Goal: Task Accomplishment & Management: Manage account settings

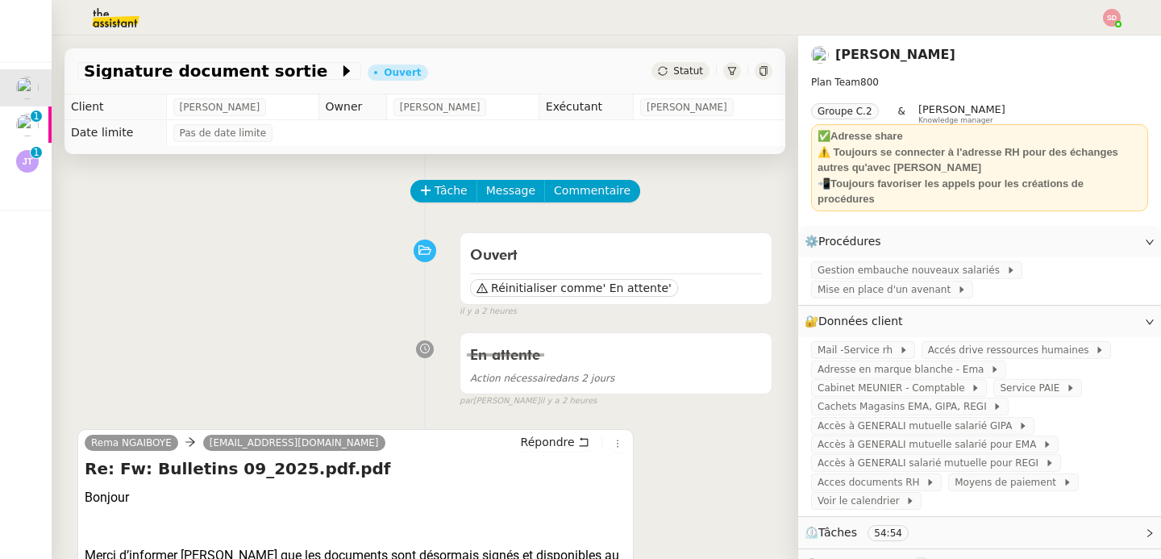
scroll to position [752, 0]
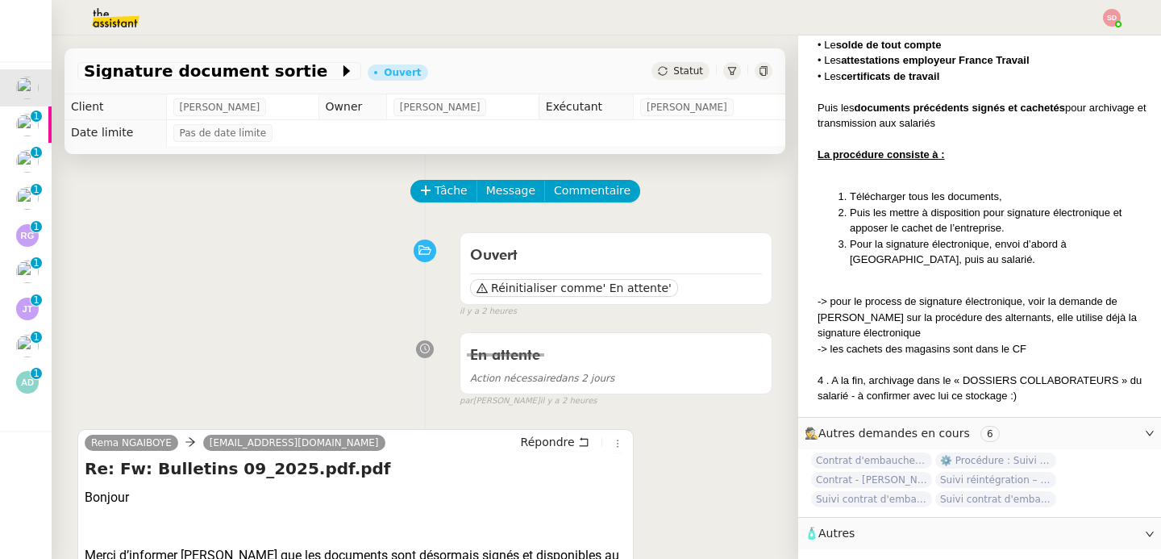
click at [718, 485] on div "Rema NGAIBOYE [EMAIL_ADDRESS][DOMAIN_NAME] Répondre Re: Fw: Bulletins 09_2025.p…" at bounding box center [424, 565] width 695 height 302
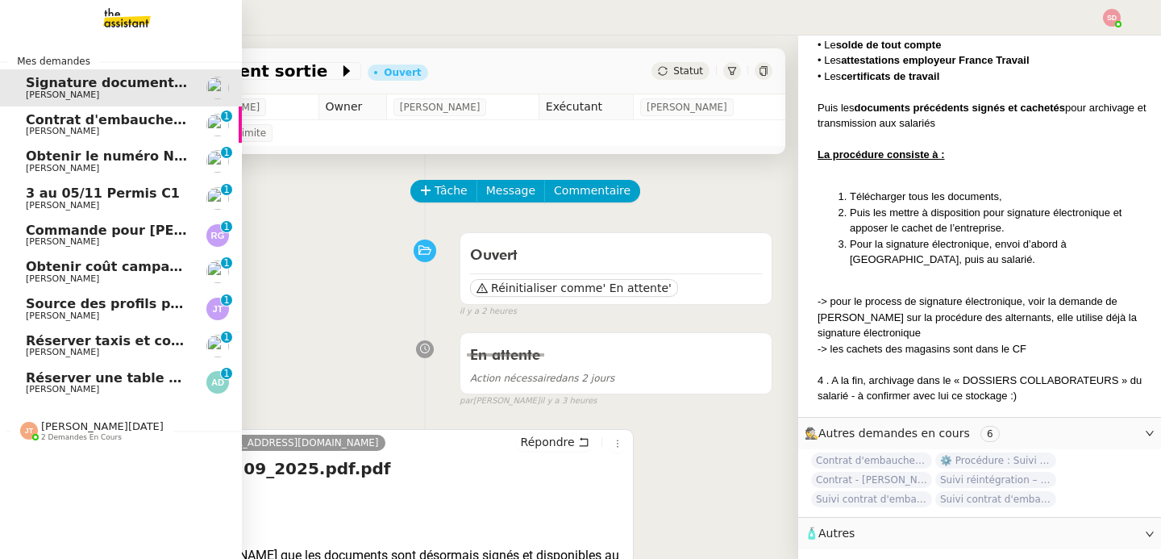
click at [87, 385] on span "[PERSON_NAME]" at bounding box center [62, 389] width 73 height 10
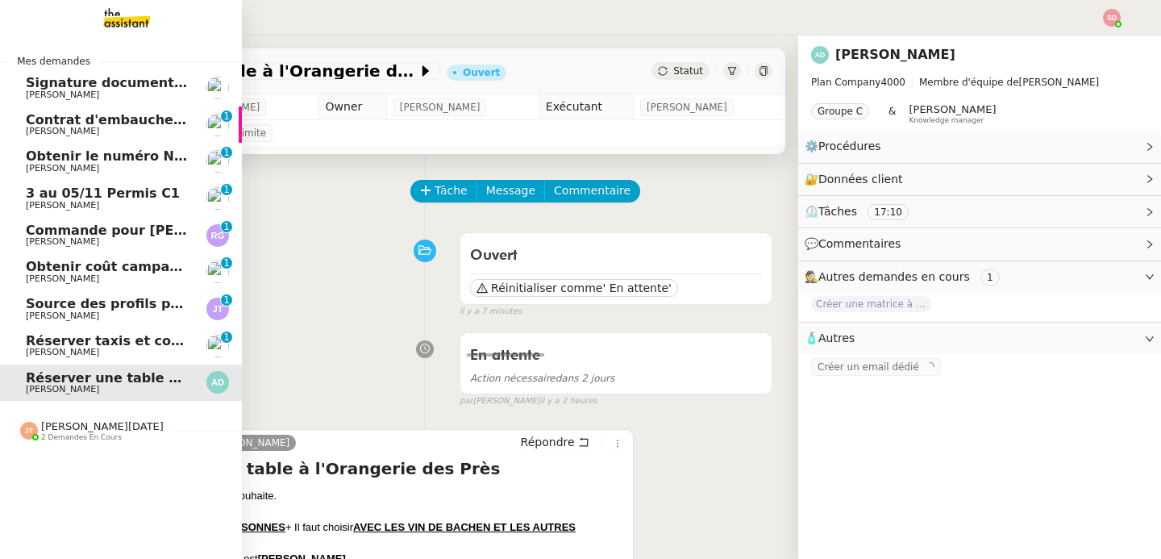
click at [163, 131] on span "[PERSON_NAME]" at bounding box center [107, 132] width 163 height 10
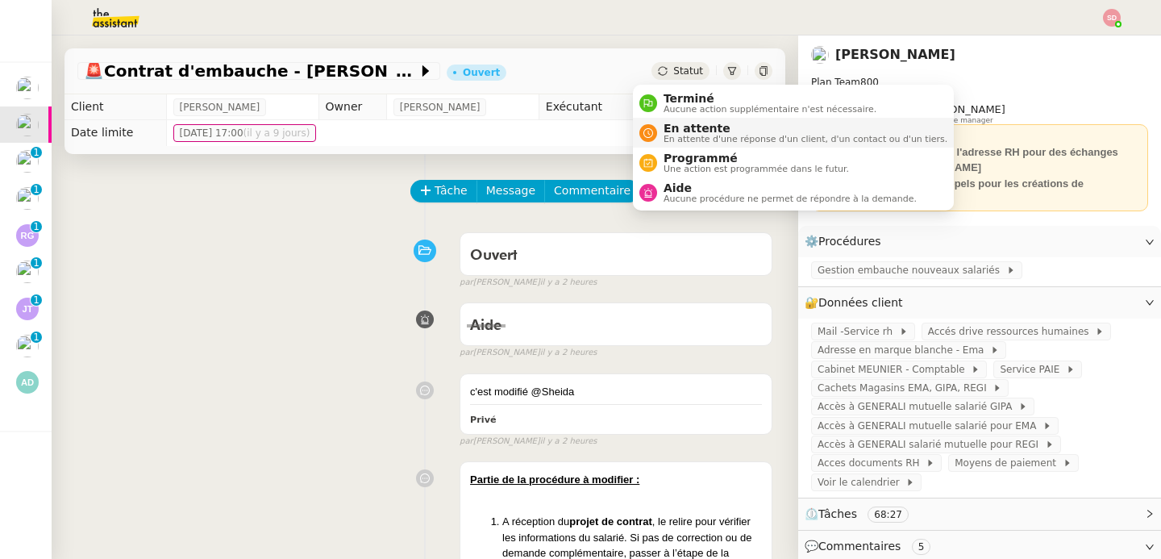
click at [656, 120] on li "En attente En attente d'une réponse d'un client, d'un contact ou d'un tiers." at bounding box center [793, 133] width 321 height 30
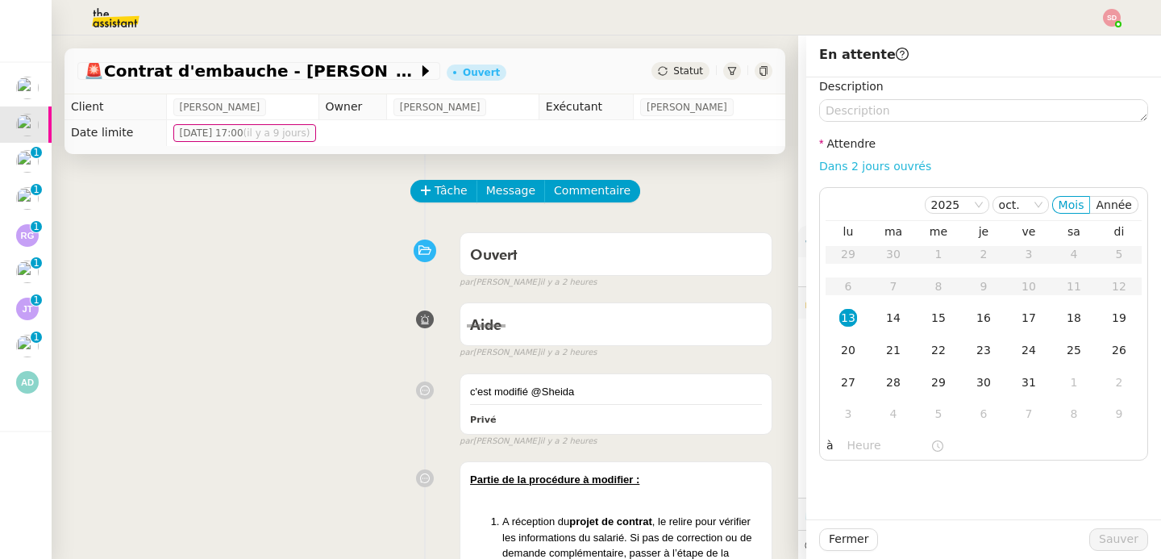
click at [891, 165] on link "Dans 2 jours ouvrés" at bounding box center [875, 166] width 112 height 13
drag, startPoint x: 878, startPoint y: 320, endPoint x: 881, endPoint y: 331, distance: 11.5
click at [885, 320] on div "14" at bounding box center [894, 318] width 18 height 18
click at [848, 446] on input "07:00" at bounding box center [889, 445] width 83 height 19
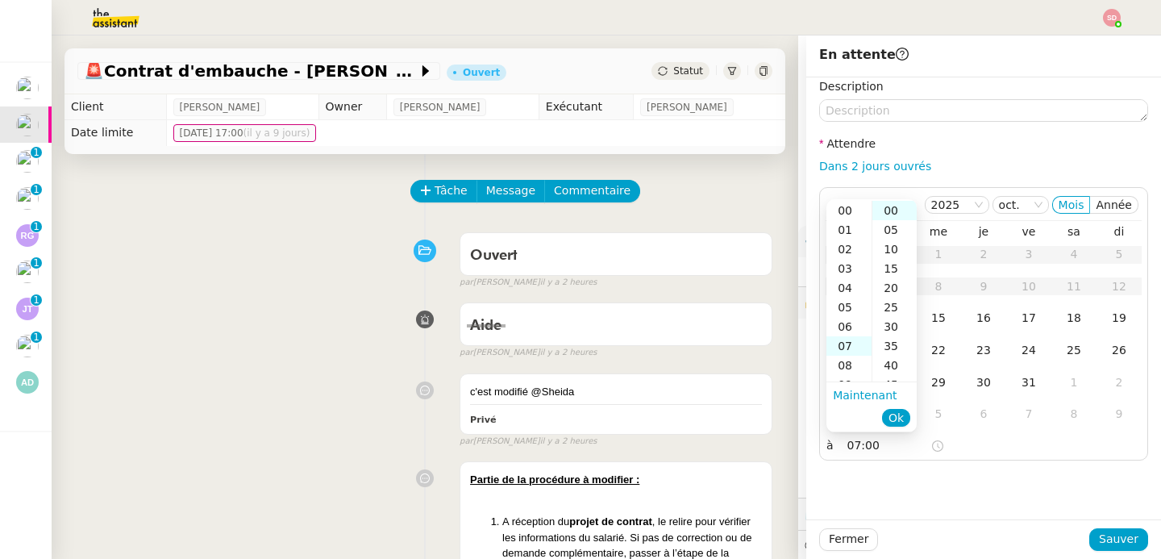
scroll to position [135, 0]
click at [848, 270] on div "10" at bounding box center [849, 268] width 45 height 19
type input "10:00"
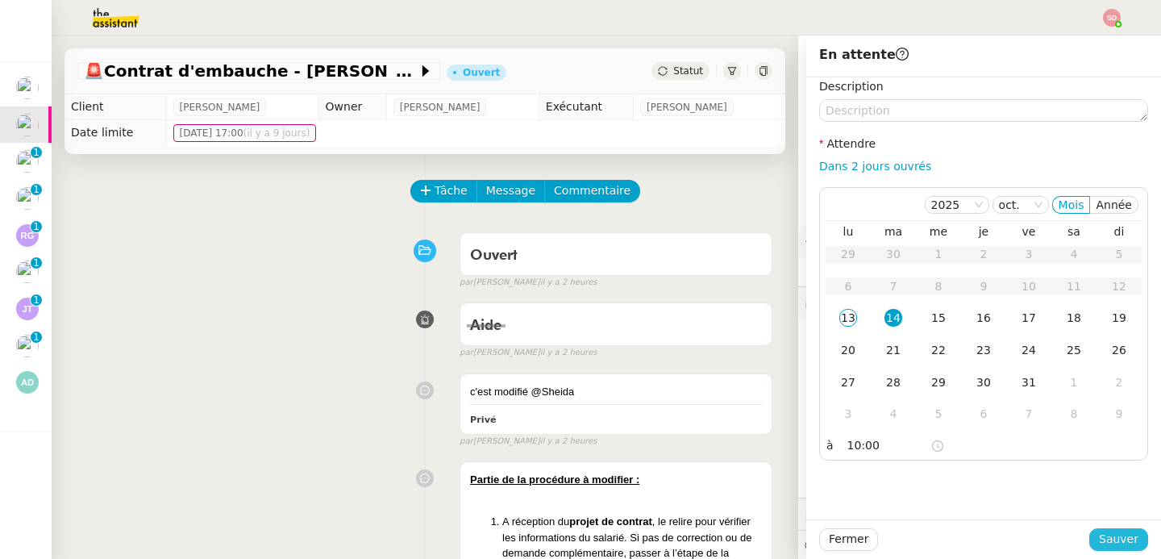
click at [1111, 530] on span "Sauver" at bounding box center [1119, 539] width 40 height 19
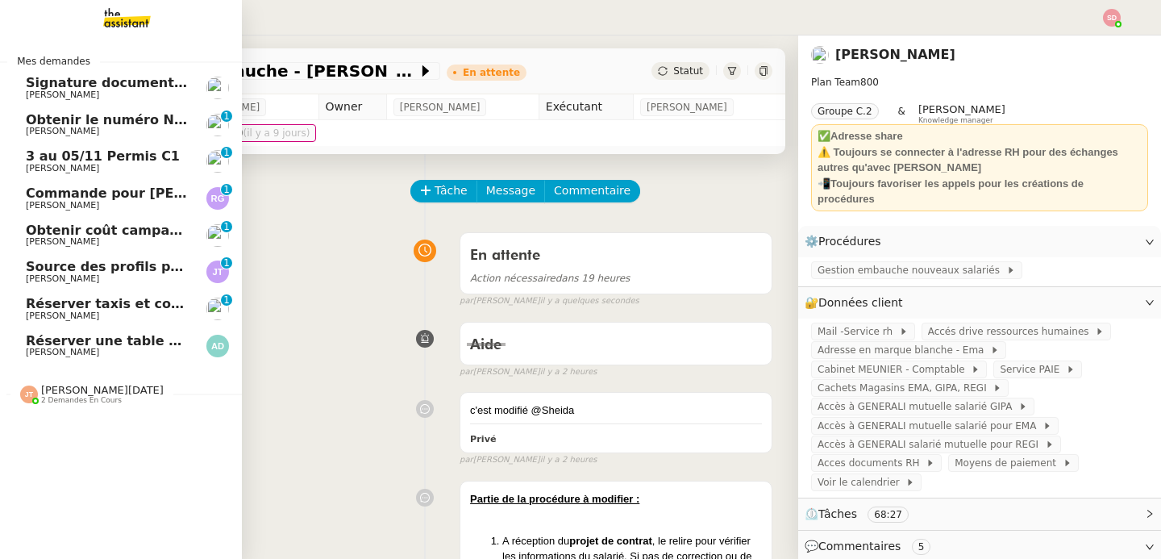
click at [147, 123] on span "Obtenir le numéro NEPH" at bounding box center [114, 119] width 177 height 15
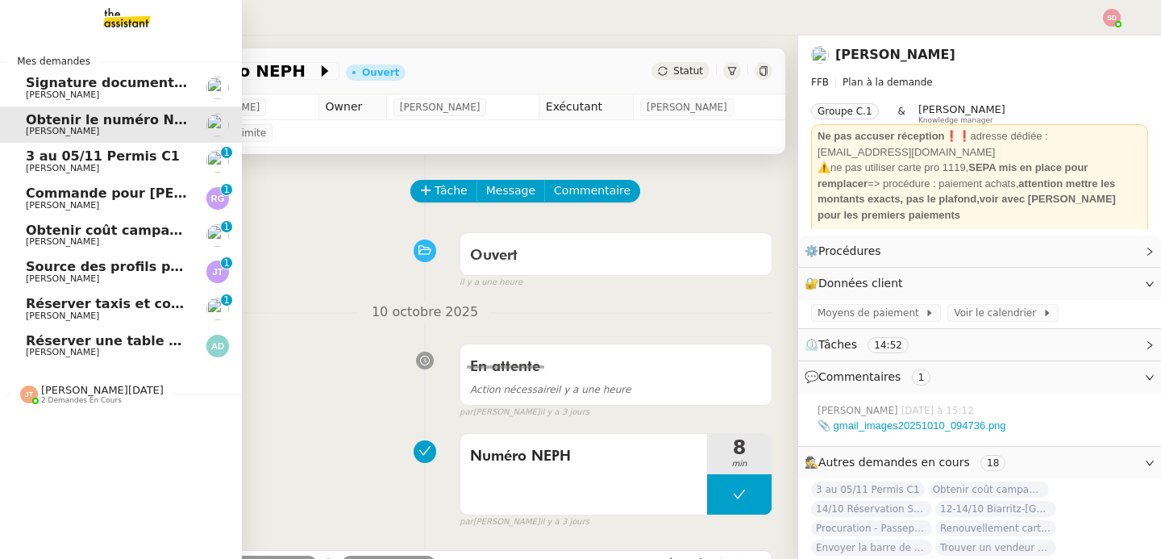
click at [112, 160] on span "3 au 05/11 Permis C1" at bounding box center [103, 155] width 154 height 15
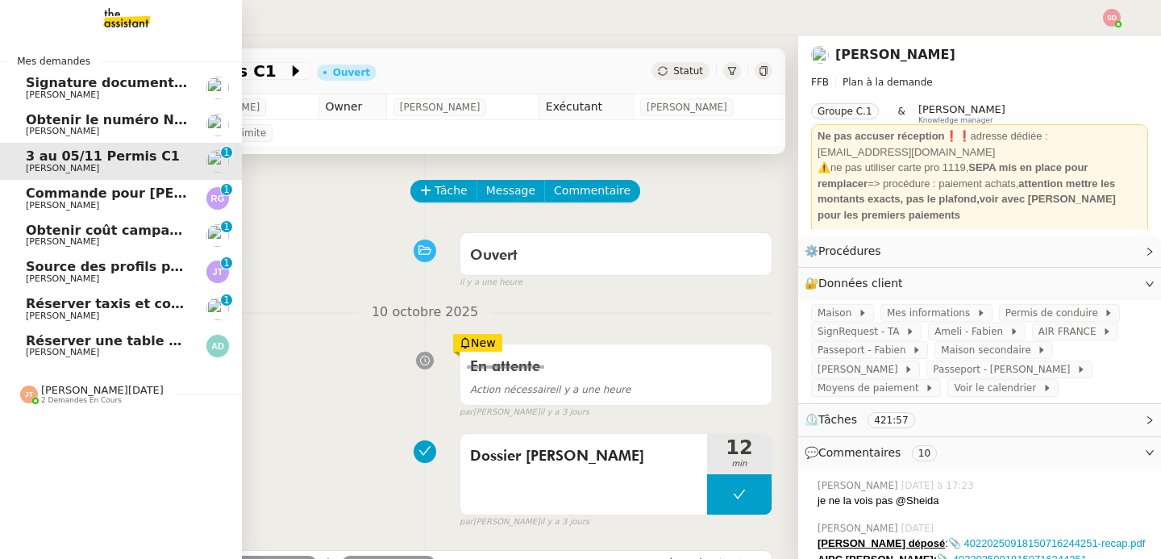
click at [154, 205] on span "[PERSON_NAME]" at bounding box center [107, 206] width 163 height 10
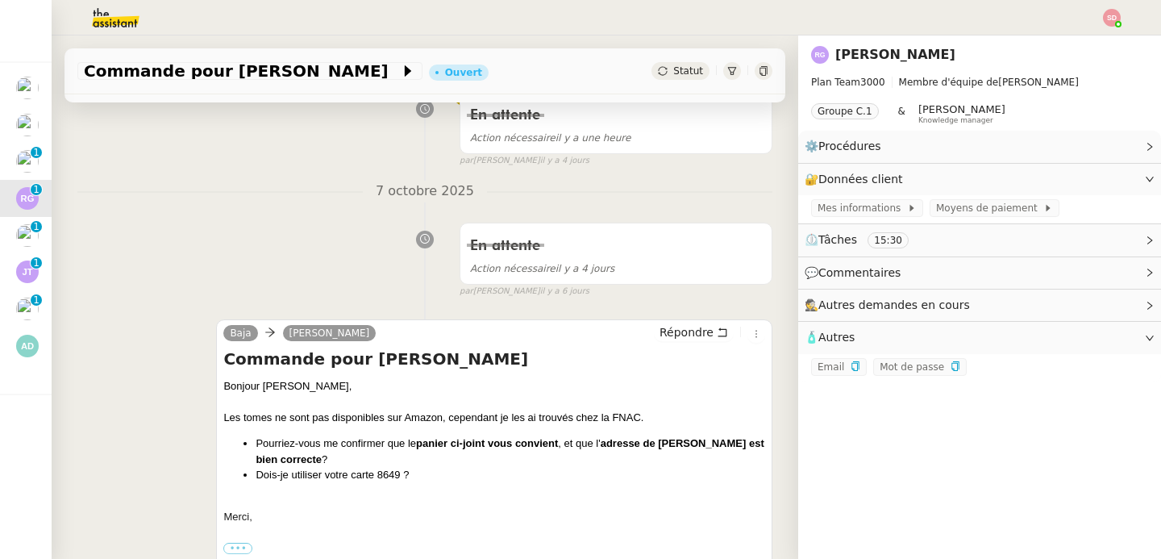
scroll to position [398, 0]
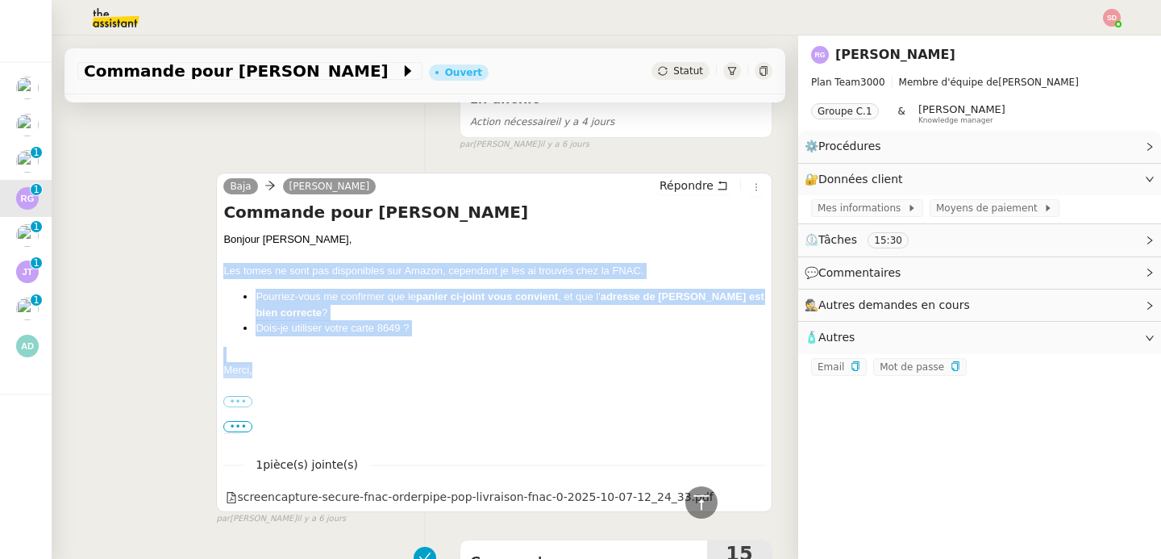
drag, startPoint x: 211, startPoint y: 269, endPoint x: 316, endPoint y: 376, distance: 149.4
click at [316, 376] on div "Baja [PERSON_NAME] Répondre Commande pour [PERSON_NAME] Bonjour [PERSON_NAME], …" at bounding box center [424, 342] width 695 height 368
copy div "Les tomes ne sont pas disponibles sur Amazon, cependant je les ai trouvés chez …"
click at [664, 185] on span "Répondre" at bounding box center [687, 185] width 54 height 16
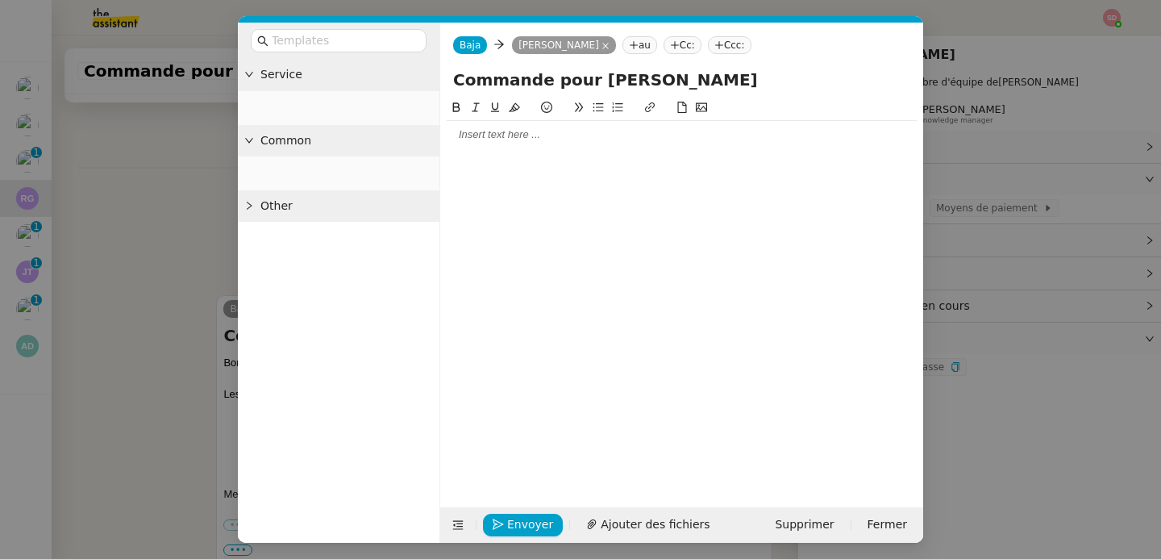
scroll to position [521, 0]
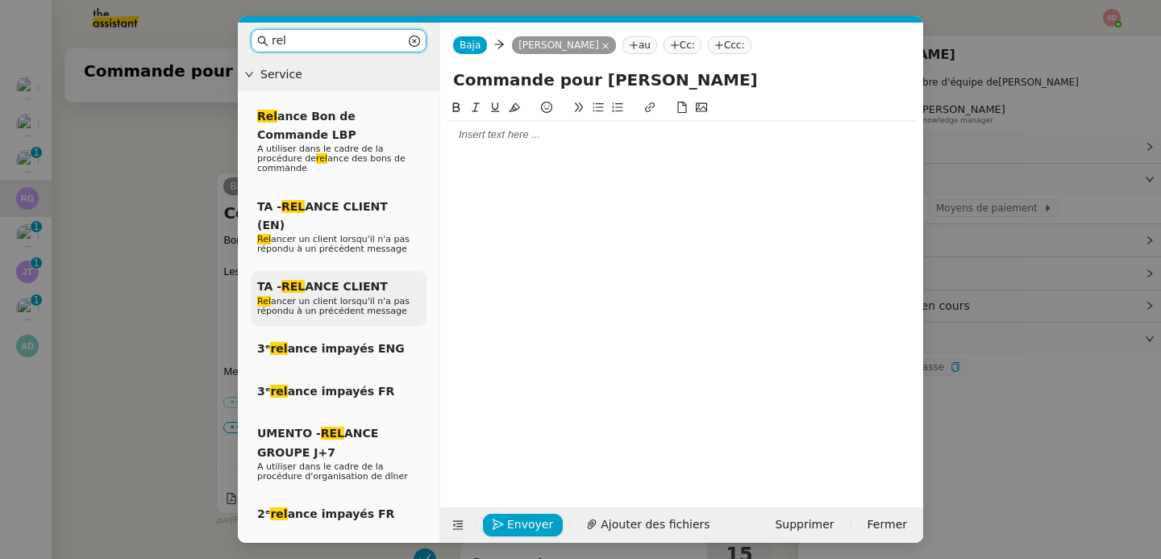
type input "rel"
click at [377, 302] on div "TA - REL ANCE CLIENT Rel ancer un client lorsqu'il n'a pas répondu à un précéde…" at bounding box center [339, 299] width 176 height 56
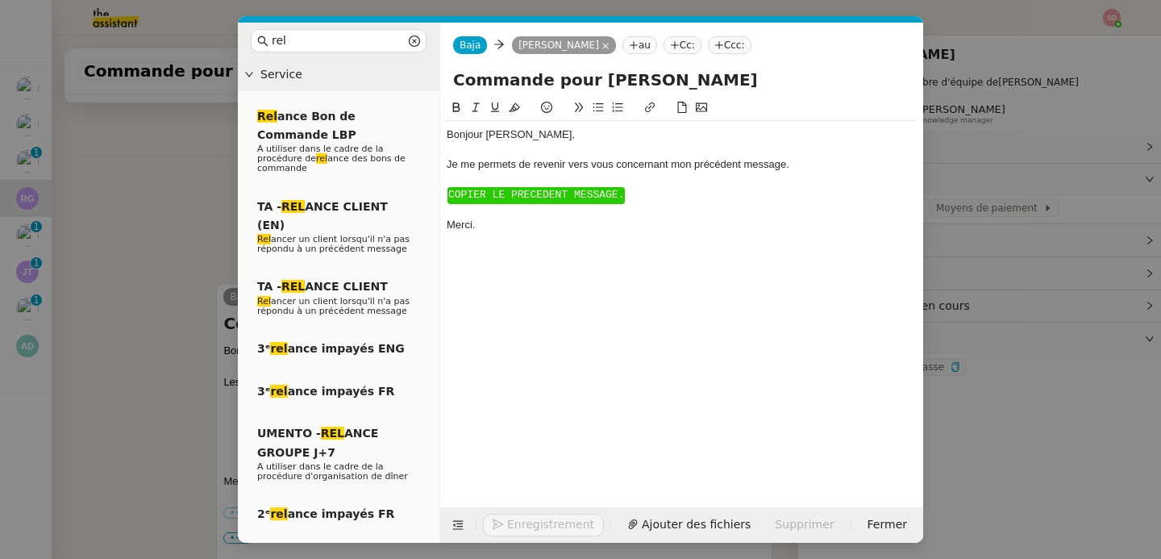
scroll to position [631, 0]
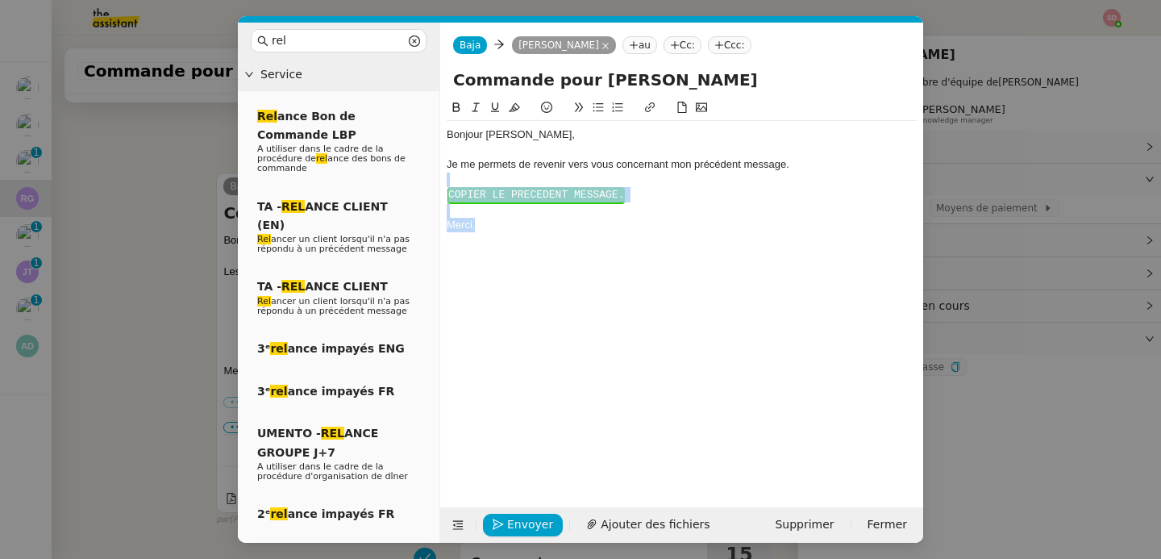
drag, startPoint x: 485, startPoint y: 237, endPoint x: 439, endPoint y: 180, distance: 73.9
click at [439, 180] on nz-layout "rel Service Rel ance Bon de Commande LBP A utiliser dans le cadre de la procédu…" at bounding box center [580, 283] width 685 height 520
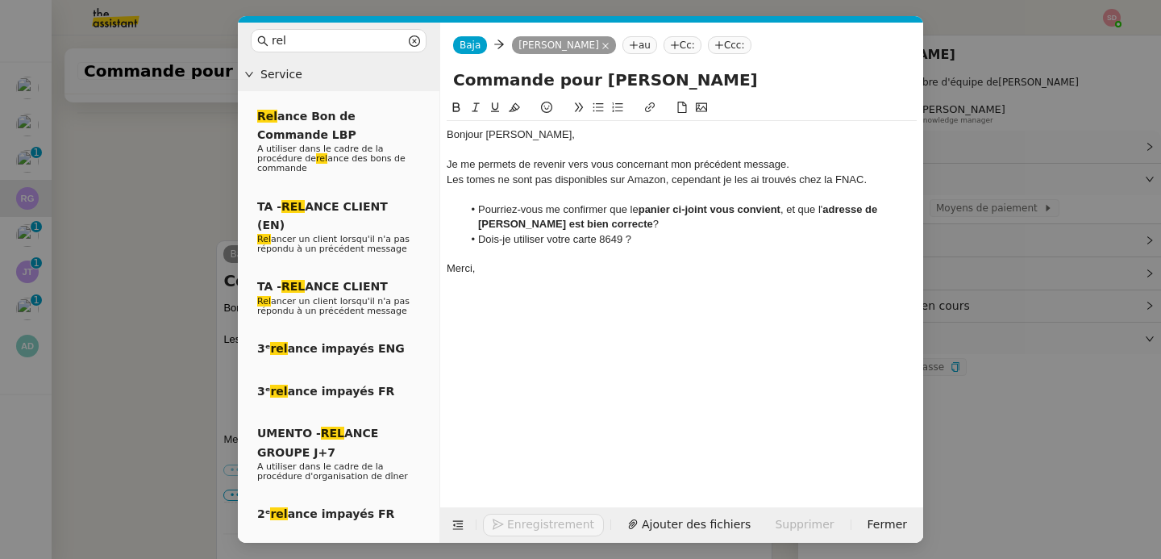
scroll to position [699, 0]
click at [578, 184] on div "Les tomes ne sont pas disponibles sur Amazon, cependant je les ai trouvés chez …" at bounding box center [682, 180] width 470 height 15
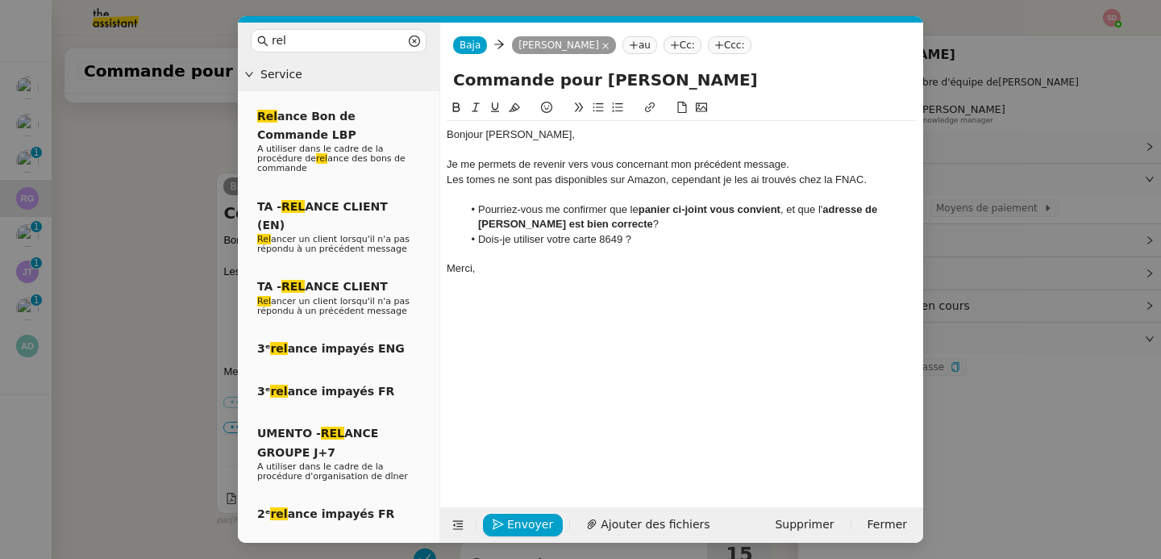
click at [533, 198] on div at bounding box center [682, 194] width 470 height 15
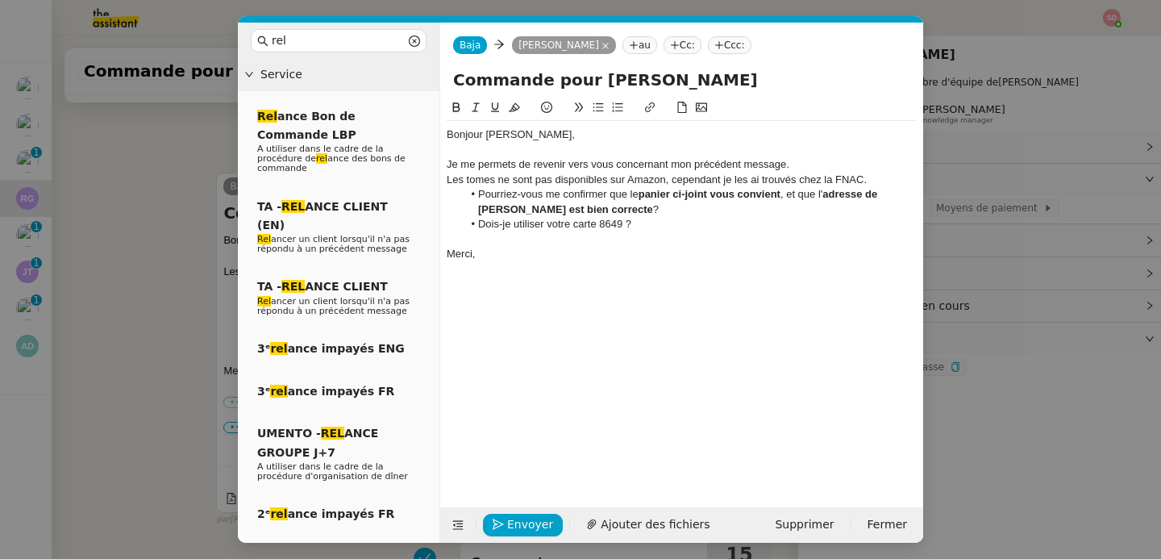
click at [150, 258] on nz-modal-container "rel Service Rel ance Bon de Commande LBP A utiliser dans le cadre de la procédu…" at bounding box center [580, 279] width 1161 height 559
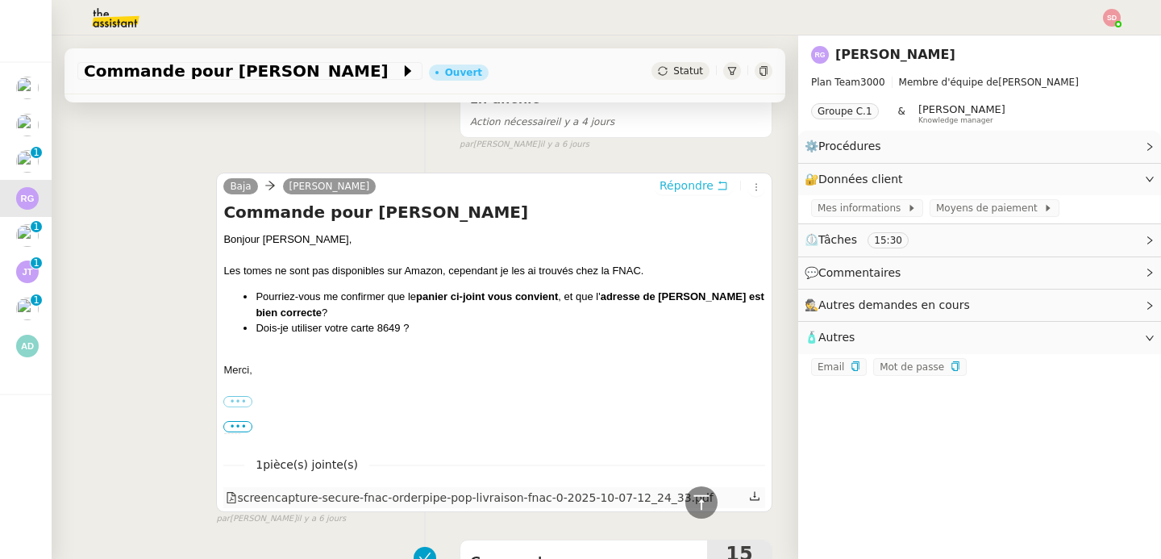
scroll to position [682, 0]
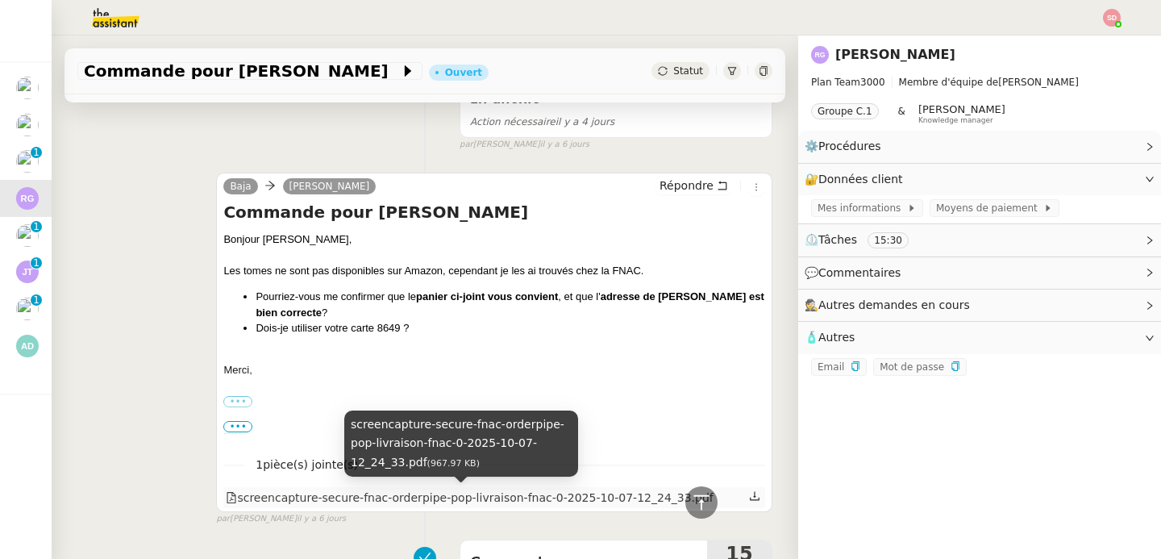
click at [440, 493] on div "screencapture-secure-fnac-orderpipe-pop-livraison-fnac-0-2025-10-07-12_24_33.pdf" at bounding box center [469, 498] width 487 height 19
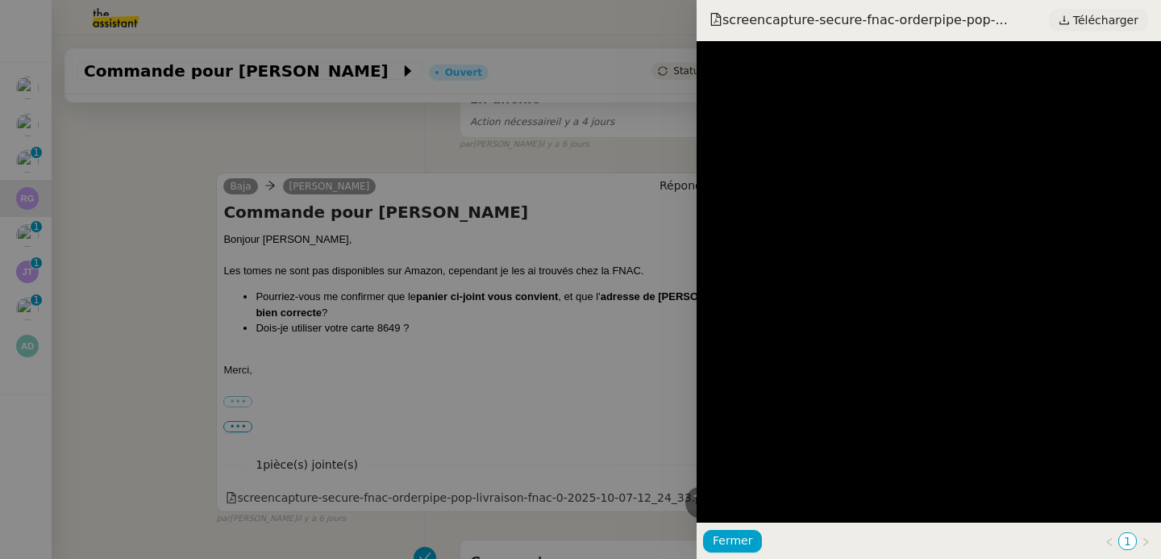
click at [1083, 17] on span "Télécharger" at bounding box center [1105, 20] width 65 height 21
click at [453, 306] on div at bounding box center [580, 279] width 1161 height 559
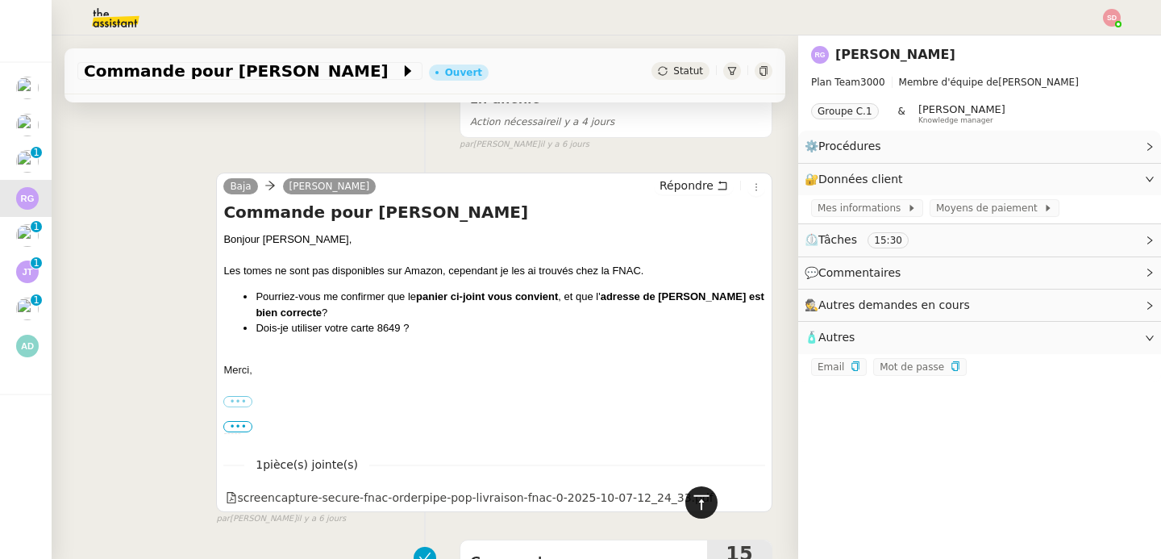
click at [698, 498] on icon at bounding box center [701, 502] width 19 height 19
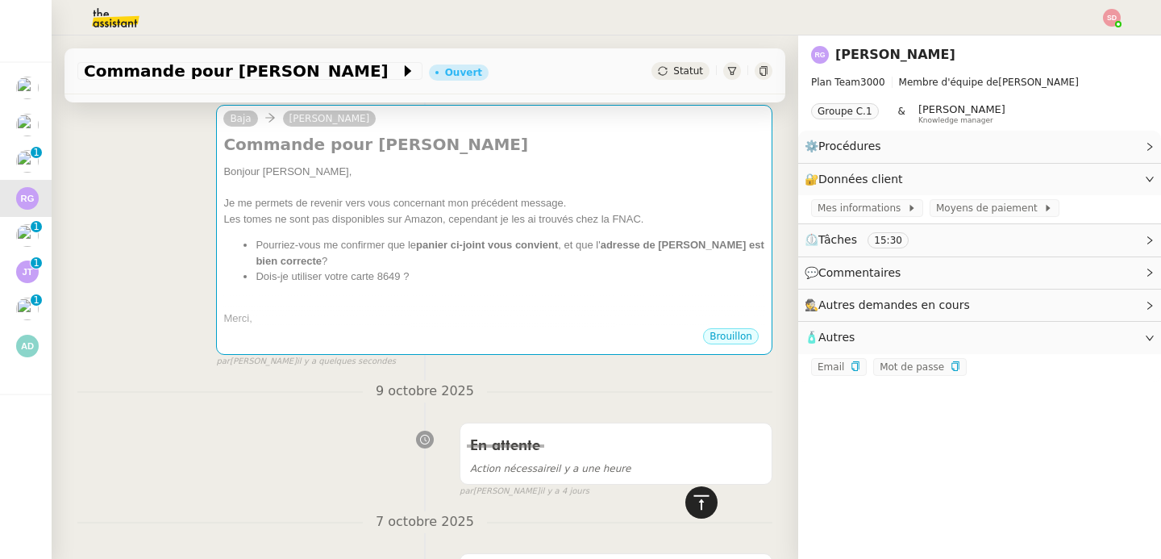
scroll to position [0, 0]
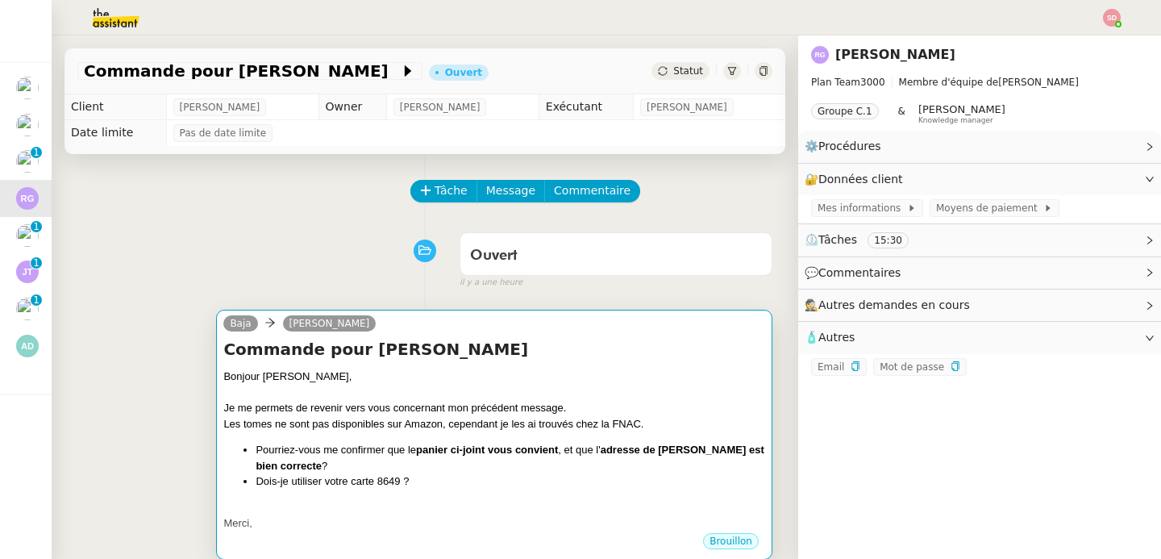
click at [531, 434] on div "Bonjour ﻿[PERSON_NAME], Je me permets de revenir vers vous concernant mon précé…" at bounding box center [494, 450] width 542 height 163
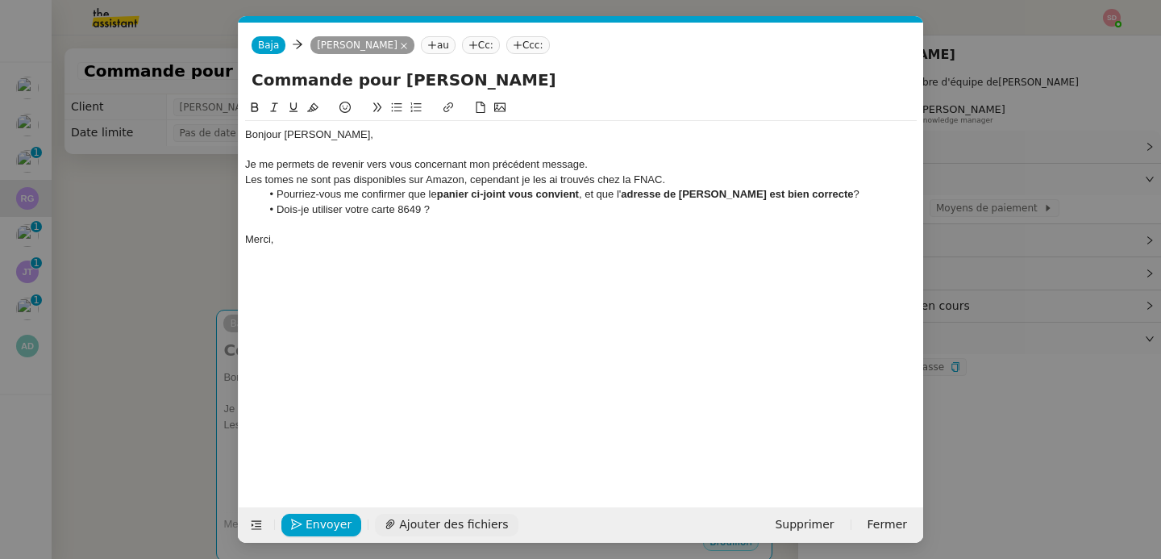
scroll to position [0, 47]
click at [469, 514] on button "Ajouter des fichiers" at bounding box center [446, 525] width 143 height 23
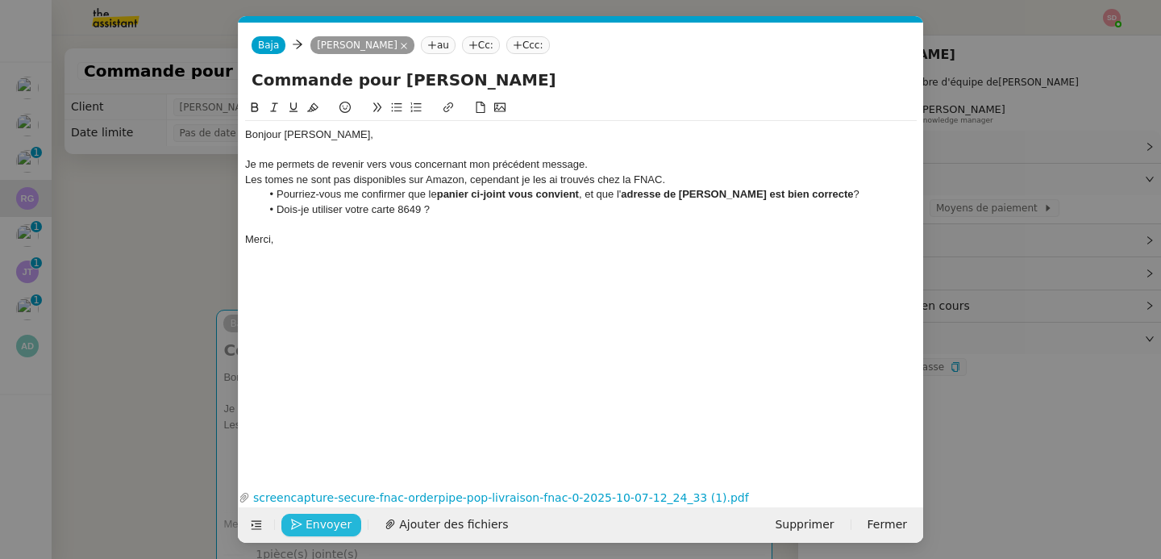
click at [308, 525] on span "Envoyer" at bounding box center [329, 524] width 46 height 19
click at [308, 525] on span "Confirmer l'envoi" at bounding box center [354, 524] width 97 height 19
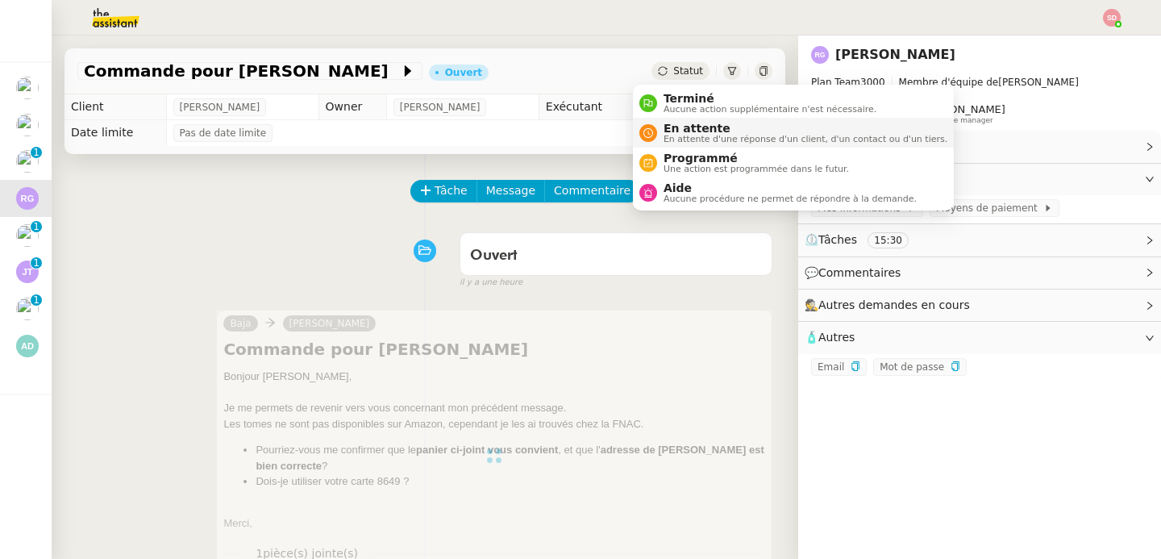
click at [664, 136] on span "En attente d'une réponse d'un client, d'un contact ou d'un tiers." at bounding box center [806, 139] width 284 height 9
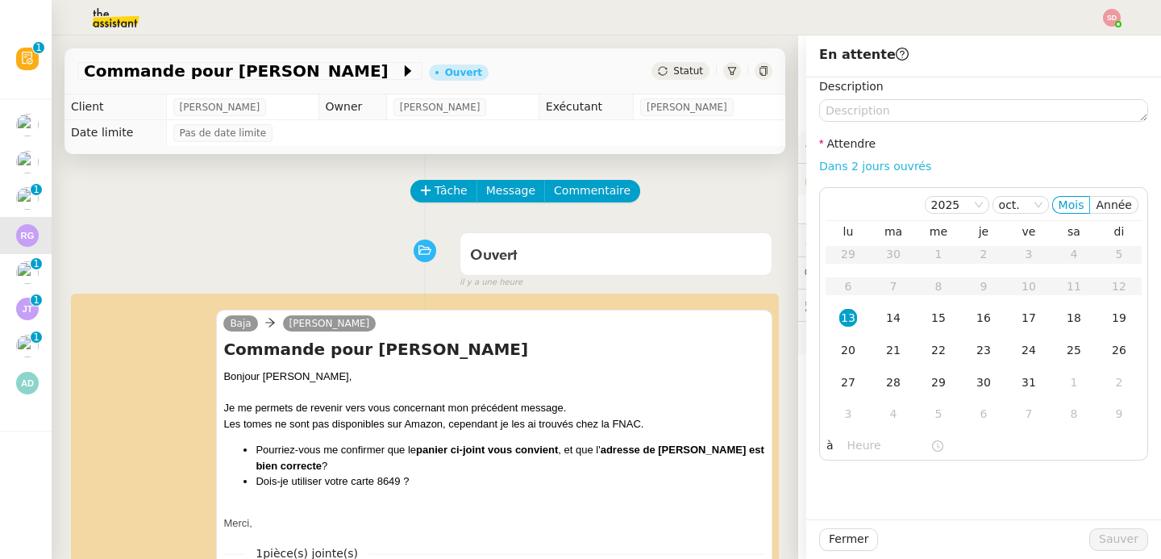
click at [881, 165] on link "Dans 2 jours ouvrés" at bounding box center [875, 166] width 112 height 13
click at [975, 323] on div "16" at bounding box center [984, 318] width 18 height 18
click at [848, 443] on input "07:00" at bounding box center [889, 445] width 83 height 19
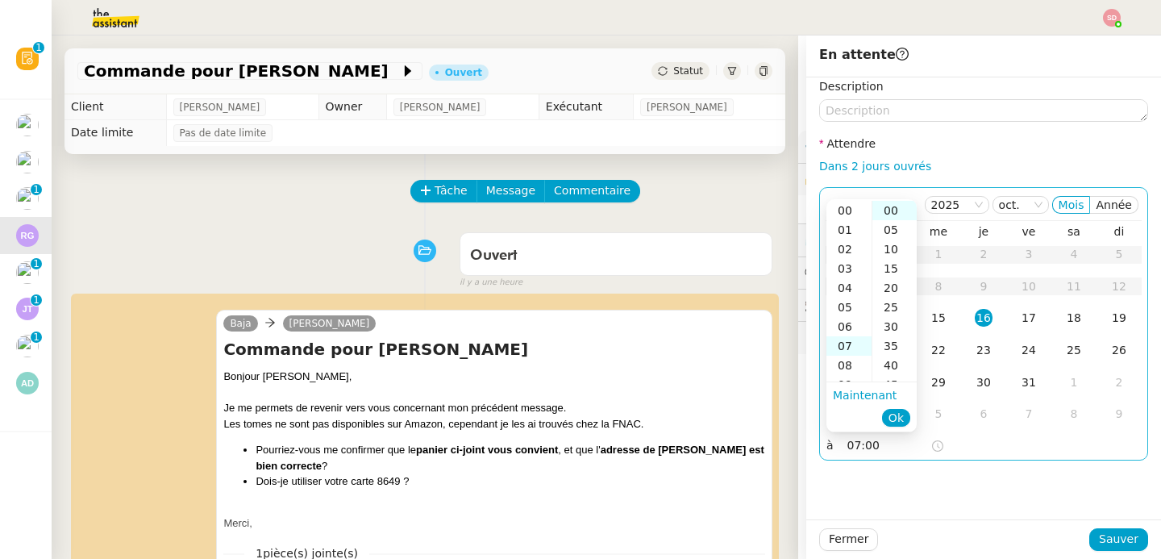
scroll to position [135, 0]
click at [847, 340] on div "14" at bounding box center [849, 345] width 45 height 19
type input "14:00"
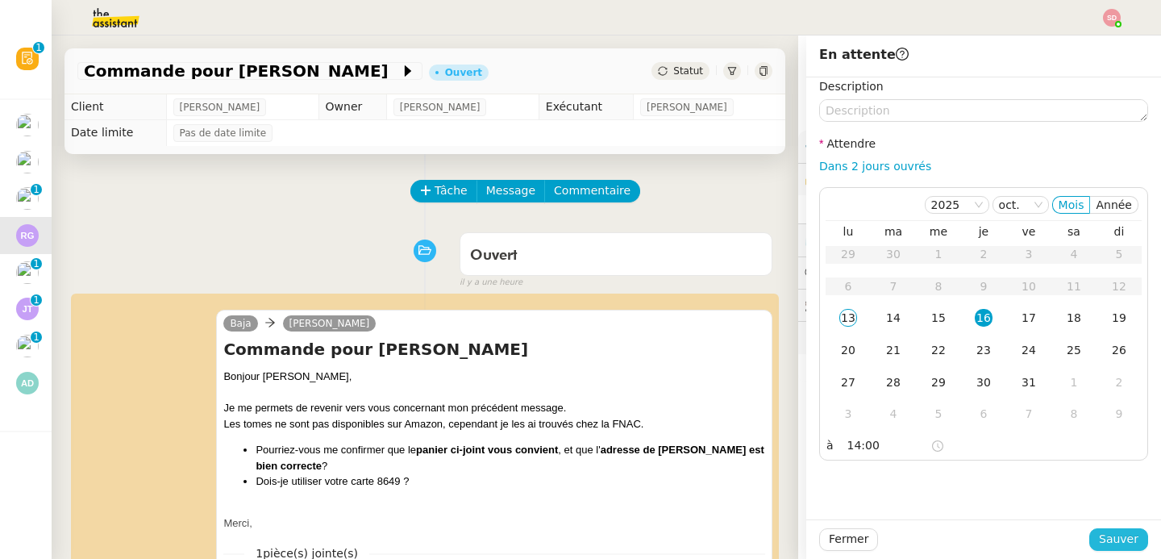
click at [1111, 545] on span "Sauver" at bounding box center [1119, 539] width 40 height 19
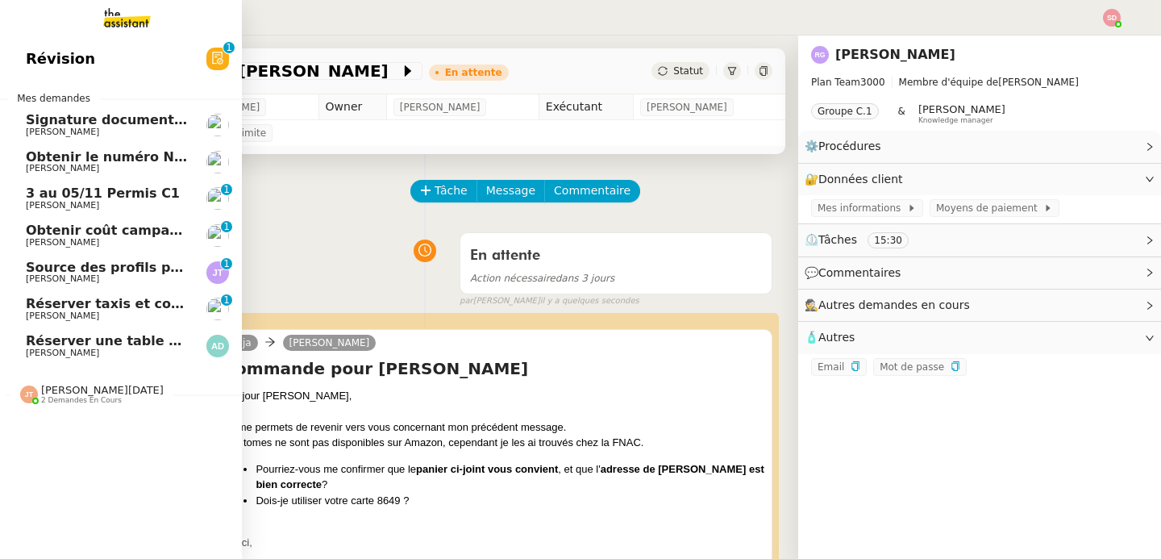
click at [146, 315] on span "[PERSON_NAME]" at bounding box center [107, 316] width 163 height 10
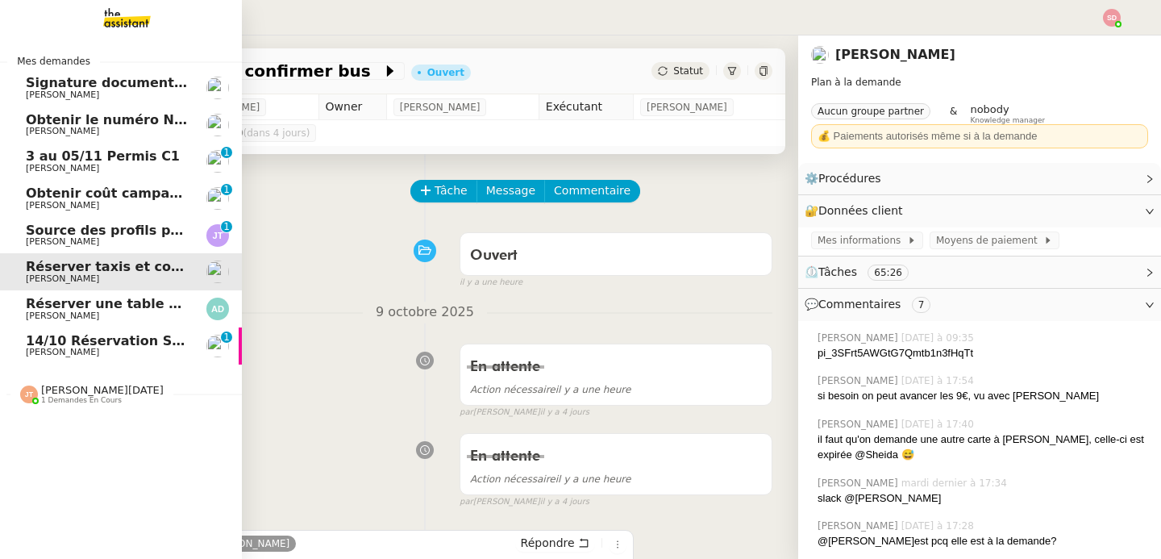
click at [122, 339] on span "14/10 Réservation Salon Blaise + resto midi" at bounding box center [185, 340] width 319 height 15
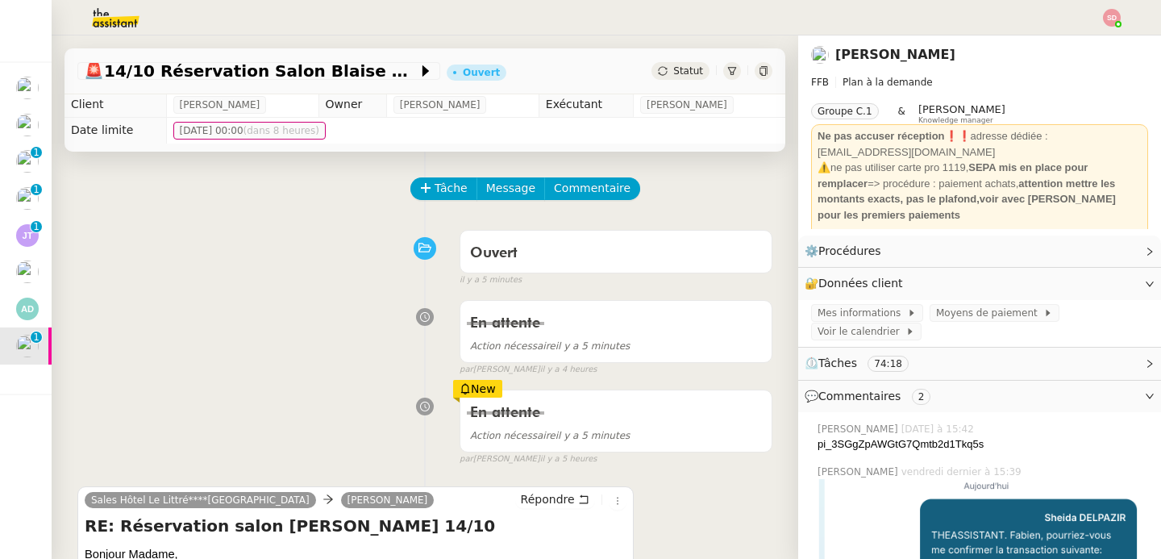
scroll to position [3, 0]
click at [437, 190] on span "Tâche" at bounding box center [451, 187] width 33 height 19
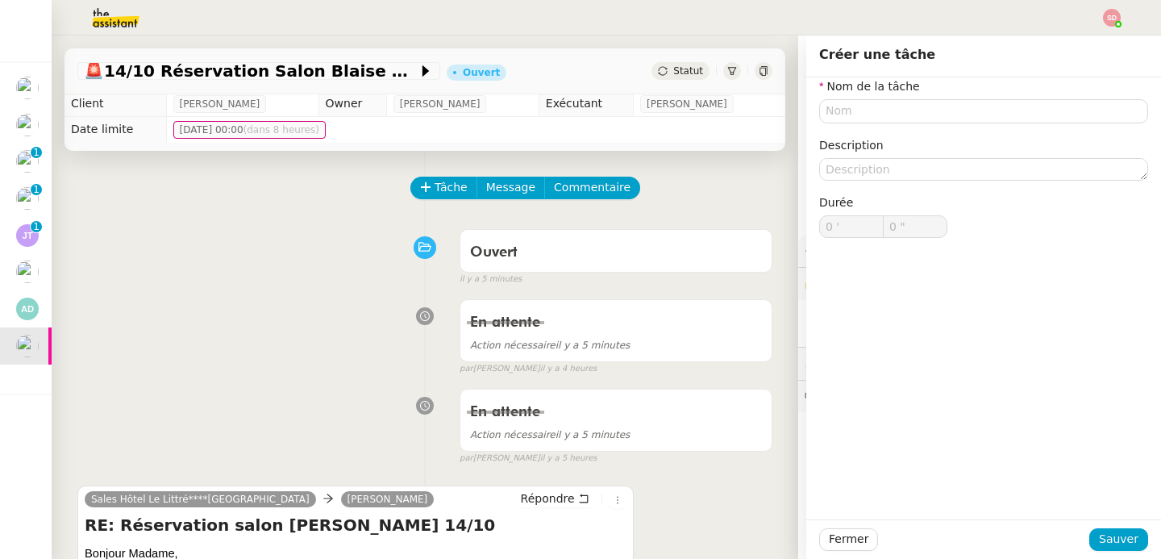
click at [312, 273] on div "Ouvert false il y a 5 minutes" at bounding box center [424, 254] width 695 height 65
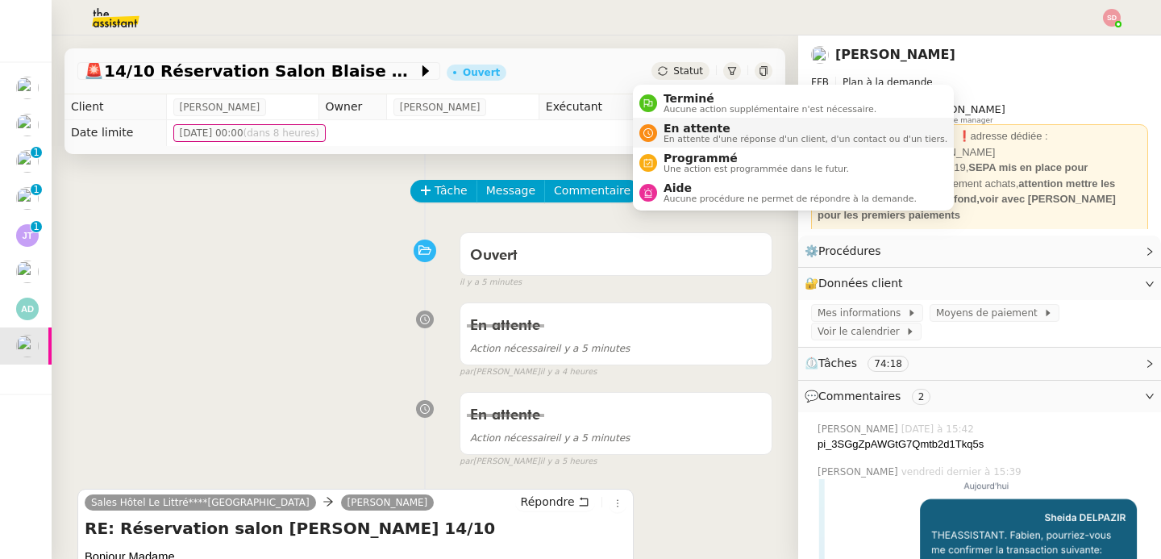
click at [667, 146] on li "En attente En attente d'une réponse d'un client, d'un contact ou d'un tiers." at bounding box center [793, 133] width 321 height 30
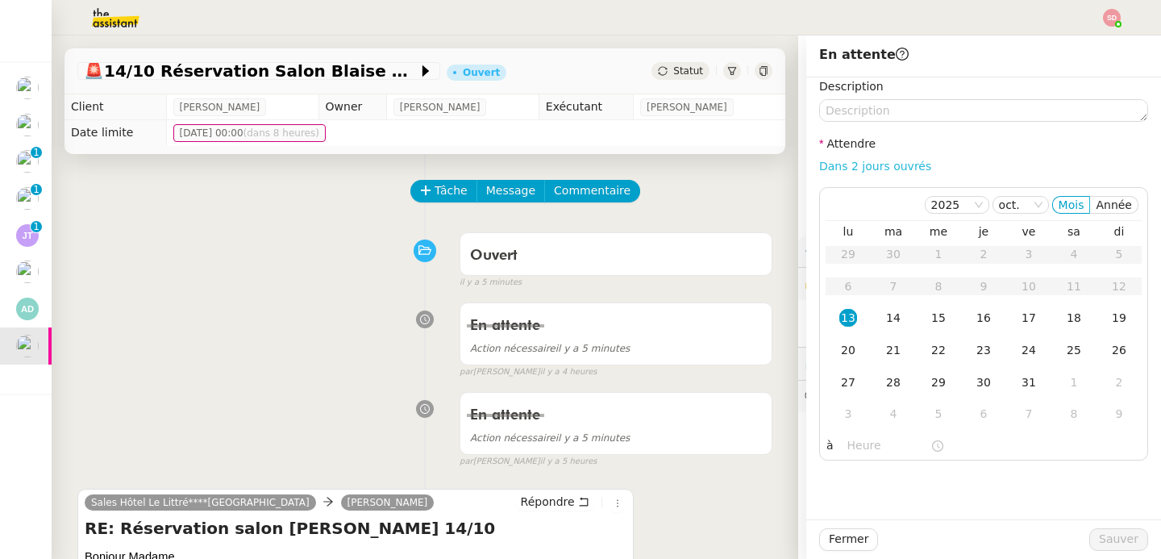
click at [891, 167] on link "Dans 2 jours ouvrés" at bounding box center [875, 166] width 112 height 13
type input "07:00"
click at [1113, 536] on span "Sauver" at bounding box center [1119, 539] width 40 height 19
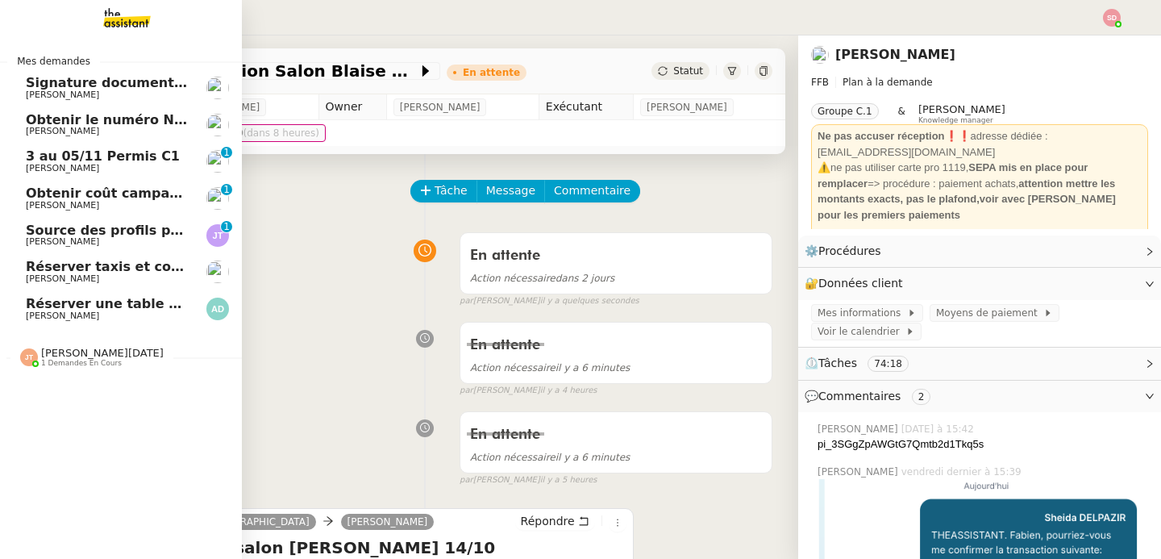
click at [46, 348] on span "[PERSON_NAME][DATE]" at bounding box center [102, 353] width 123 height 12
click at [223, 389] on link "Passation Juliette sur les missions habituelles [PERSON_NAME][DATE] 0 1 2 3 4 5…" at bounding box center [121, 392] width 242 height 37
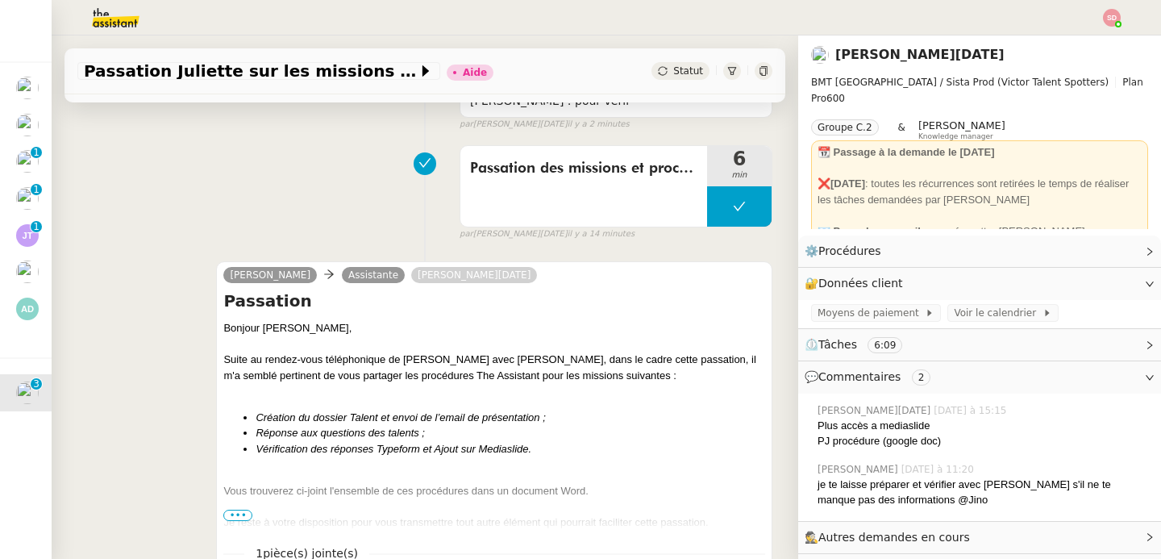
scroll to position [25, 0]
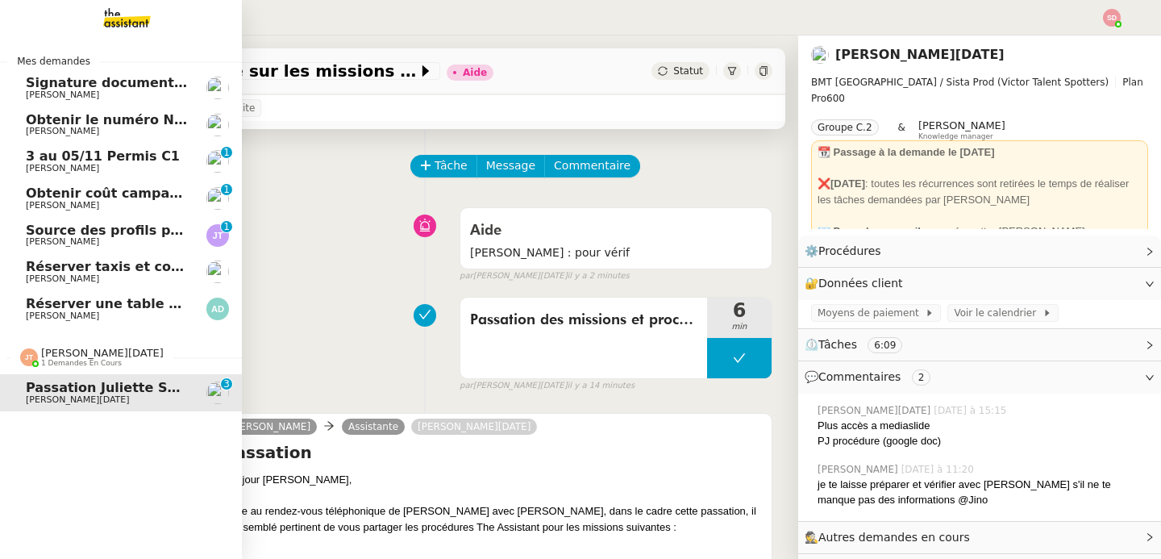
click at [46, 354] on span "[PERSON_NAME][DATE]" at bounding box center [102, 353] width 123 height 12
click at [152, 240] on span "[PERSON_NAME]" at bounding box center [107, 242] width 163 height 10
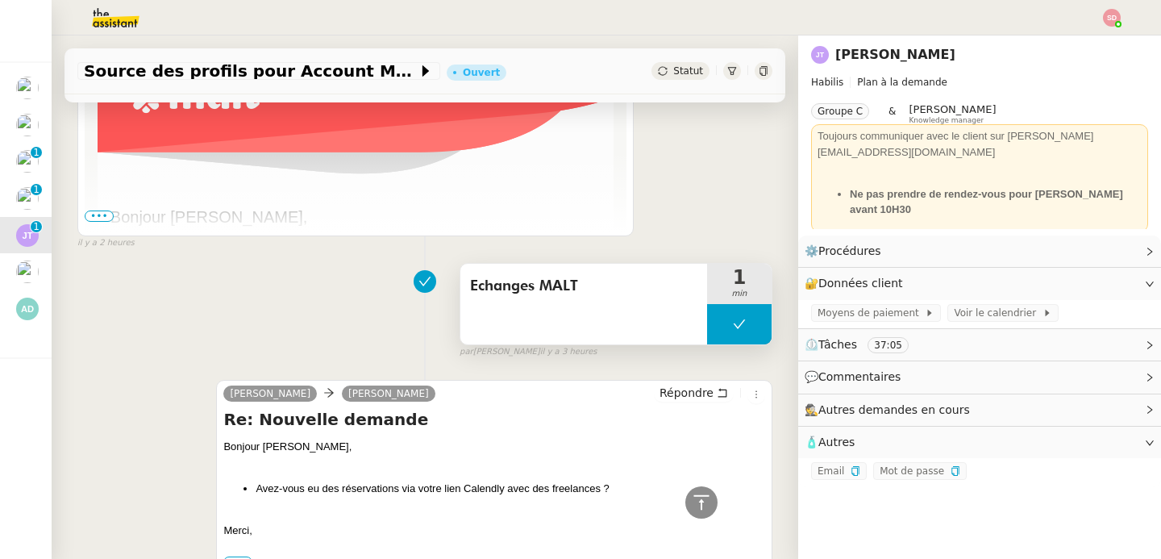
scroll to position [473, 0]
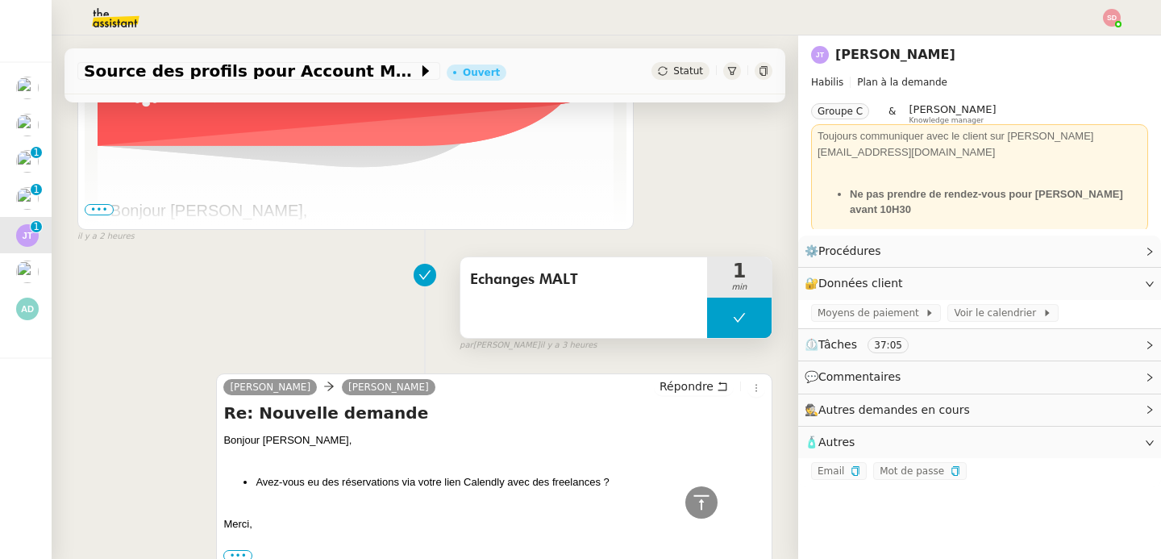
click at [707, 322] on button at bounding box center [739, 318] width 65 height 40
click at [717, 322] on icon at bounding box center [723, 317] width 13 height 13
click at [103, 212] on span "•••" at bounding box center [99, 209] width 29 height 11
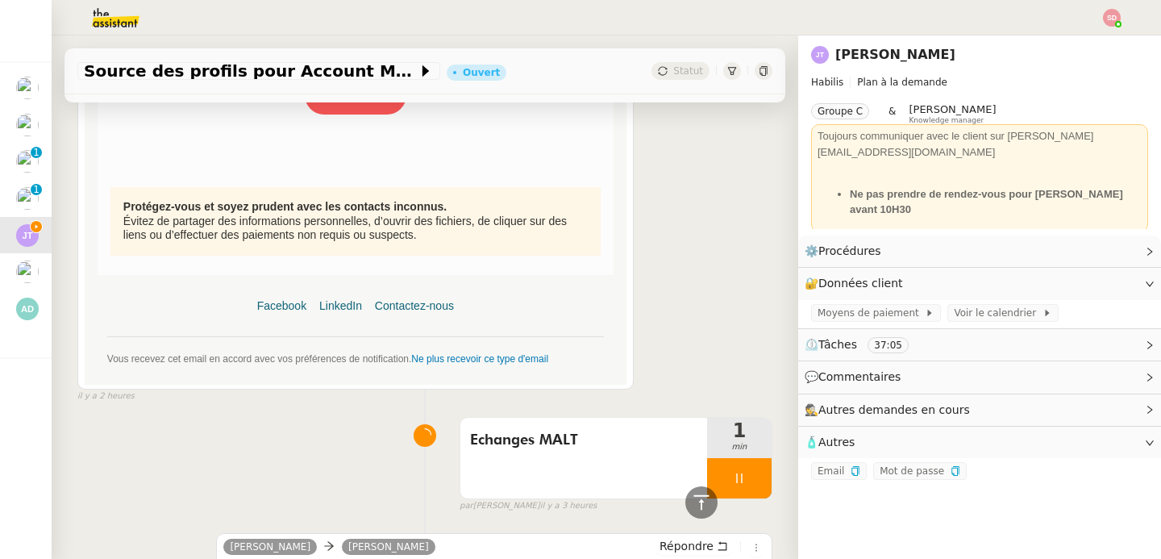
scroll to position [901, 0]
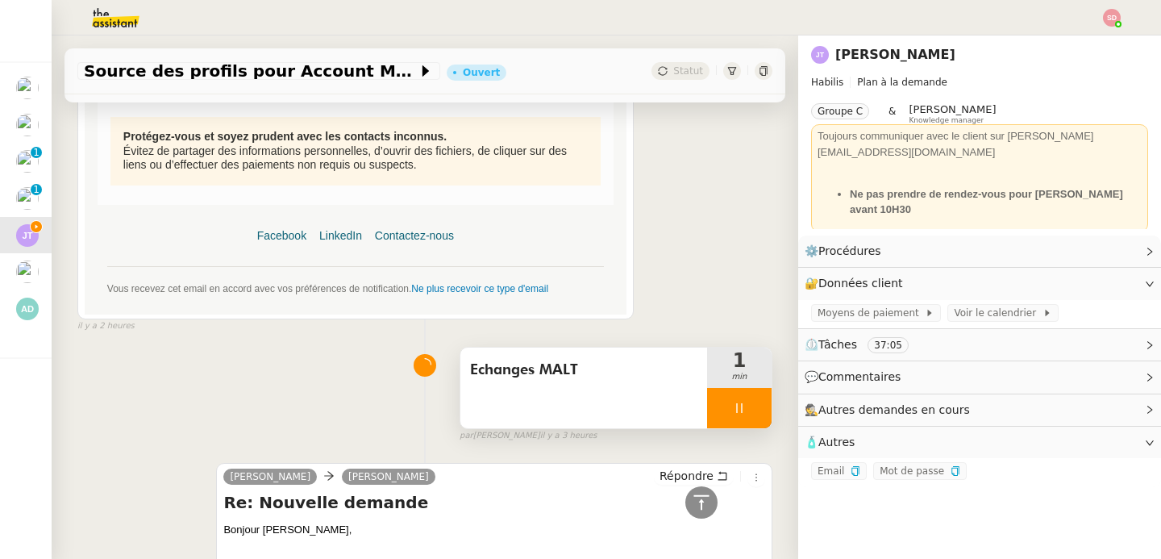
click at [737, 401] on div at bounding box center [739, 408] width 65 height 40
click at [749, 402] on icon at bounding box center [755, 408] width 13 height 13
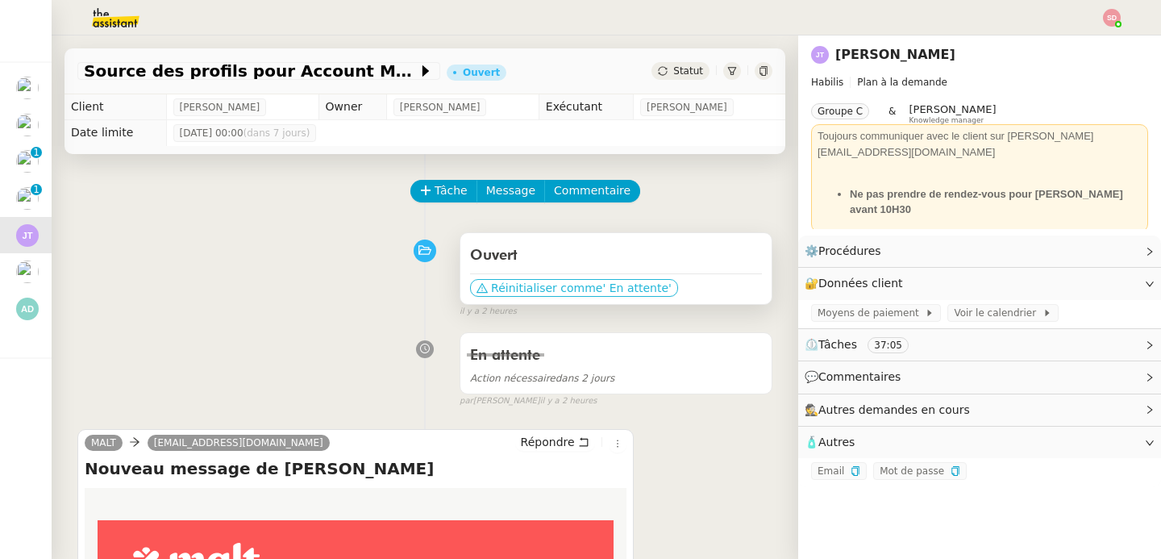
click at [560, 288] on span "Réinitialiser comme" at bounding box center [546, 288] width 111 height 16
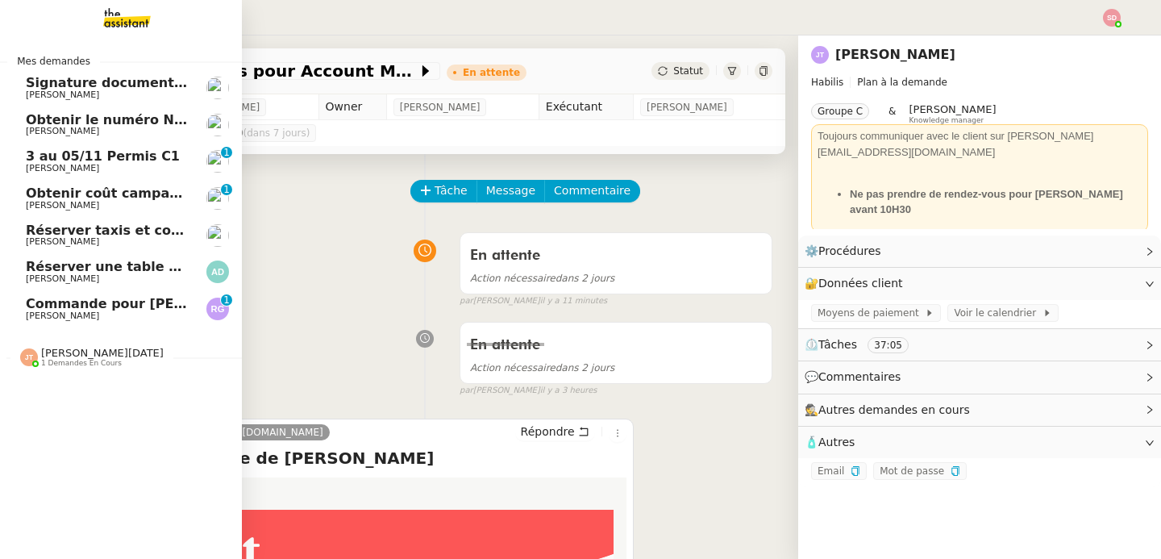
click at [143, 309] on span "Commande pour [PERSON_NAME]" at bounding box center [148, 303] width 244 height 15
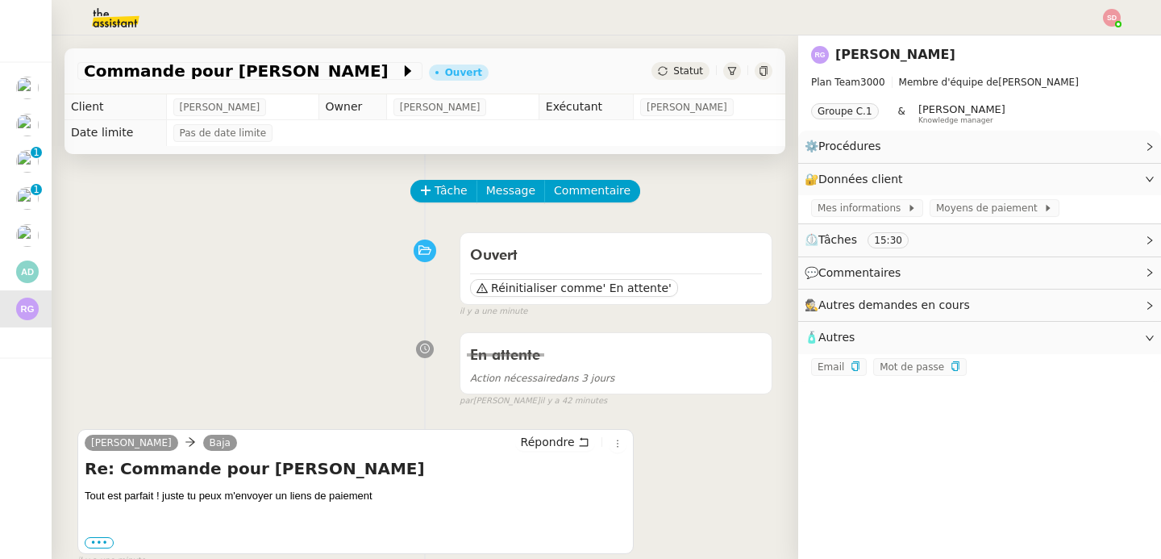
click at [419, 207] on div "Tâche Message Commentaire" at bounding box center [592, 199] width 360 height 39
click at [435, 189] on span "Tâche" at bounding box center [451, 190] width 33 height 19
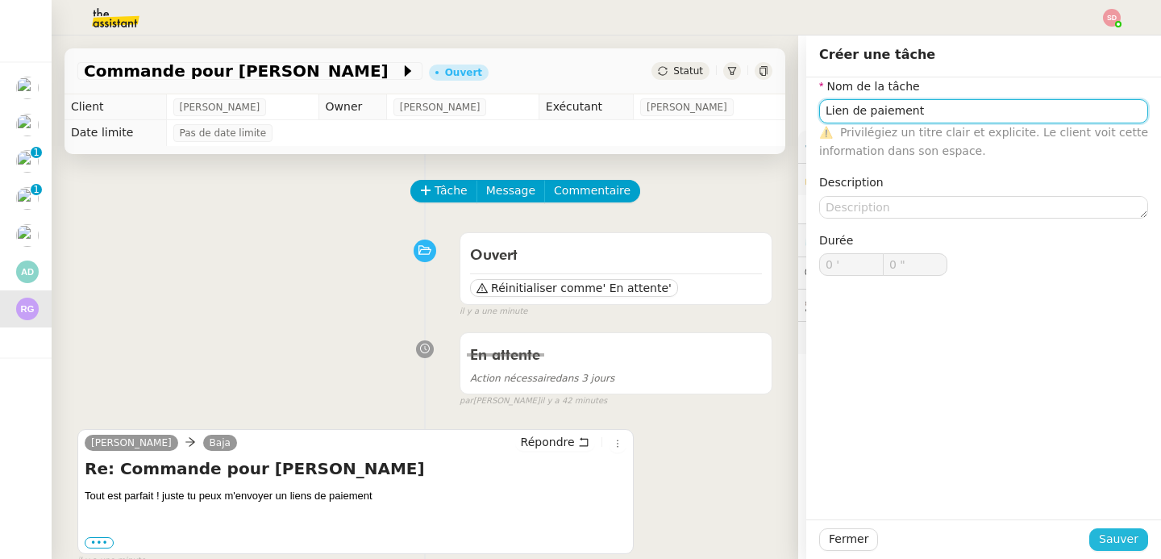
type input "Lien de paiement"
click at [1106, 544] on span "Sauver" at bounding box center [1119, 539] width 40 height 19
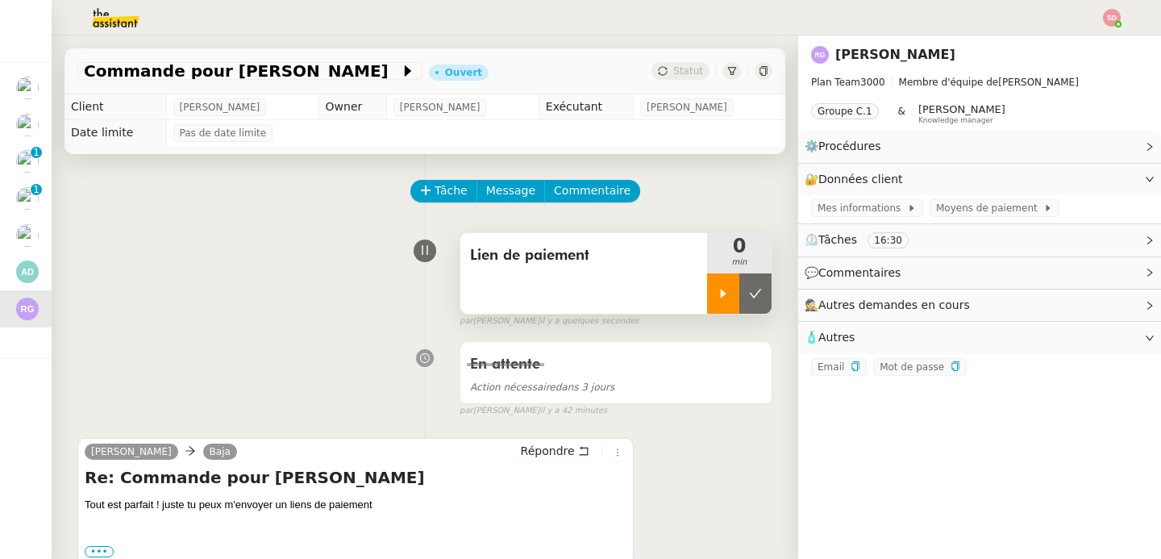
click at [707, 287] on div at bounding box center [723, 293] width 32 height 40
click at [436, 456] on div "[PERSON_NAME] Baja Répondre" at bounding box center [356, 454] width 542 height 24
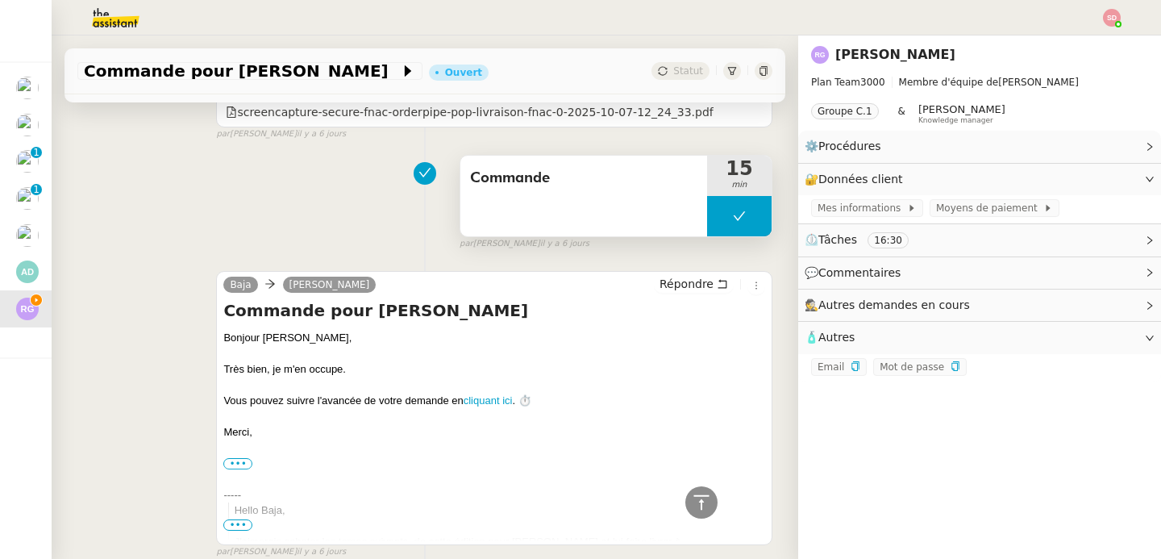
scroll to position [1437, 0]
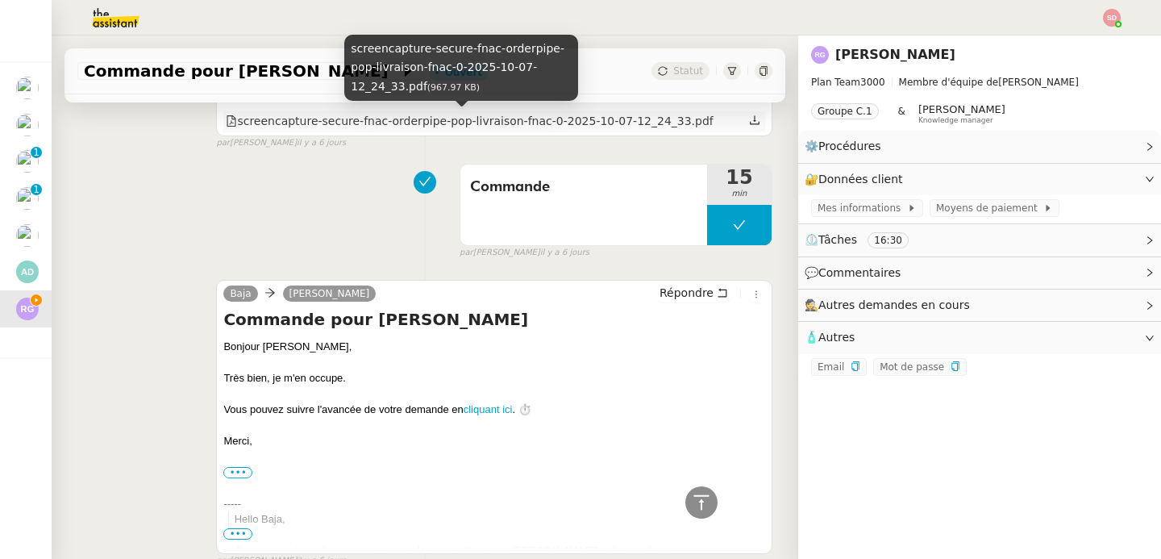
click at [535, 127] on div "screencapture-secure-fnac-orderpipe-pop-livraison-fnac-0-2025-10-07-12_24_33.pdf" at bounding box center [469, 121] width 487 height 19
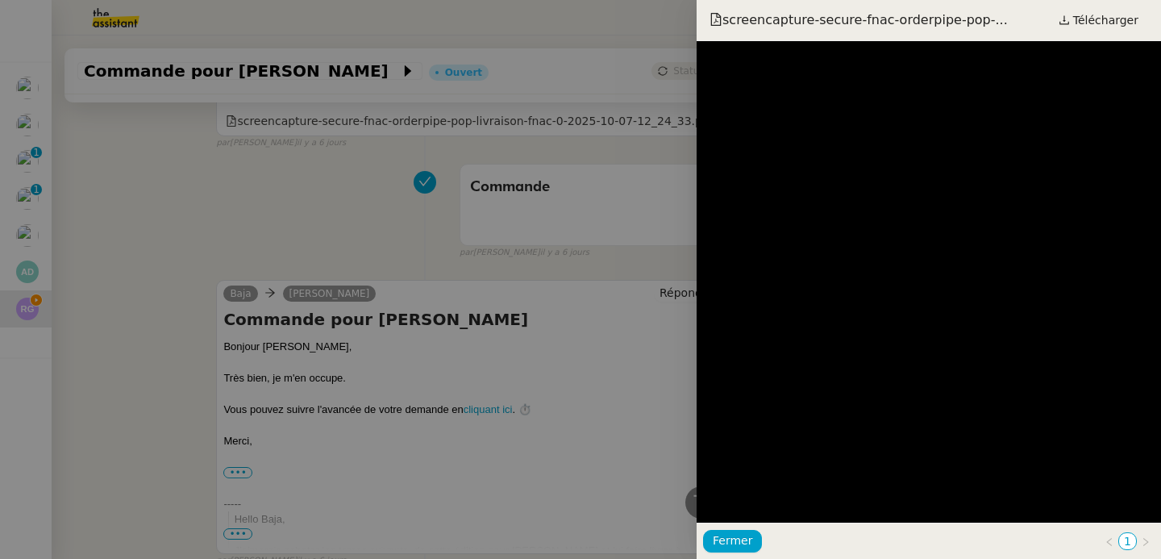
click at [439, 344] on div at bounding box center [580, 279] width 1161 height 559
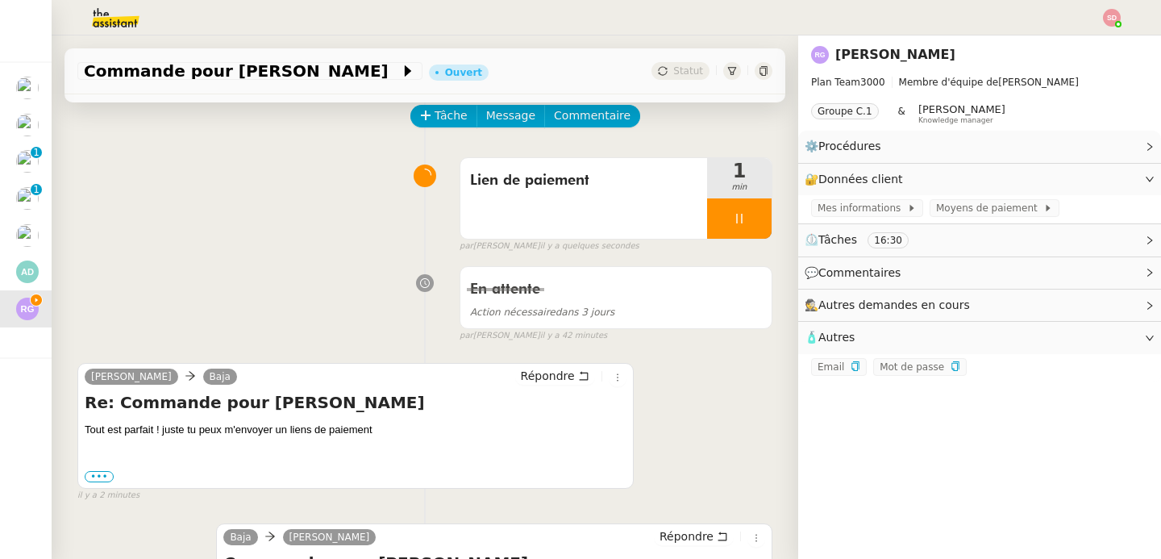
scroll to position [269, 0]
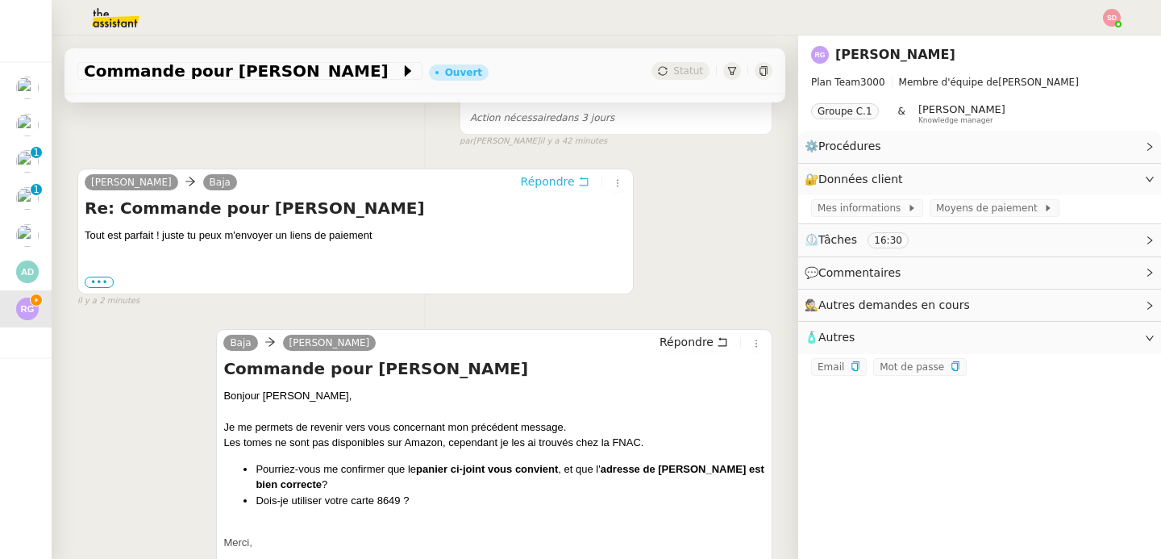
click at [544, 177] on span "Répondre" at bounding box center [548, 181] width 54 height 16
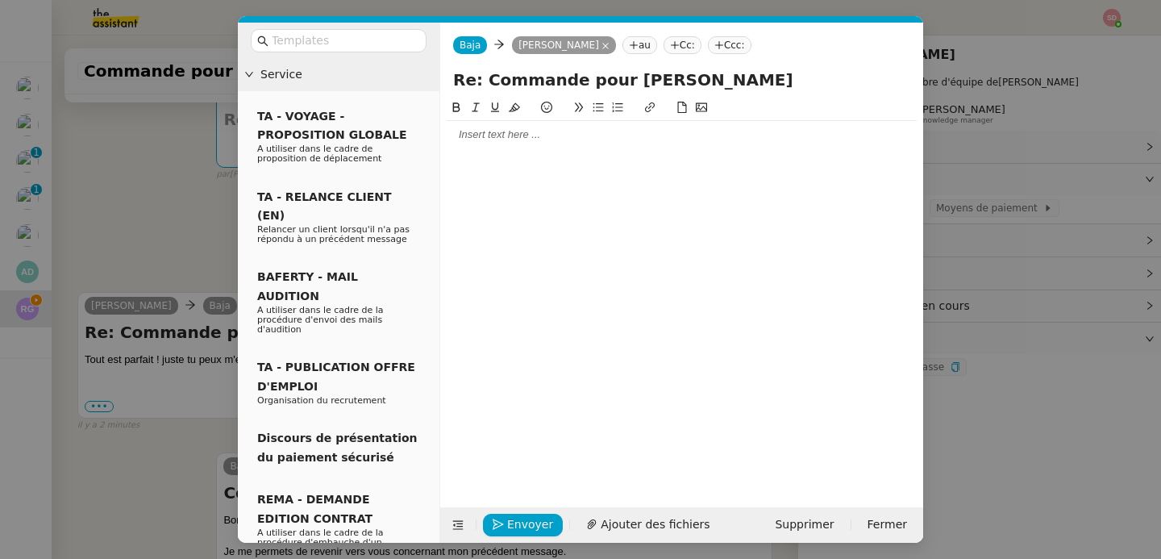
click at [539, 144] on div at bounding box center [682, 134] width 470 height 27
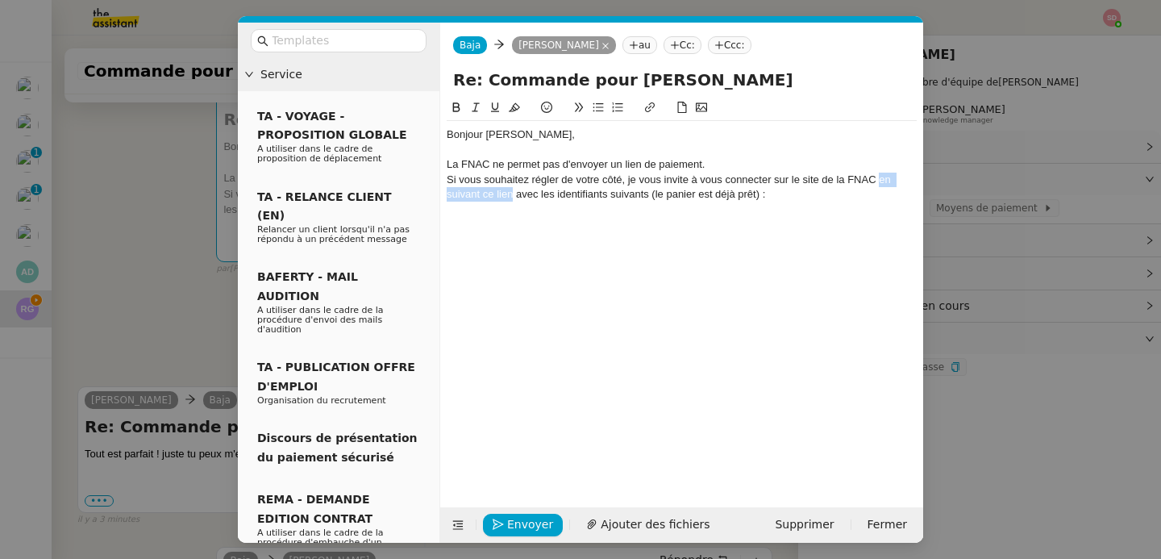
drag, startPoint x: 878, startPoint y: 181, endPoint x: 513, endPoint y: 195, distance: 365.6
click at [513, 195] on div "Si vous souhaitez régler de votre côté, je vous invite à vous connecter sur le …" at bounding box center [682, 188] width 470 height 30
click at [652, 105] on icon at bounding box center [649, 107] width 11 height 11
paste input "[URL][DOMAIN_NAME]"
type input "[URL][DOMAIN_NAME]"
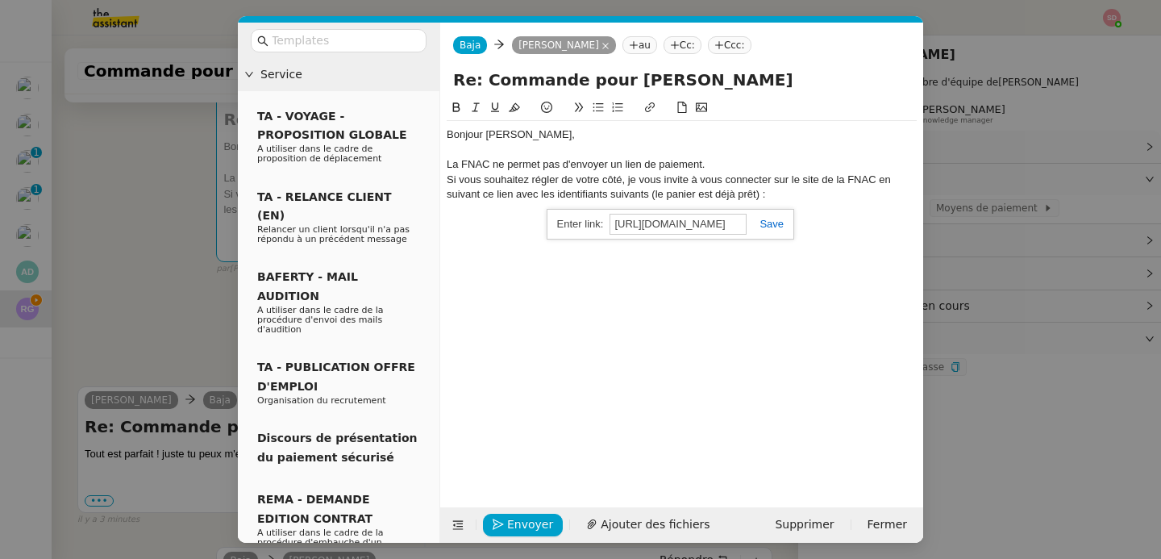
click at [780, 219] on link at bounding box center [765, 224] width 37 height 12
click at [778, 206] on div at bounding box center [682, 209] width 470 height 15
click at [964, 473] on nz-modal-container "Service TA - VOYAGE - PROPOSITION GLOBALE A utiliser dans le cadre de propositi…" at bounding box center [580, 279] width 1161 height 559
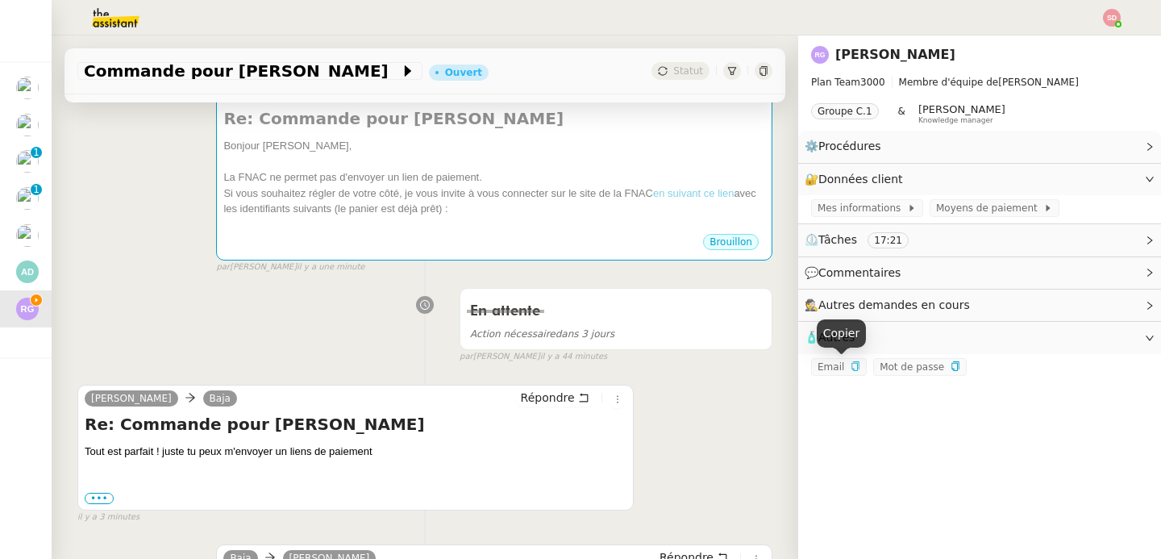
click at [852, 366] on icon "button" at bounding box center [855, 366] width 7 height 10
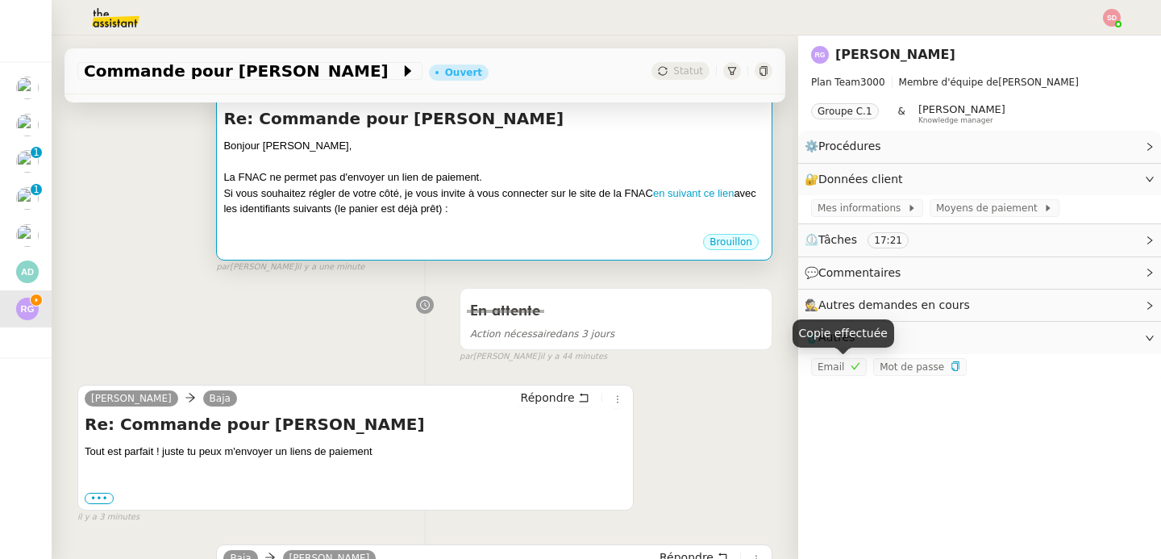
click at [642, 256] on div "Brouillon" at bounding box center [494, 244] width 542 height 24
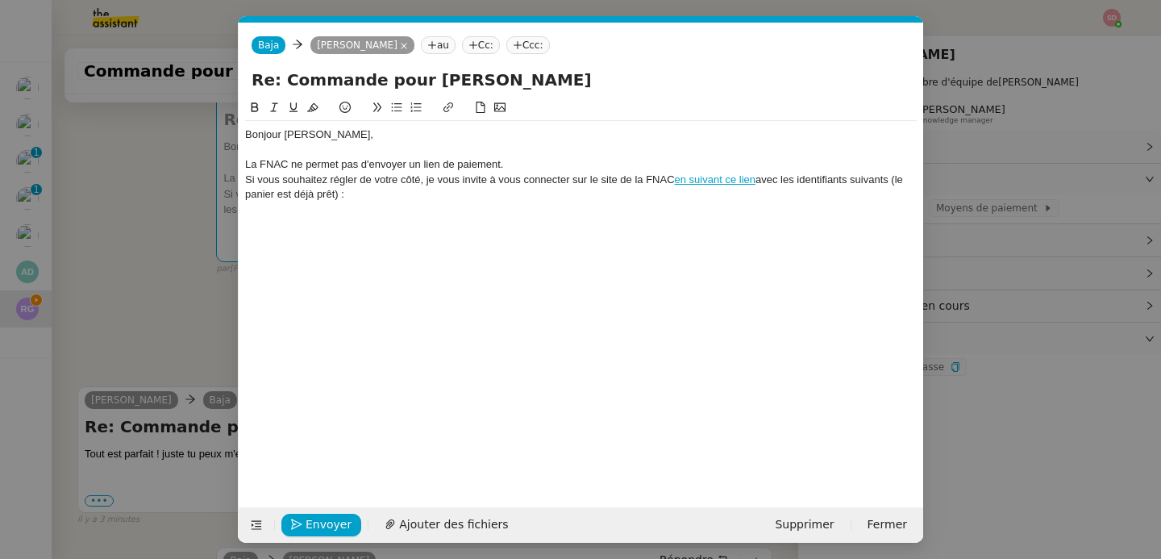
scroll to position [0, 34]
click at [496, 224] on div "Bonjour [PERSON_NAME], La FNAC ne permet pas d'envoyer un lien de paiement. Si …" at bounding box center [581, 290] width 672 height 384
click at [485, 215] on div "Bonjour [PERSON_NAME], La FNAC ne permet pas d'envoyer un lien de paiement. Si …" at bounding box center [581, 290] width 672 height 384
click at [361, 213] on div "Bonjour [PERSON_NAME], La FNAC ne permet pas d'envoyer un lien de paiement. Si …" at bounding box center [581, 290] width 672 height 384
click at [268, 207] on div "Bonjour [PERSON_NAME], La FNAC ne permet pas d'envoyer un lien de paiement. Si …" at bounding box center [581, 164] width 672 height 87
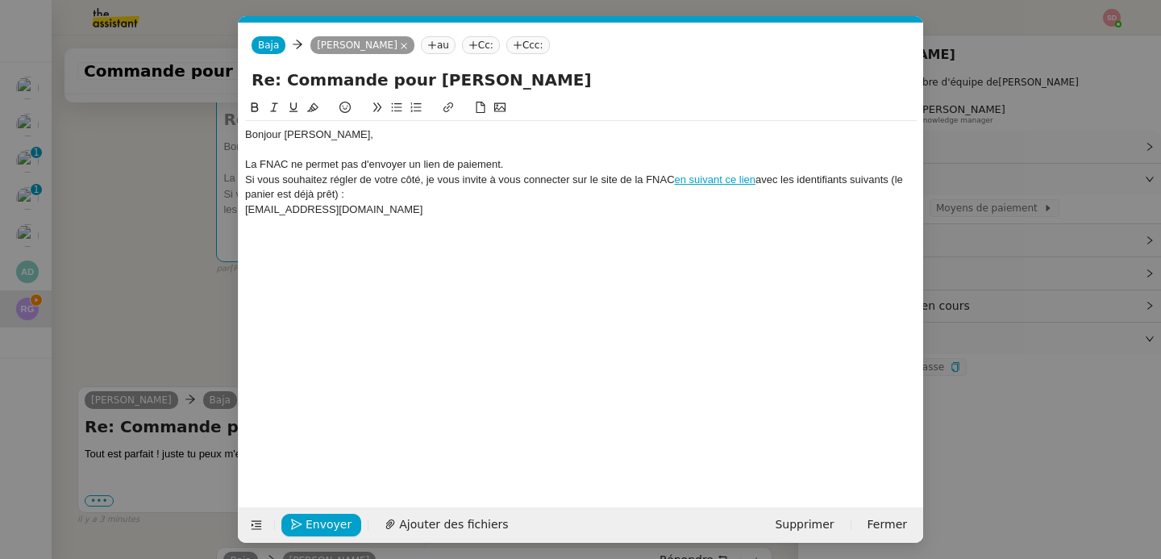
scroll to position [0, 0]
click at [995, 393] on nz-modal-container "Service TA - VOYAGE - PROPOSITION GLOBALE A utiliser dans le cadre de propositi…" at bounding box center [580, 279] width 1161 height 559
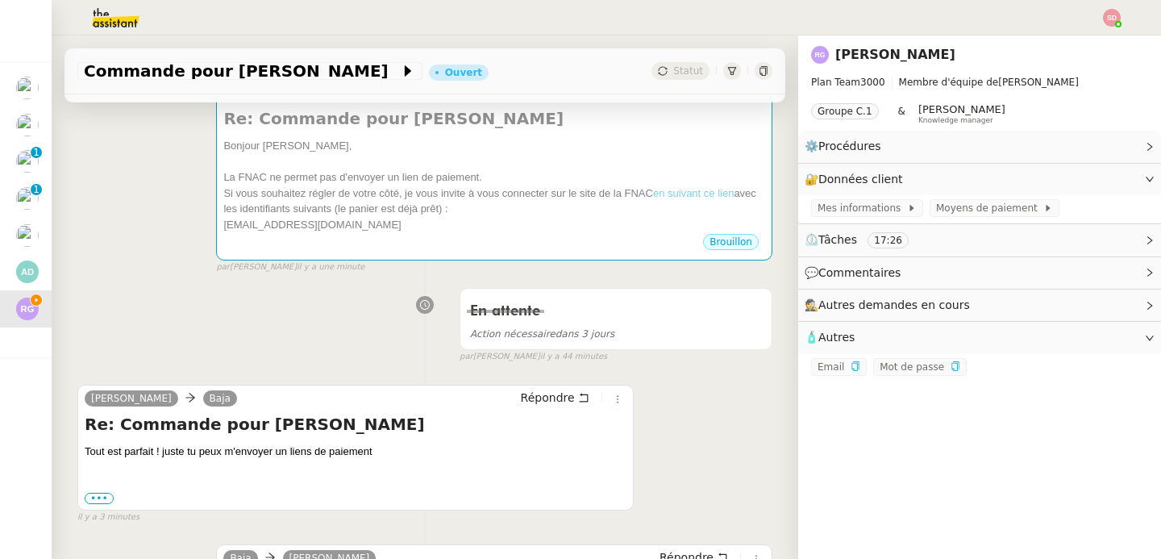
click at [951, 367] on icon "button" at bounding box center [956, 366] width 10 height 10
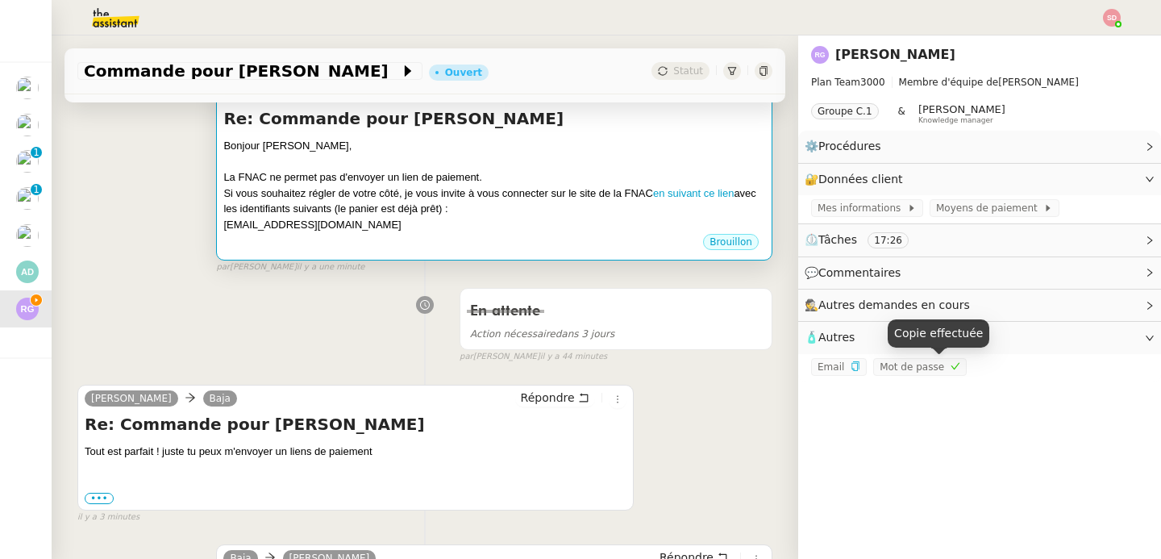
click at [582, 217] on div "[EMAIL_ADDRESS][DOMAIN_NAME]" at bounding box center [494, 225] width 542 height 16
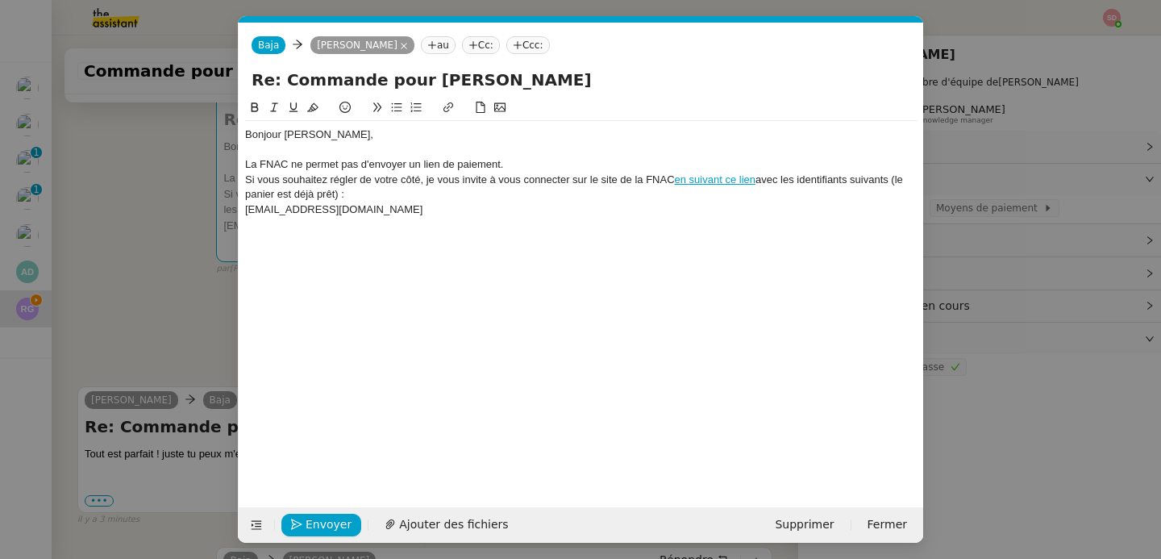
scroll to position [0, 34]
click at [464, 212] on div "[EMAIL_ADDRESS][DOMAIN_NAME]" at bounding box center [581, 209] width 672 height 15
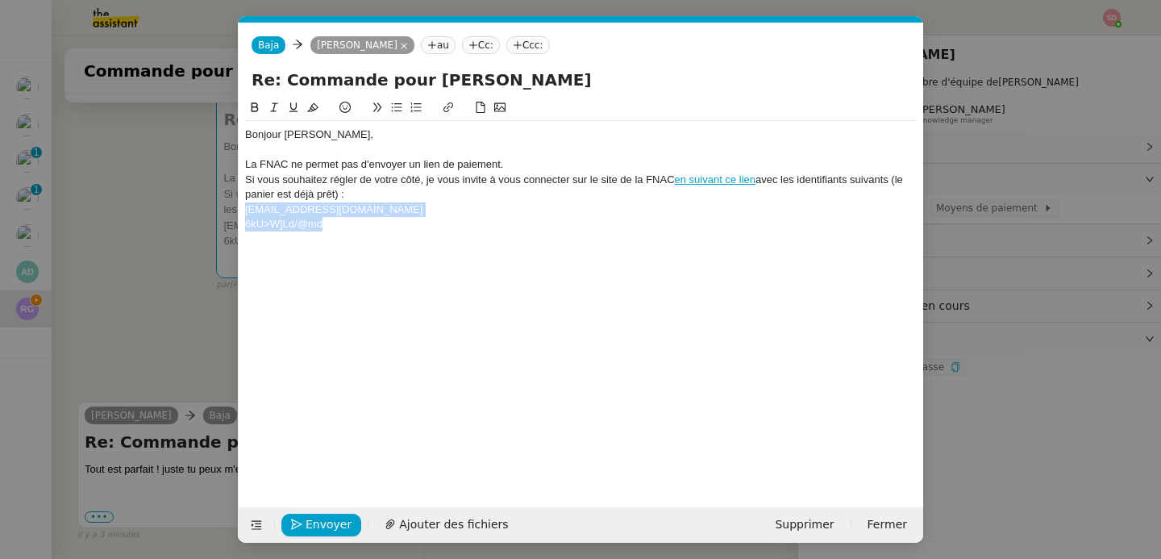
drag, startPoint x: 335, startPoint y: 223, endPoint x: 219, endPoint y: 212, distance: 116.6
click at [219, 212] on nz-modal-container "Service TA - VOYAGE - PROPOSITION GLOBALE A utiliser dans le cadre de propositi…" at bounding box center [580, 279] width 1161 height 559
click at [405, 110] on button at bounding box center [396, 107] width 19 height 19
click at [436, 222] on li "6kU>W]Ld/@md" at bounding box center [589, 224] width 656 height 15
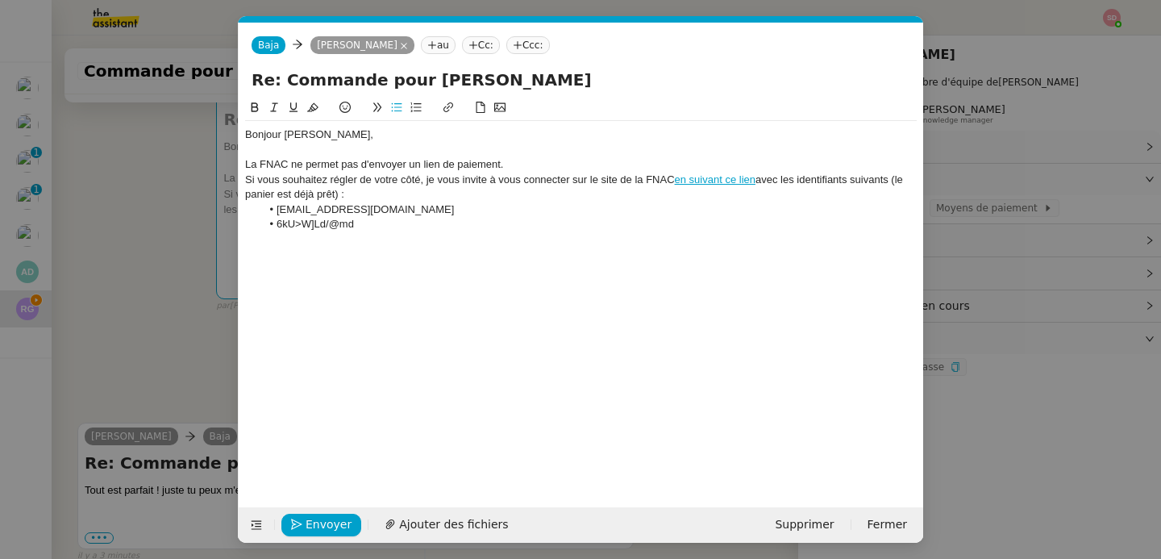
click at [414, 164] on div "La FNAC ne permet pas d'envoyer un lien de paiement." at bounding box center [581, 164] width 672 height 15
click at [506, 235] on div "Bonjour [PERSON_NAME], La FNAC ne permet pas d'envoyer de lien de paiement. Si …" at bounding box center [581, 179] width 672 height 117
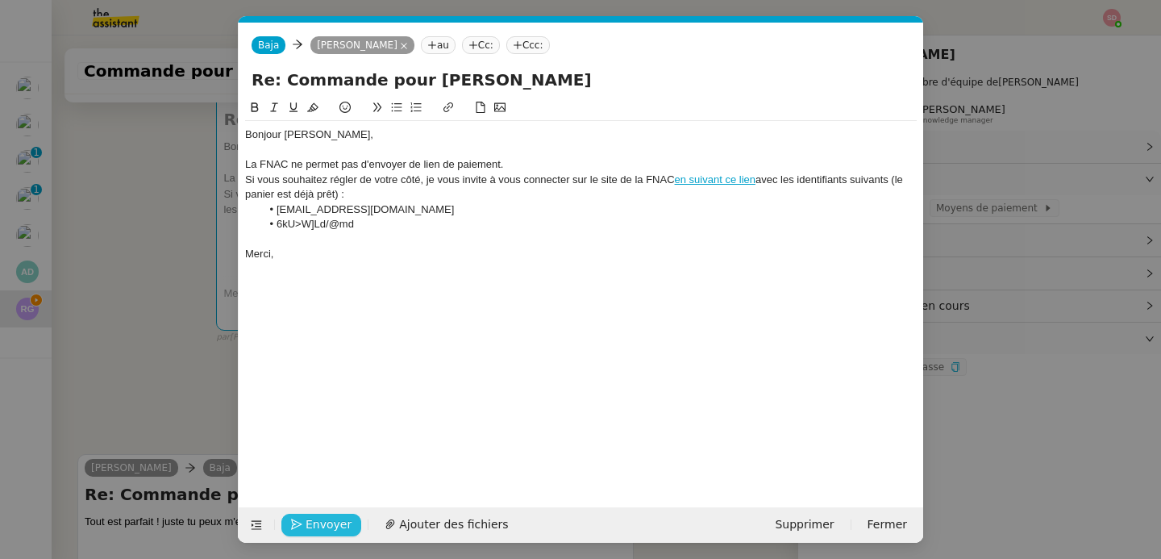
click at [337, 523] on span "Envoyer" at bounding box center [329, 524] width 46 height 19
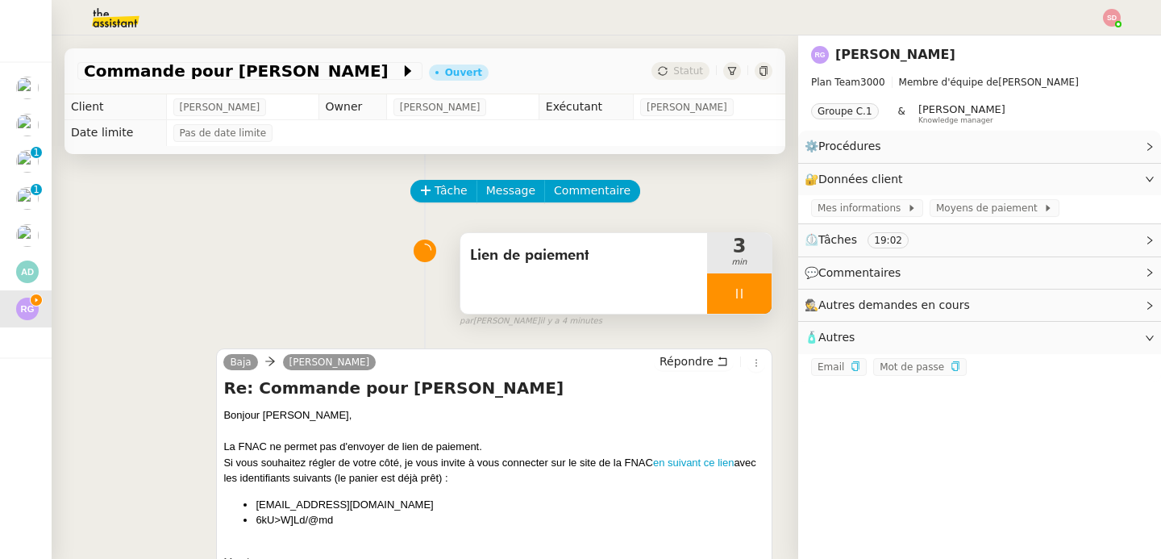
click at [745, 290] on div at bounding box center [739, 293] width 65 height 40
click at [745, 290] on button at bounding box center [755, 293] width 32 height 40
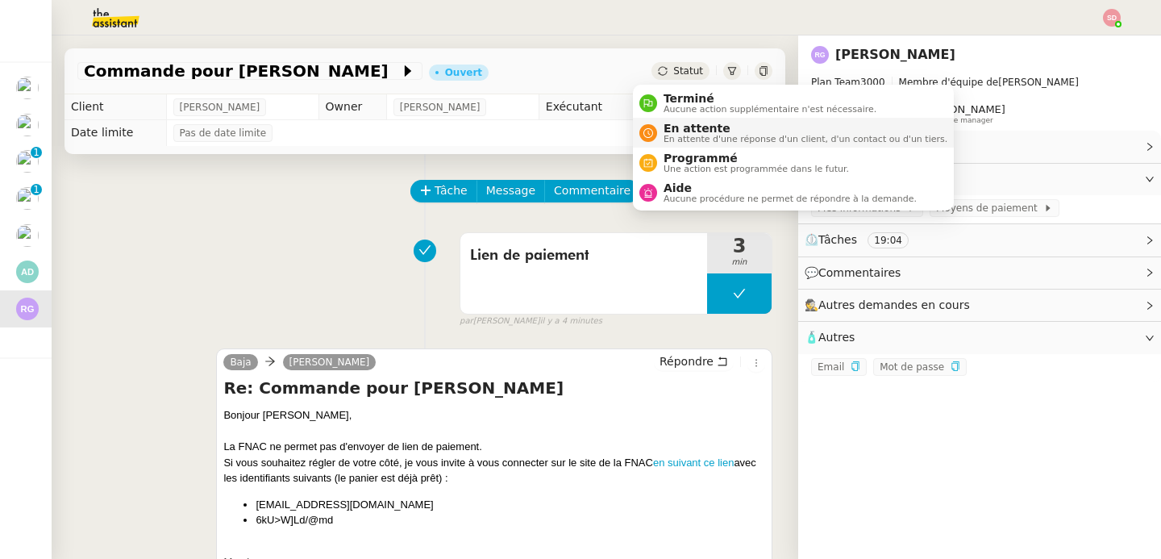
click at [669, 136] on span "En attente d'une réponse d'un client, d'un contact ou d'un tiers." at bounding box center [806, 139] width 284 height 9
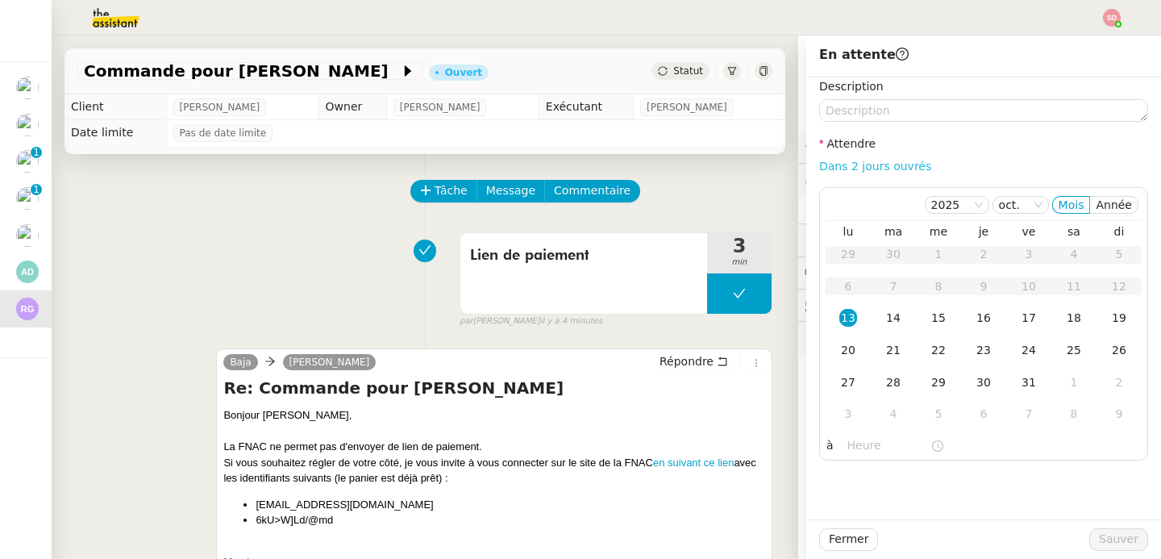
click at [882, 168] on link "Dans 2 jours ouvrés" at bounding box center [875, 166] width 112 height 13
click at [853, 439] on input "07:00" at bounding box center [889, 445] width 83 height 19
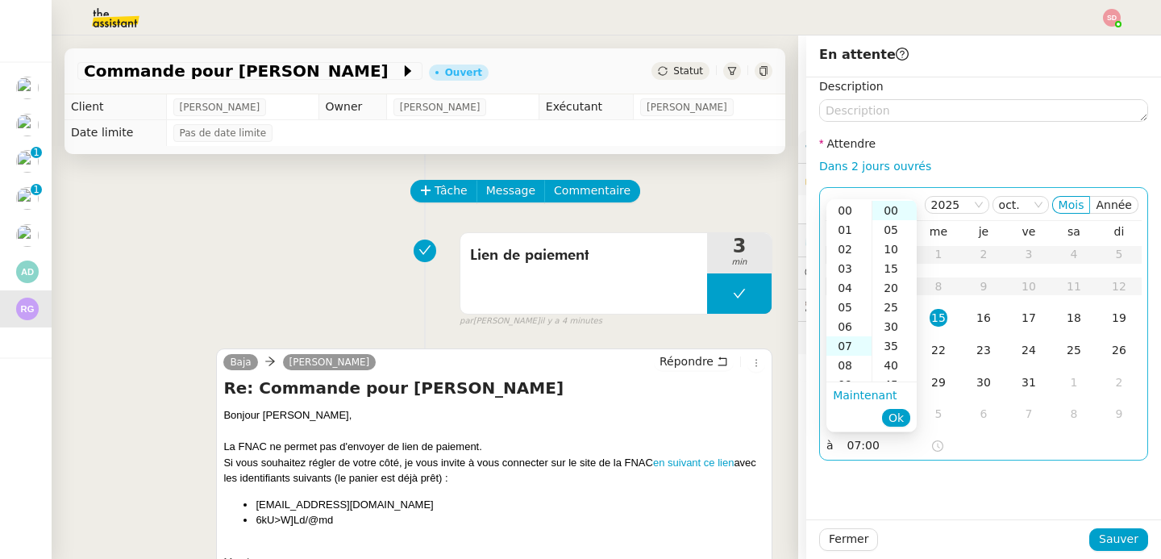
scroll to position [135, 0]
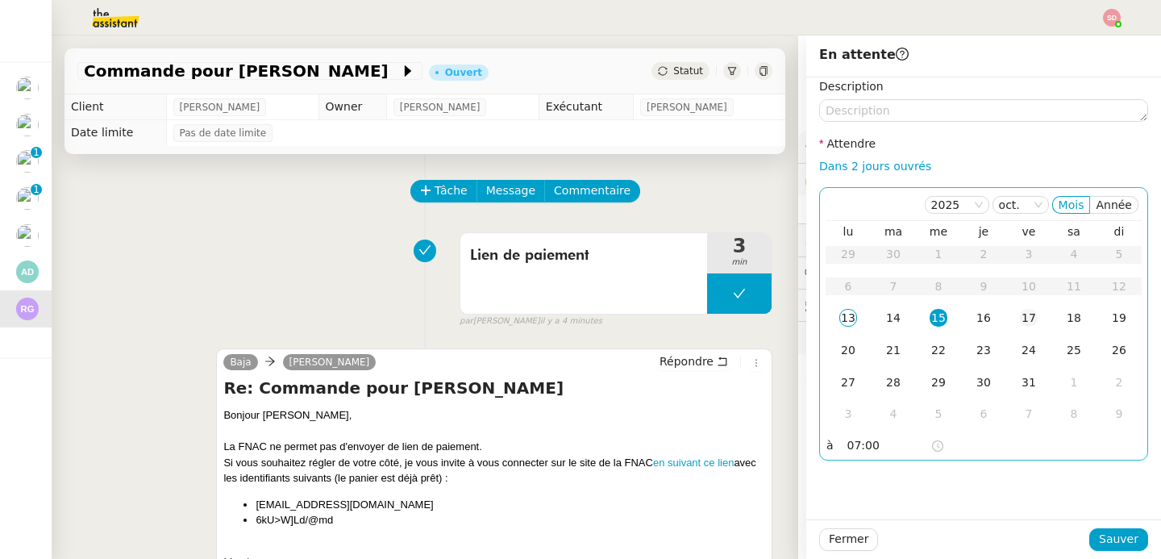
click at [1020, 322] on div "17" at bounding box center [1029, 318] width 18 height 18
click at [856, 448] on input "07:00" at bounding box center [889, 445] width 83 height 19
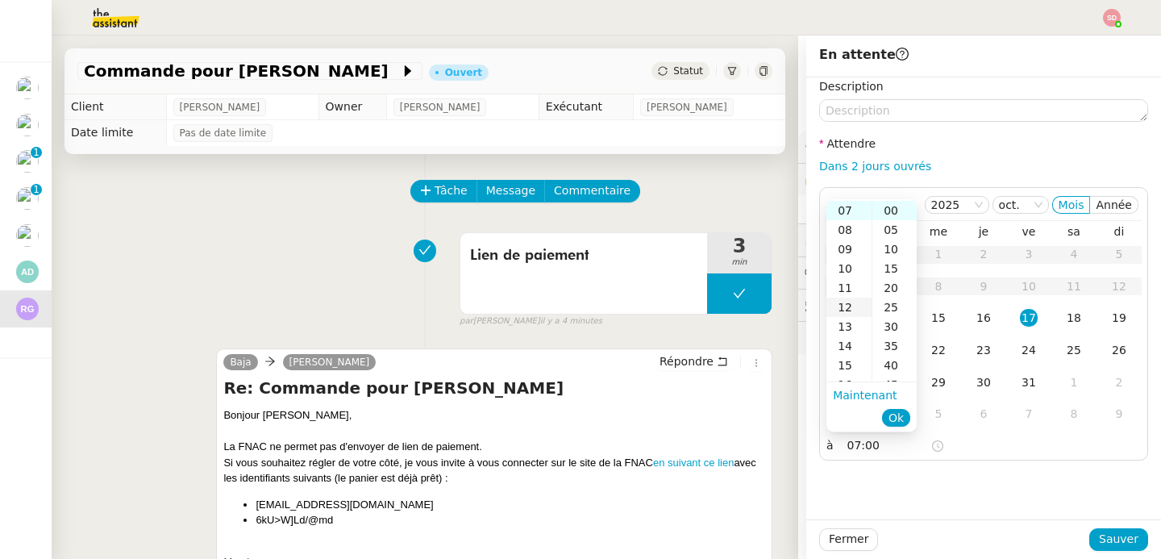
click at [844, 305] on div "12" at bounding box center [849, 307] width 45 height 19
type input "12:00"
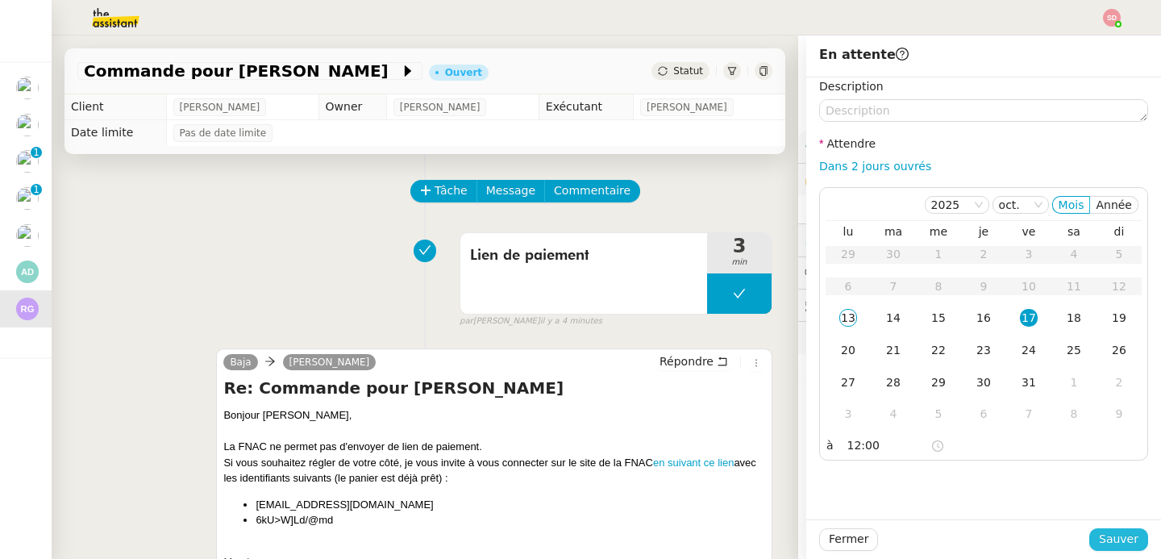
click at [1102, 544] on span "Sauver" at bounding box center [1119, 539] width 40 height 19
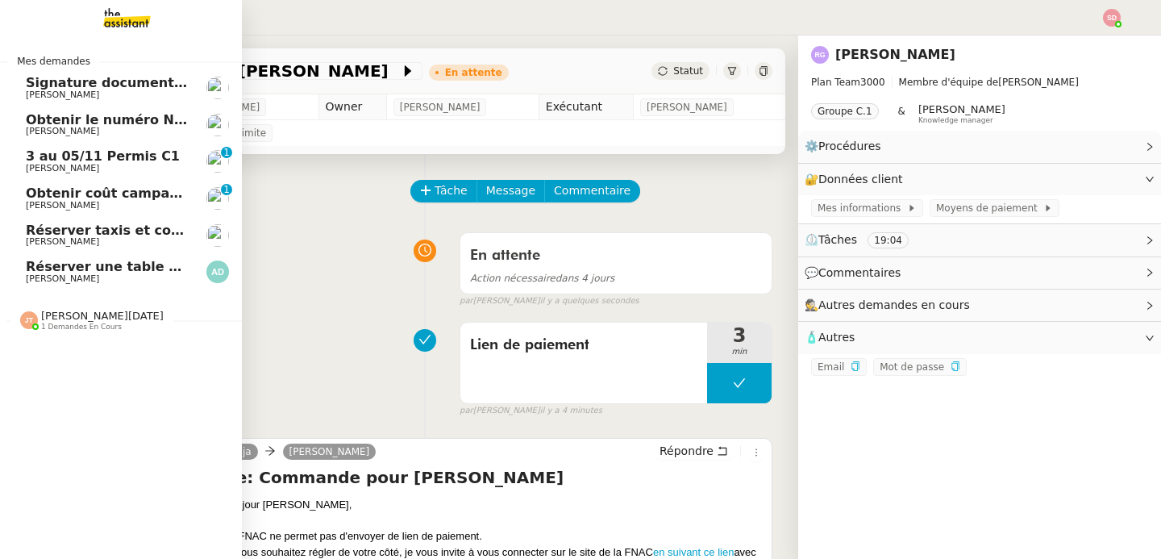
click at [98, 195] on span "Obtenir coût campagne pub RATP [GEOGRAPHIC_DATA]" at bounding box center [226, 192] width 400 height 15
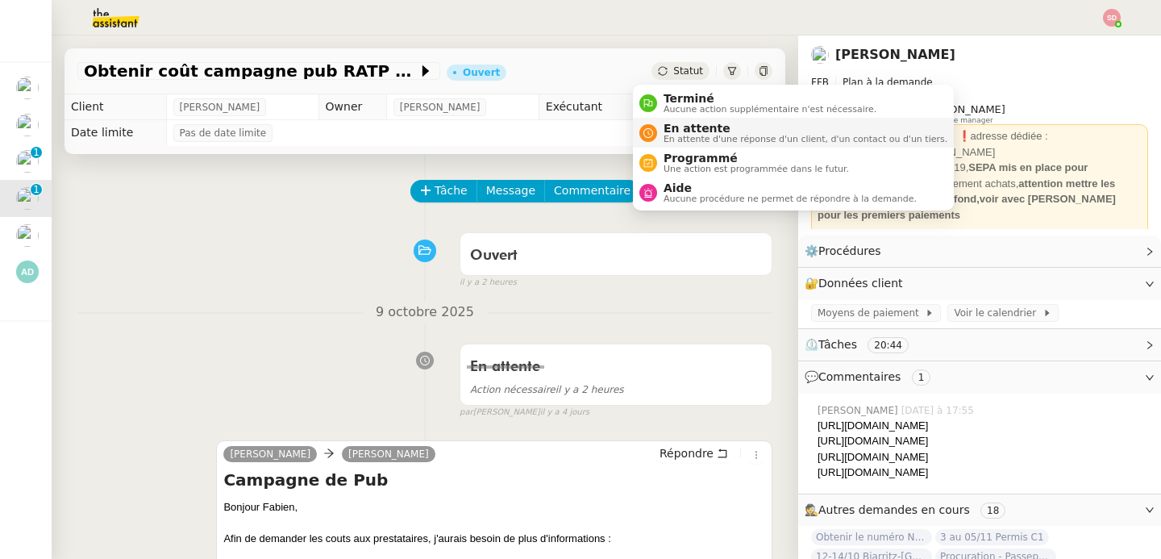
click at [639, 135] on nz-avatar at bounding box center [648, 133] width 18 height 18
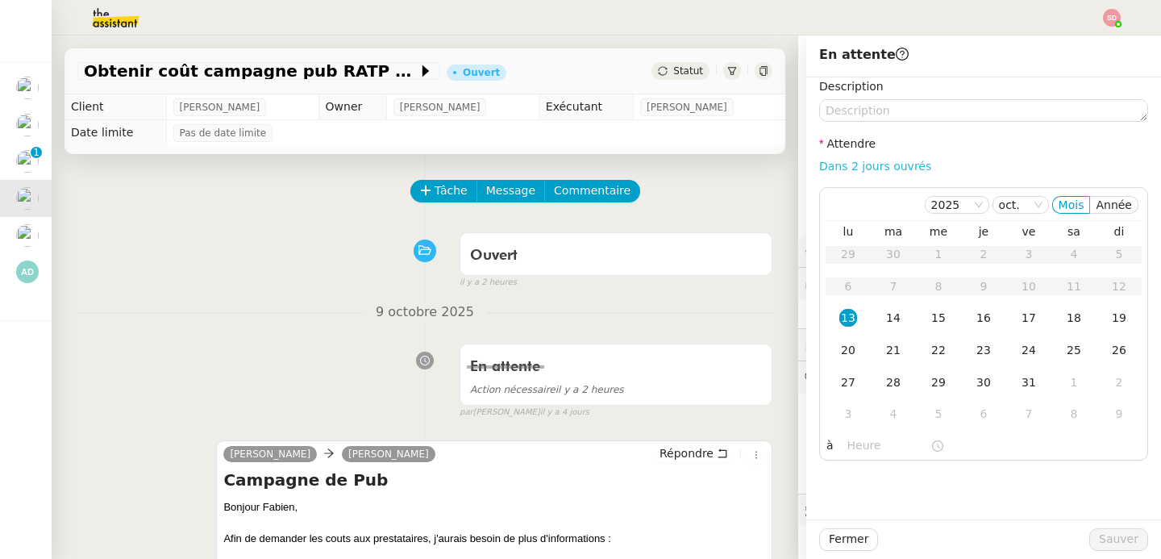
click at [860, 168] on link "Dans 2 jours ouvrés" at bounding box center [875, 166] width 112 height 13
click at [848, 451] on input "07:00" at bounding box center [889, 445] width 83 height 19
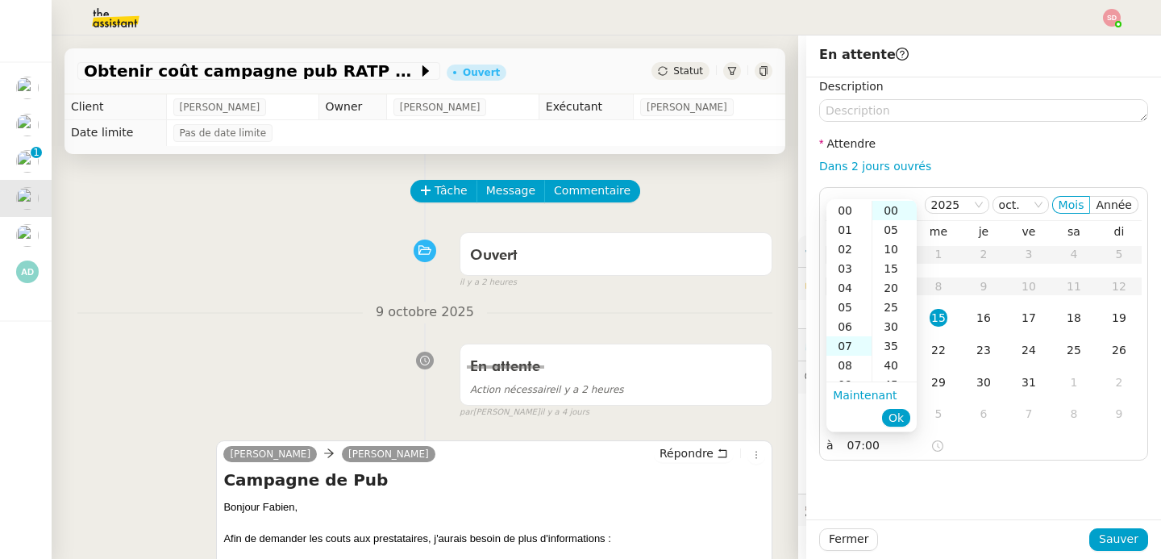
scroll to position [135, 0]
click at [848, 269] on div "10" at bounding box center [849, 268] width 45 height 19
type input "10:00"
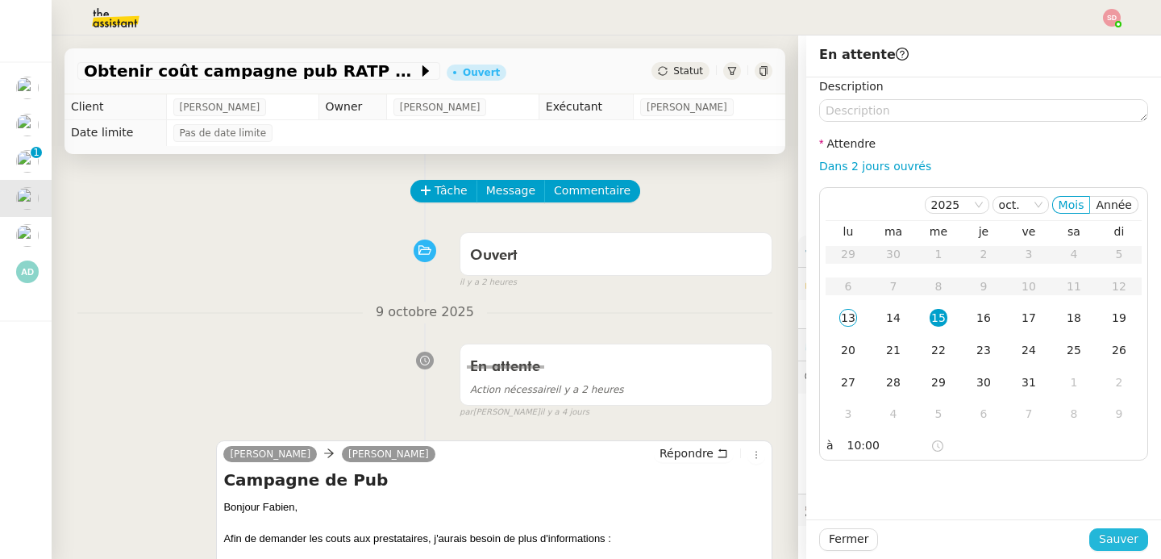
click at [1108, 534] on span "Sauver" at bounding box center [1119, 539] width 40 height 19
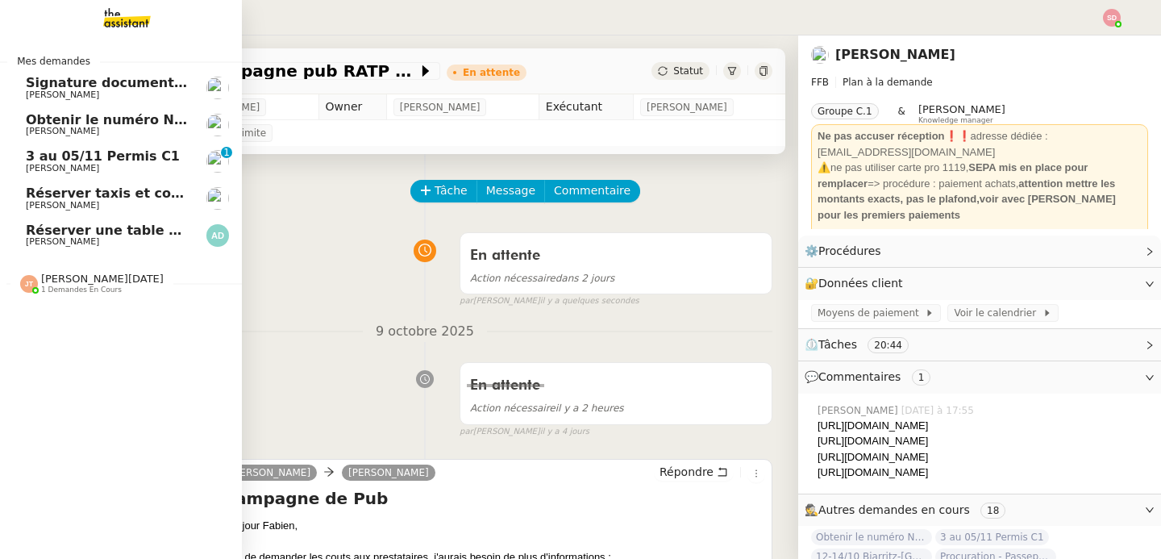
click at [28, 152] on span "3 au 05/11 Permis C1" at bounding box center [103, 155] width 154 height 15
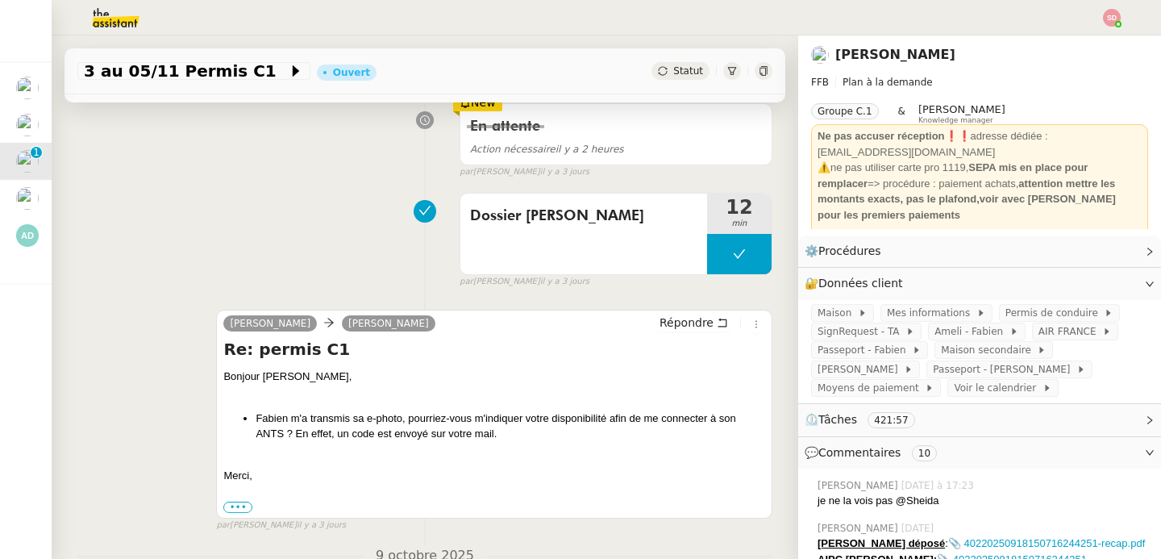
scroll to position [246, 0]
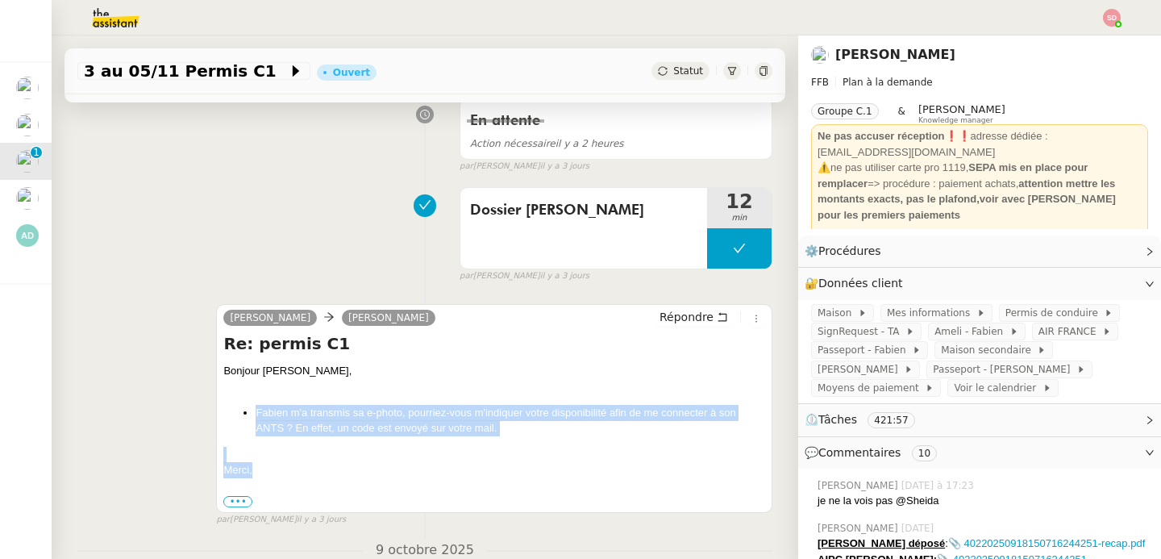
drag, startPoint x: 238, startPoint y: 425, endPoint x: 286, endPoint y: 469, distance: 65.1
click at [286, 469] on div "Bonjour [PERSON_NAME] m'a transmis sa e-photo, pourriez-vous m'indiquer votre d…" at bounding box center [494, 436] width 542 height 147
copy div "Fabien m'a transmis sa e-photo, pourriez-vous m'indiquer votre disponibilité af…"
click at [663, 311] on span "Répondre" at bounding box center [687, 317] width 54 height 16
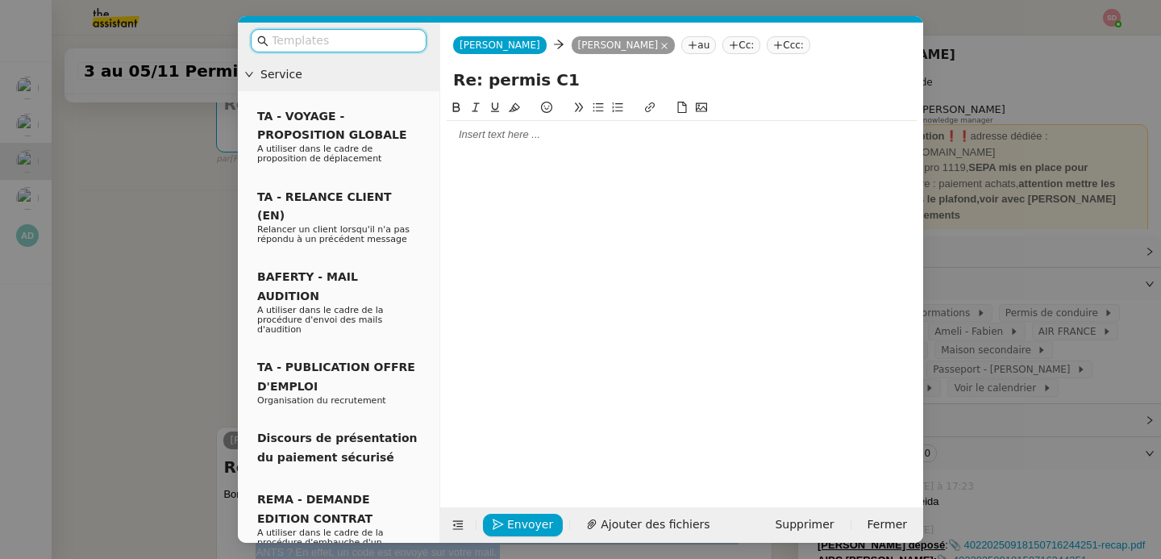
click at [339, 44] on input "text" at bounding box center [344, 40] width 145 height 19
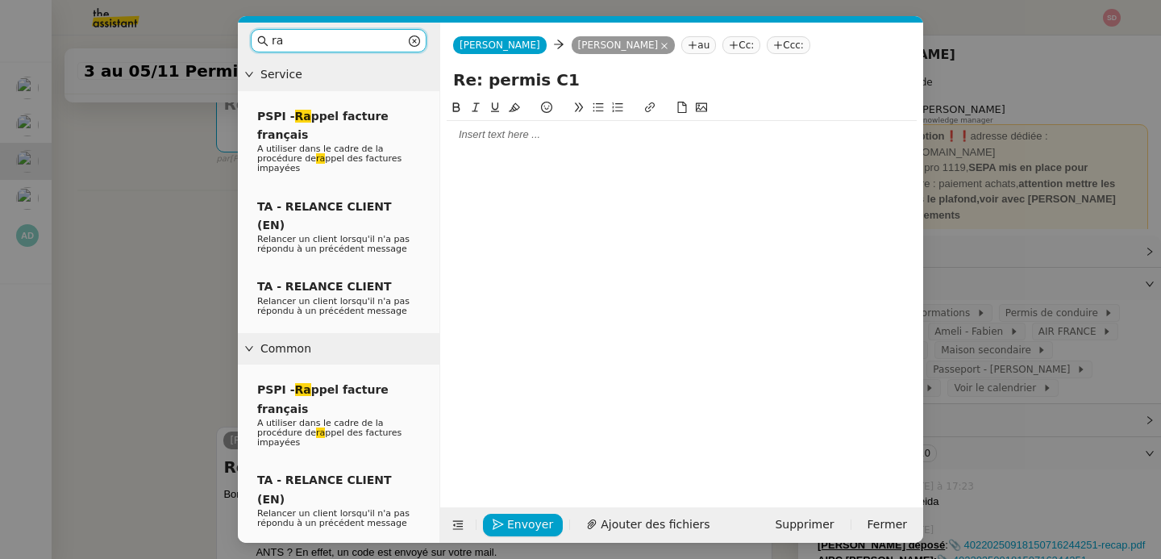
type input "ra"
click at [527, 144] on div at bounding box center [682, 134] width 470 height 27
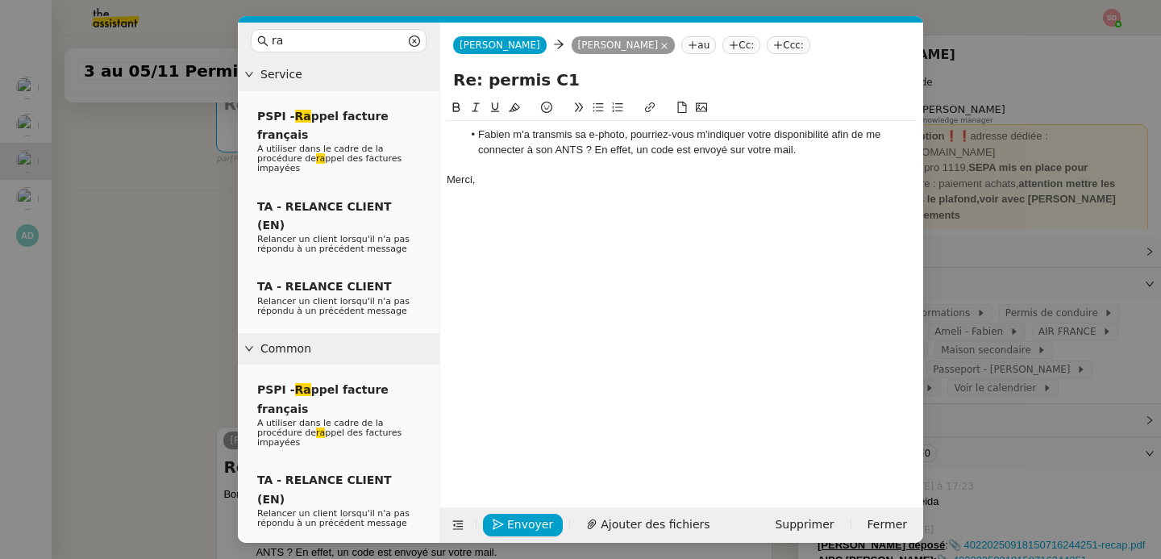
scroll to position [0, 0]
click at [166, 240] on nz-modal-container "ra Service PSPI - Ra ppel facture français A utiliser dans le cadre de la procé…" at bounding box center [580, 279] width 1161 height 559
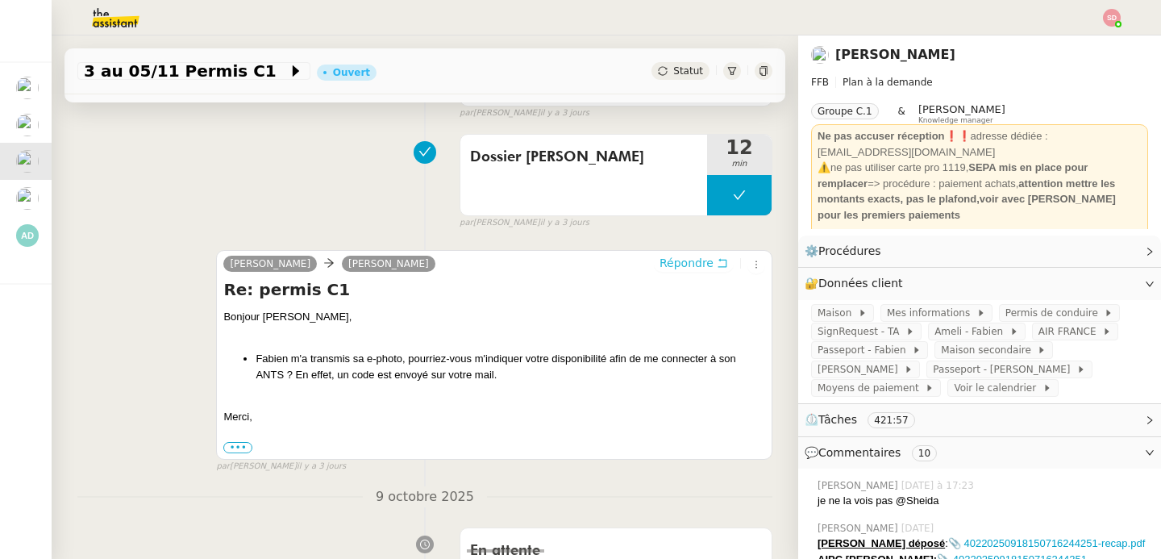
scroll to position [509, 0]
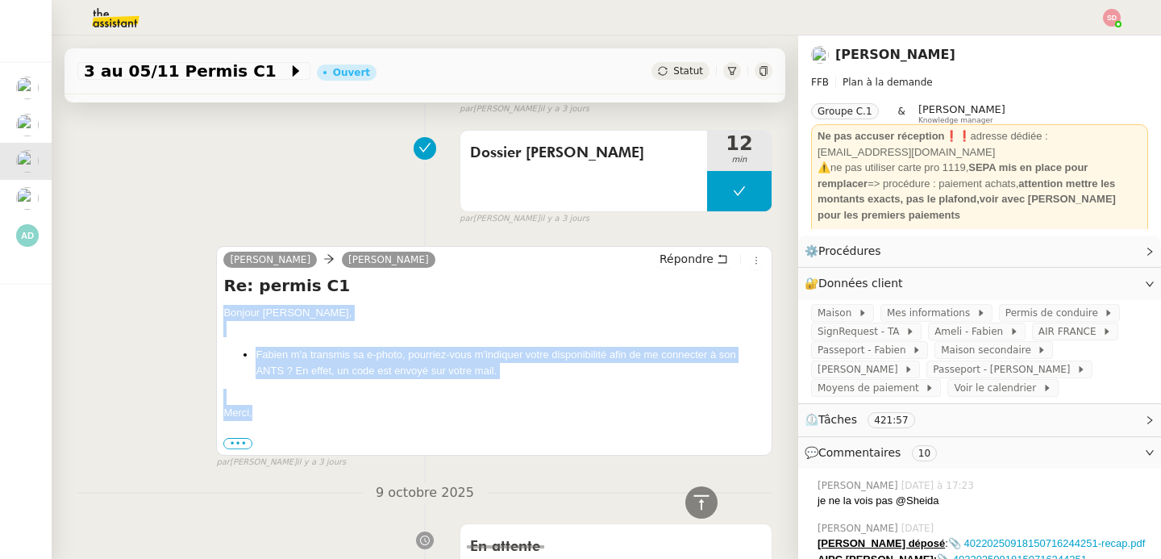
drag, startPoint x: 217, startPoint y: 314, endPoint x: 275, endPoint y: 407, distance: 110.1
click at [275, 407] on div "[PERSON_NAME] Re: permis C1 Bonjour [PERSON_NAME] m'a transmis sa e-photo, pour…" at bounding box center [494, 351] width 556 height 210
copy div "Bonjour [PERSON_NAME] m'a transmis sa e-photo, pourriez-vous m'indiquer votre d…"
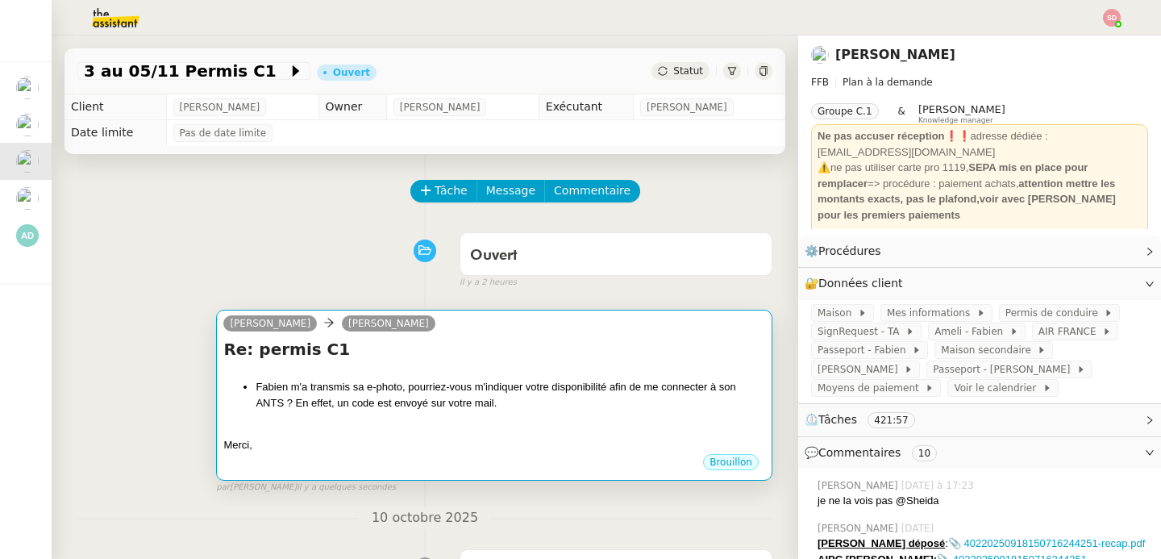
click at [389, 344] on h4 "Re: permis C1" at bounding box center [494, 349] width 542 height 23
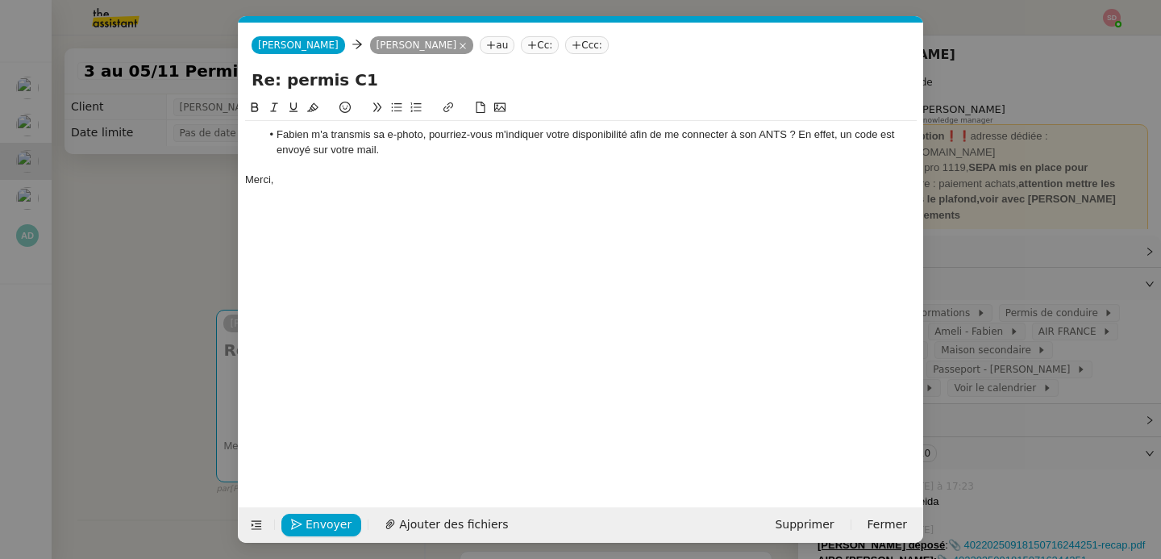
scroll to position [0, 44]
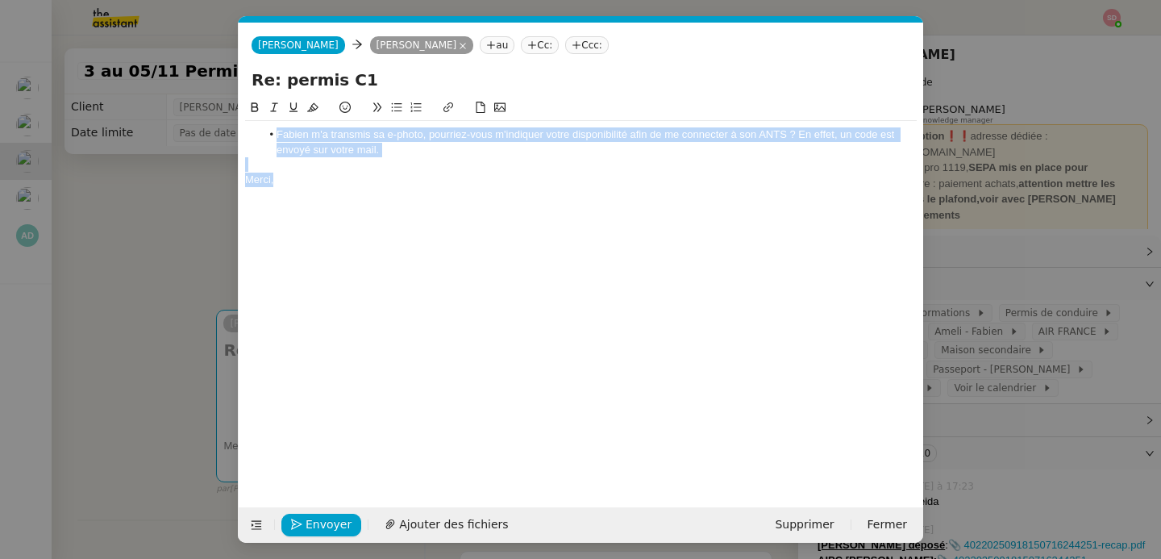
drag, startPoint x: 281, startPoint y: 173, endPoint x: 217, endPoint y: 105, distance: 94.1
click at [217, 105] on nz-modal-container "ra Service PSPI - Ra ppel facture français A utiliser dans le cadre de la procé…" at bounding box center [580, 279] width 1161 height 559
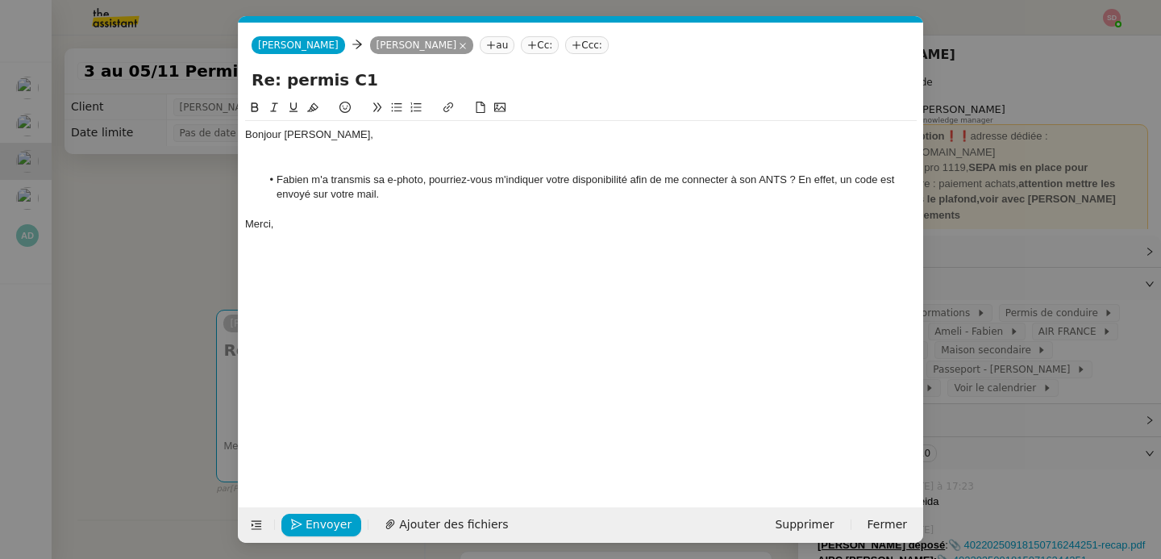
scroll to position [0, 0]
click at [289, 531] on button "Envoyer" at bounding box center [321, 525] width 80 height 23
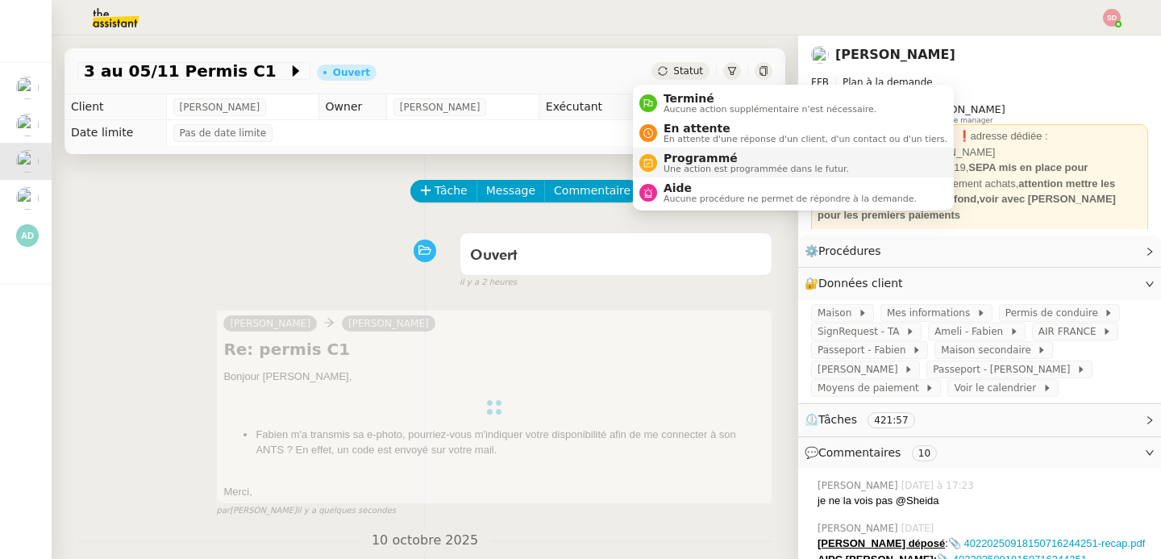
click at [644, 149] on li "Programmé Une action est programmée dans le futur." at bounding box center [793, 163] width 321 height 30
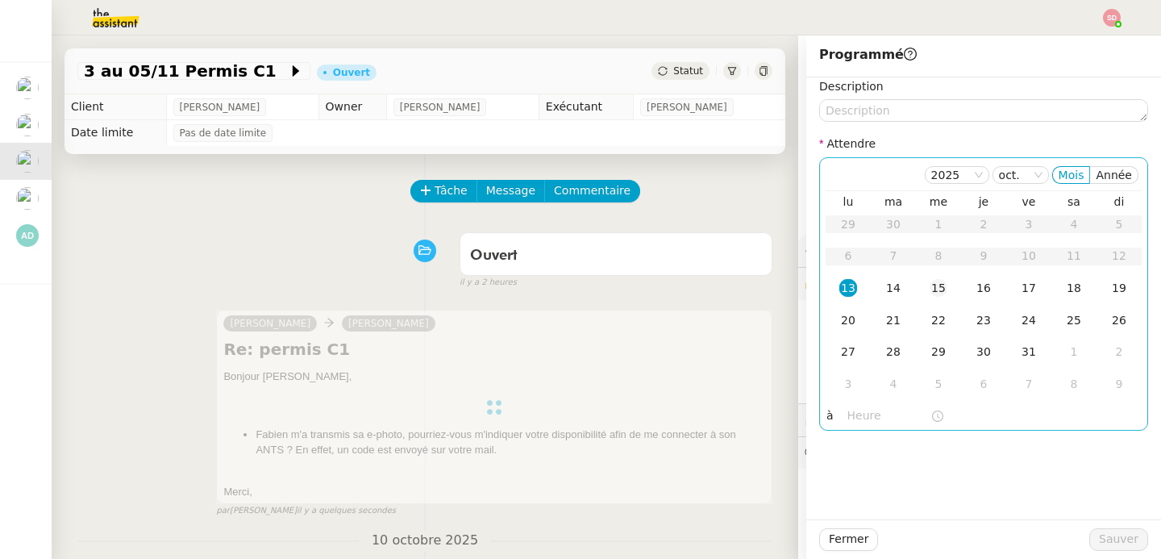
click at [930, 291] on div "15" at bounding box center [939, 288] width 18 height 18
click at [848, 411] on input "text" at bounding box center [889, 415] width 83 height 19
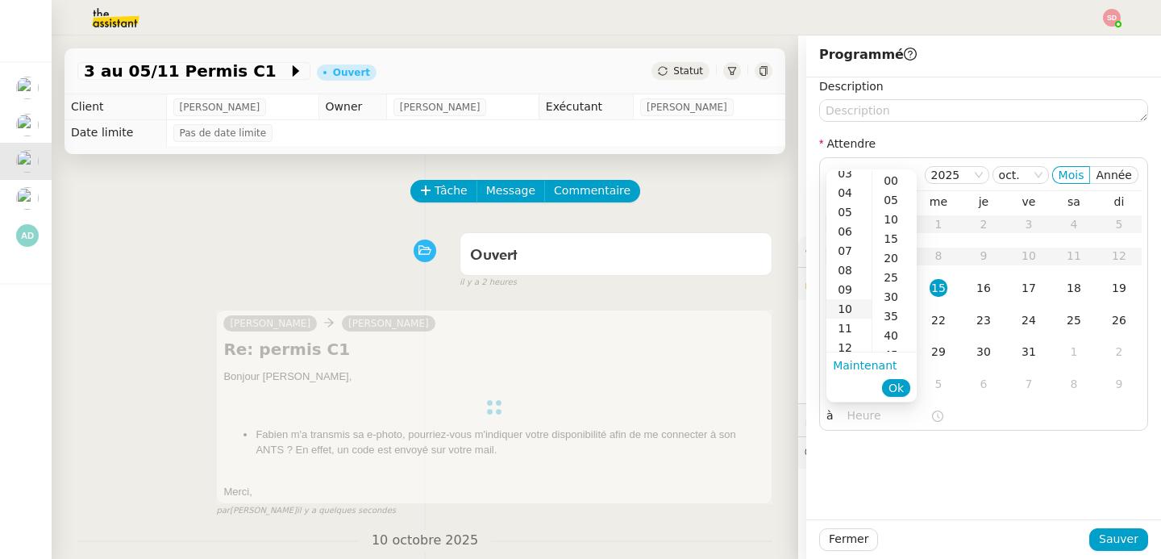
click at [854, 303] on div "10" at bounding box center [849, 308] width 45 height 19
type input "10:52"
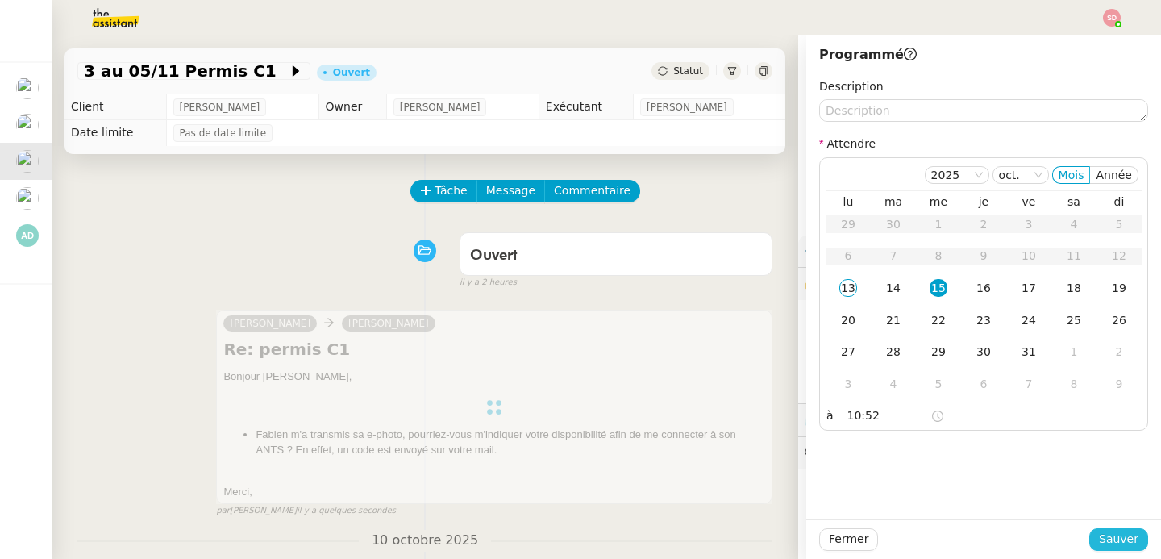
click at [1105, 542] on span "Sauver" at bounding box center [1119, 539] width 40 height 19
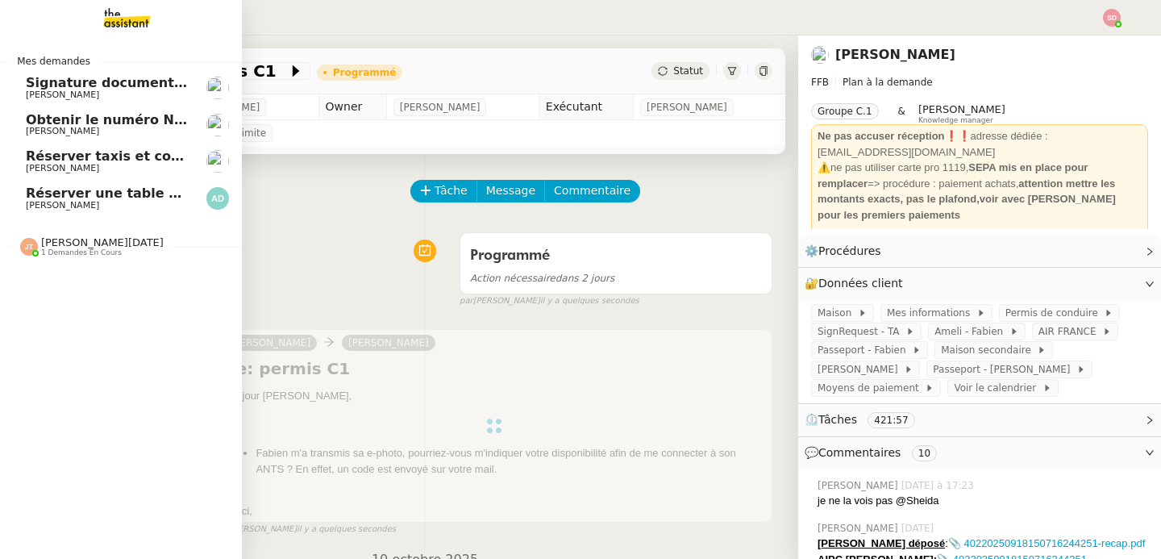
click at [76, 119] on span "Obtenir le numéro NEPH" at bounding box center [114, 119] width 177 height 15
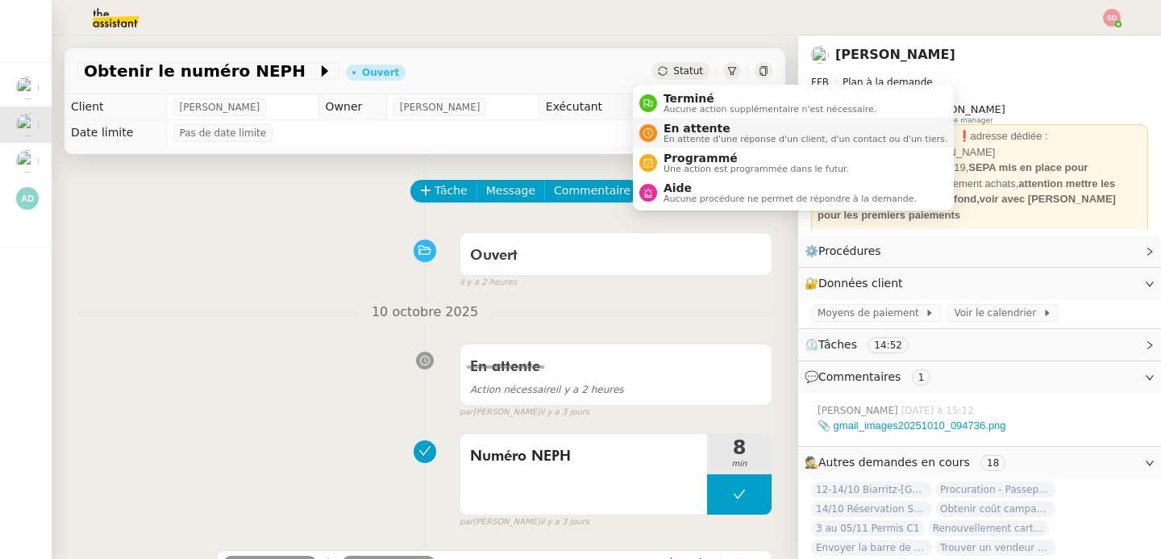
click at [676, 126] on span "En attente" at bounding box center [806, 128] width 284 height 13
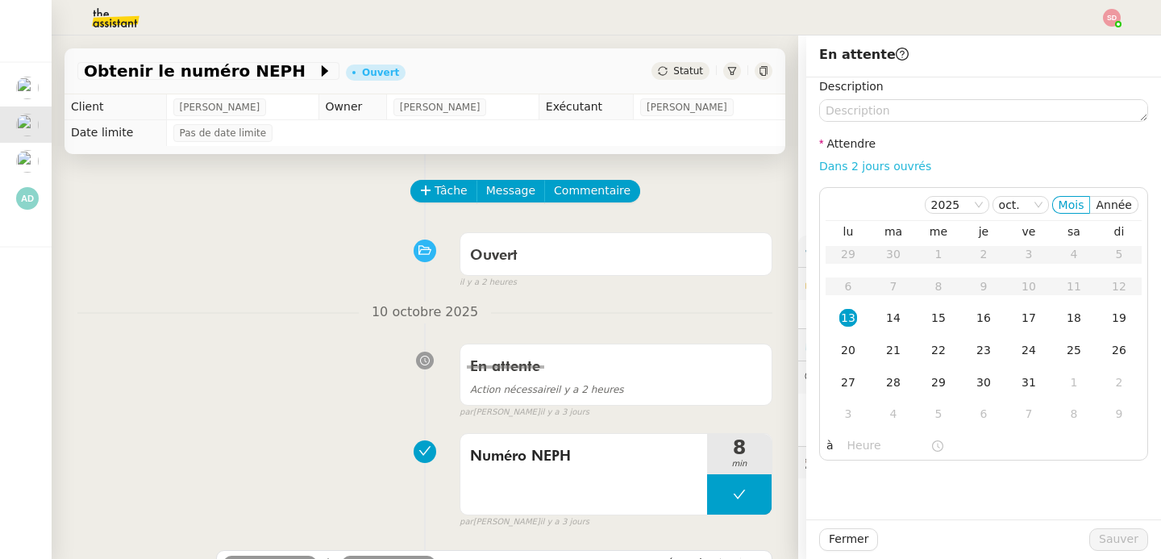
click at [841, 162] on link "Dans 2 jours ouvrés" at bounding box center [875, 166] width 112 height 13
click at [859, 448] on input "07:00" at bounding box center [889, 445] width 83 height 19
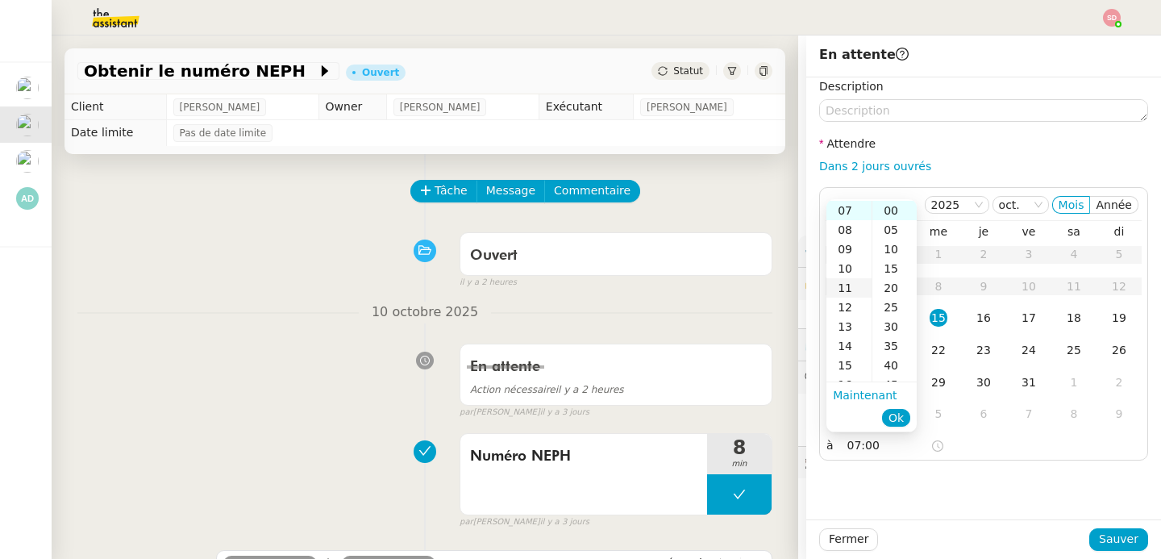
click at [854, 281] on div "11" at bounding box center [849, 287] width 45 height 19
type input "11:00"
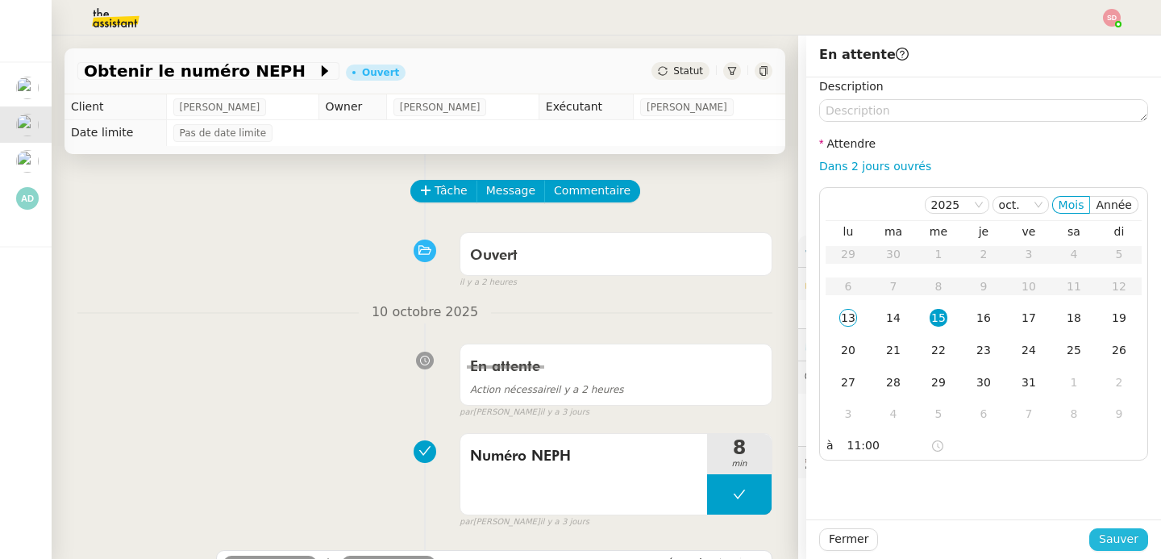
click at [1099, 534] on span "Sauver" at bounding box center [1119, 539] width 40 height 19
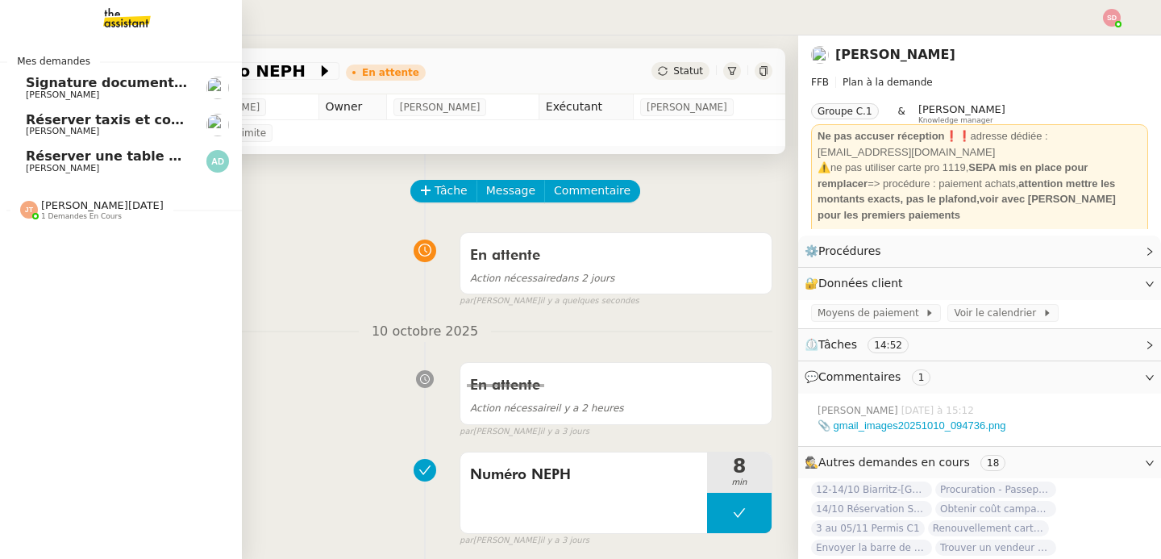
click at [27, 94] on span "[PERSON_NAME]" at bounding box center [62, 95] width 73 height 10
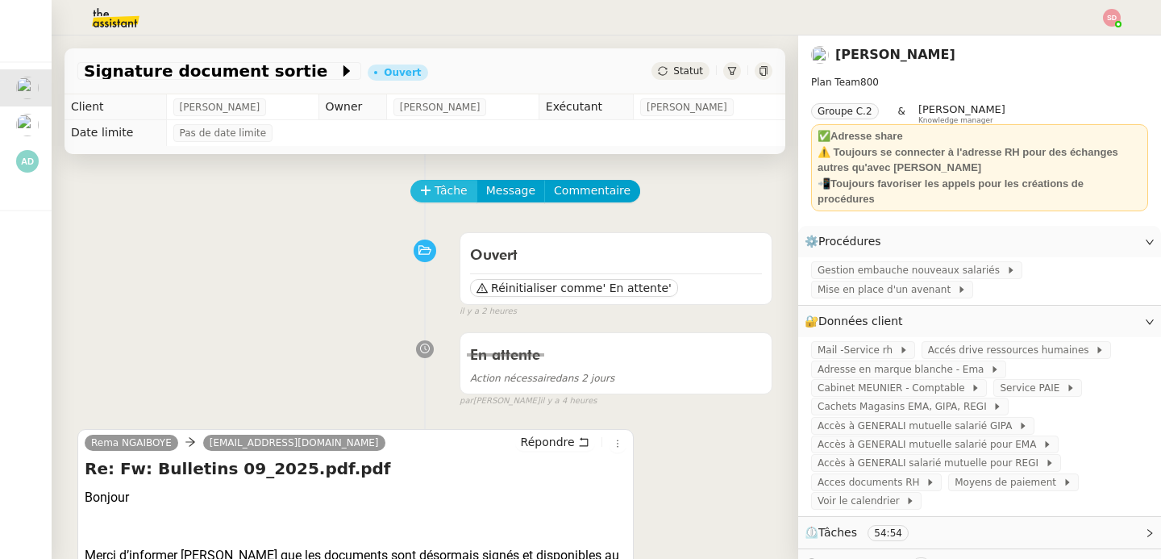
click at [418, 199] on button "Tâche" at bounding box center [443, 191] width 67 height 23
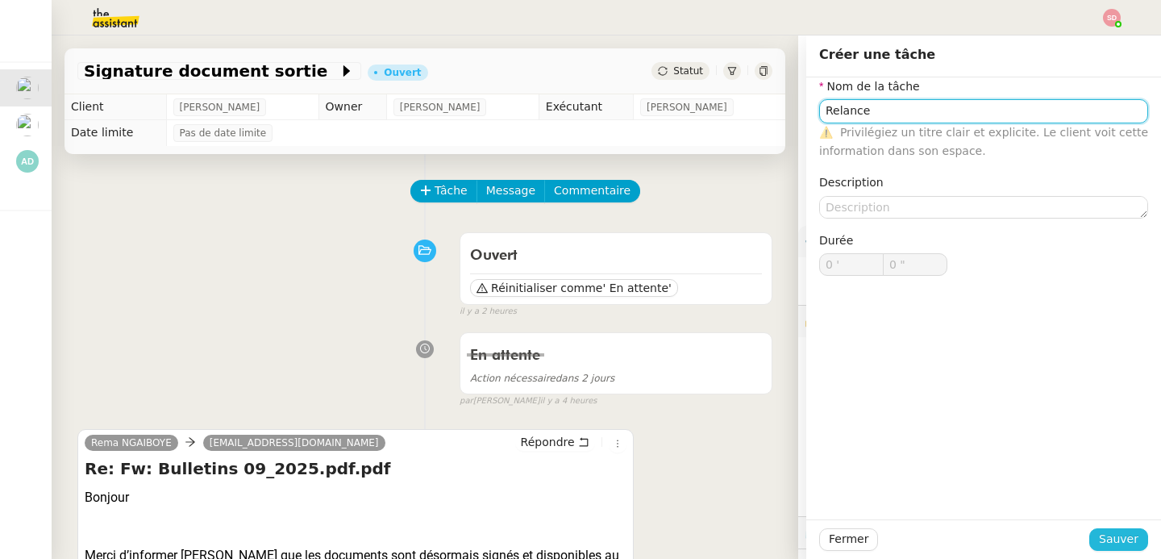
type input "Relance"
click at [1107, 539] on span "Sauver" at bounding box center [1119, 539] width 40 height 19
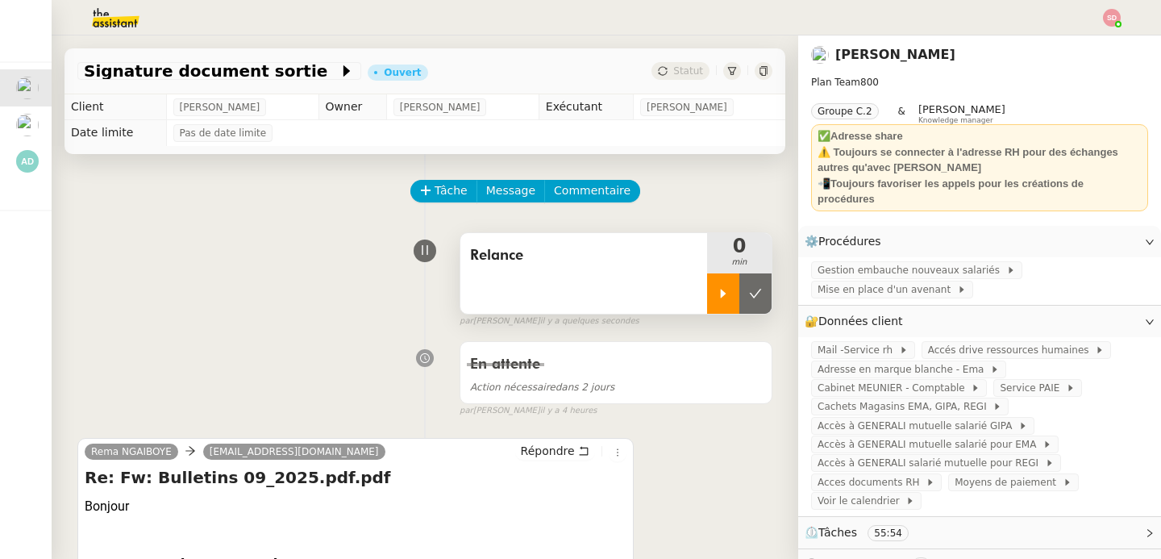
click at [717, 298] on icon at bounding box center [723, 293] width 13 height 13
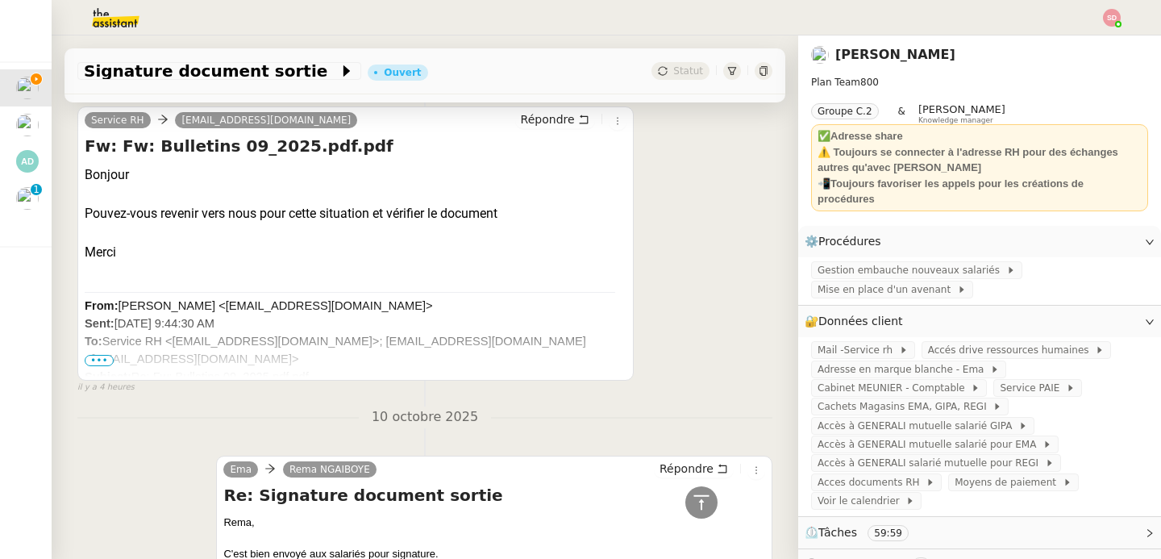
scroll to position [1258, 0]
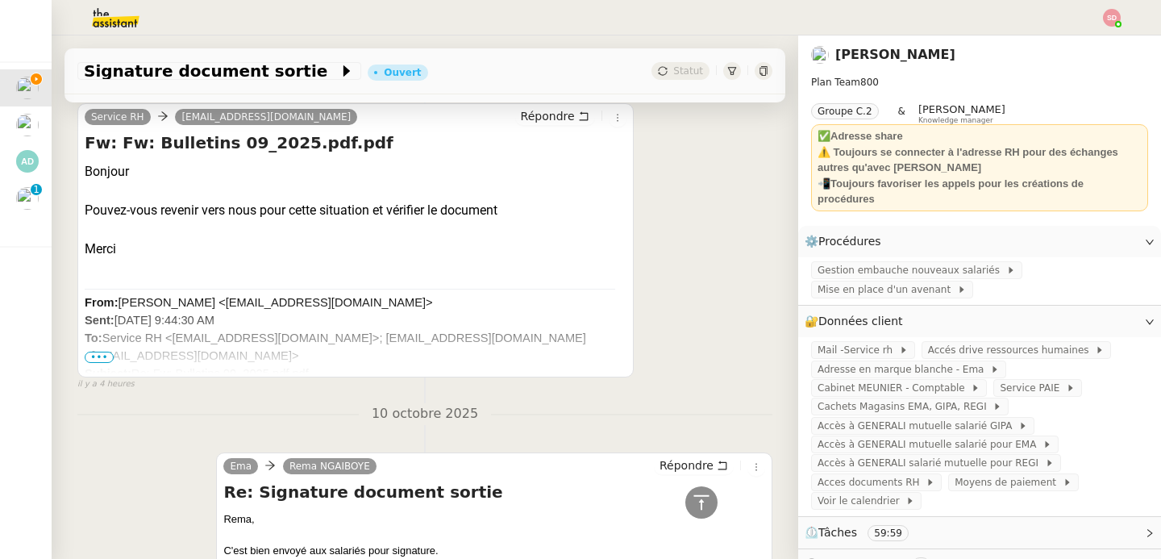
click at [97, 355] on span "•••" at bounding box center [99, 357] width 29 height 11
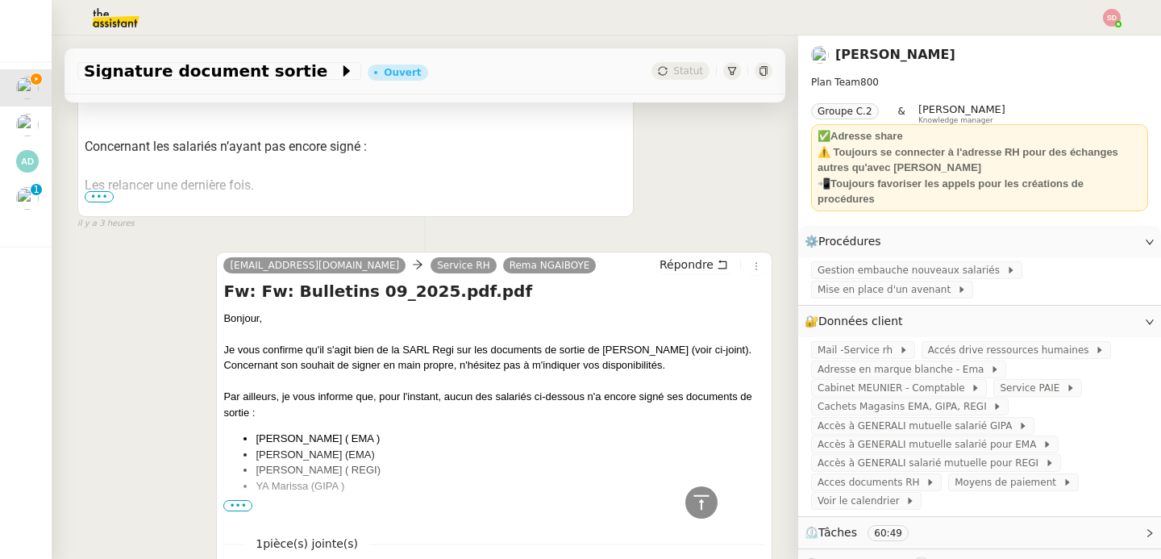
scroll to position [361, 0]
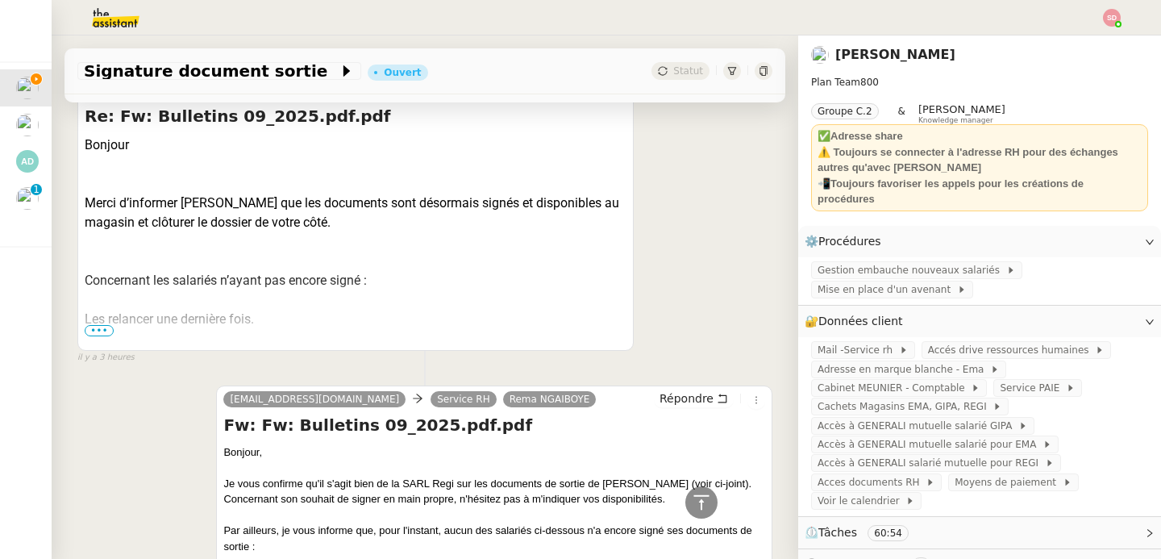
drag, startPoint x: 252, startPoint y: 204, endPoint x: 325, endPoint y: 206, distance: 73.4
click at [325, 206] on div "Merci d’informer [PERSON_NAME] que les documents sont désormais signés et dispo…" at bounding box center [356, 213] width 542 height 39
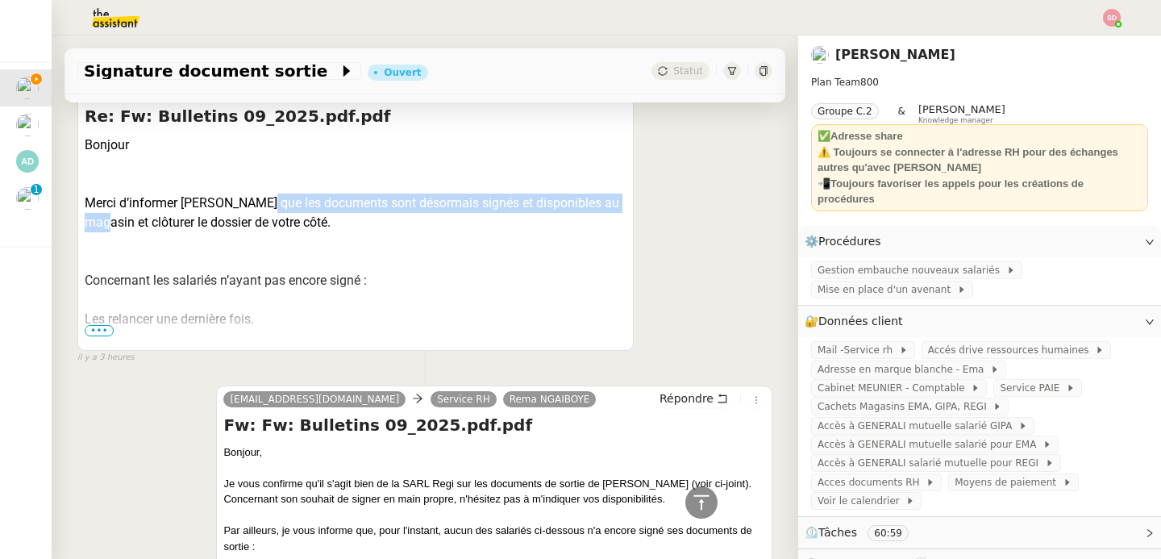
drag, startPoint x: 249, startPoint y: 206, endPoint x: 137, endPoint y: 226, distance: 113.9
click at [137, 226] on div "Merci d’informer [PERSON_NAME] que les documents sont désormais signés et dispo…" at bounding box center [356, 213] width 542 height 39
copy div "les documents sont désormais signés et disponibles au magasin"
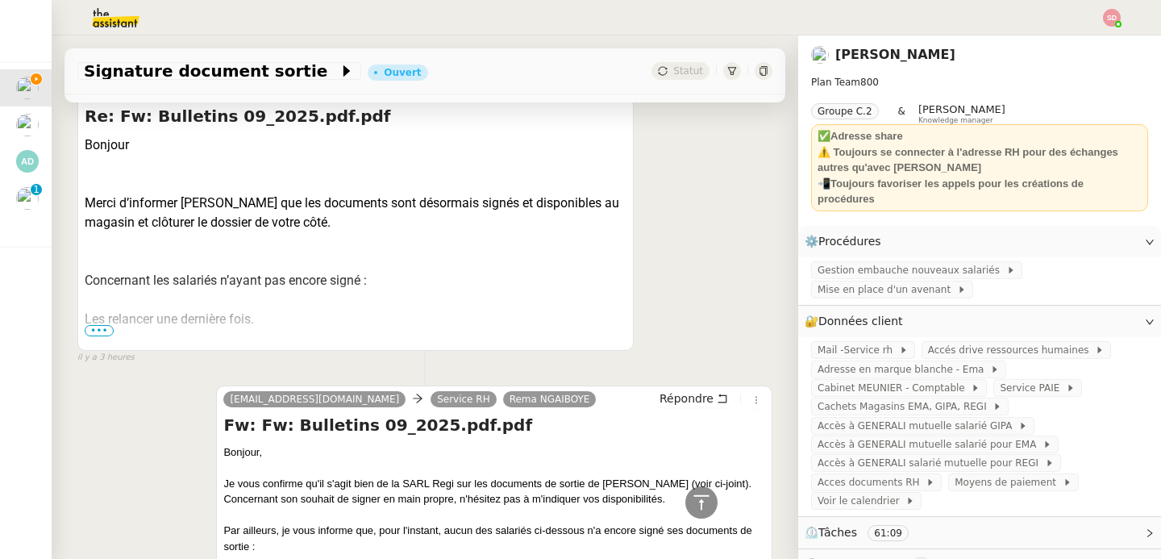
click at [103, 330] on span "•••" at bounding box center [99, 330] width 29 height 11
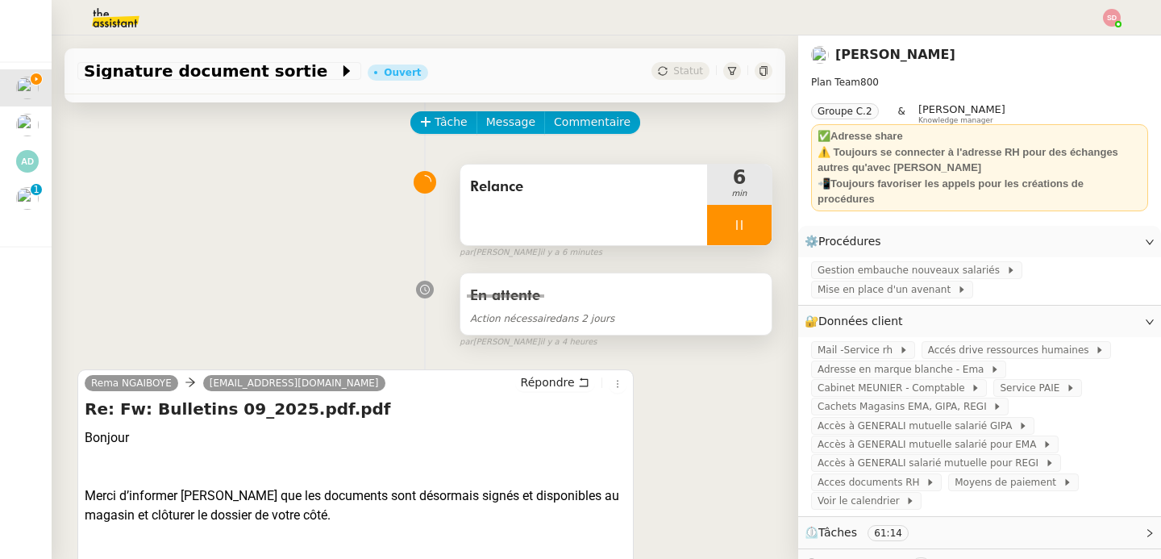
scroll to position [77, 0]
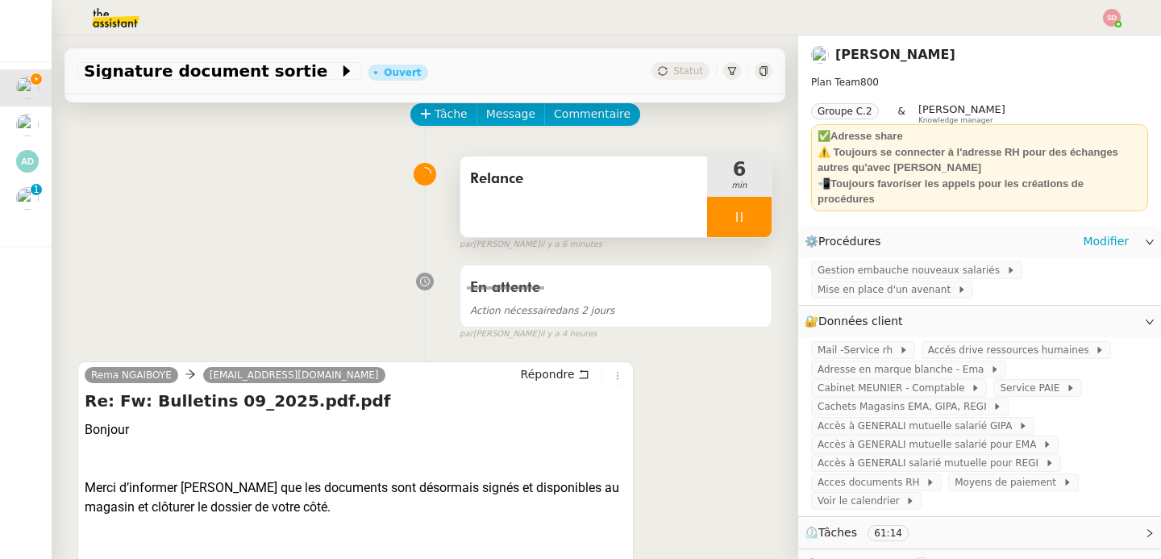
click at [927, 260] on div "Gestion embauche nouveaux salariés Mise en place d'un avenant" at bounding box center [979, 281] width 363 height 48
click at [906, 289] on span "Mise en place d'un avenant" at bounding box center [888, 289] width 140 height 16
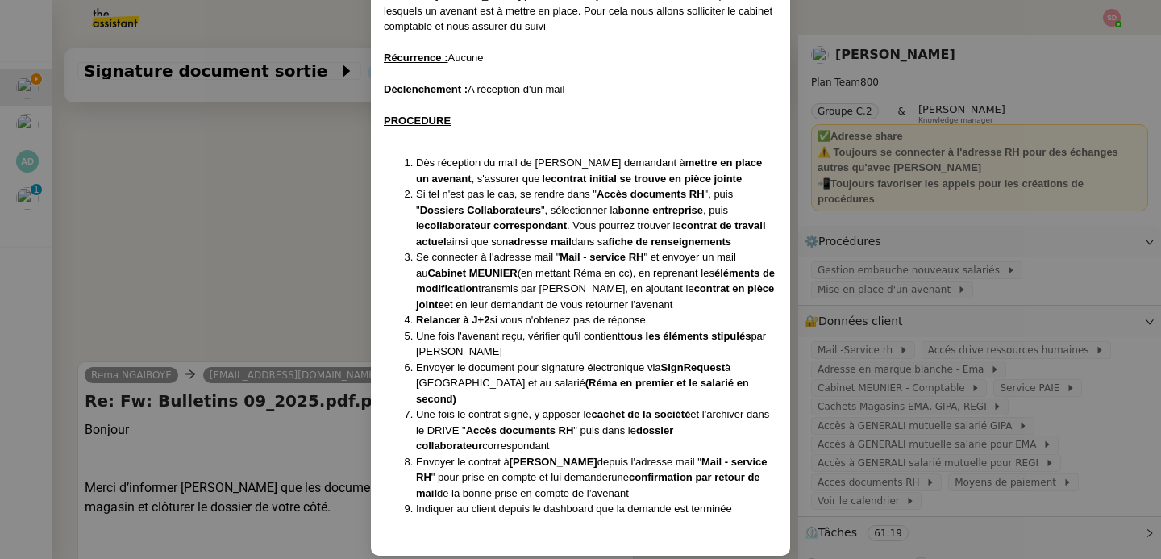
click at [235, 261] on nz-modal-container "Contexte : [PERSON_NAME] peut nous envoyer des contrats de travail pour lesquel…" at bounding box center [580, 279] width 1161 height 559
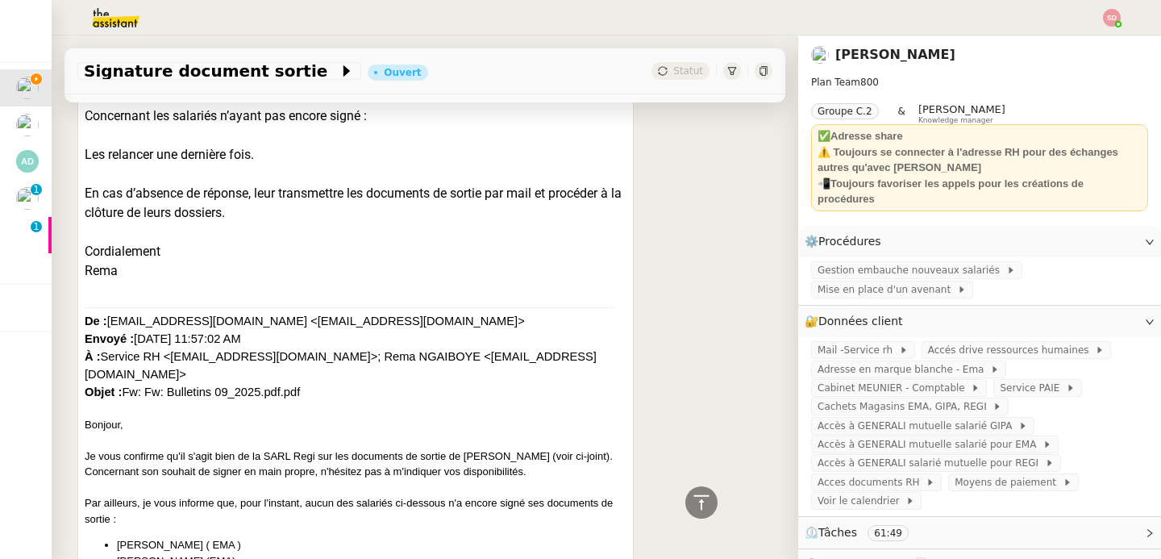
scroll to position [527, 0]
click at [933, 327] on div "🔐 Données client Modifier" at bounding box center [967, 321] width 324 height 19
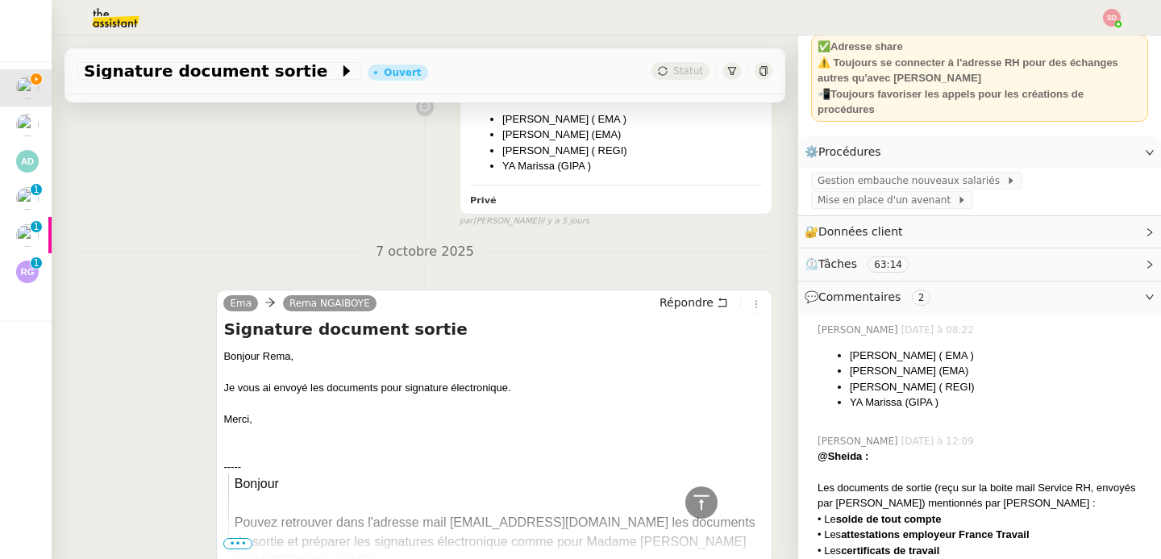
scroll to position [11997, 0]
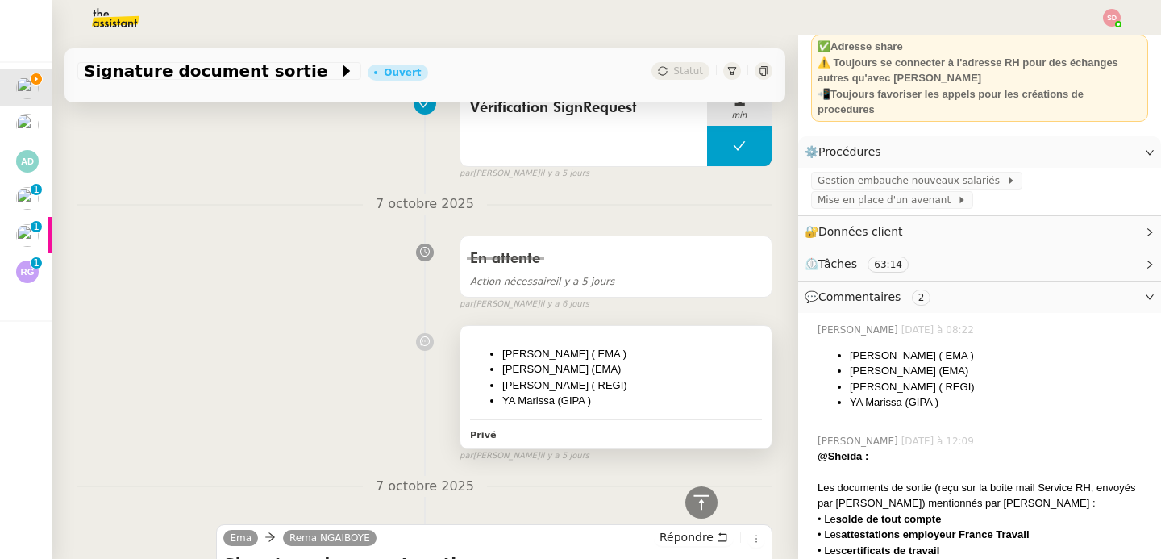
click at [669, 346] on li "[PERSON_NAME] ( EMA )" at bounding box center [632, 354] width 260 height 16
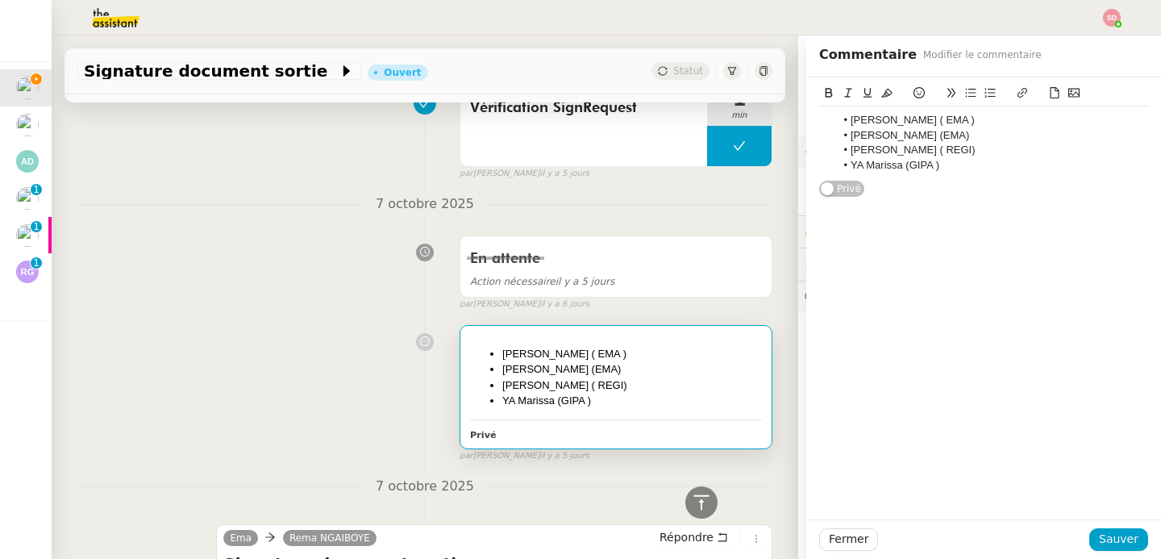
click at [1024, 119] on li "[PERSON_NAME] ( EMA )" at bounding box center [992, 120] width 314 height 15
click at [1120, 538] on span "Sauver" at bounding box center [1119, 539] width 40 height 19
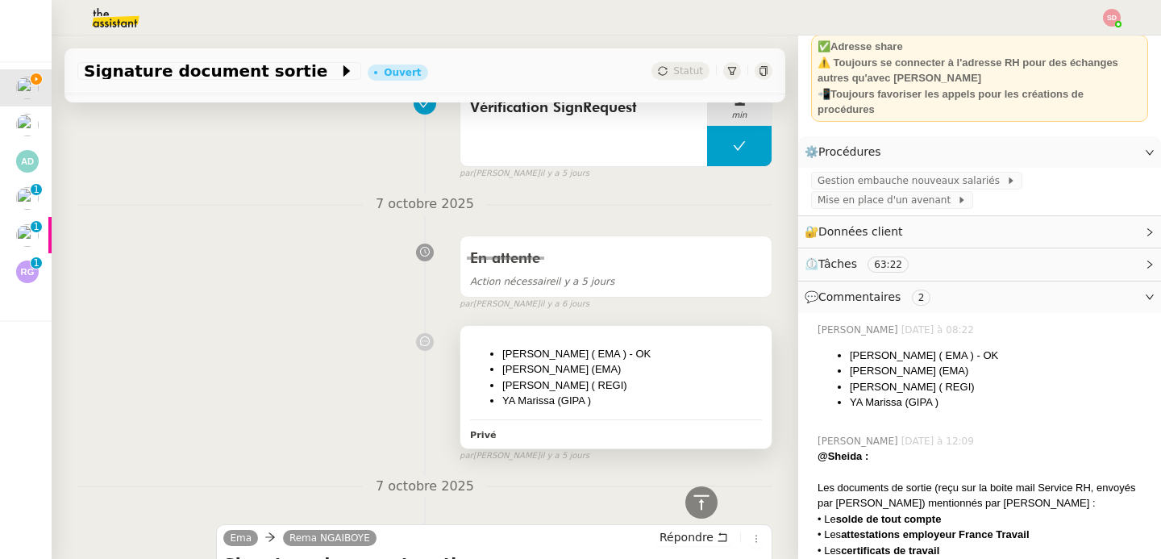
click at [570, 398] on div "[PERSON_NAME] ( EMA ) - OK [PERSON_NAME] (EMA) [PERSON_NAME] ( REGI) YA [PERSON…" at bounding box center [615, 387] width 311 height 123
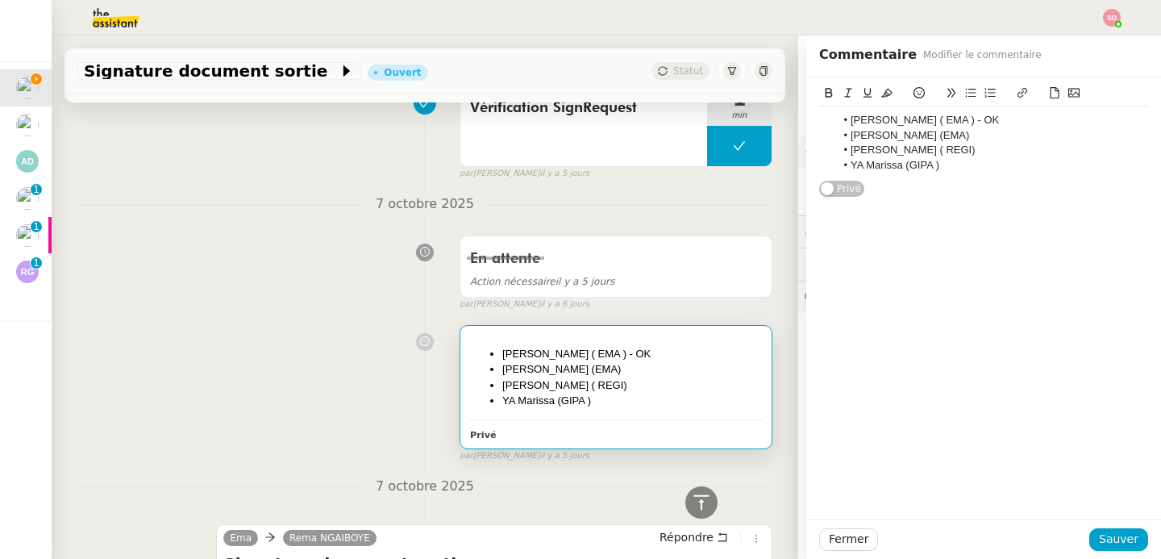
click at [981, 150] on li "[PERSON_NAME] ( REGI)" at bounding box center [992, 150] width 314 height 15
click at [1115, 534] on span "Sauver" at bounding box center [1119, 539] width 40 height 19
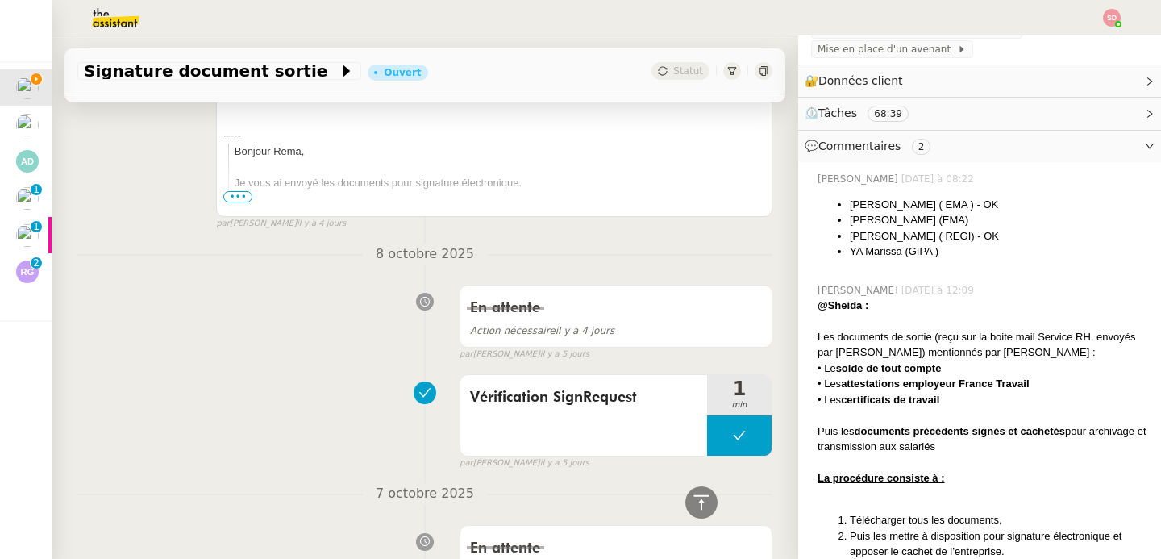
scroll to position [11249, 0]
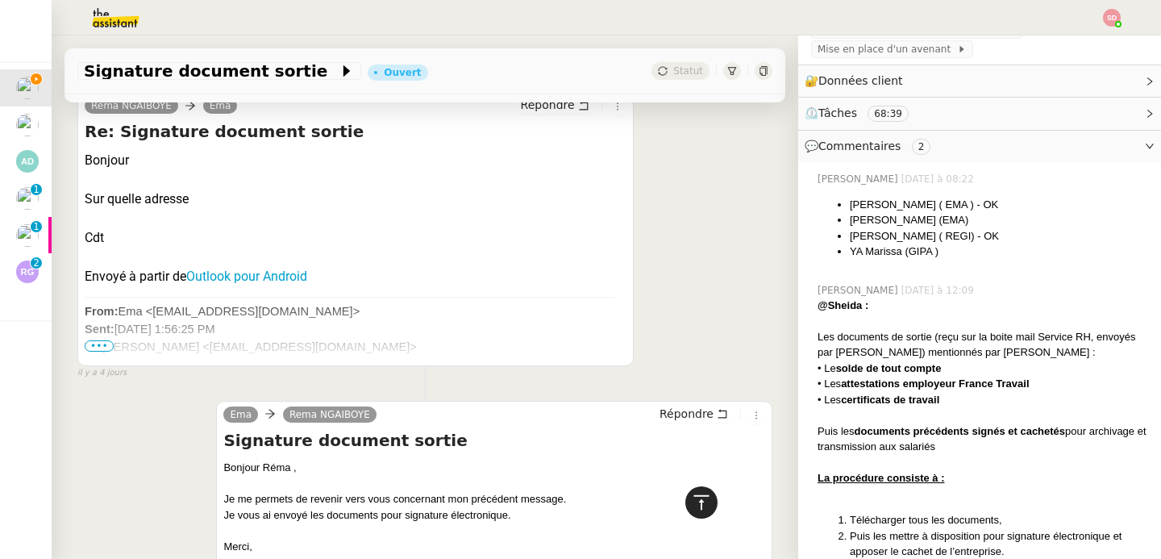
click at [694, 503] on icon at bounding box center [701, 502] width 19 height 19
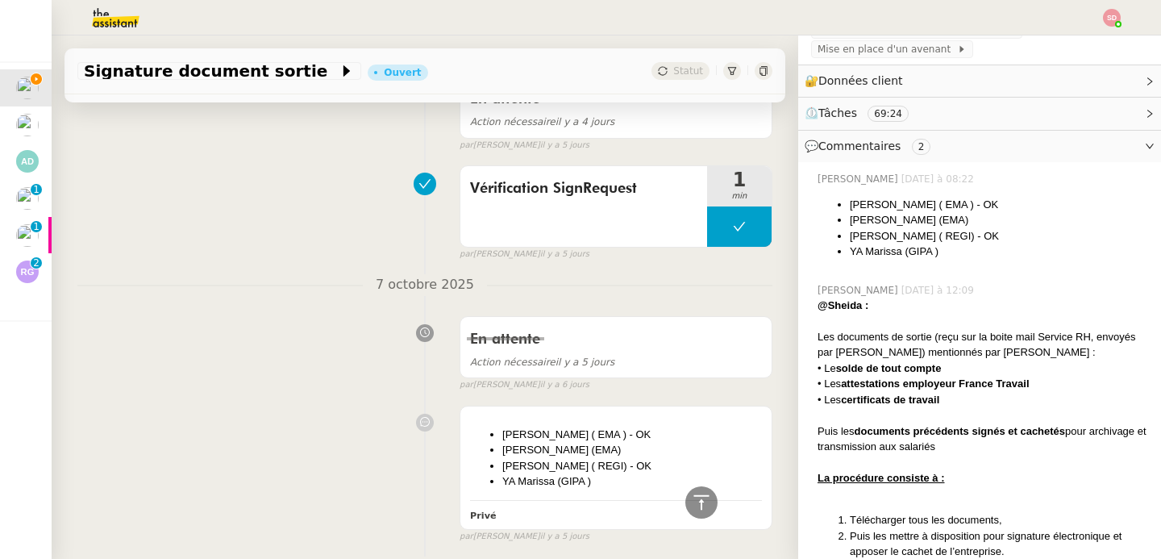
scroll to position [11909, 0]
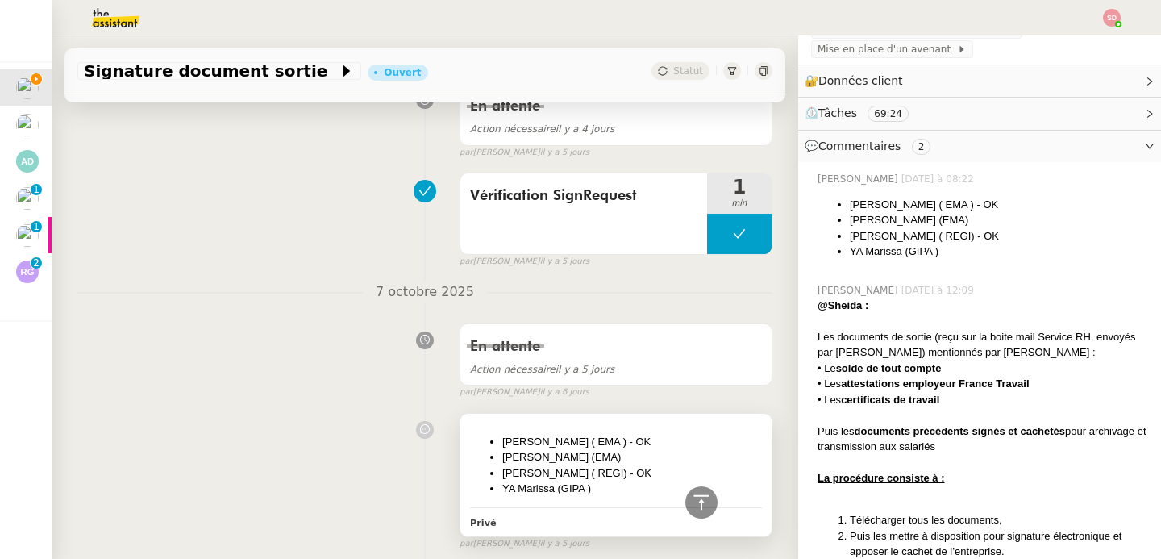
click at [667, 449] on li "[PERSON_NAME] (EMA)" at bounding box center [632, 457] width 260 height 16
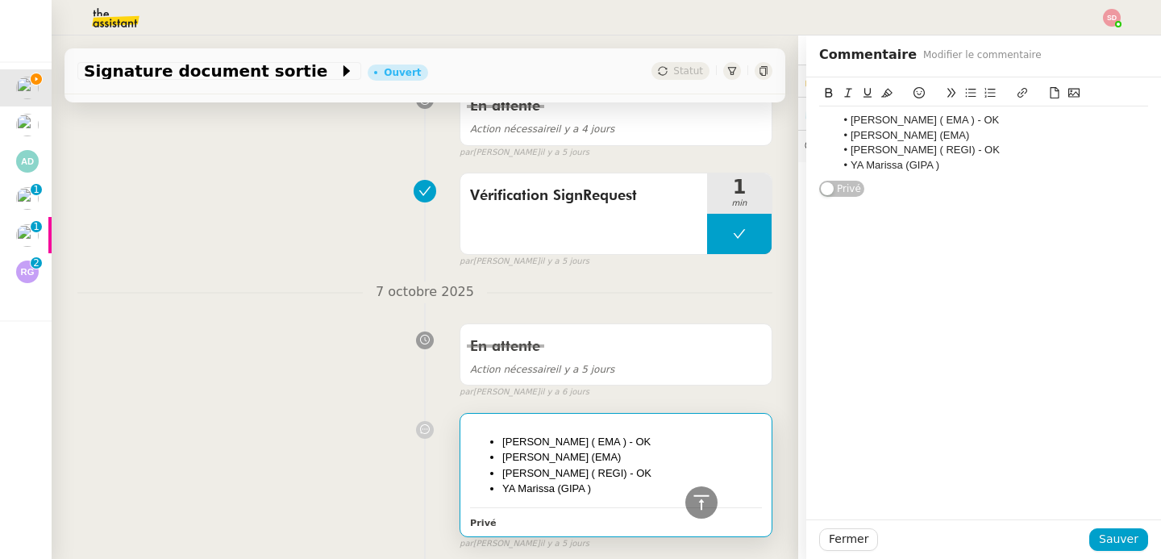
click at [1006, 150] on li "[PERSON_NAME] ( REGI) - OK" at bounding box center [992, 150] width 314 height 15
click at [1103, 546] on span "Sauver" at bounding box center [1119, 539] width 40 height 19
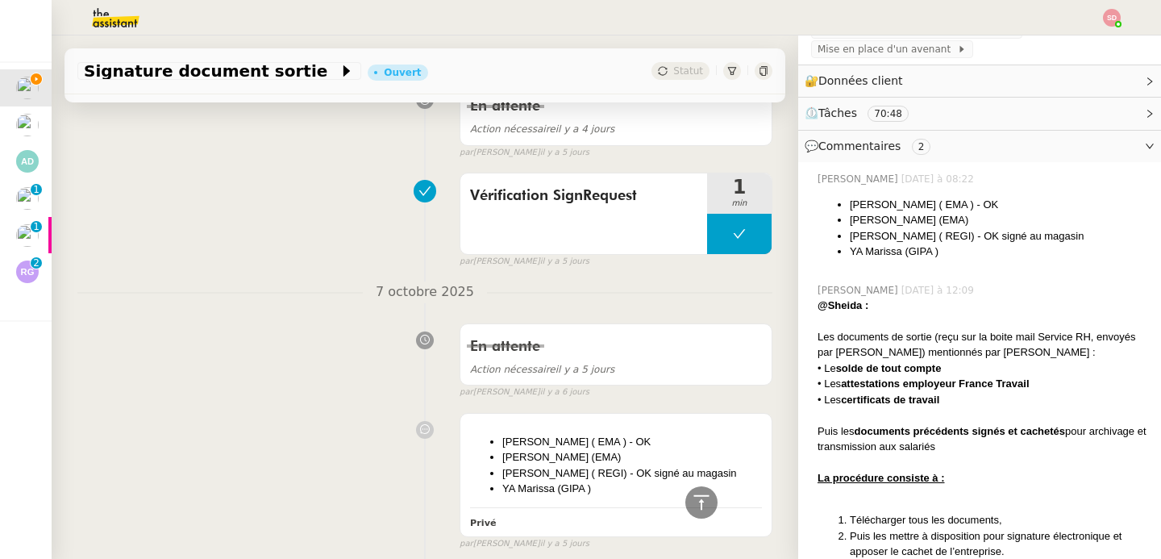
click at [906, 219] on li "[PERSON_NAME] (EMA)" at bounding box center [999, 220] width 298 height 16
copy li "EMA"
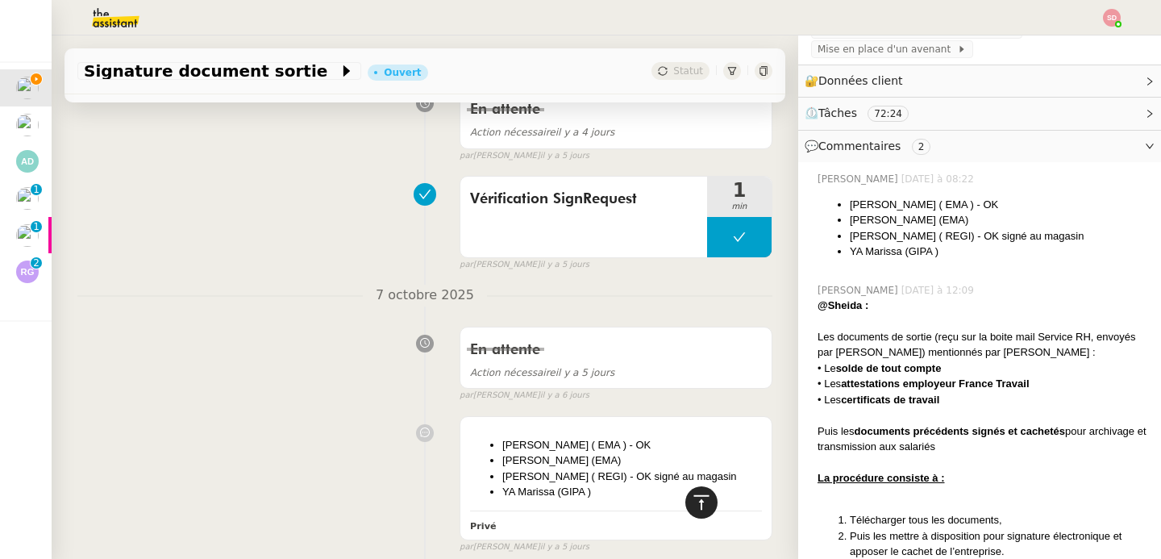
click at [692, 494] on icon at bounding box center [701, 502] width 19 height 19
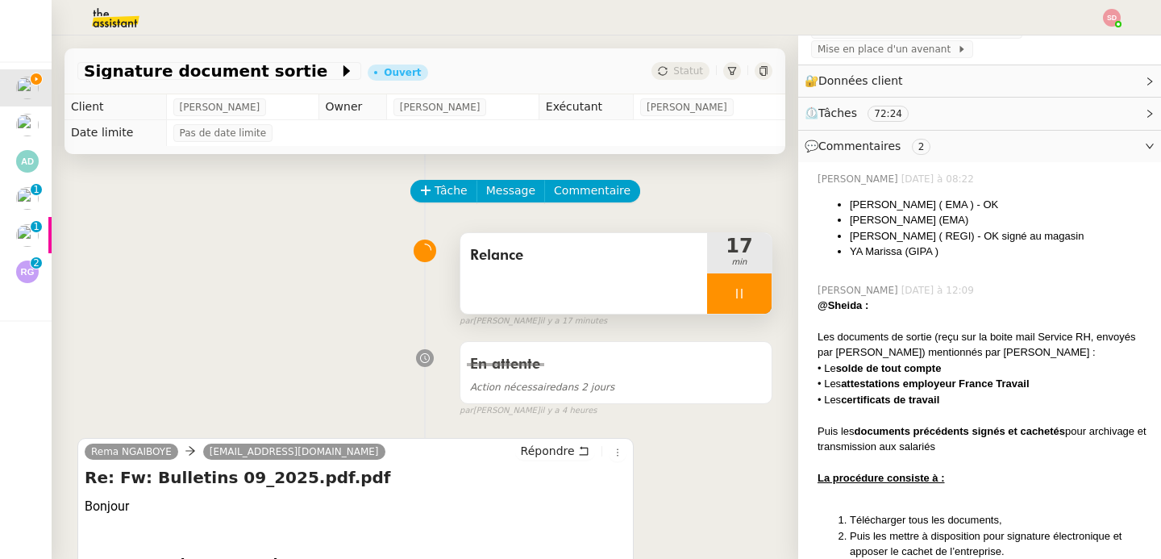
click at [744, 290] on div at bounding box center [739, 293] width 65 height 40
click at [744, 290] on button at bounding box center [755, 293] width 32 height 40
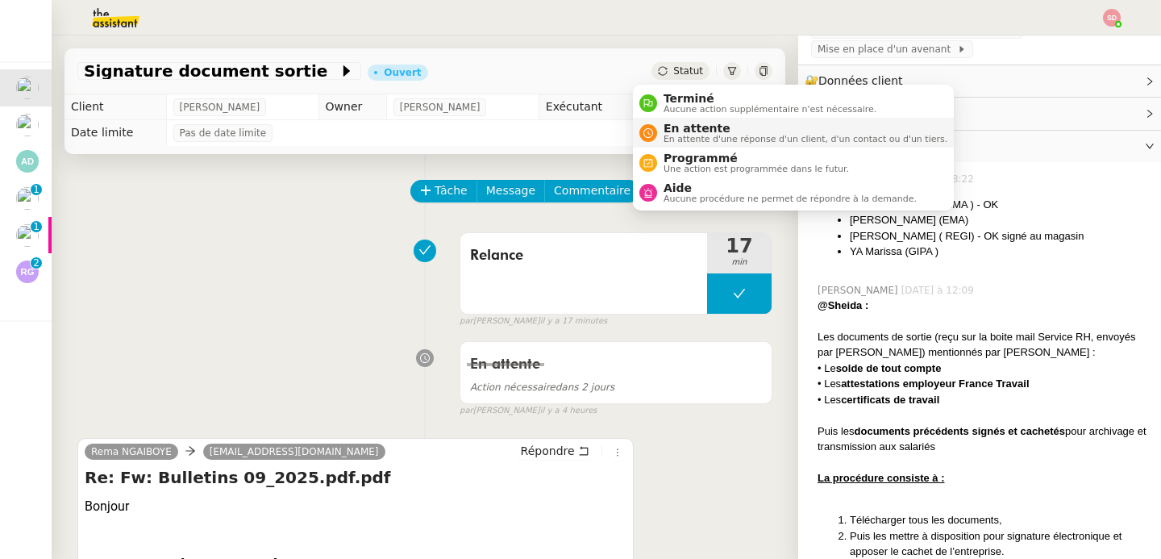
click at [674, 135] on span "En attente d'une réponse d'un client, d'un contact ou d'un tiers." at bounding box center [806, 139] width 284 height 9
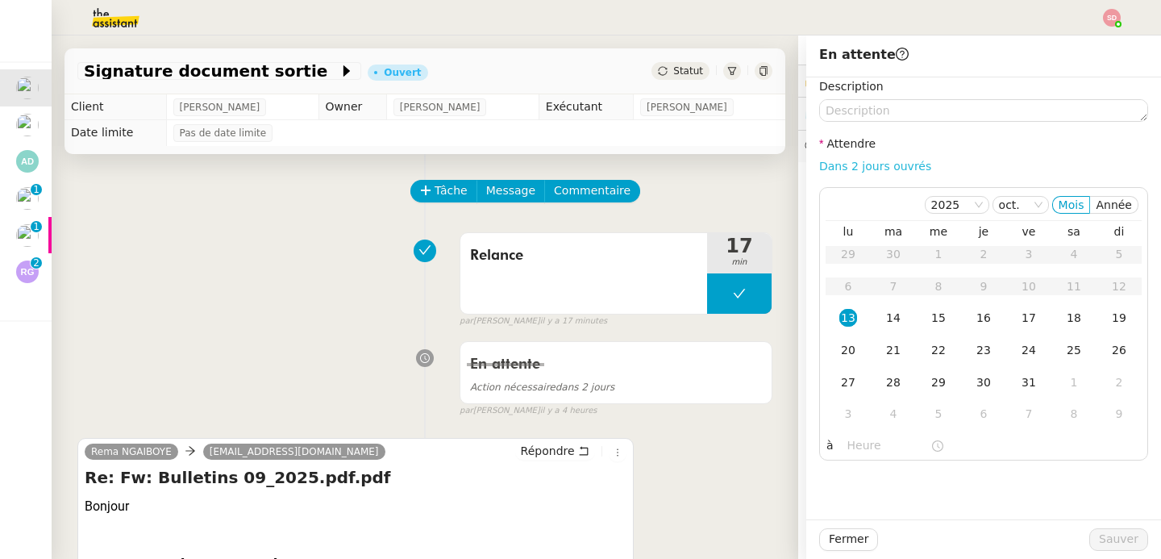
click at [859, 167] on link "Dans 2 jours ouvrés" at bounding box center [875, 166] width 112 height 13
click at [858, 443] on input "07:00" at bounding box center [889, 445] width 83 height 19
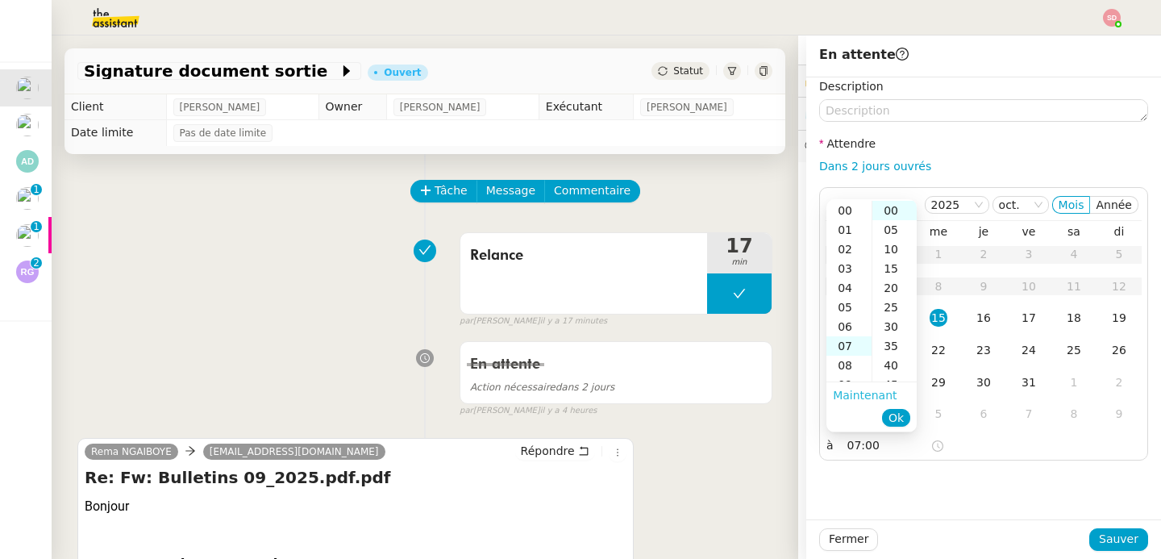
scroll to position [135, 0]
click at [840, 344] on div "14" at bounding box center [849, 345] width 45 height 19
type input "14:00"
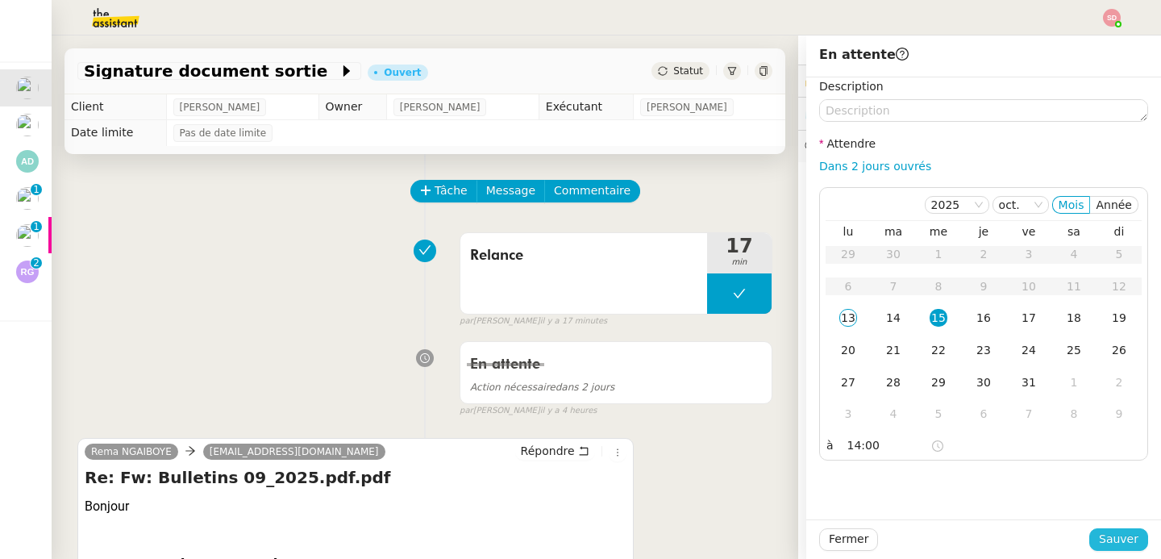
click at [1099, 544] on span "Sauver" at bounding box center [1119, 539] width 40 height 19
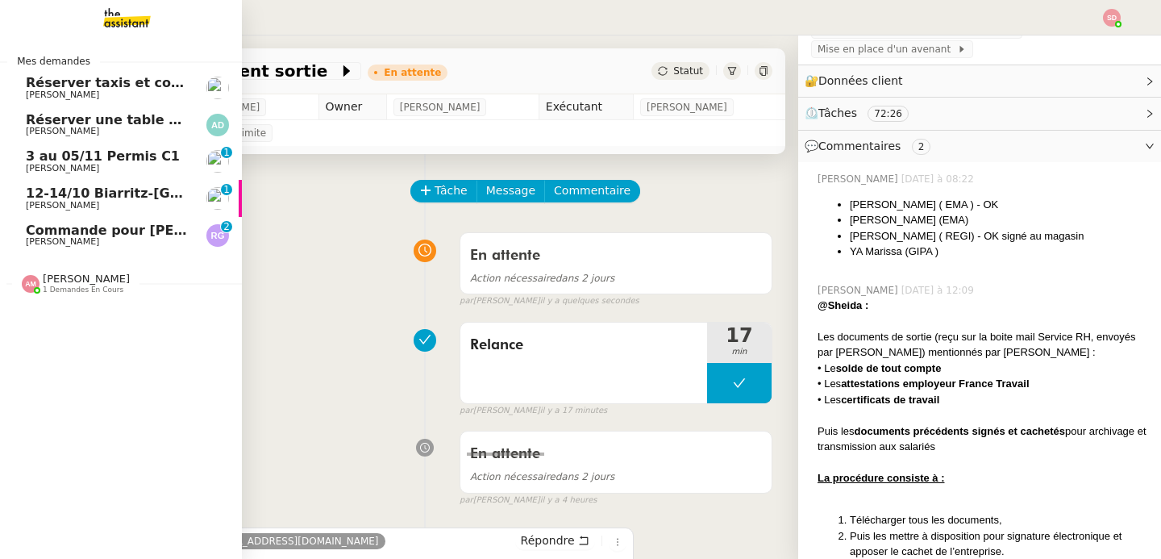
click at [39, 237] on span "[PERSON_NAME]" at bounding box center [62, 241] width 73 height 10
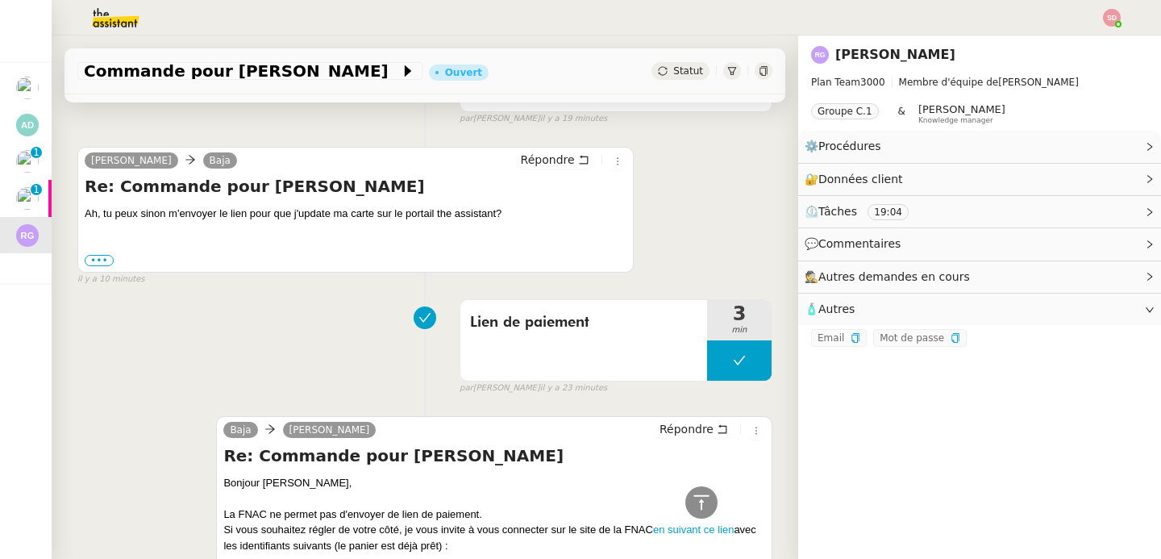
scroll to position [439, 0]
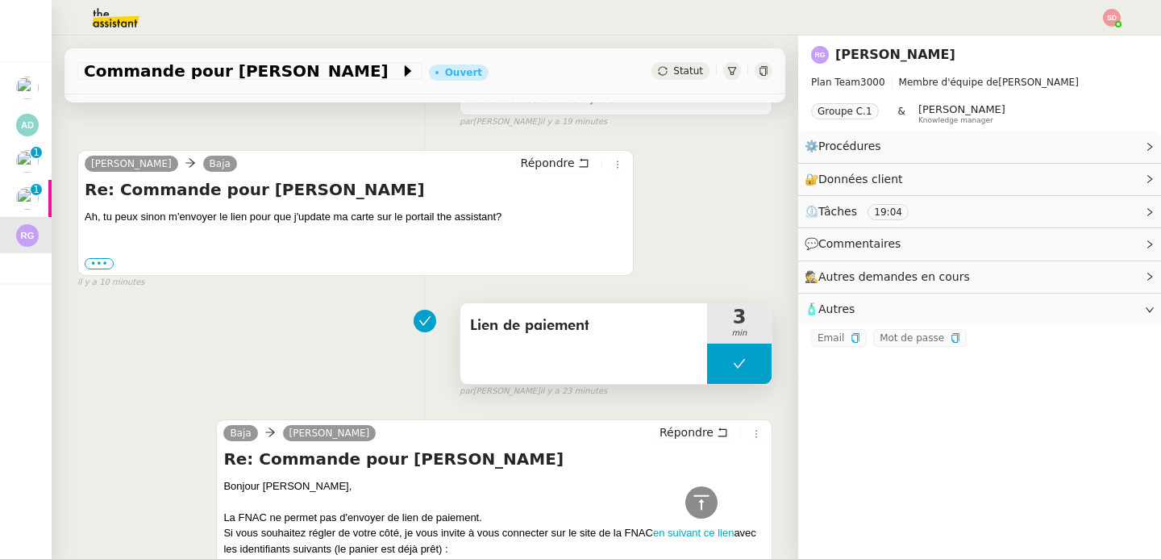
click at [733, 363] on icon at bounding box center [739, 363] width 13 height 13
click at [717, 364] on icon at bounding box center [723, 363] width 13 height 13
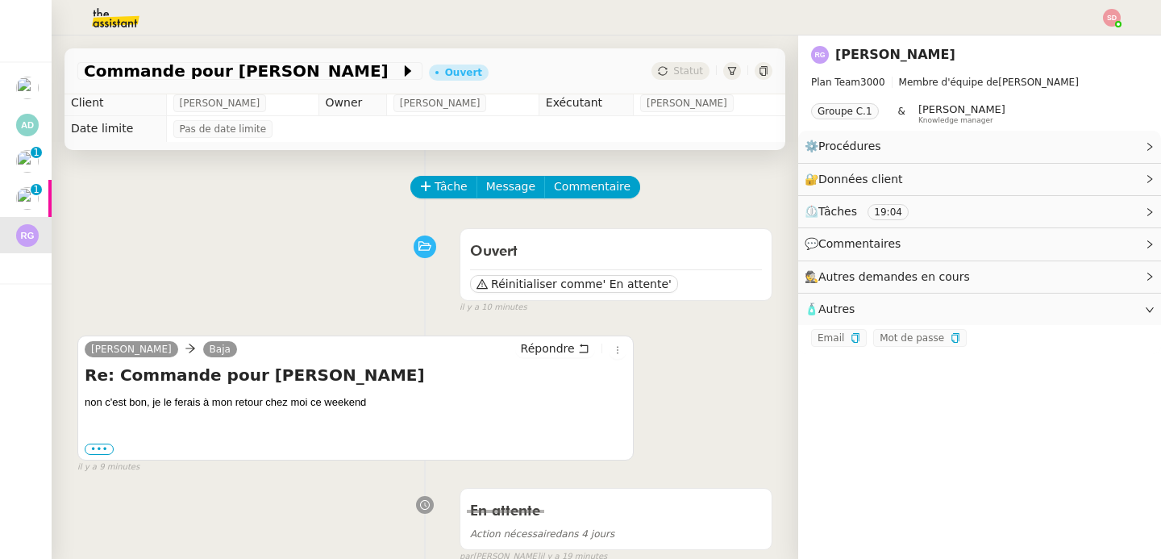
scroll to position [0, 0]
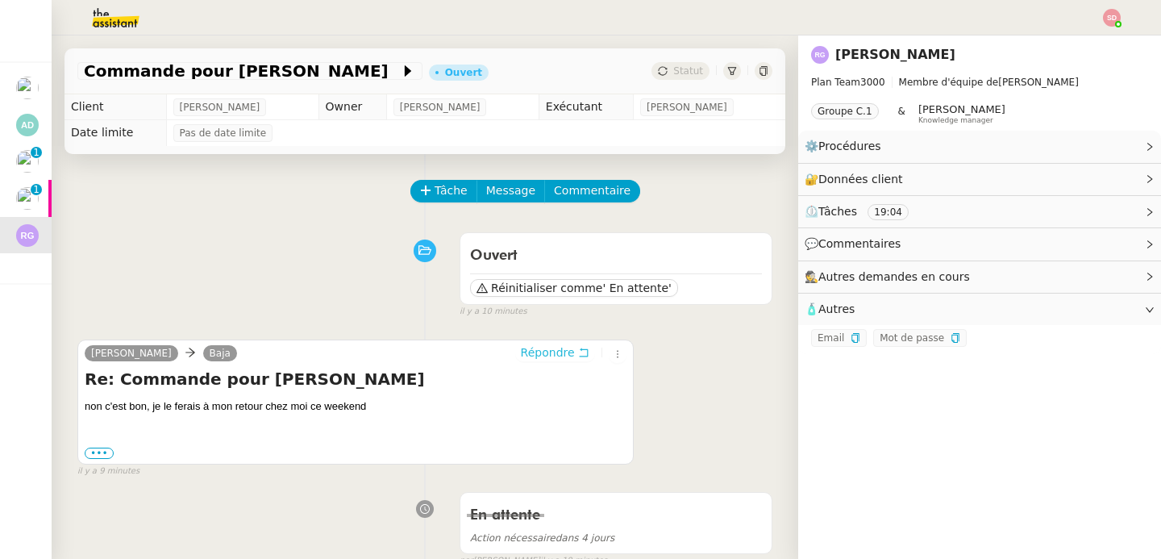
click at [544, 360] on span "Répondre" at bounding box center [548, 352] width 54 height 16
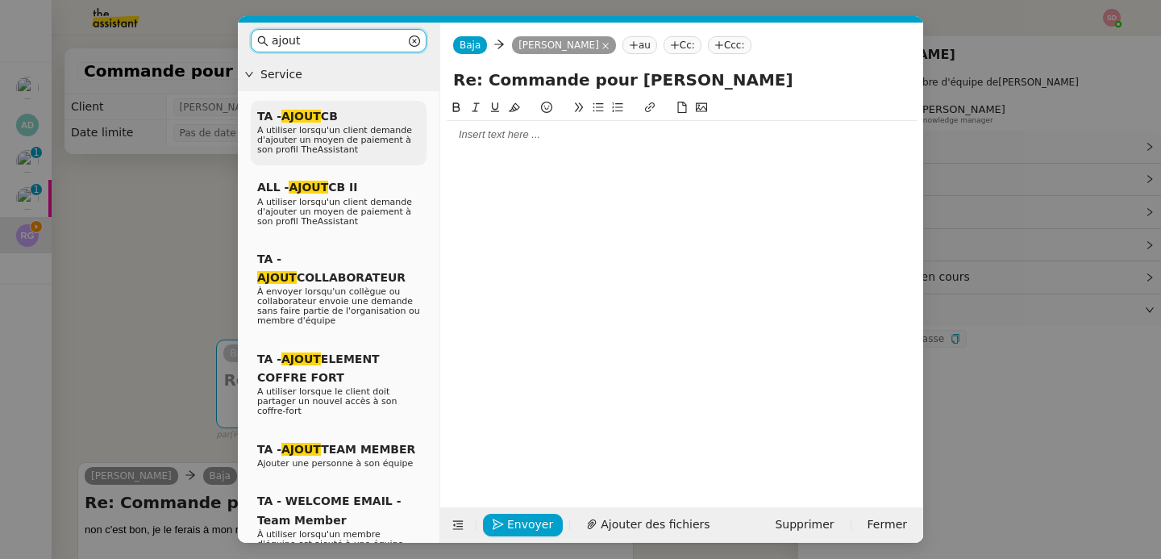
type input "ajout"
click at [363, 125] on span "A utiliser lorsqu'un client demande d'ajouter un moyen de paiement à son profil…" at bounding box center [334, 140] width 155 height 30
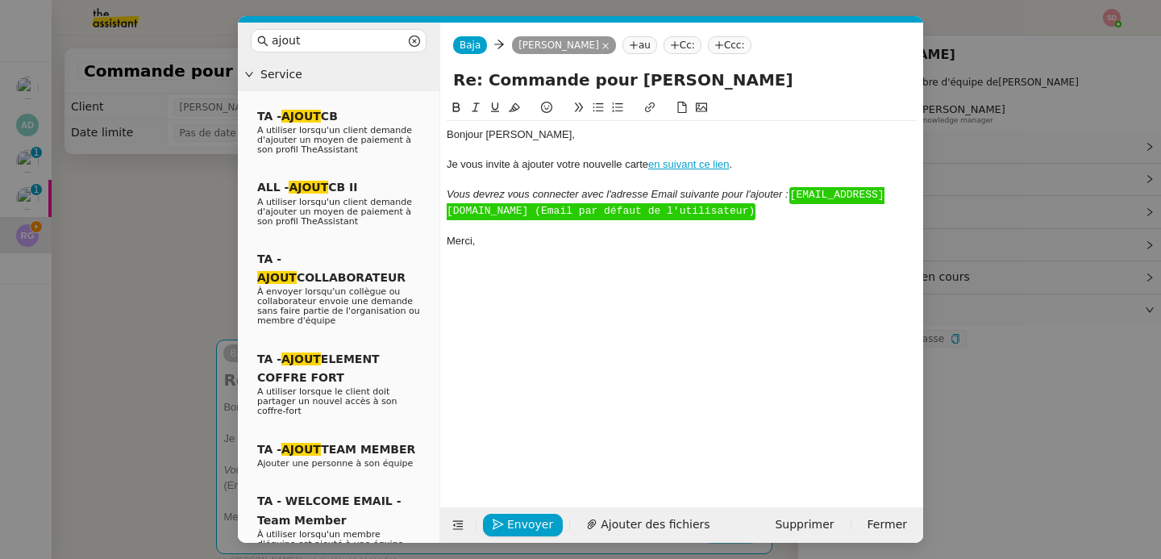
click at [469, 131] on div "Bonjour ﻿[PERSON_NAME]﻿," at bounding box center [682, 134] width 470 height 15
click at [444, 162] on nz-spin "﻿[PERSON_NAME], Je vous invite à ajouter votre nouvelle carte en suivant ce lie…" at bounding box center [681, 293] width 483 height 390
click at [449, 163] on div "Je vous invite à ajouter votre nouvelle carte en suivant ce lien ." at bounding box center [682, 164] width 470 height 15
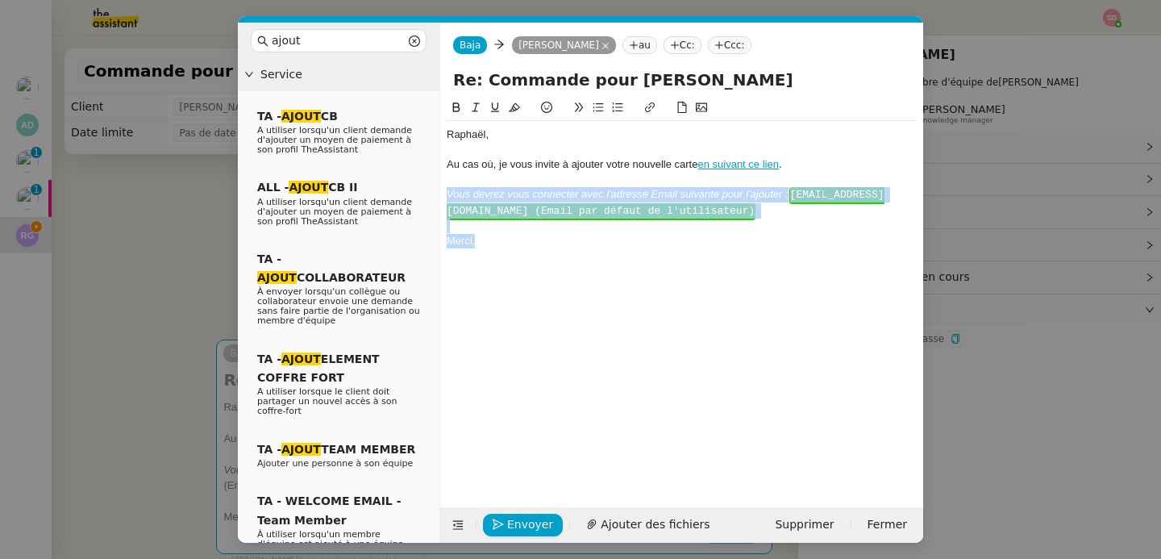
drag, startPoint x: 448, startPoint y: 193, endPoint x: 510, endPoint y: 247, distance: 82.3
click at [510, 247] on div "﻿[PERSON_NAME]﻿, Au cas où, je vous invite à ajouter votre nouvelle carte en su…" at bounding box center [682, 188] width 470 height 134
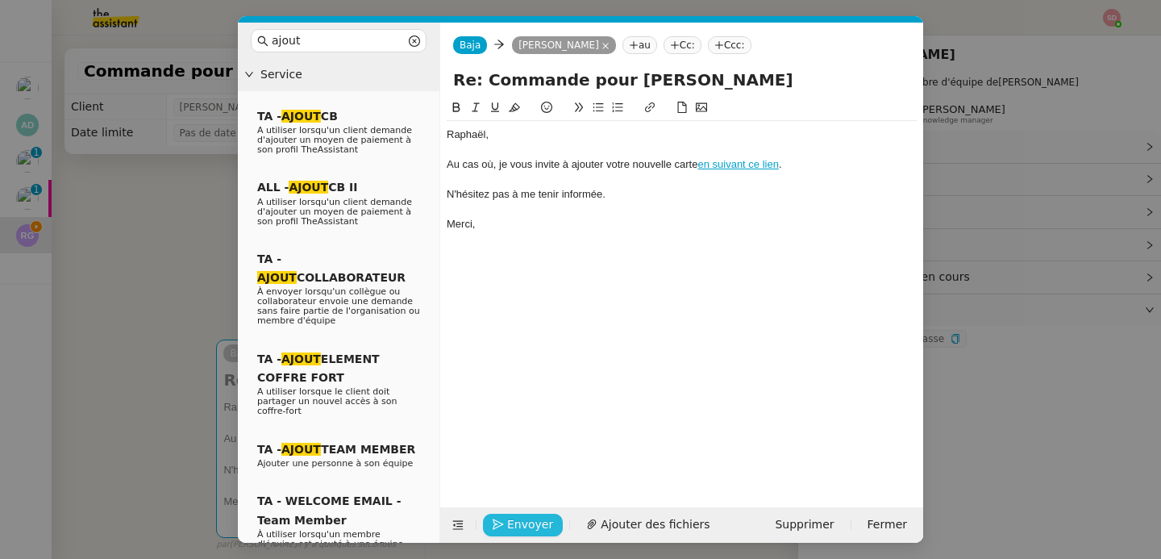
click at [541, 525] on span "Envoyer" at bounding box center [530, 524] width 46 height 19
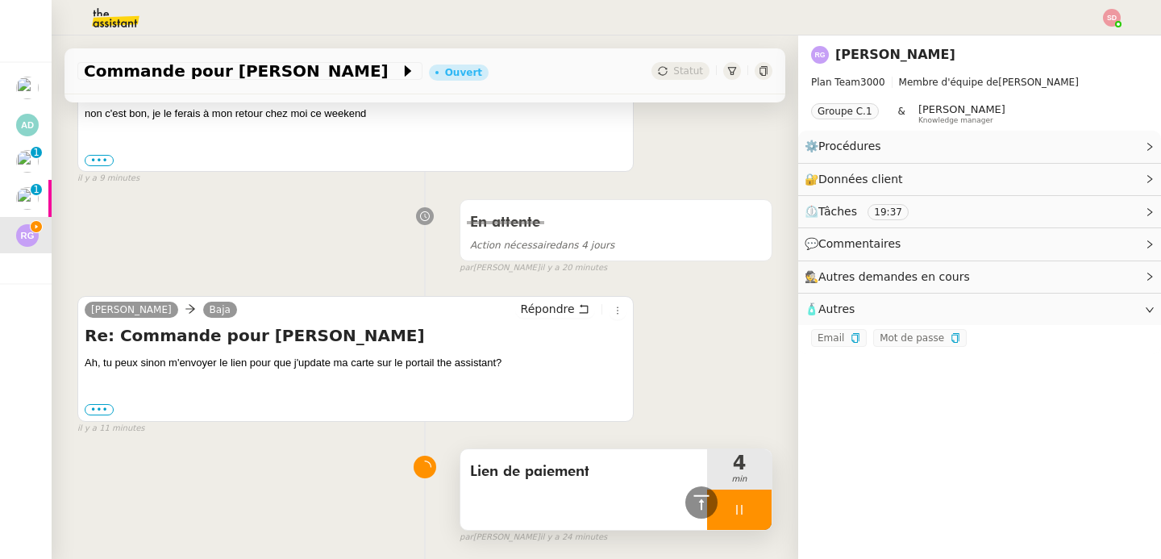
scroll to position [786, 0]
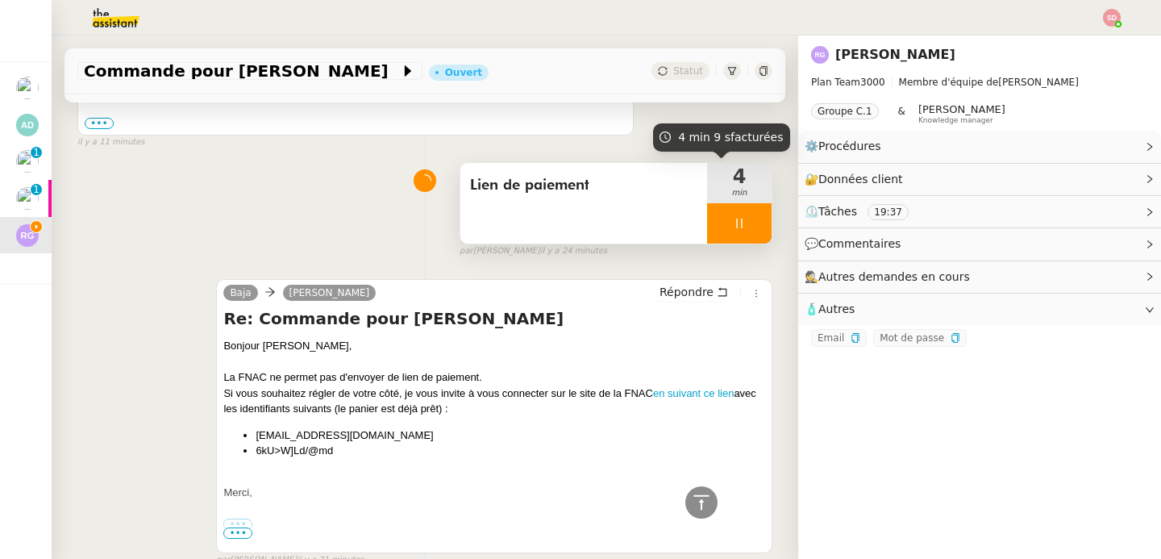
click at [735, 233] on div at bounding box center [739, 223] width 65 height 40
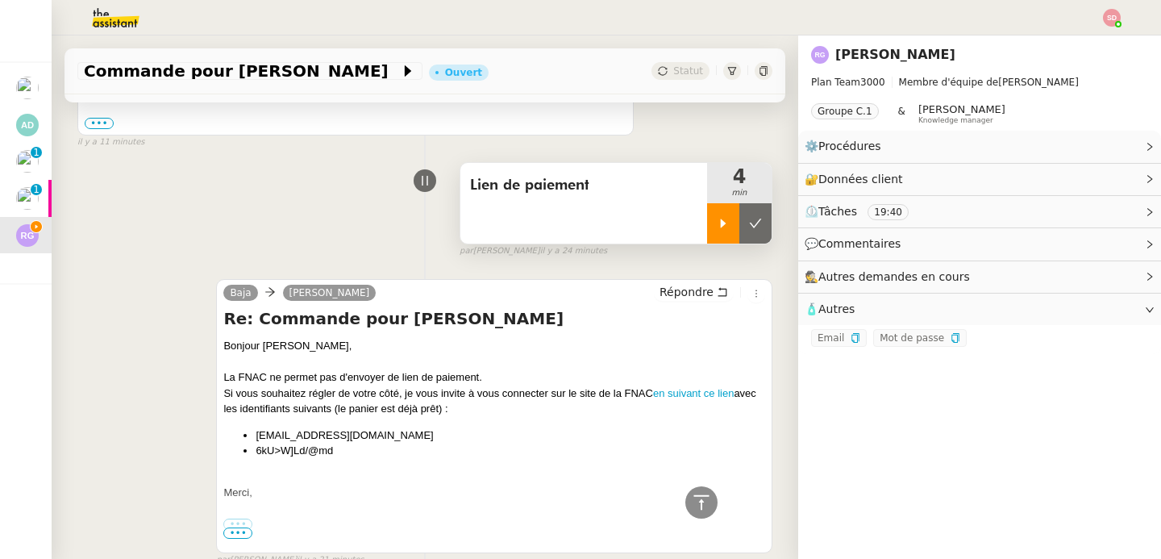
click at [739, 233] on button at bounding box center [755, 223] width 32 height 40
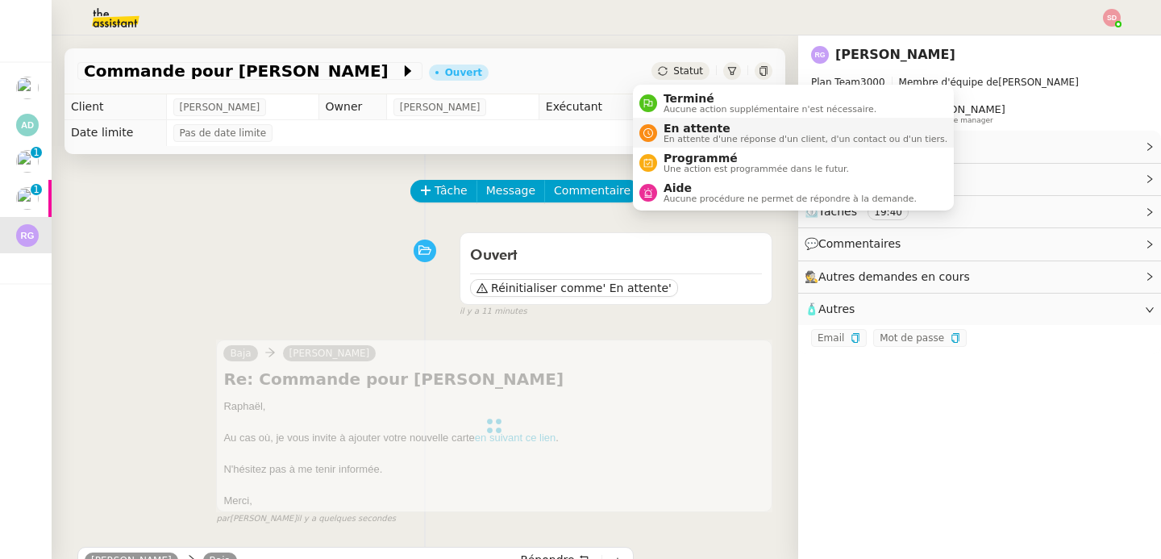
click at [686, 133] on span "En attente" at bounding box center [806, 128] width 284 height 13
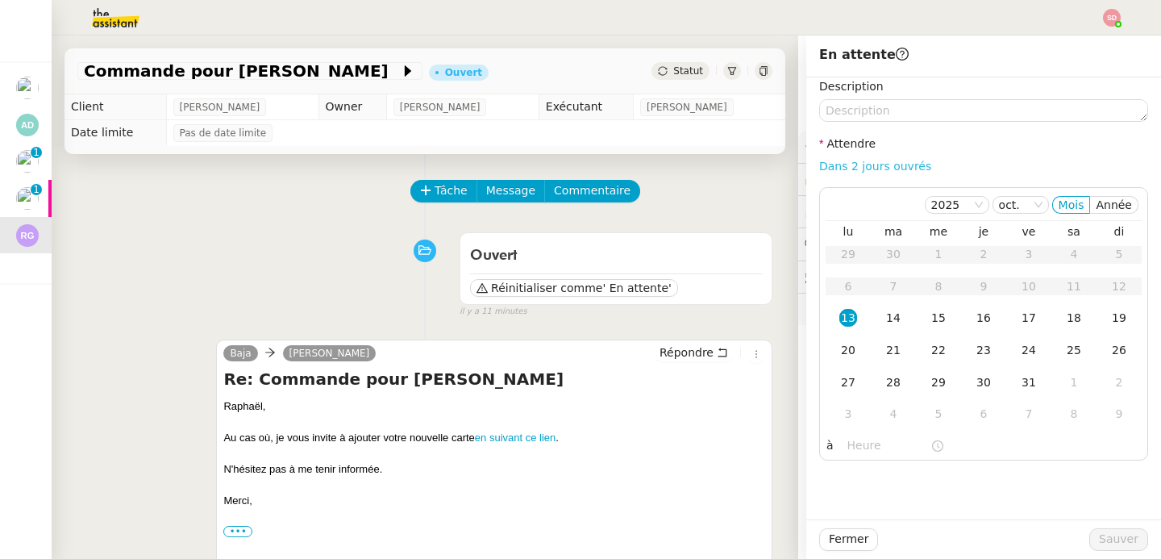
click at [865, 166] on link "Dans 2 jours ouvrés" at bounding box center [875, 166] width 112 height 13
click at [839, 353] on div "20" at bounding box center [848, 350] width 18 height 18
click at [857, 444] on input "07:00" at bounding box center [889, 445] width 83 height 19
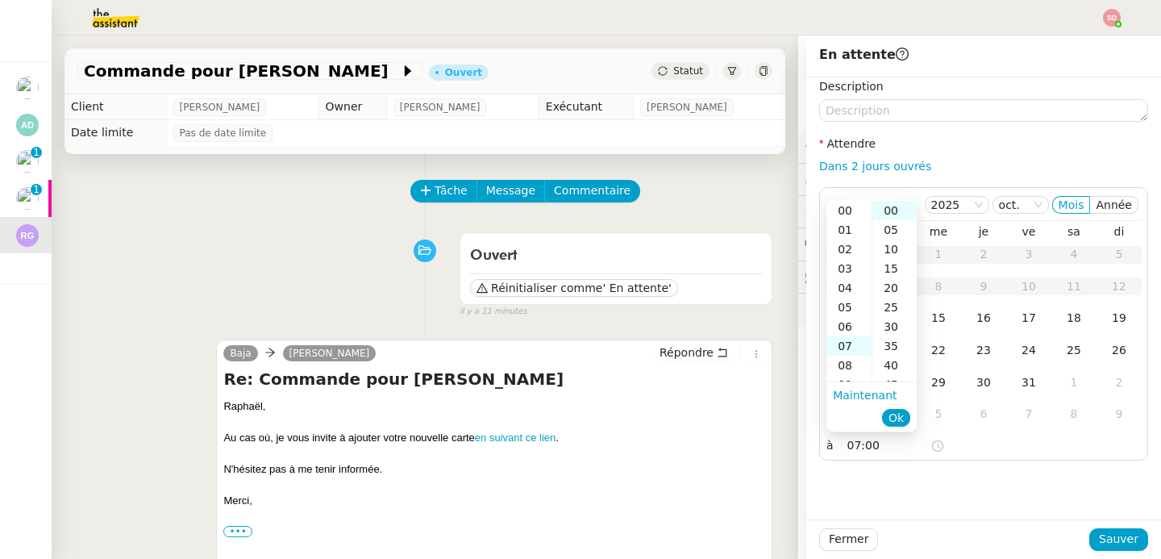
scroll to position [135, 0]
click at [839, 352] on div "14" at bounding box center [849, 345] width 45 height 19
type input "14:00"
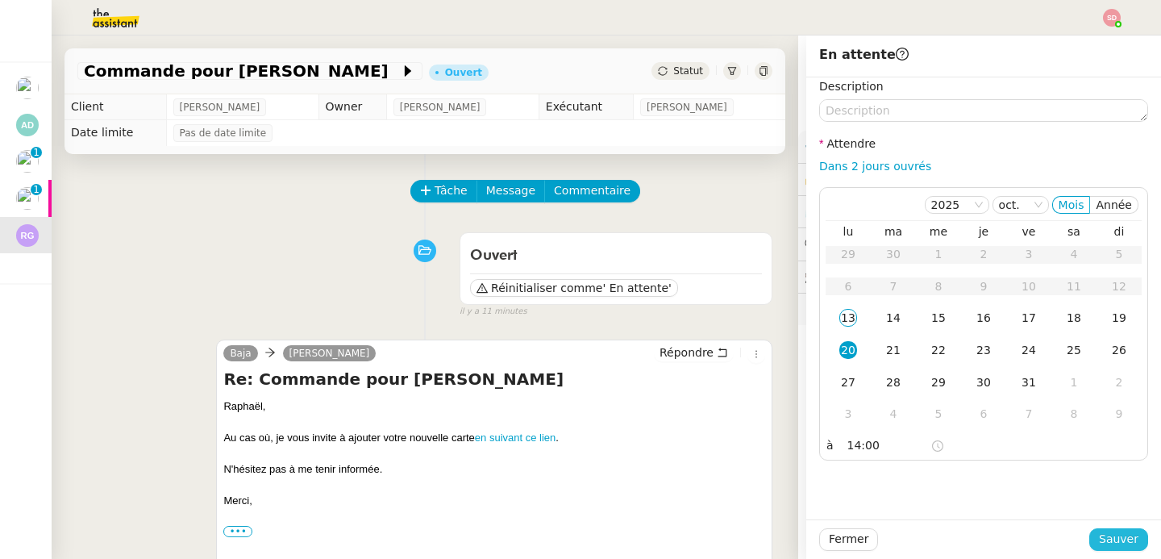
click at [1136, 540] on div "Fermer Sauver" at bounding box center [983, 539] width 355 height 40
click at [1123, 540] on span "Sauver" at bounding box center [1119, 539] width 40 height 19
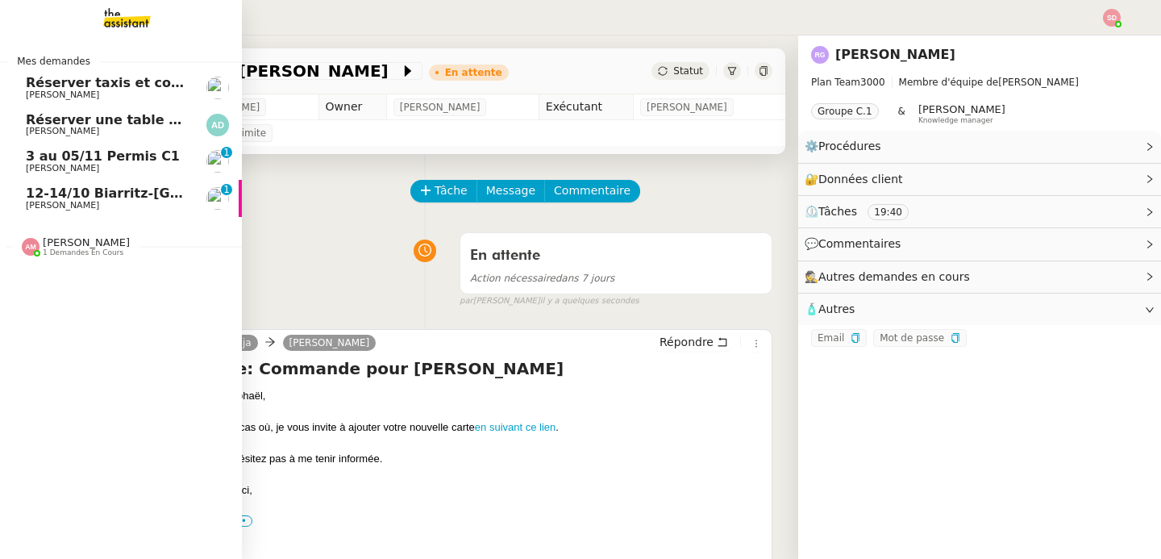
click at [30, 190] on span "12-14/10 Biarritz-[GEOGRAPHIC_DATA]" at bounding box center [165, 192] width 279 height 15
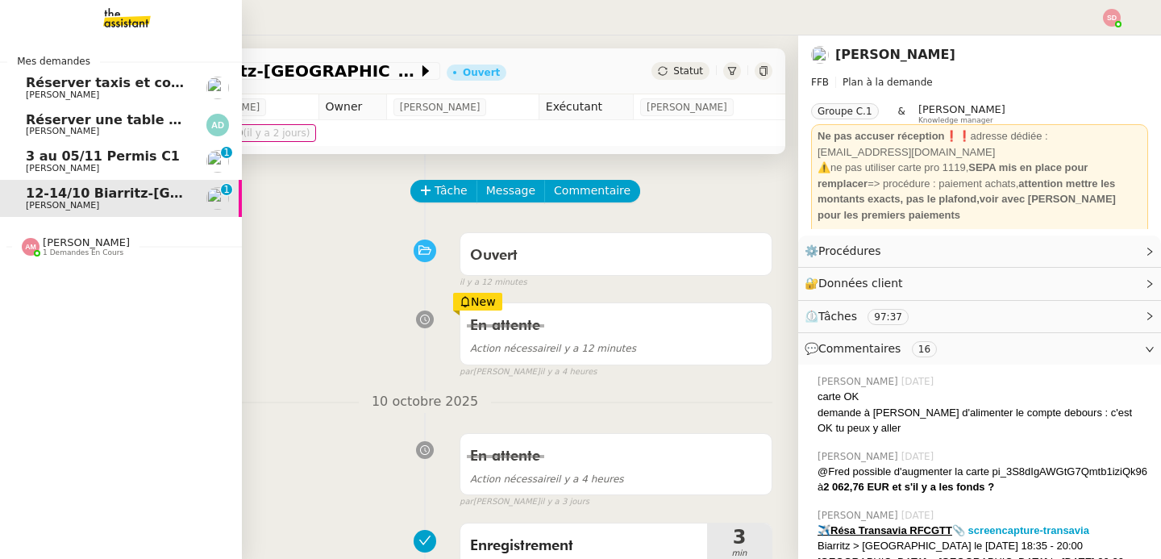
click at [74, 164] on span "[PERSON_NAME]" at bounding box center [62, 168] width 73 height 10
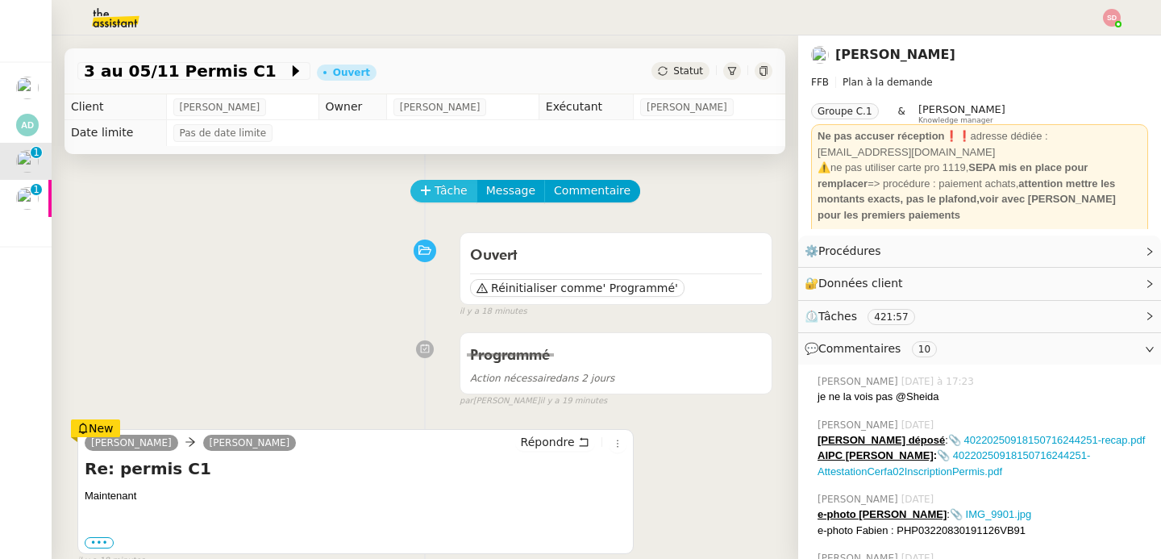
click at [423, 188] on button "Tâche" at bounding box center [443, 191] width 67 height 23
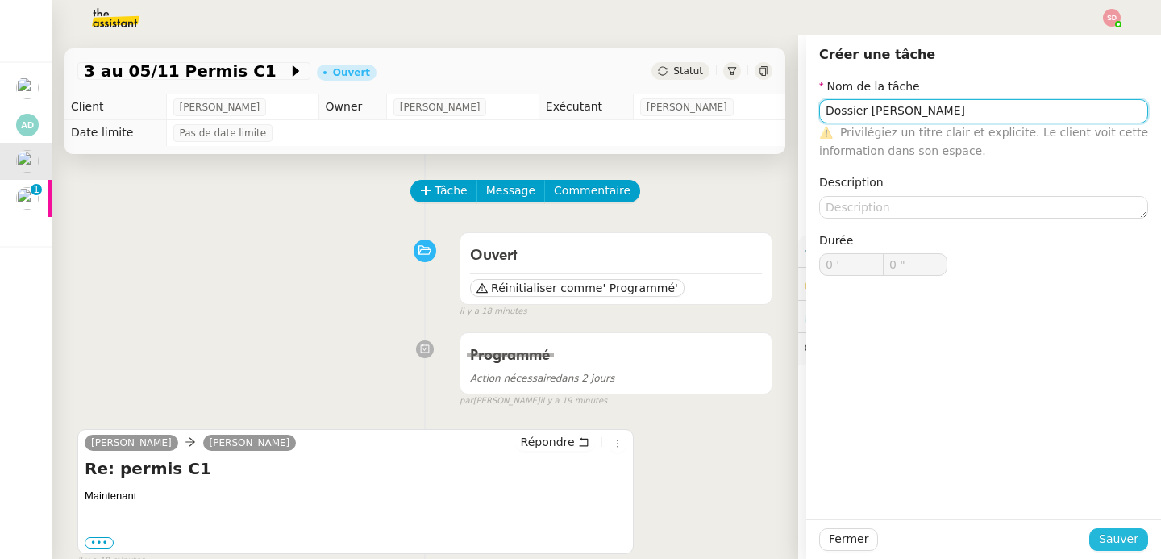
type input "Dossier [PERSON_NAME]"
drag, startPoint x: 1108, startPoint y: 546, endPoint x: 914, endPoint y: 454, distance: 215.0
click at [1108, 546] on span "Sauver" at bounding box center [1119, 539] width 40 height 19
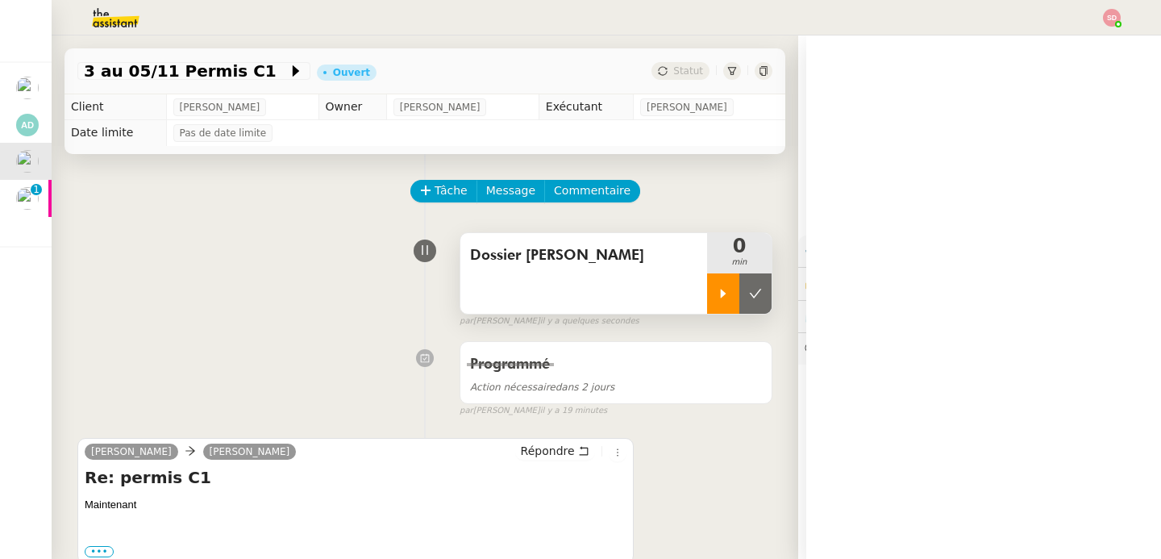
click at [715, 296] on div at bounding box center [723, 293] width 32 height 40
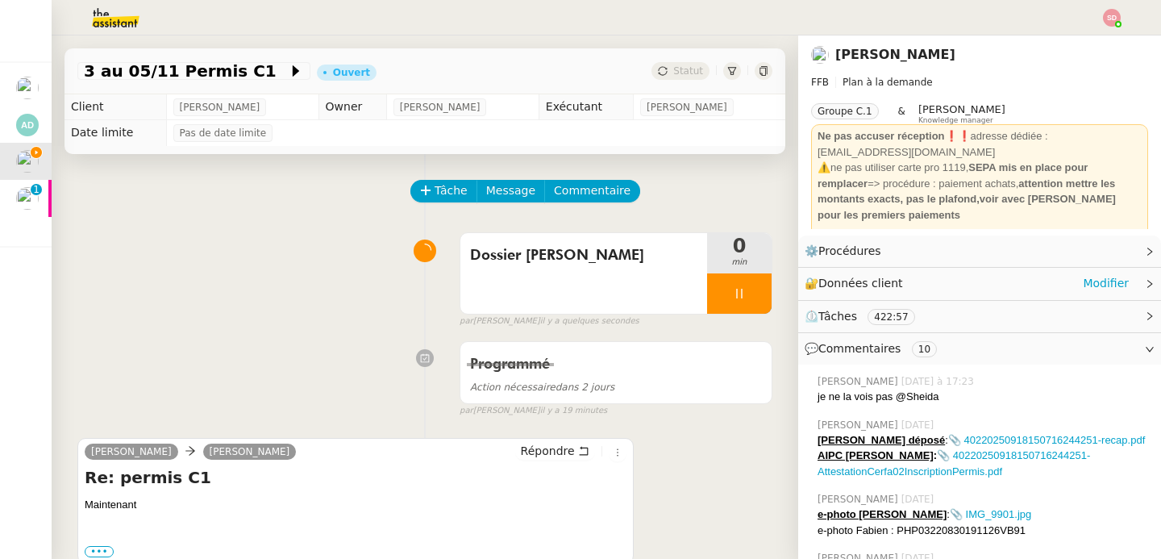
click at [1012, 285] on div "🔐 Données client Modifier" at bounding box center [967, 283] width 324 height 19
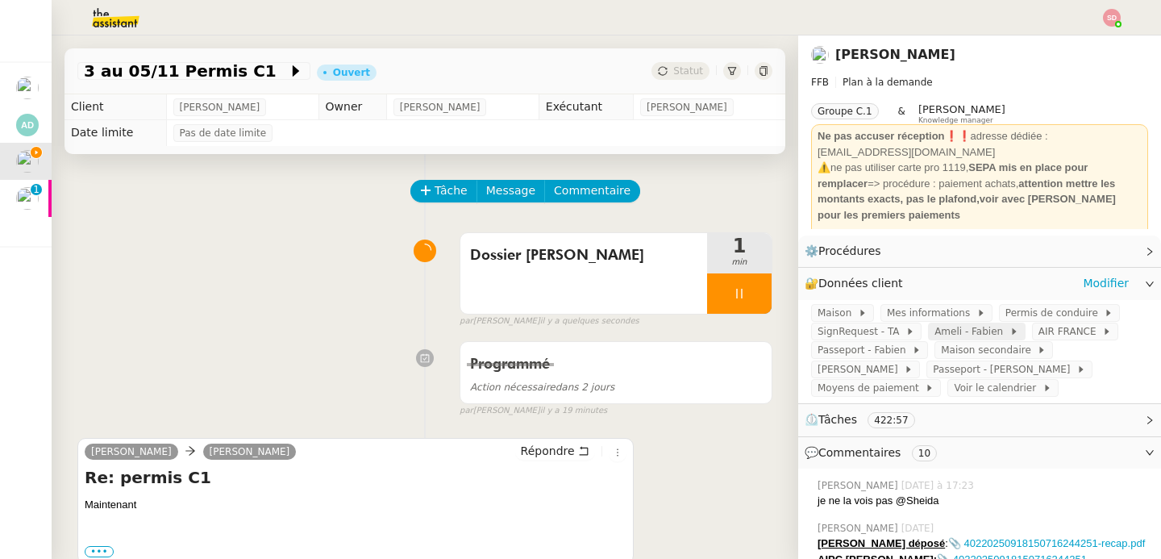
click at [960, 334] on span "Ameli - Fabien" at bounding box center [972, 331] width 75 height 16
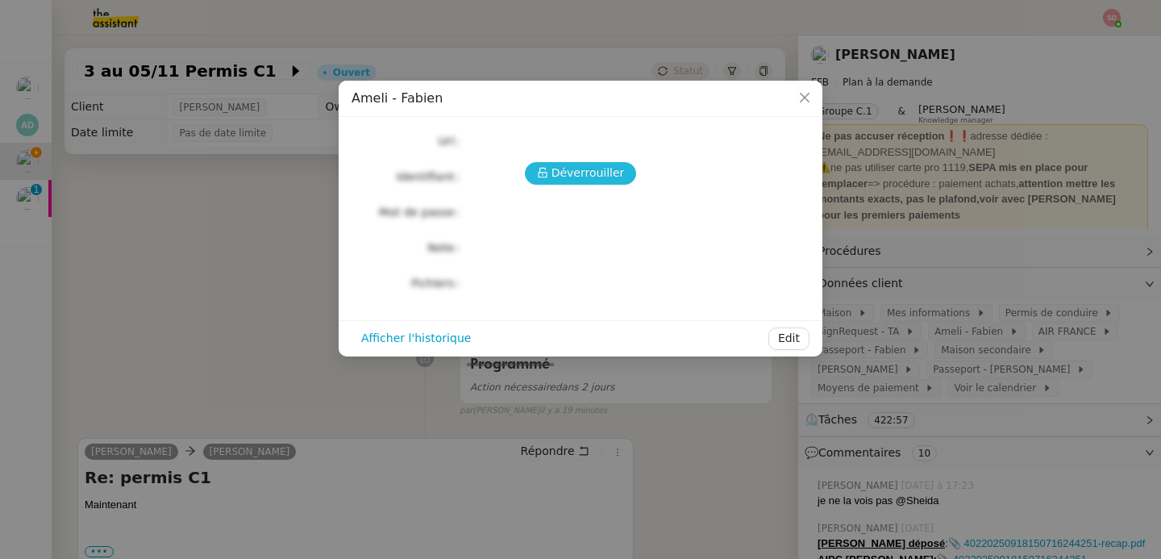
click at [566, 180] on span "Déverrouiller" at bounding box center [588, 173] width 73 height 19
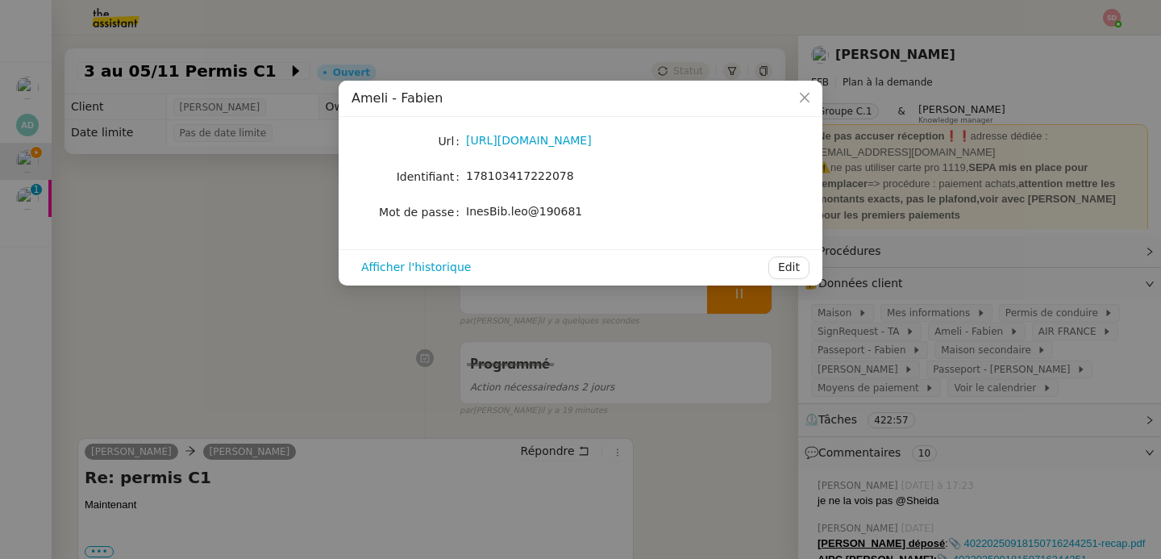
click at [260, 307] on nz-modal-container "Ameli - [PERSON_NAME] [URL][DOMAIN_NAME] Identifiant 178103417222078 Mot de pas…" at bounding box center [580, 279] width 1161 height 559
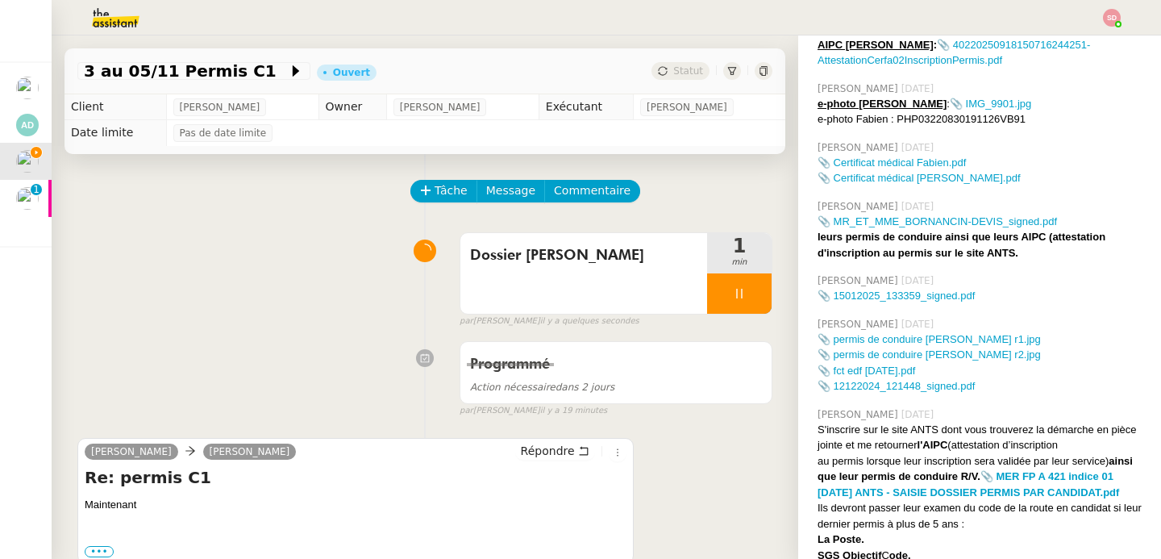
scroll to position [574, 0]
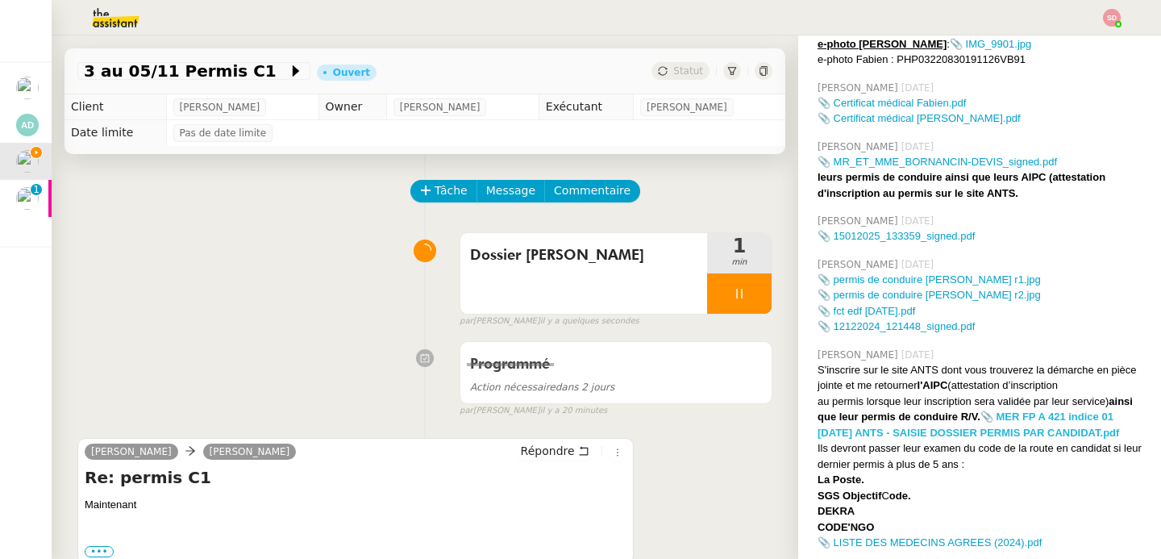
click at [1030, 426] on strong "📎 MER FP A 421 indice 01 [DATE] ANTS - SAISIE DOSSIER PERMIS PAR CANDIDAT.pdf" at bounding box center [969, 424] width 302 height 28
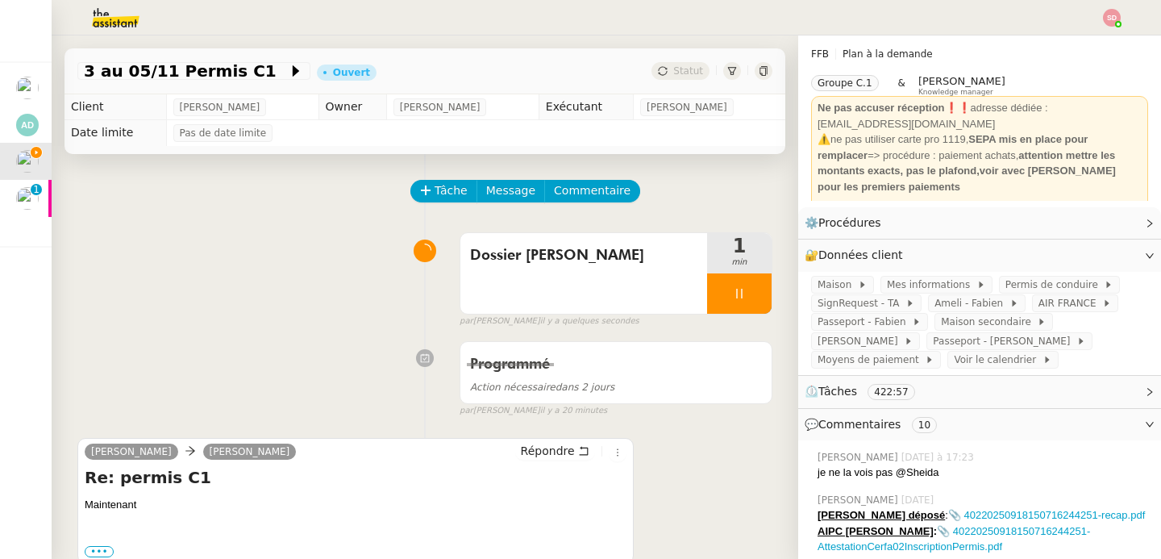
scroll to position [0, 0]
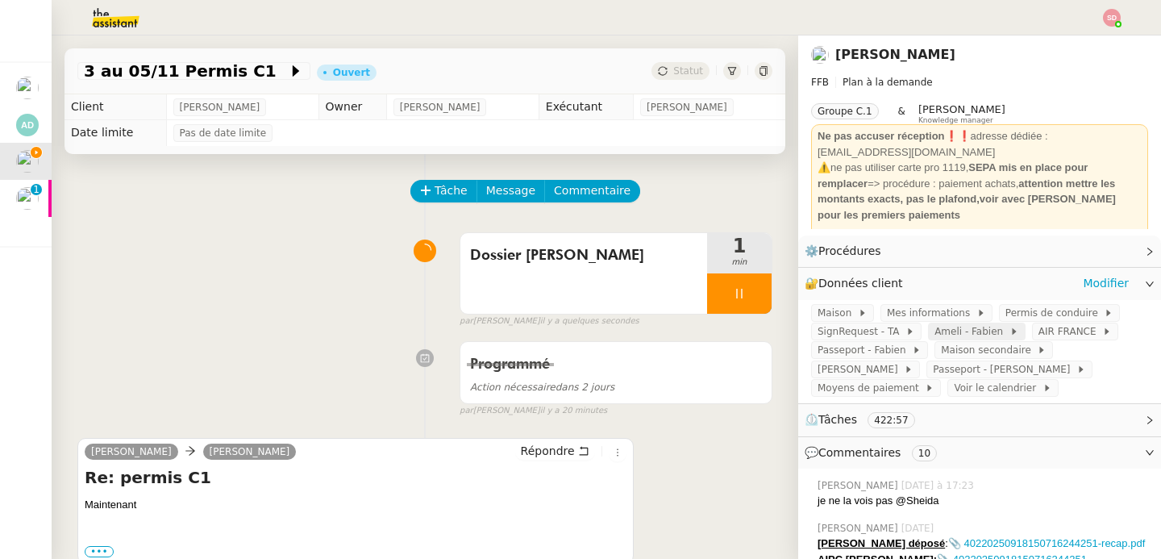
click at [939, 333] on span "Ameli - Fabien" at bounding box center [972, 331] width 75 height 16
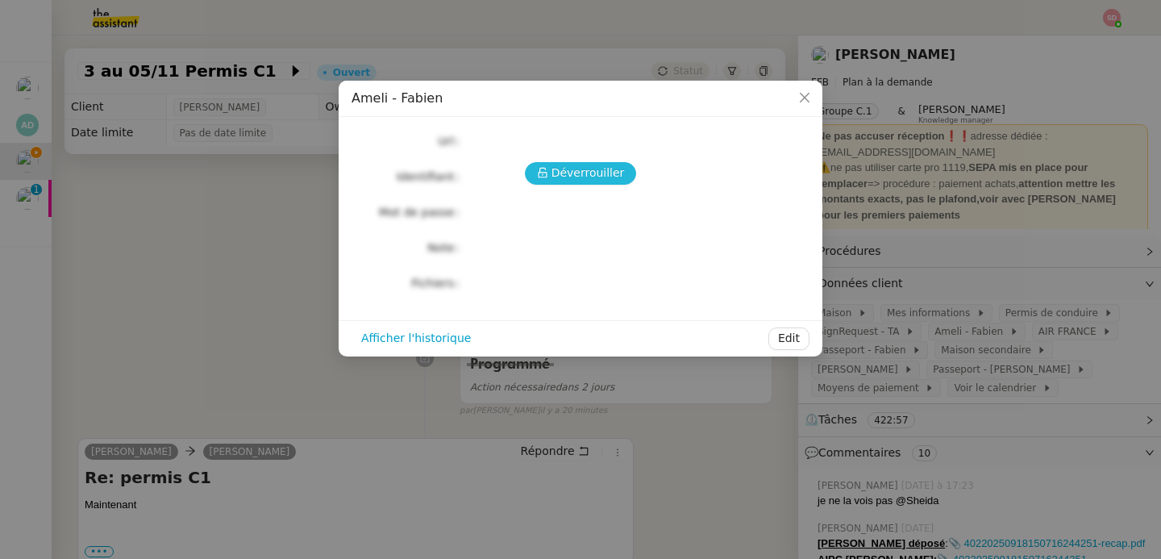
click at [606, 171] on span "Déverrouiller" at bounding box center [588, 173] width 73 height 19
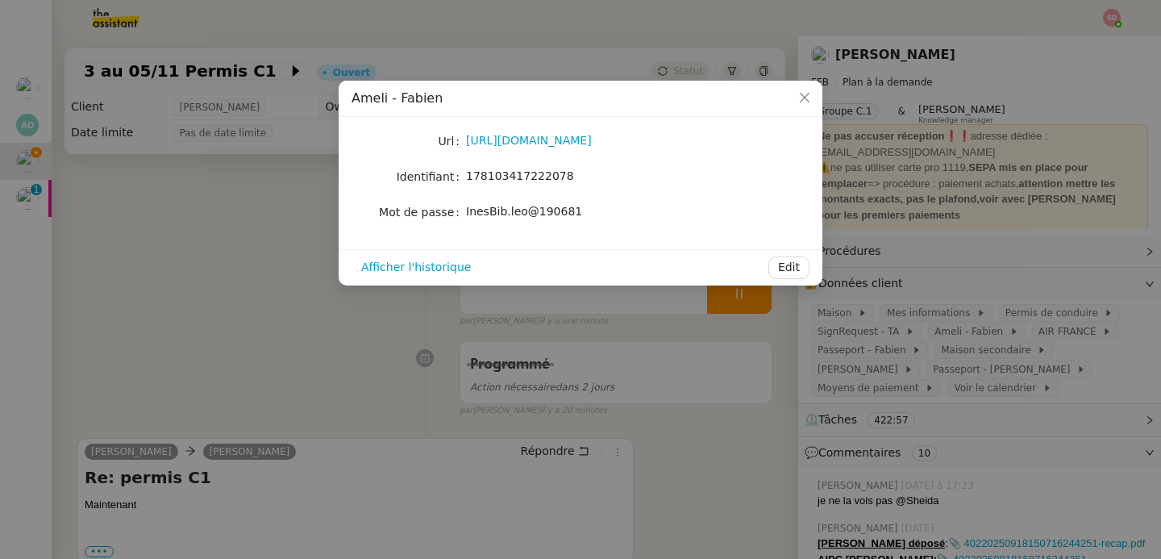
click at [524, 181] on span "178103417222078" at bounding box center [520, 175] width 108 height 13
copy span "178103417222078"
click at [514, 206] on span "InesBib.leo@190681" at bounding box center [524, 211] width 116 height 13
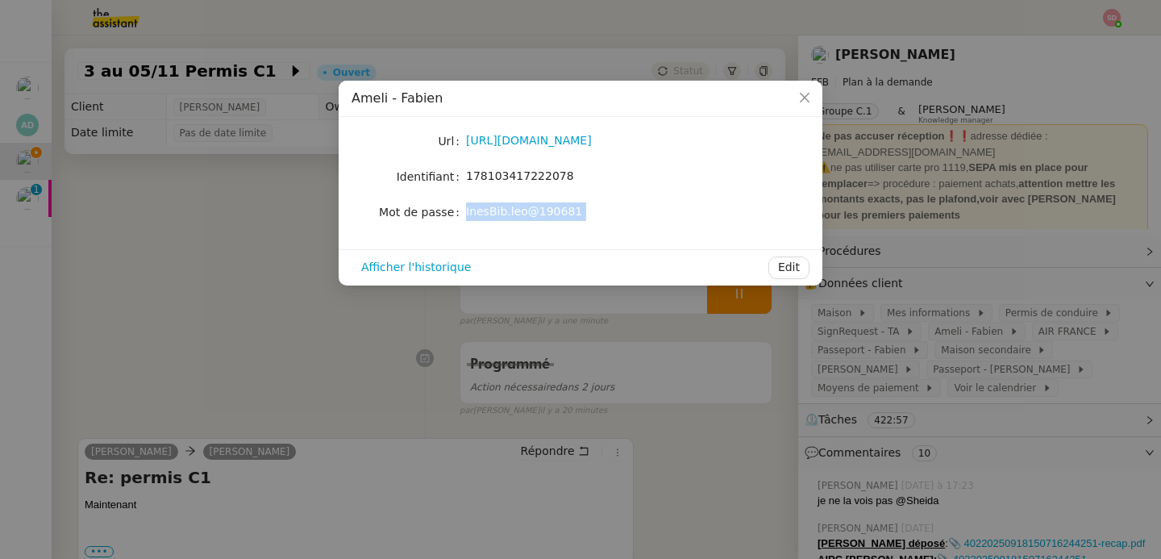
click at [514, 206] on span "InesBib.leo@190681" at bounding box center [524, 211] width 116 height 13
copy div "InesBib.leo@190681 Afficher l'historique Edit"
click at [236, 354] on nz-modal-container "Ameli - [PERSON_NAME] [URL][DOMAIN_NAME] Identifiant 178103417222078 Mot de pas…" at bounding box center [580, 279] width 1161 height 559
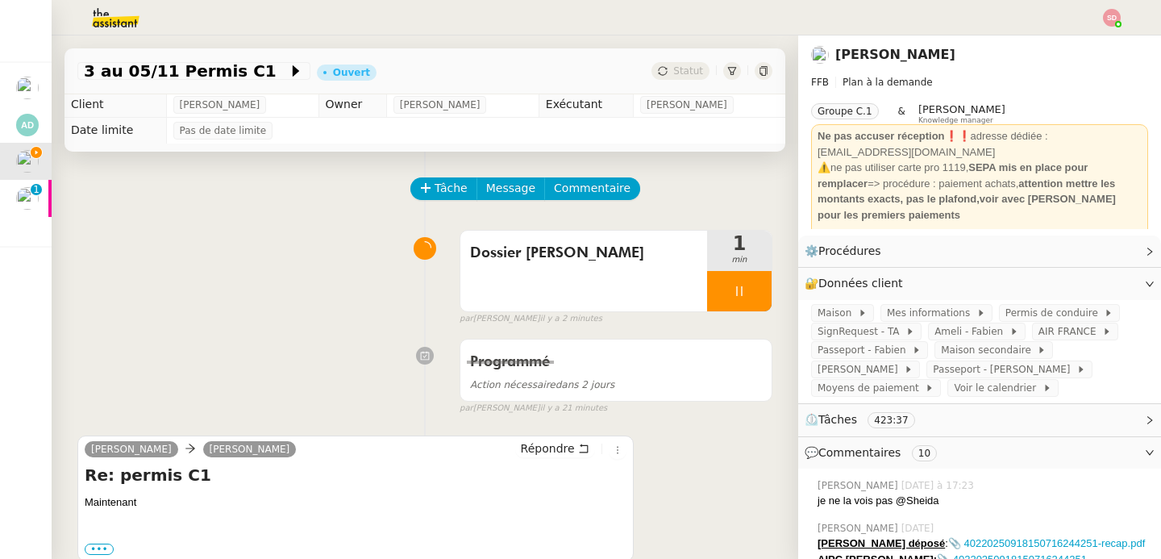
click at [278, 319] on div "Dossier [PERSON_NAME] 1 min false par [PERSON_NAME] il y a 2 minutes" at bounding box center [424, 274] width 695 height 103
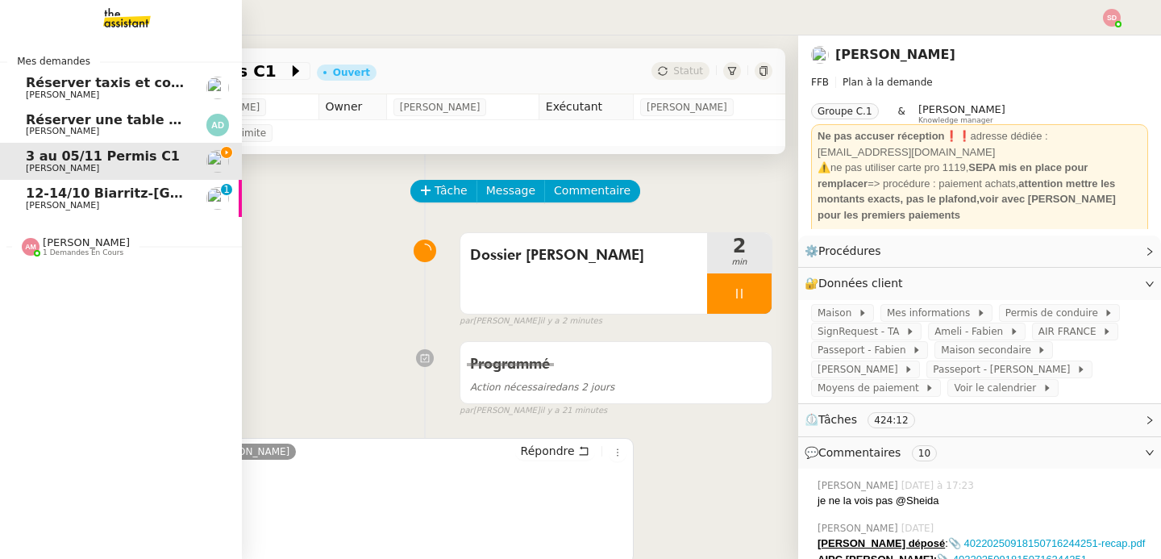
click at [43, 248] on span "[PERSON_NAME]" at bounding box center [86, 242] width 87 height 12
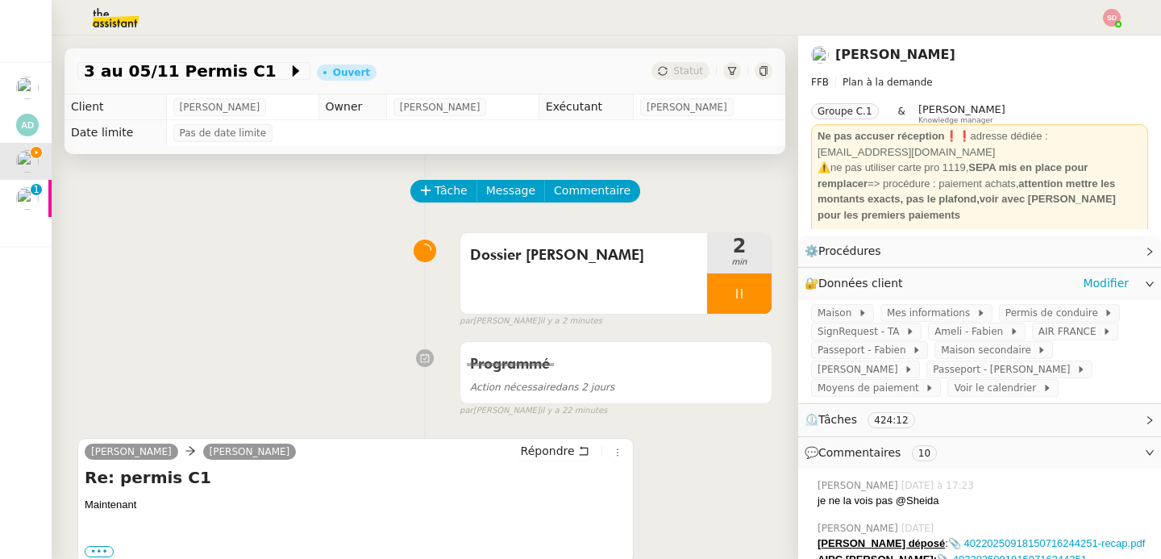
click at [966, 284] on div "🔐 Données client Modifier" at bounding box center [967, 283] width 324 height 19
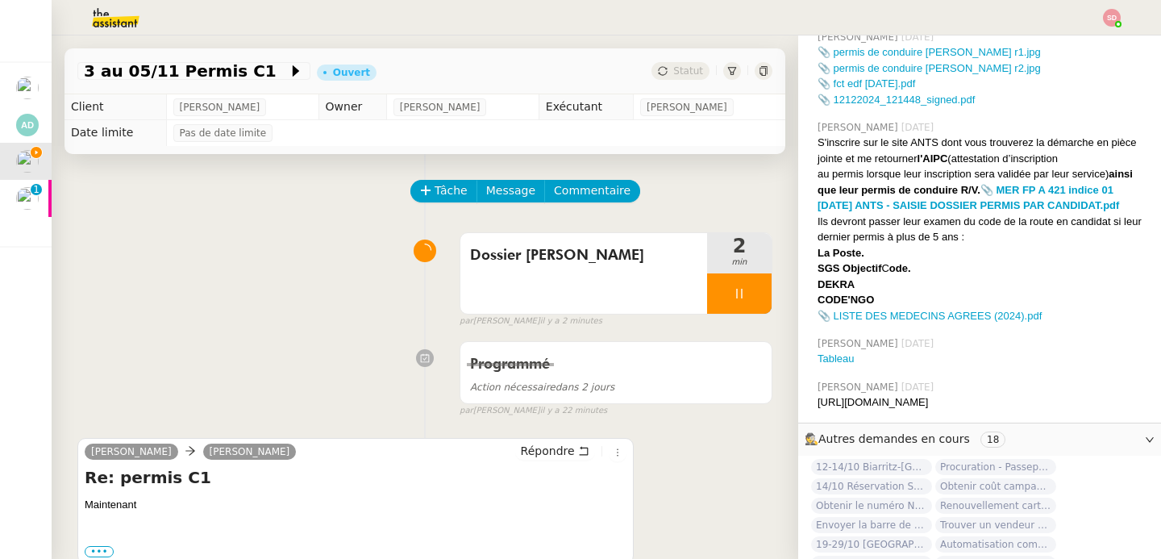
scroll to position [848, 0]
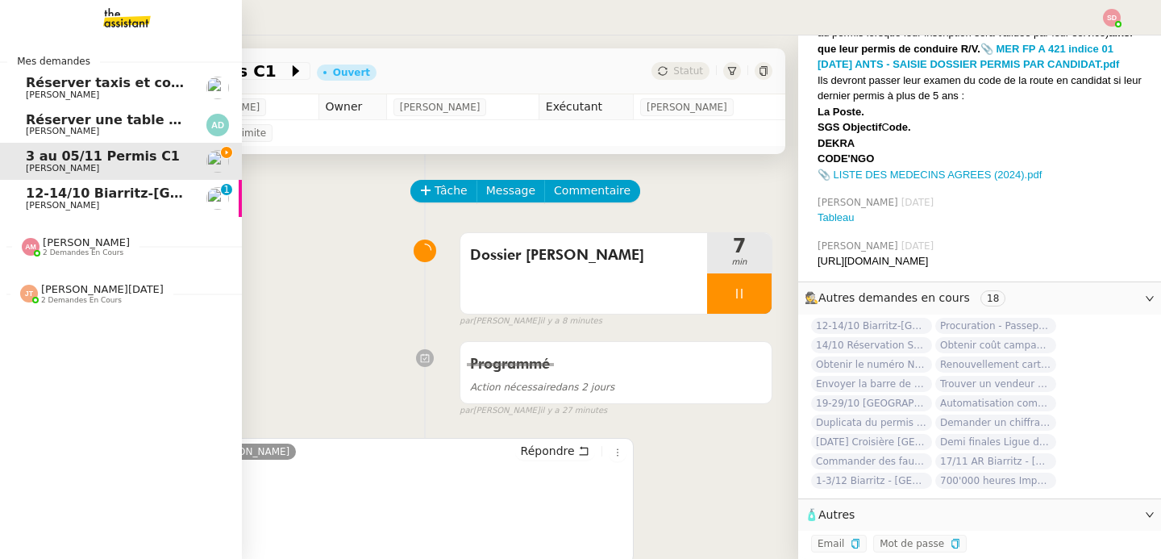
click at [43, 244] on span "[PERSON_NAME]" at bounding box center [86, 242] width 87 height 12
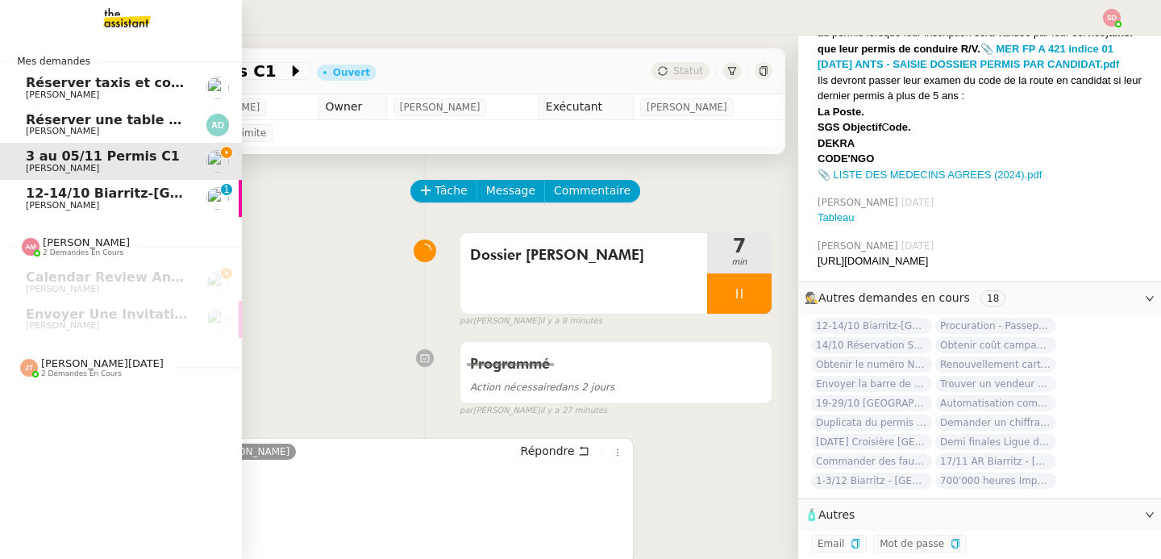
click at [76, 352] on span "[PERSON_NAME][DATE] 2 demandes en cours" at bounding box center [127, 361] width 242 height 34
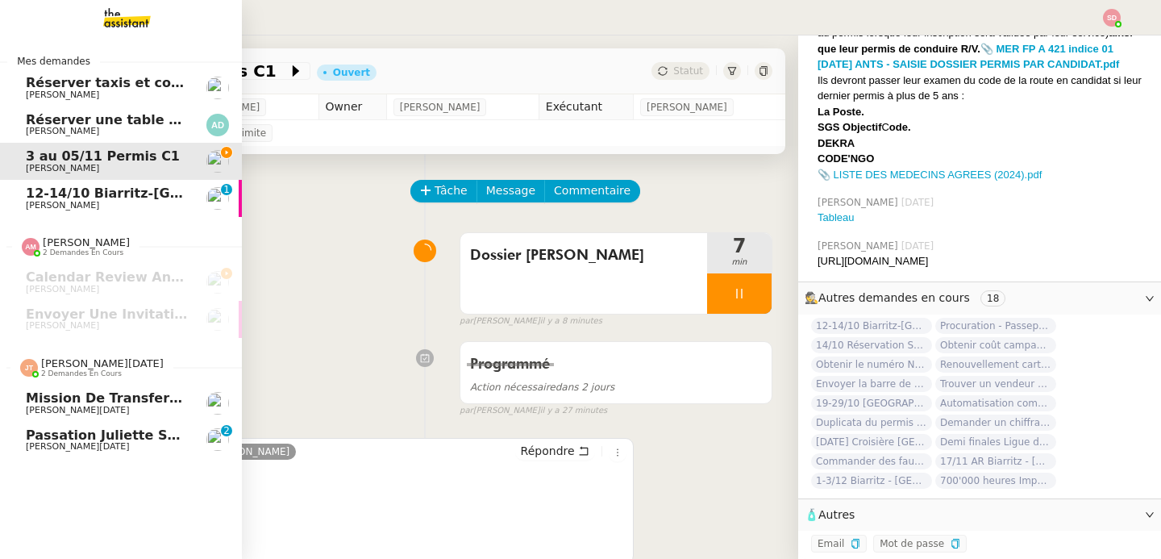
click at [76, 352] on span "[PERSON_NAME][DATE] 2 demandes en cours" at bounding box center [127, 361] width 242 height 34
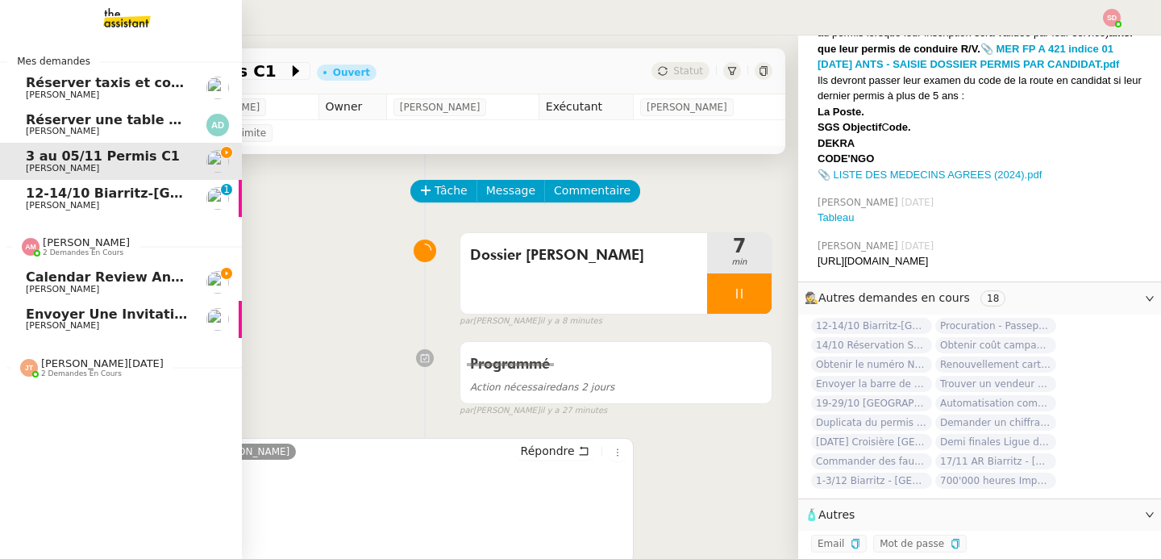
click at [70, 242] on span "[PERSON_NAME]" at bounding box center [86, 242] width 87 height 12
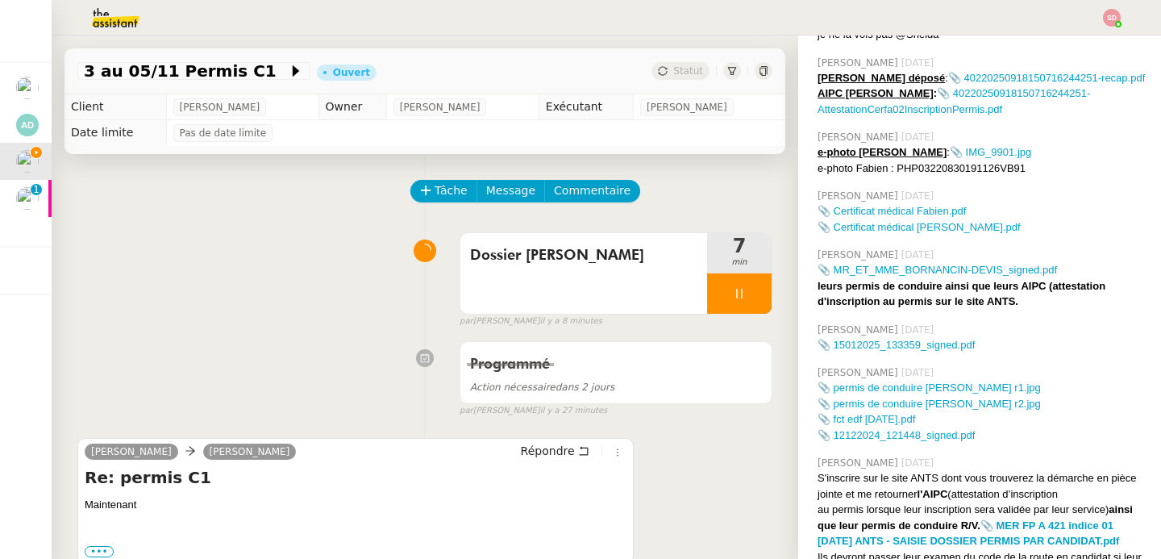
scroll to position [0, 0]
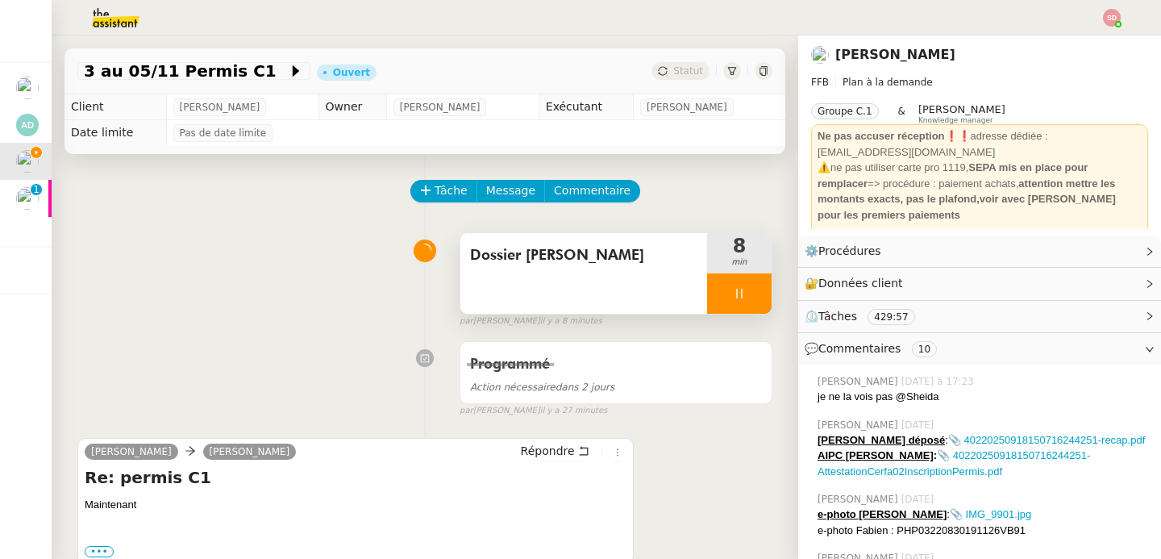
click at [739, 280] on div at bounding box center [739, 293] width 65 height 40
drag, startPoint x: 740, startPoint y: 295, endPoint x: 726, endPoint y: 297, distance: 14.6
click at [749, 294] on icon at bounding box center [755, 293] width 13 height 13
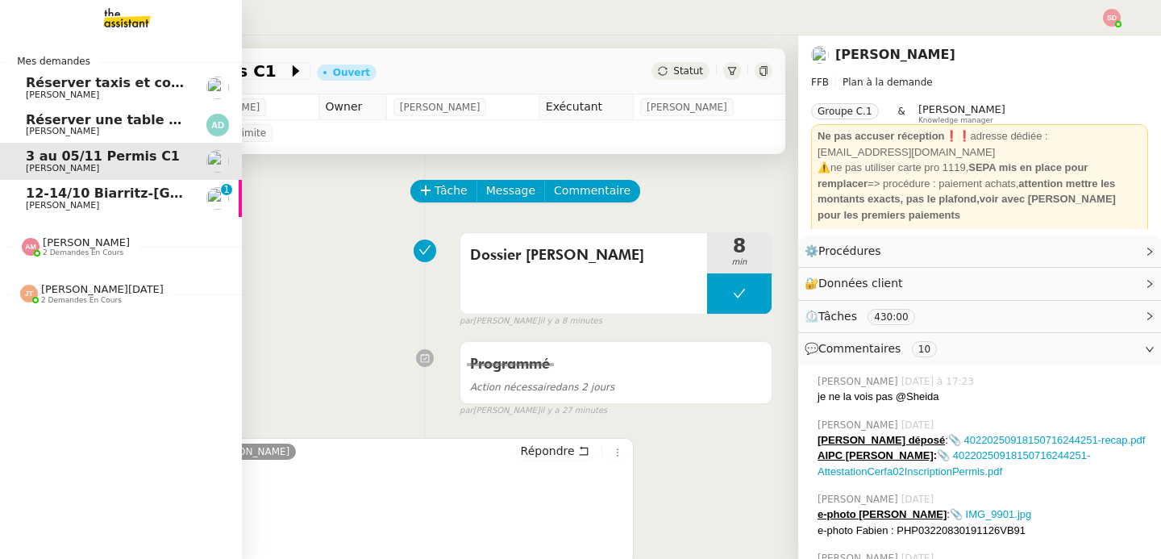
click at [34, 198] on span "12-14/10 Biarritz-[GEOGRAPHIC_DATA]" at bounding box center [165, 192] width 279 height 15
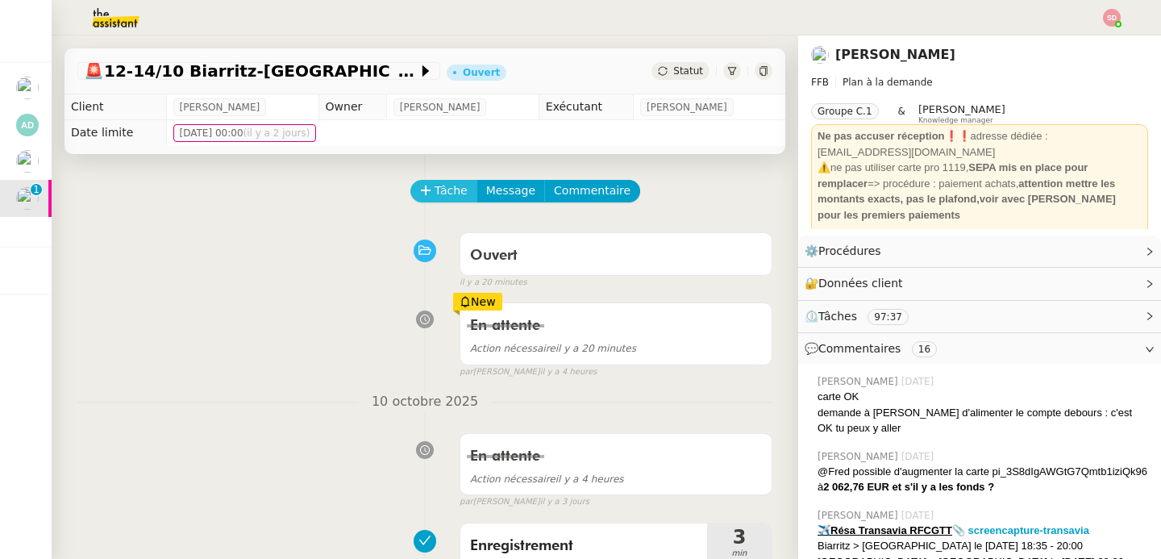
click at [444, 183] on span "Tâche" at bounding box center [451, 190] width 33 height 19
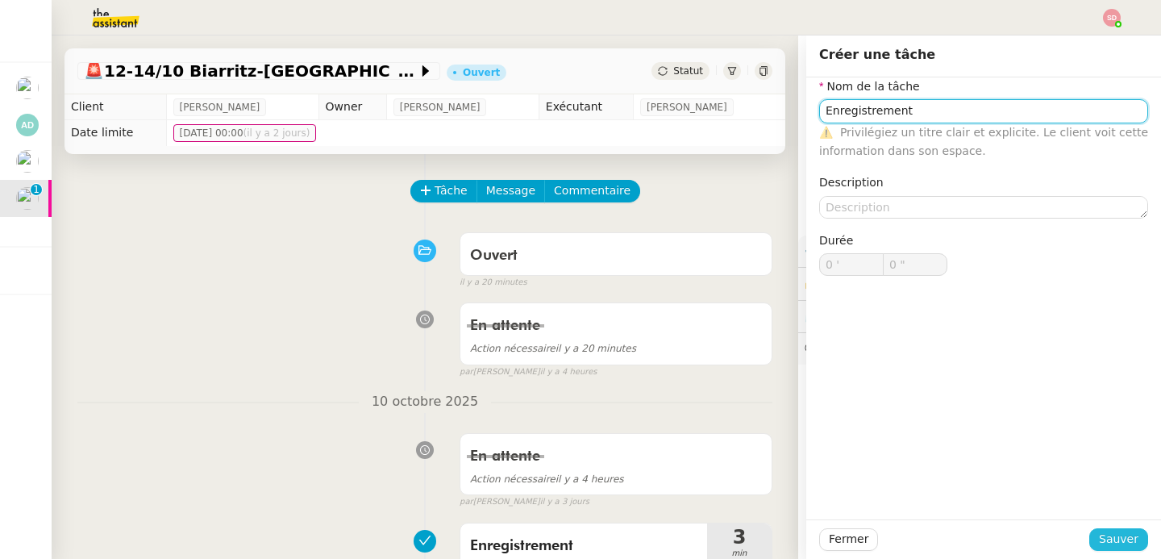
type input "Enregistrement"
click at [1089, 544] on button "Sauver" at bounding box center [1118, 539] width 59 height 23
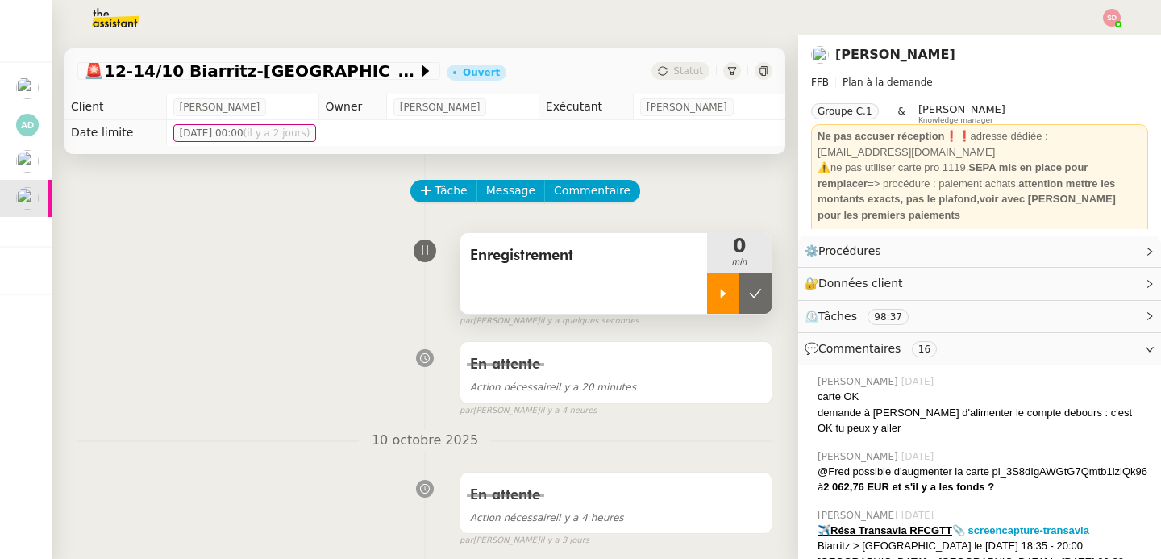
click at [707, 299] on div at bounding box center [723, 293] width 32 height 40
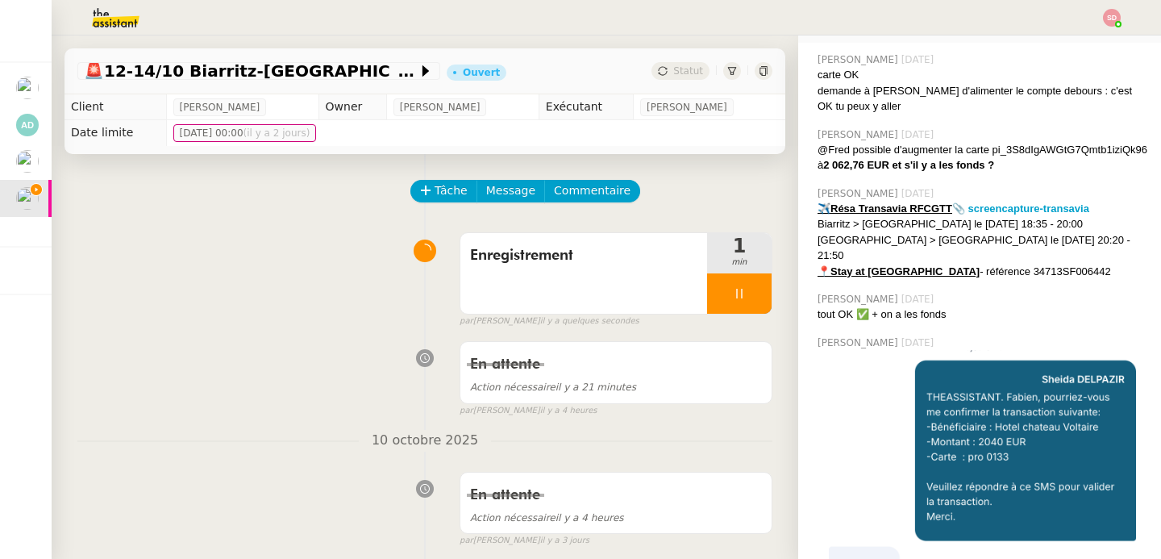
click at [908, 215] on u "✈️Résa Transavia RFCGTT" at bounding box center [885, 208] width 135 height 12
copy u "RFCGTT"
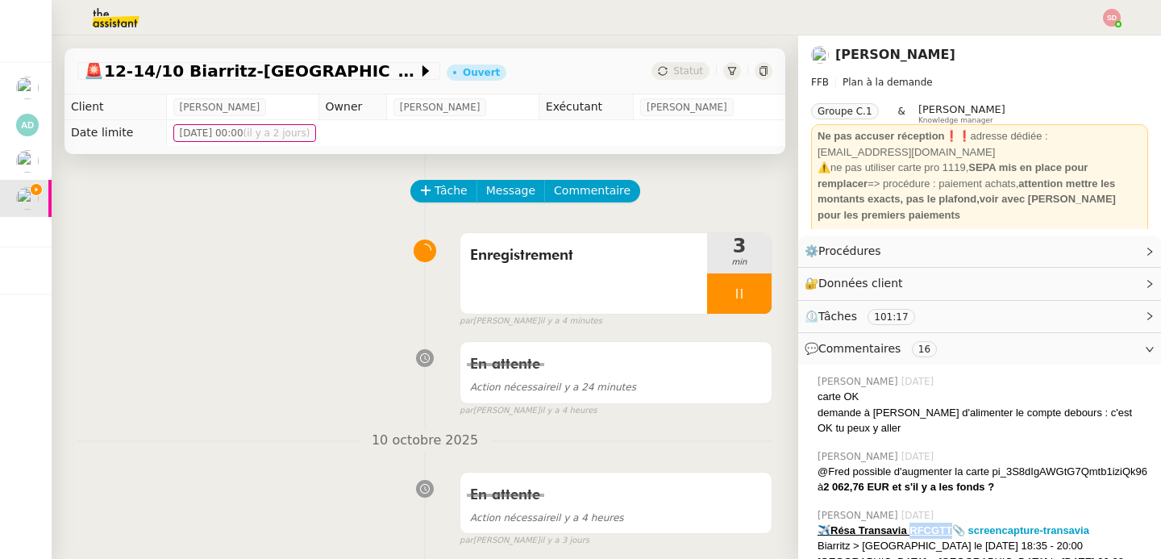
scroll to position [0, 0]
click at [965, 285] on div "🔐 Données client Modifier" at bounding box center [967, 283] width 324 height 19
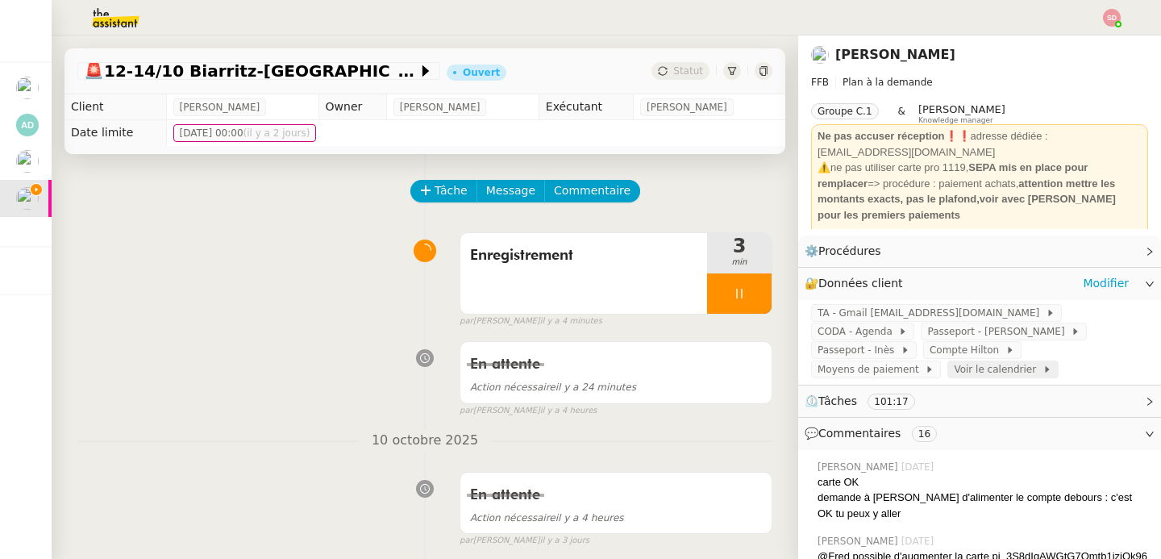
click at [954, 361] on span "Voir le calendrier" at bounding box center [998, 369] width 88 height 16
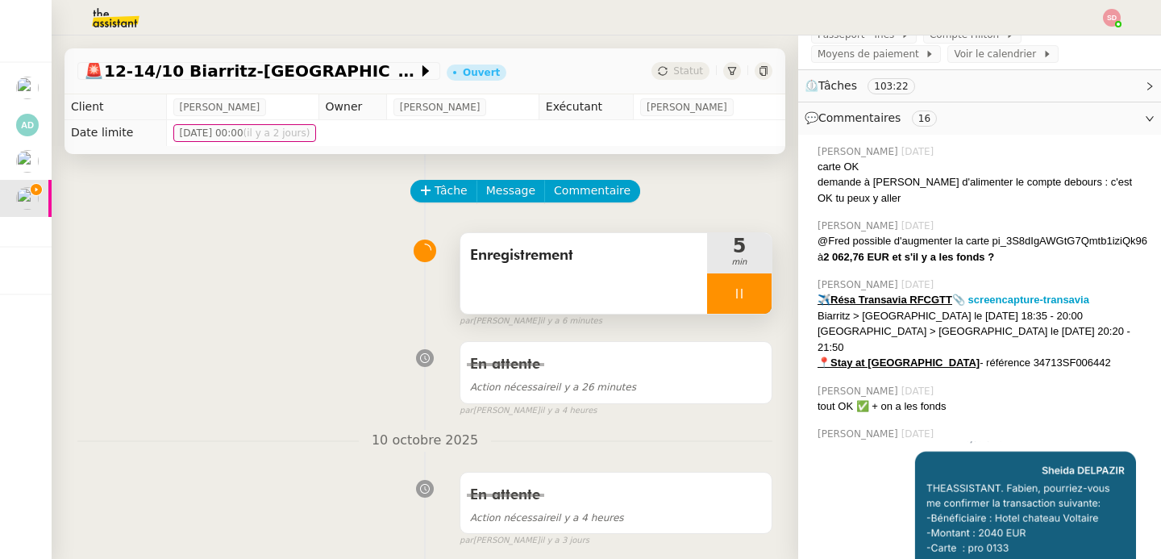
click at [729, 280] on div at bounding box center [739, 293] width 65 height 40
click at [739, 280] on button at bounding box center [755, 293] width 32 height 40
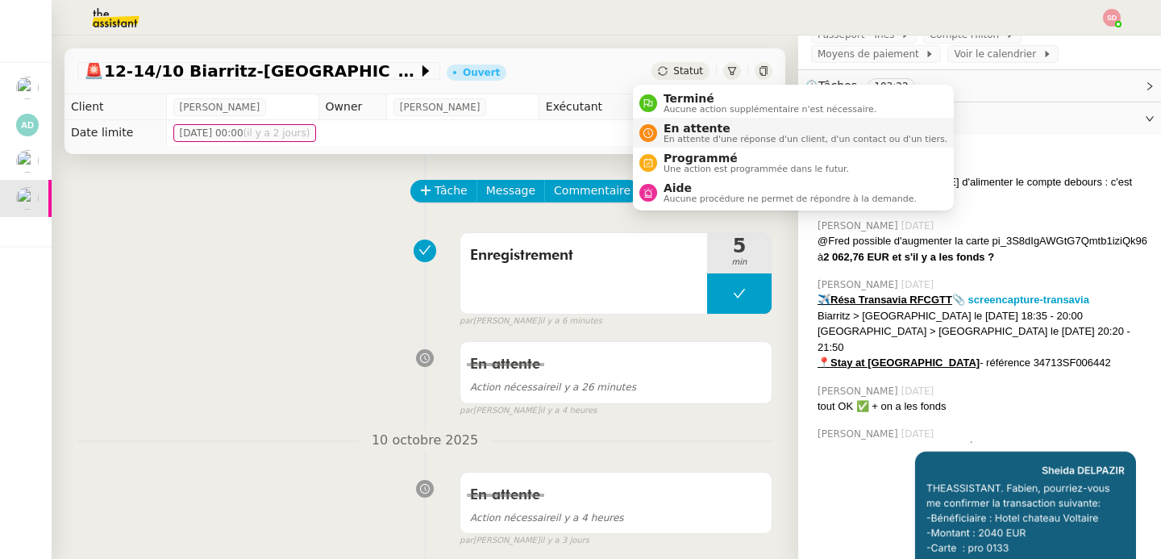
click at [660, 132] on div "En attente En attente d'une réponse d'un client, d'un contact ou d'un tiers." at bounding box center [802, 133] width 290 height 22
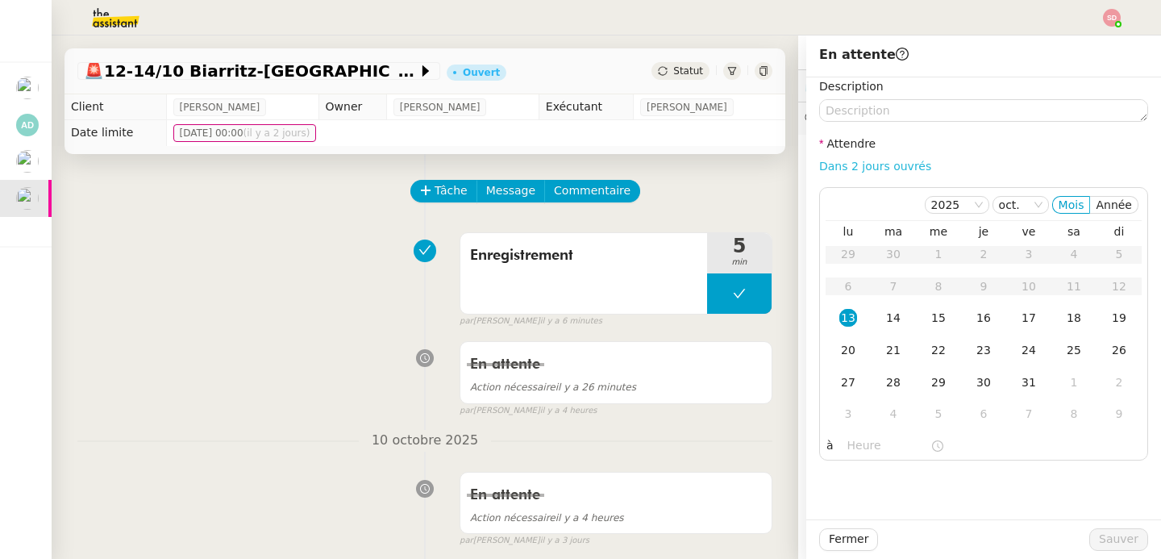
click at [889, 164] on link "Dans 2 jours ouvrés" at bounding box center [875, 166] width 112 height 13
click at [887, 324] on div "14" at bounding box center [894, 318] width 18 height 18
click at [855, 451] on input "07:00" at bounding box center [889, 445] width 83 height 19
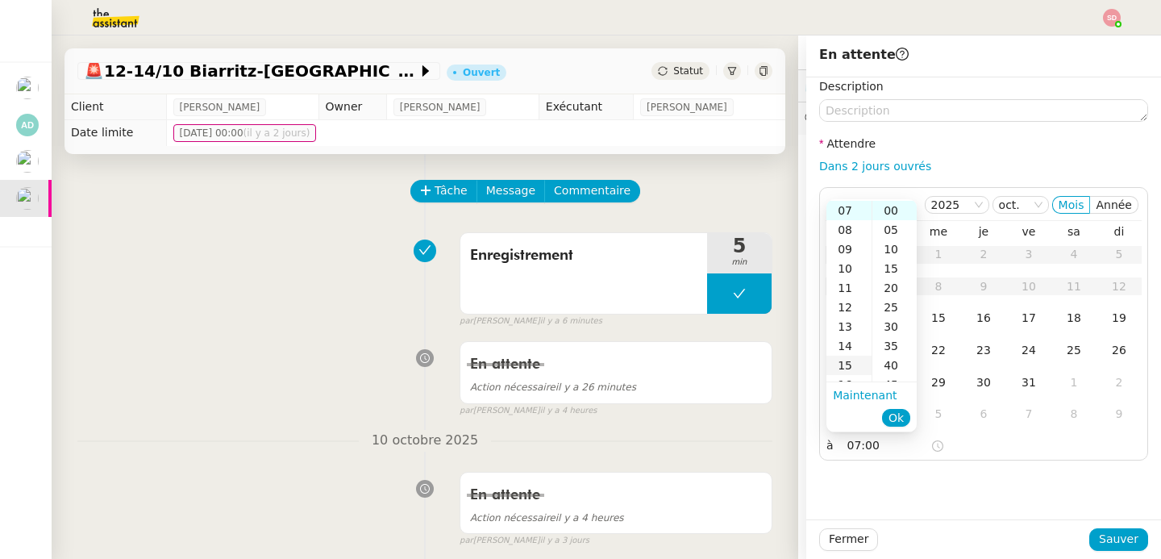
click at [851, 364] on div "15" at bounding box center [849, 365] width 45 height 19
type input "15:00"
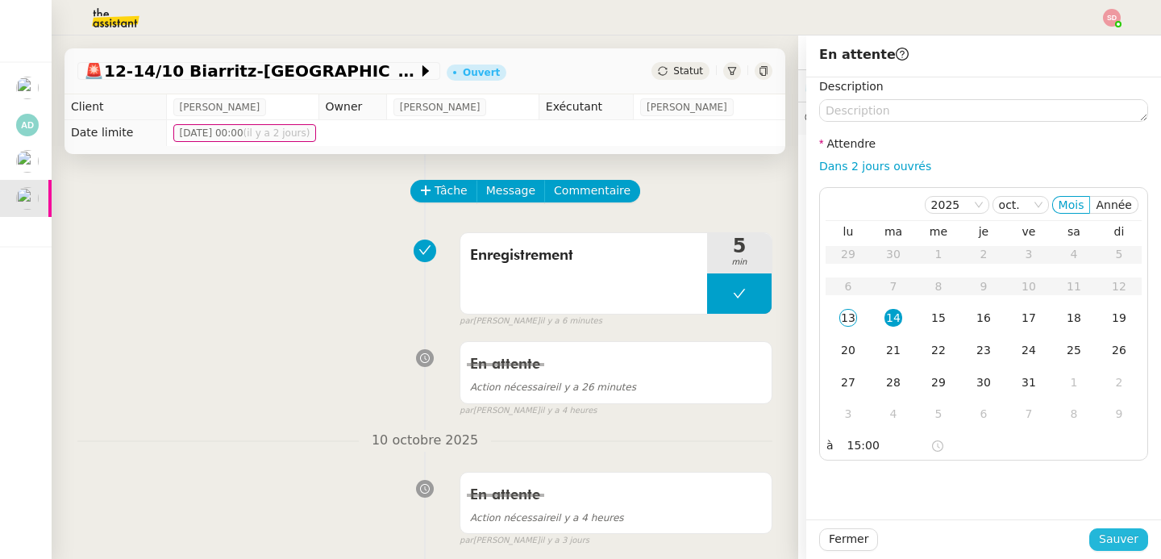
click at [1120, 536] on span "Sauver" at bounding box center [1119, 539] width 40 height 19
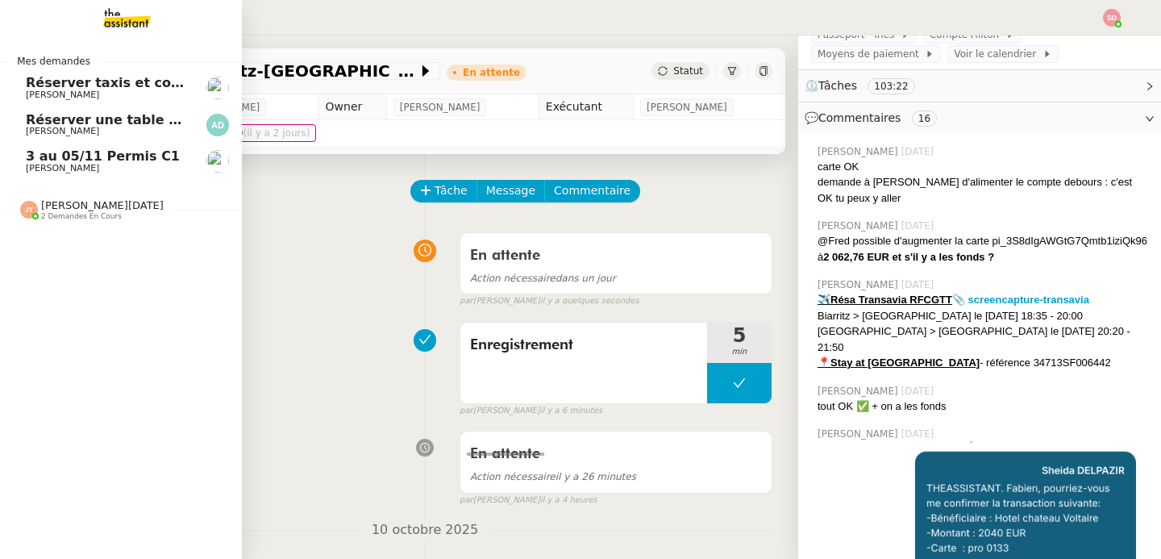
click at [57, 156] on span "3 au 05/11 Permis C1" at bounding box center [103, 155] width 154 height 15
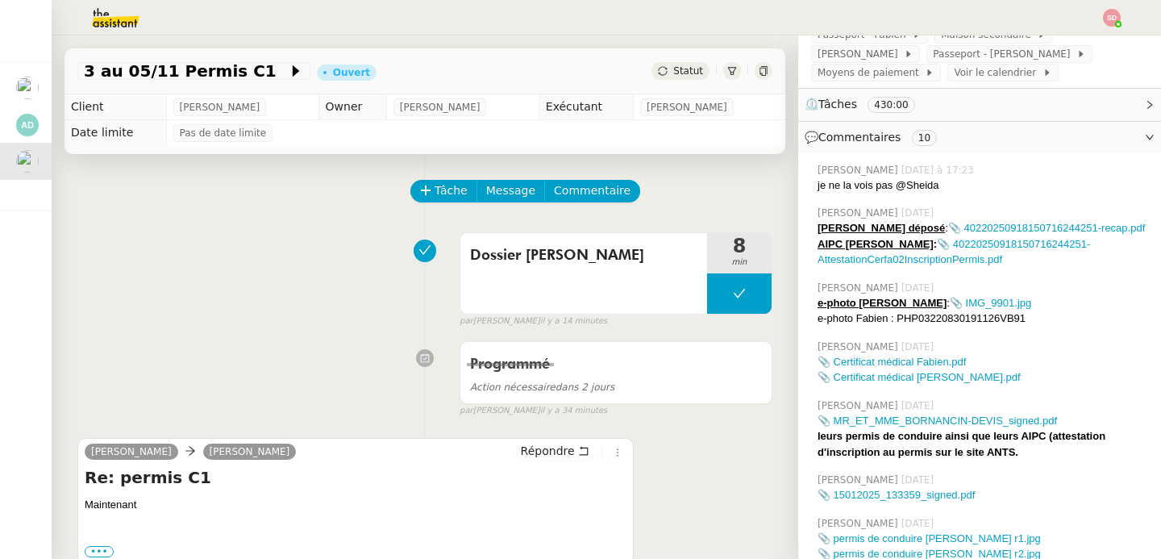
scroll to position [353, 0]
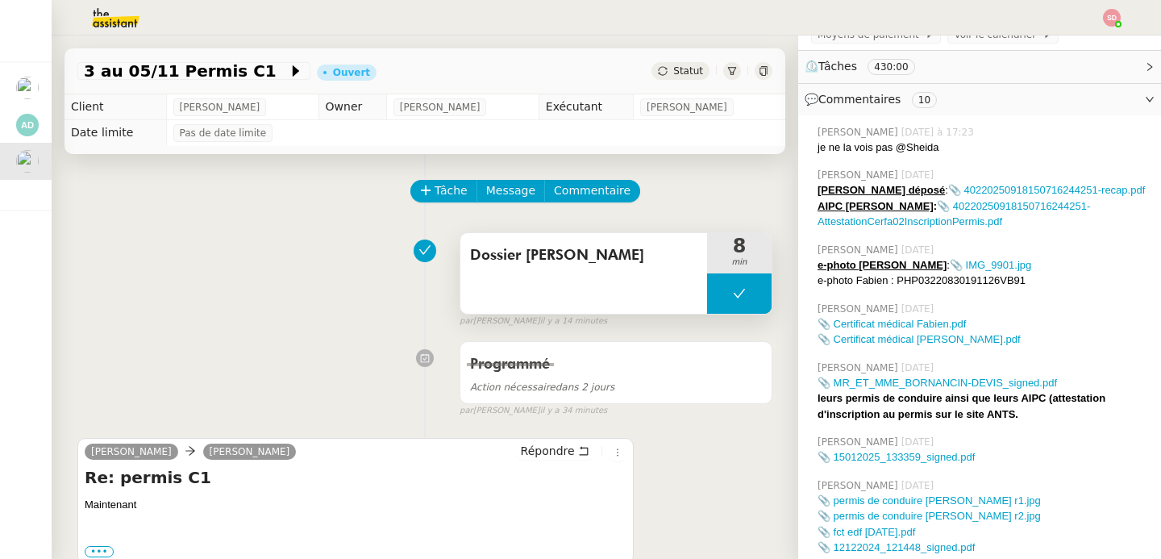
click at [733, 287] on icon at bounding box center [739, 293] width 13 height 13
click at [707, 298] on div at bounding box center [739, 293] width 65 height 40
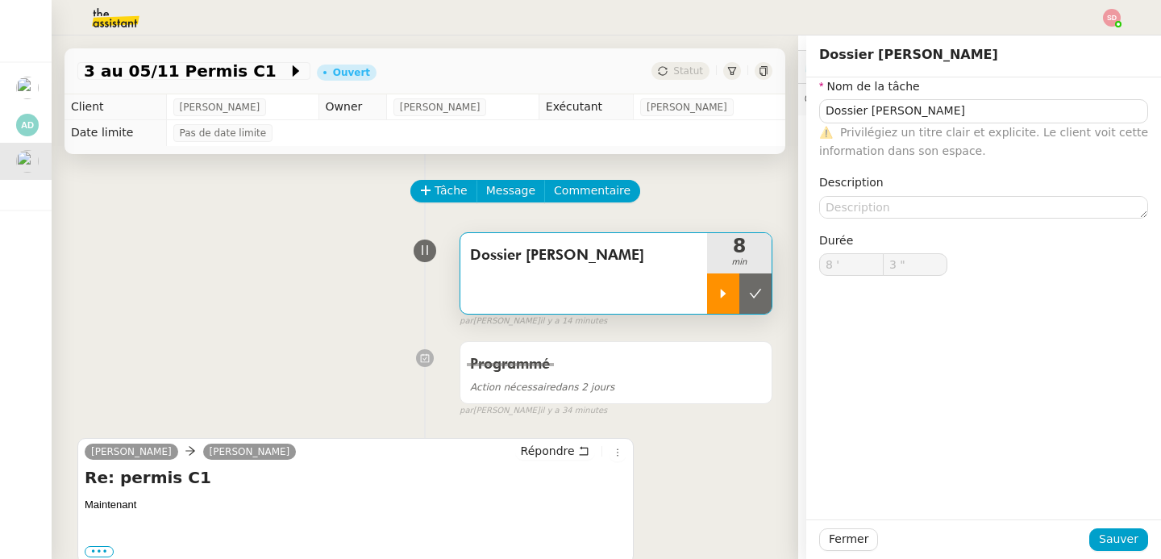
click at [717, 295] on icon at bounding box center [723, 293] width 13 height 13
type input "Dossier [PERSON_NAME]"
type input "8 '"
type input "3 ""
type input "Dossier [PERSON_NAME]"
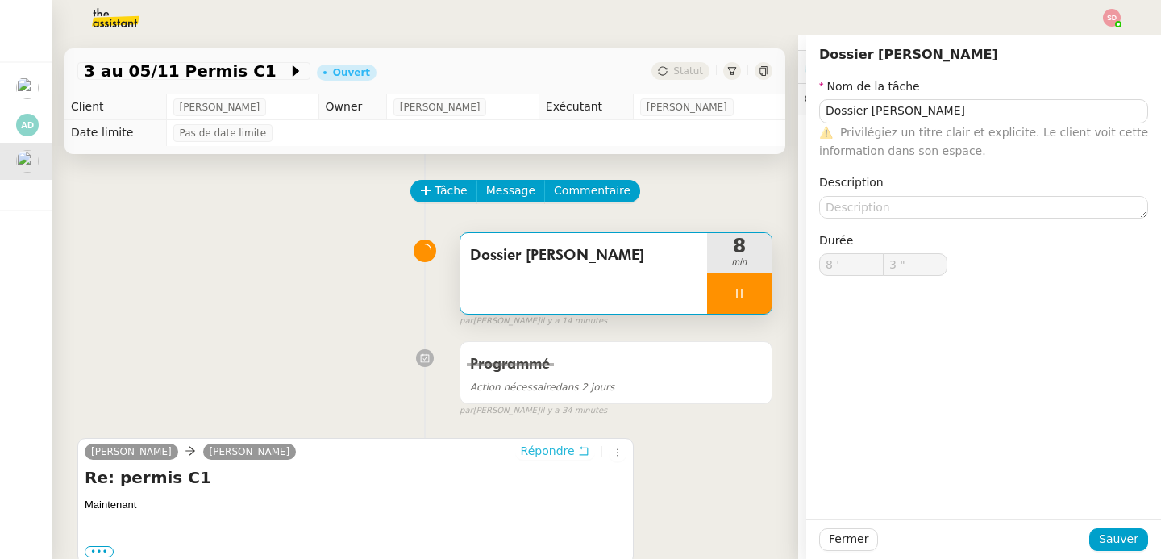
type input "8 '"
type input "4 ""
click at [542, 444] on span "Répondre" at bounding box center [548, 451] width 54 height 16
type input "Dossier [PERSON_NAME]"
type input "8 '"
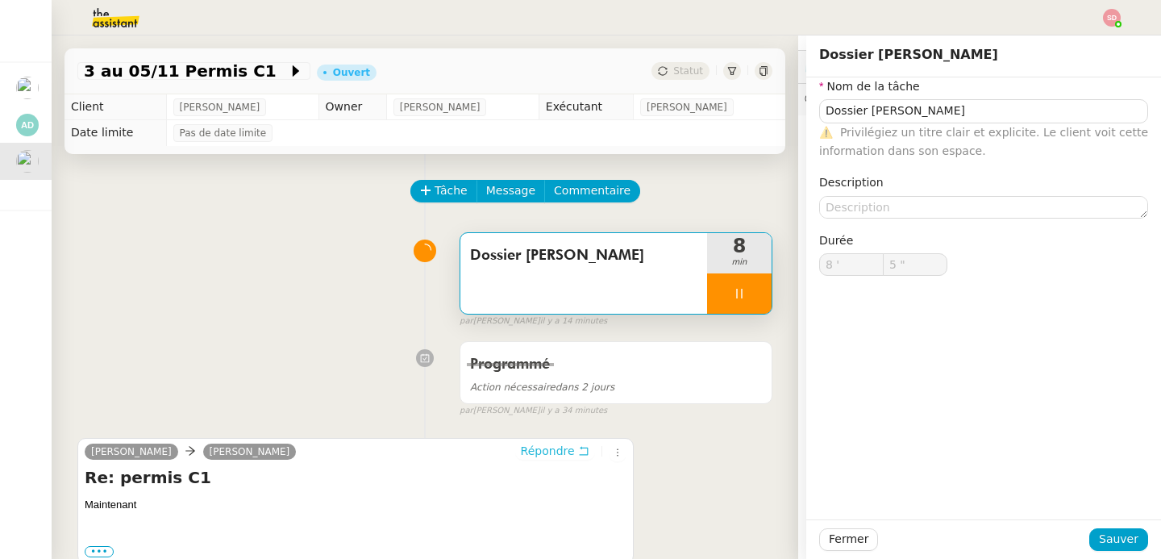
type input "6 ""
click at [679, 452] on div "[PERSON_NAME] [PERSON_NAME] Re: permis C1 Maintenant ••• Le [DATE] 15:52, [PERS…" at bounding box center [424, 499] width 695 height 153
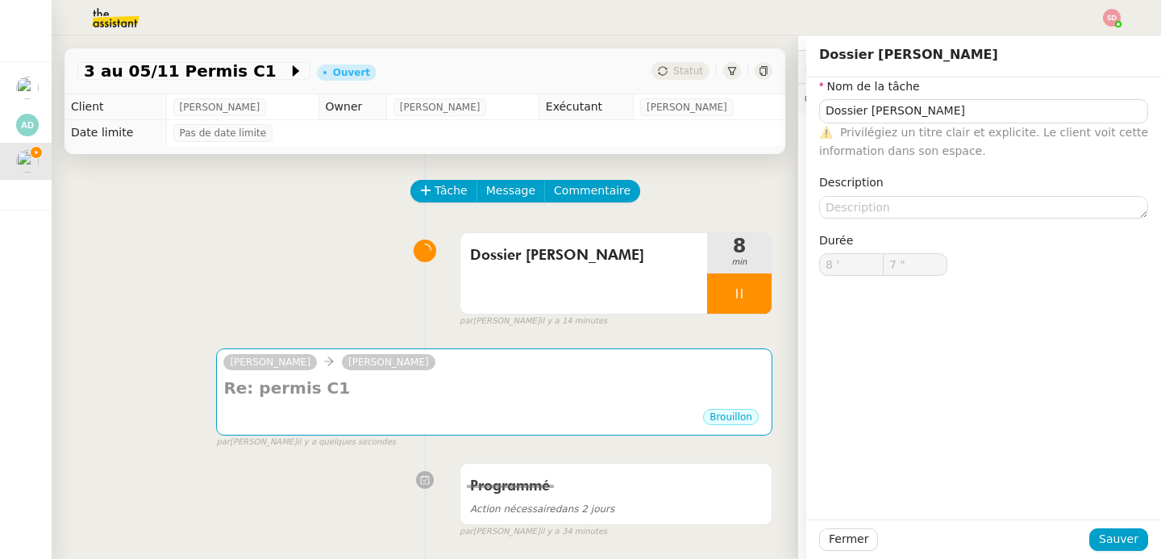
type input "Dossier [PERSON_NAME]"
type input "8 '"
type input "7 ""
type input "Dossier [PERSON_NAME]"
type input "8 '"
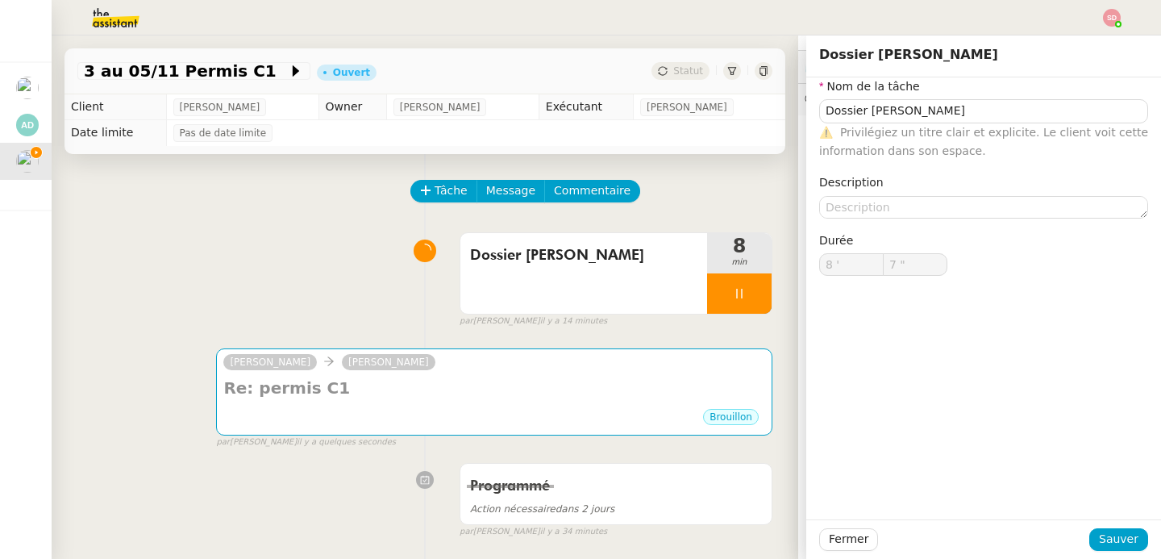
type input "7 ""
type input "Dossier [PERSON_NAME]"
type input "8 '"
type input "7 ""
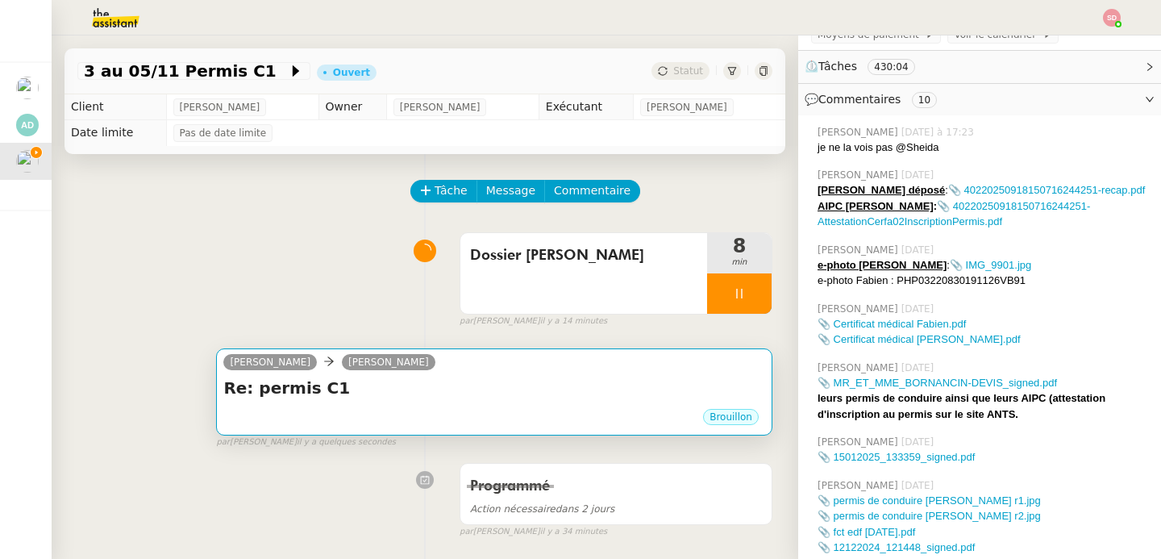
click at [489, 405] on div "Re: permis C1 •••" at bounding box center [494, 392] width 542 height 31
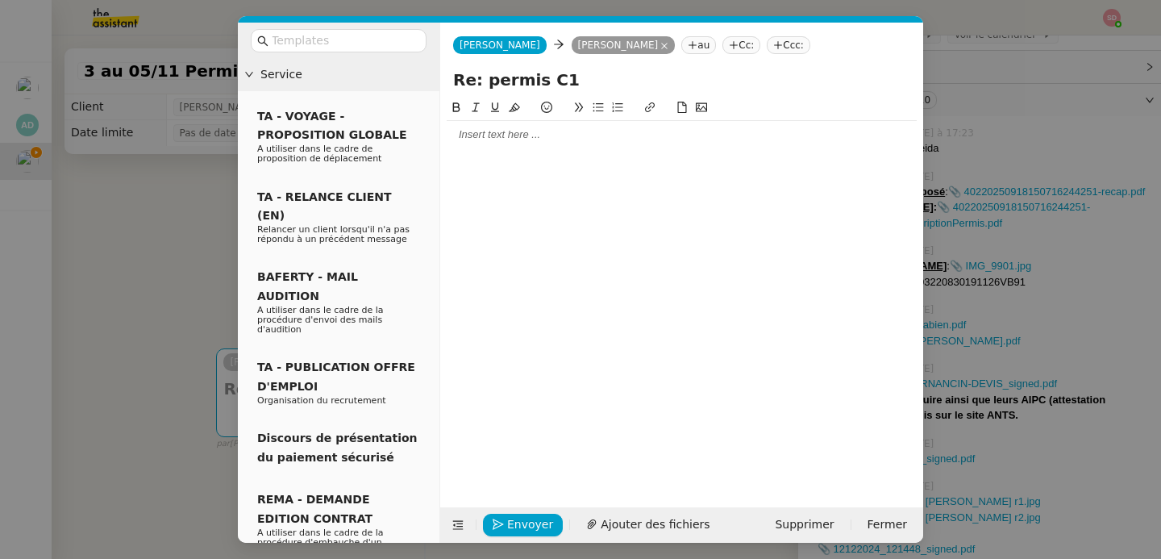
click at [587, 138] on div at bounding box center [682, 134] width 470 height 15
click at [514, 525] on span "Envoyer" at bounding box center [530, 524] width 46 height 19
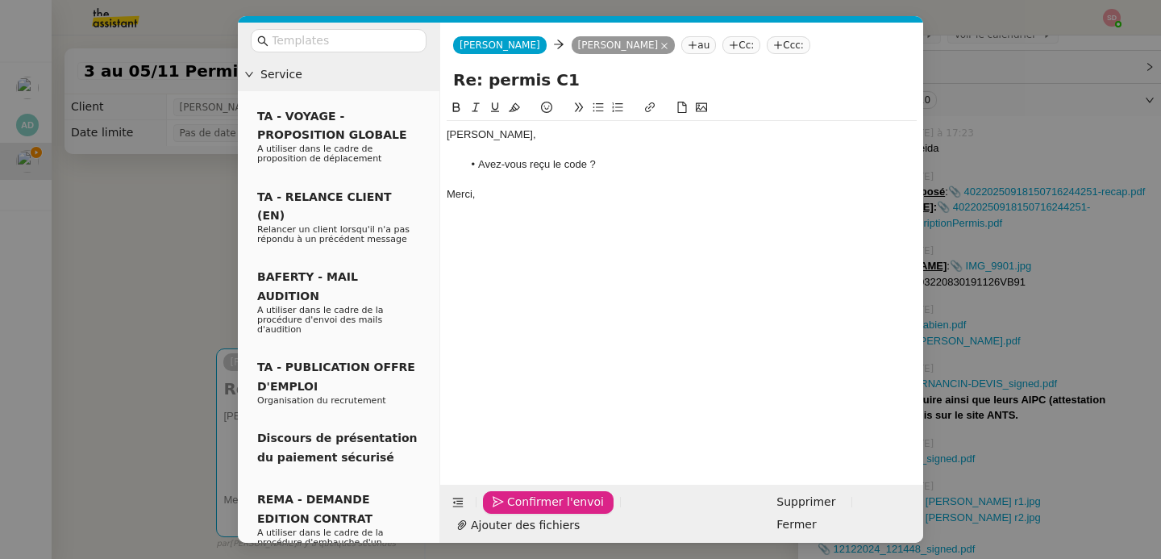
click at [514, 511] on span "Confirmer l'envoi" at bounding box center [555, 502] width 97 height 19
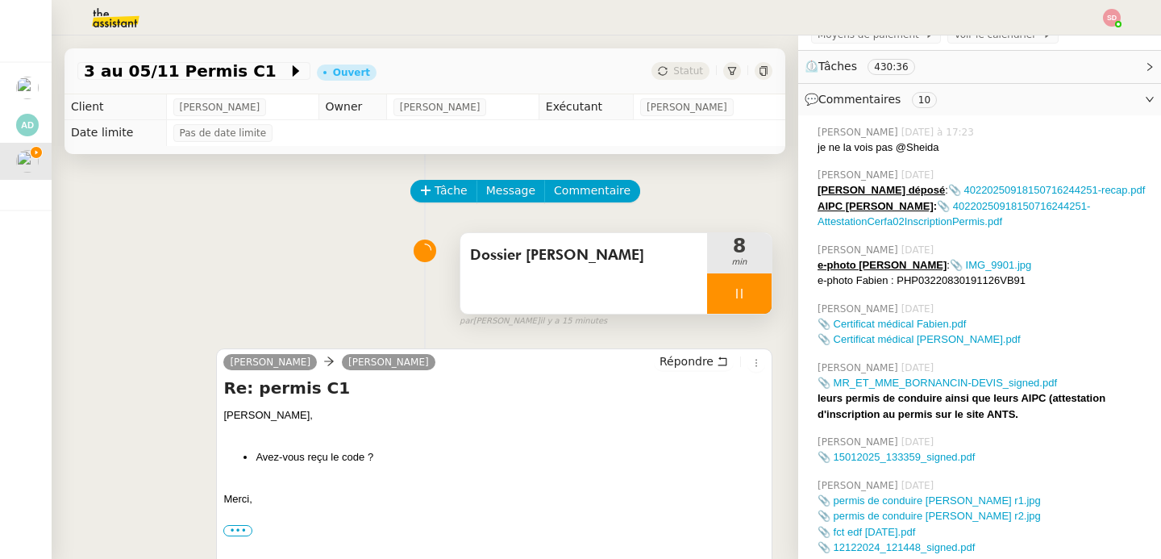
click at [734, 294] on div at bounding box center [739, 293] width 65 height 40
click at [750, 294] on icon at bounding box center [756, 293] width 12 height 9
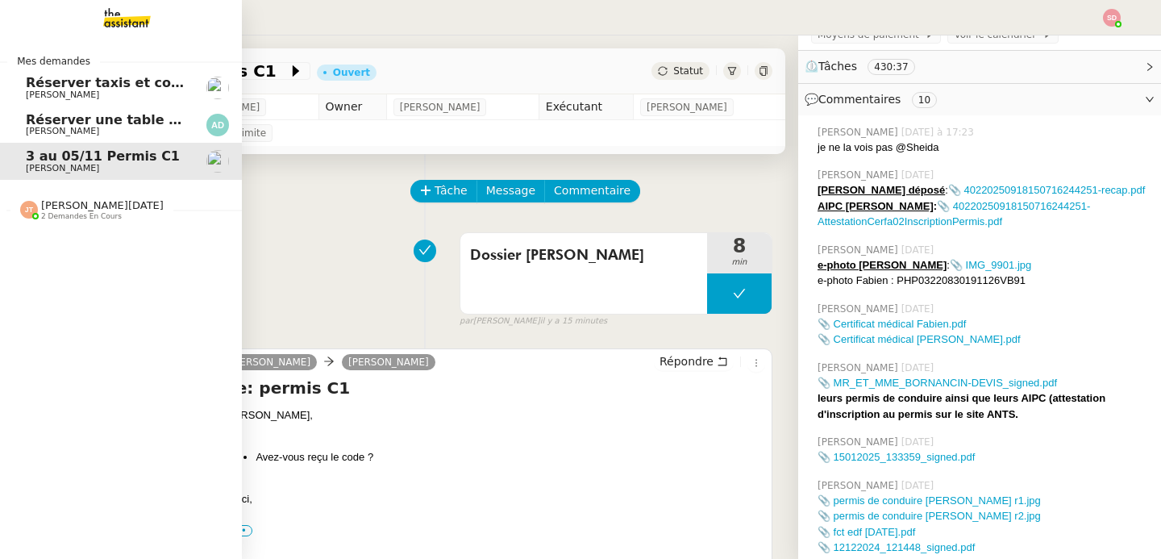
click at [73, 127] on span "[PERSON_NAME]" at bounding box center [62, 131] width 73 height 10
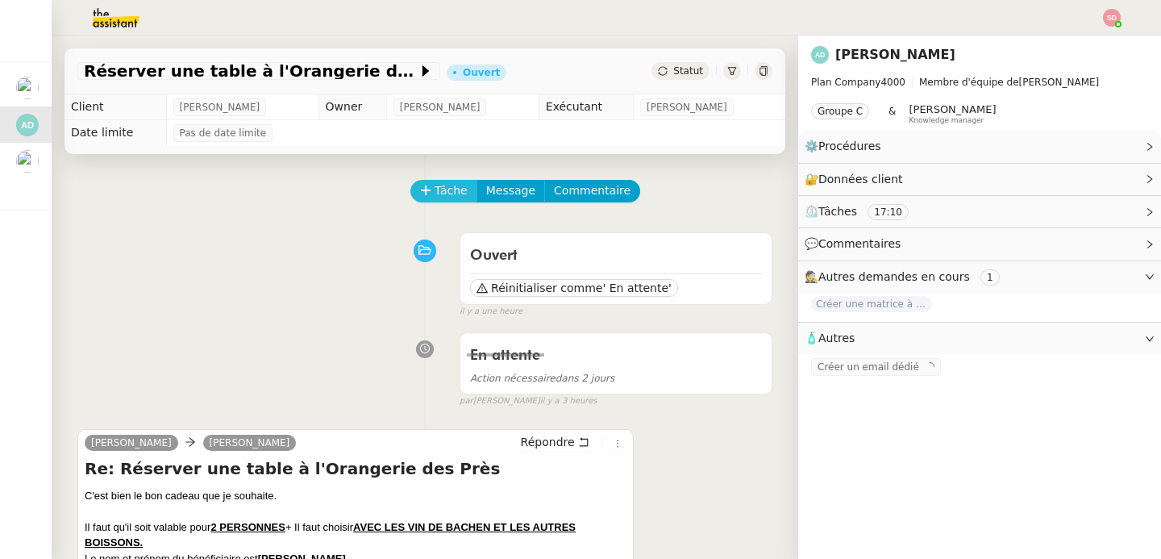
click at [421, 187] on button "Tâche" at bounding box center [443, 191] width 67 height 23
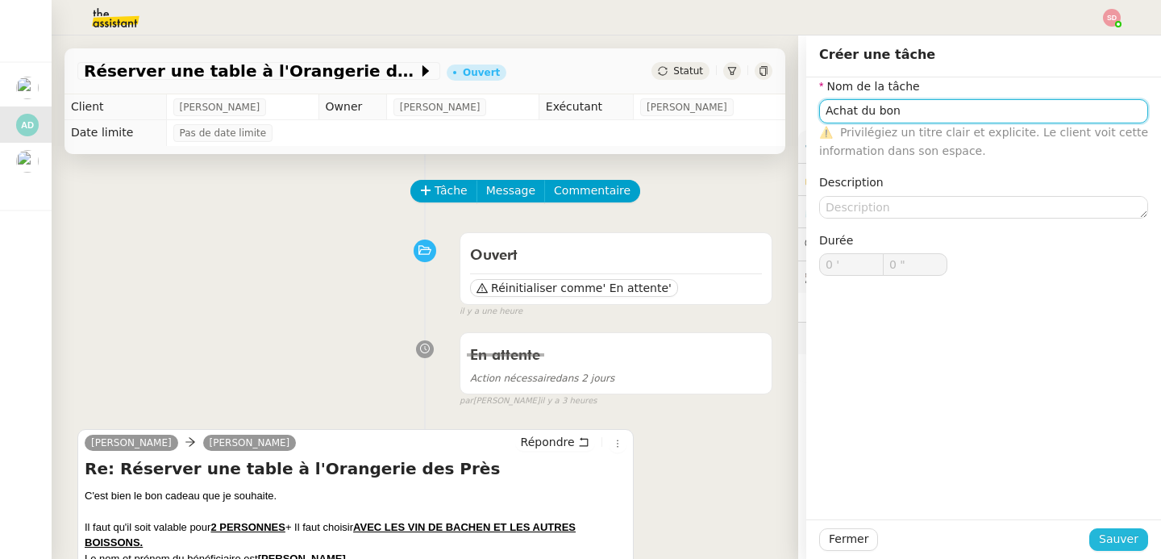
type input "Achat du bon"
click at [1099, 536] on span "Sauver" at bounding box center [1119, 539] width 40 height 19
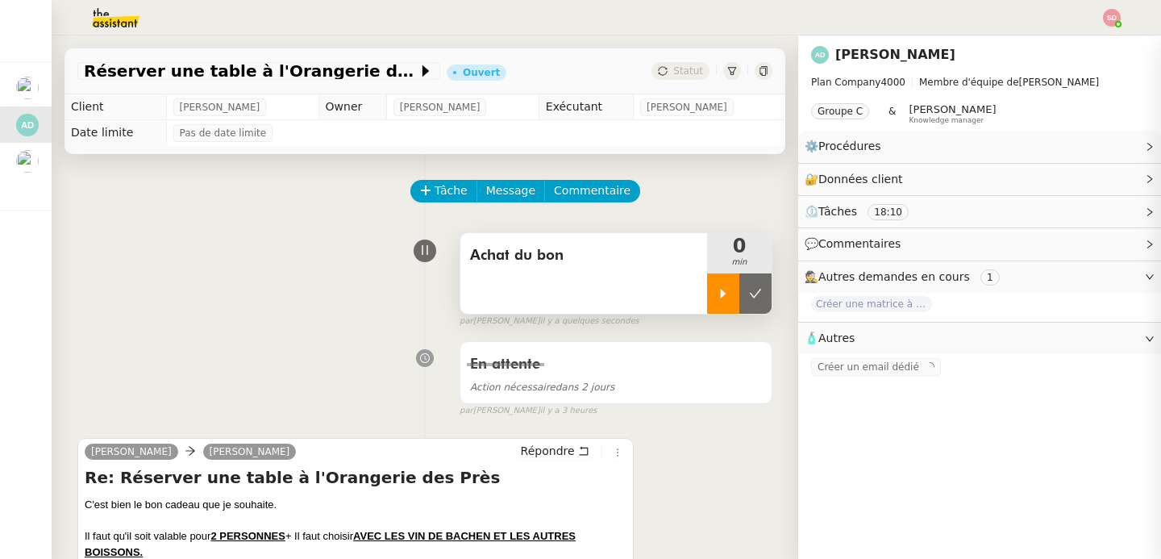
click at [717, 297] on icon at bounding box center [723, 293] width 13 height 13
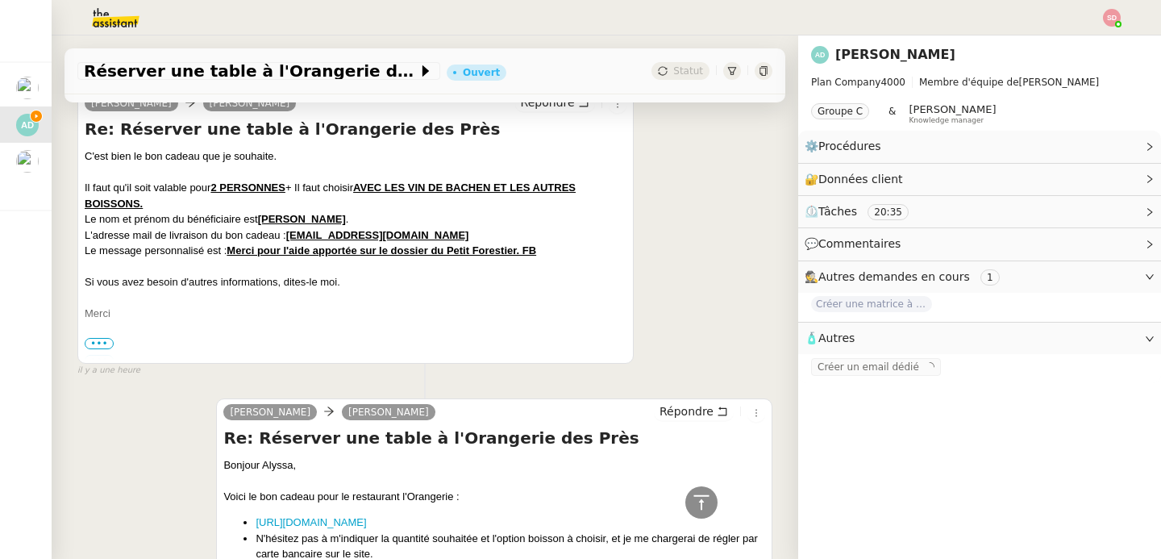
scroll to position [342, 0]
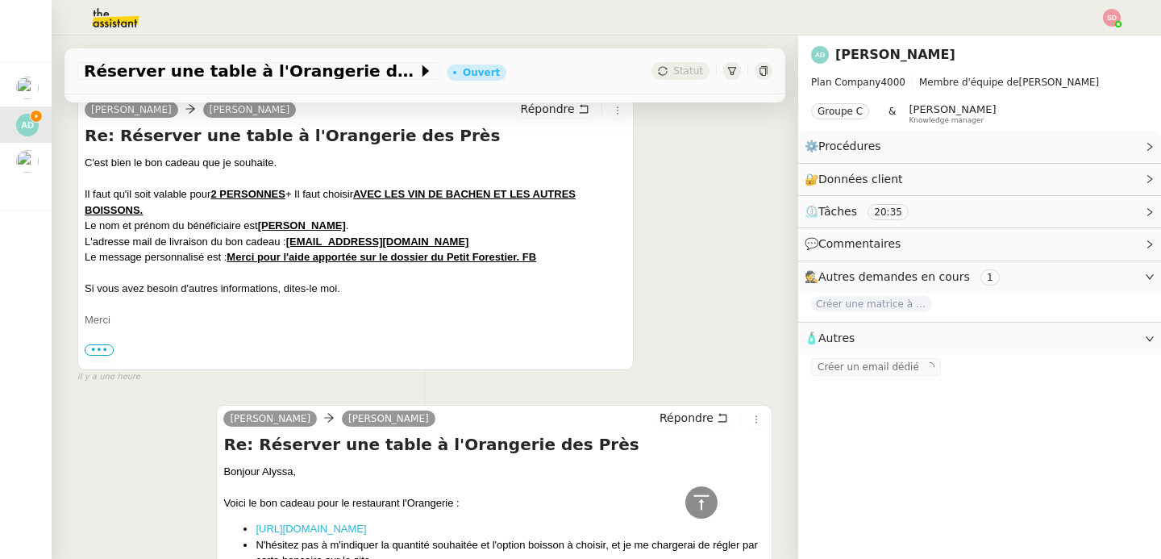
click at [366, 525] on link "[URL][DOMAIN_NAME]" at bounding box center [311, 529] width 110 height 12
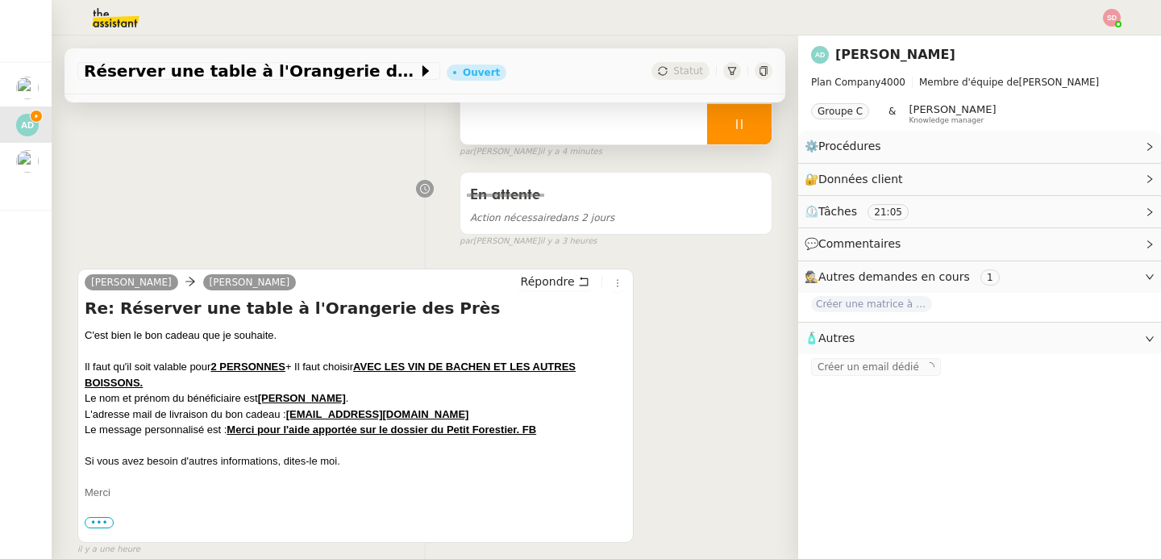
scroll to position [183, 0]
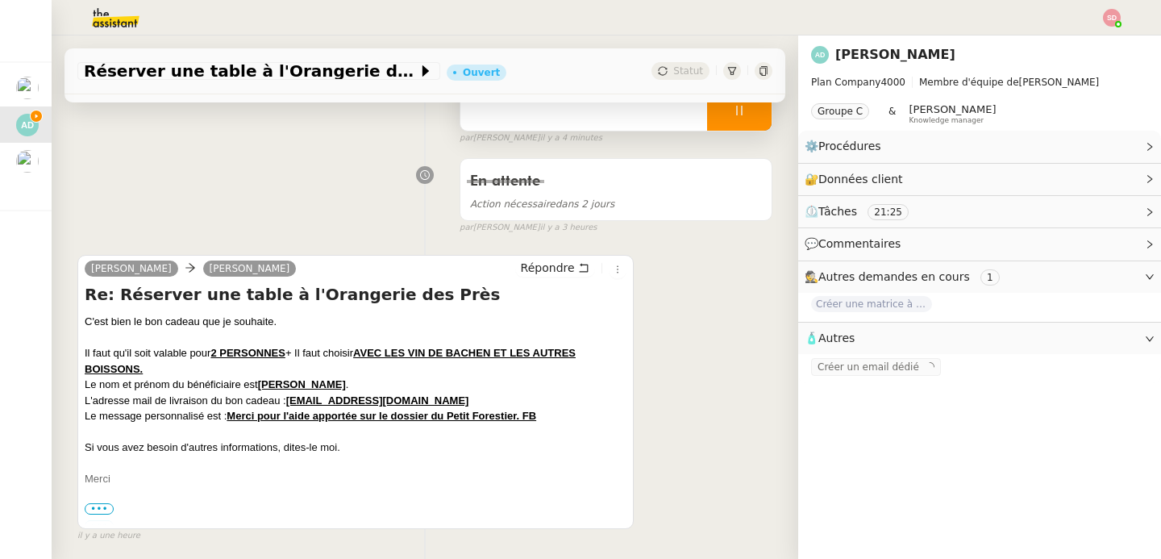
drag, startPoint x: 262, startPoint y: 385, endPoint x: 350, endPoint y: 390, distance: 88.1
click at [350, 390] on div "Le nom et prénom du bénéficiaire est [PERSON_NAME] ." at bounding box center [356, 385] width 542 height 16
copy div "[PERSON_NAME] ."
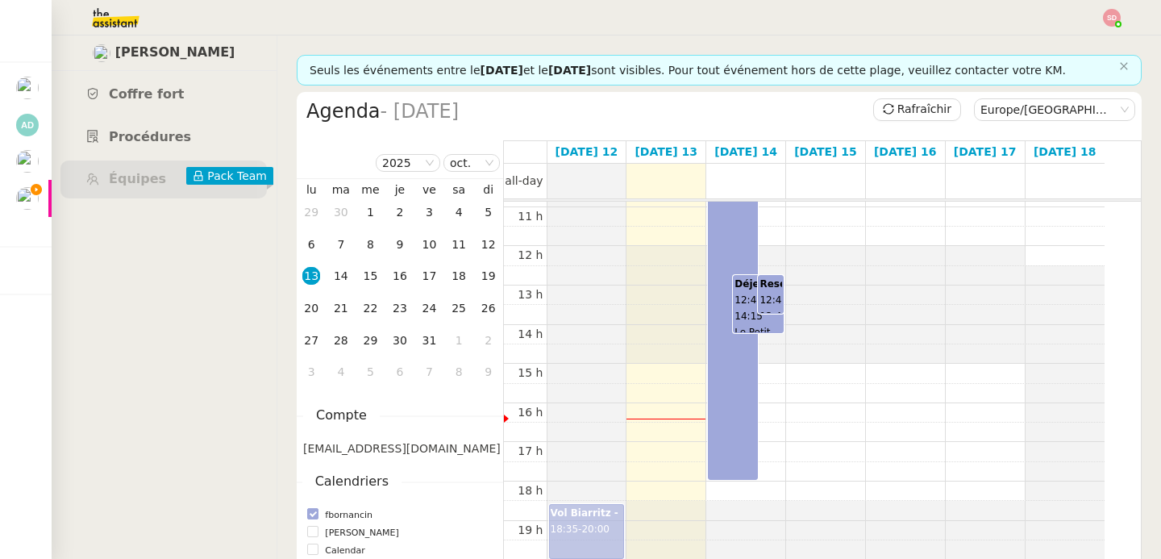
scroll to position [548, 0]
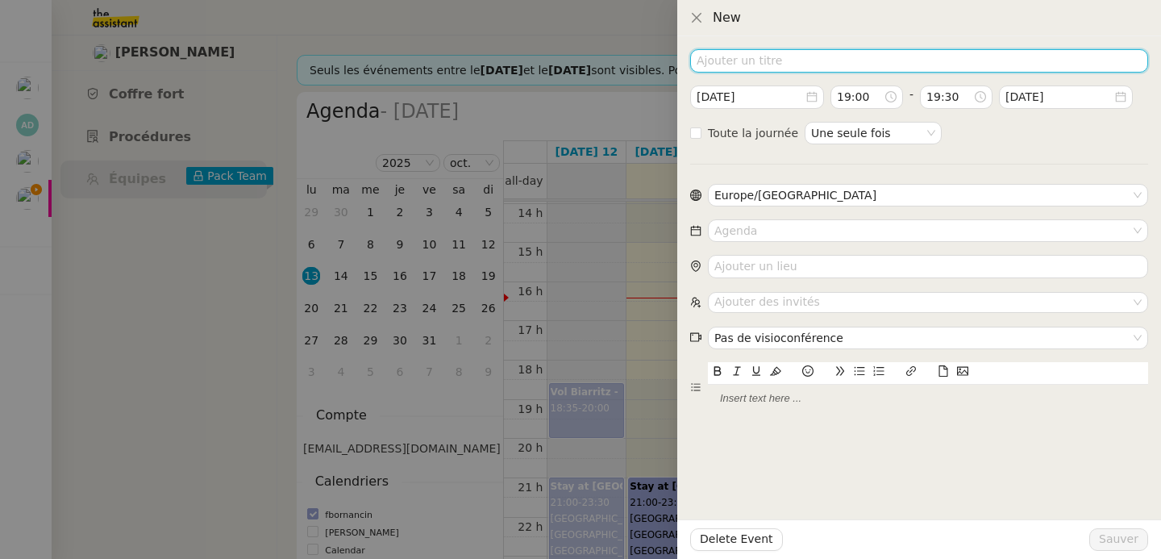
click at [808, 58] on input at bounding box center [919, 60] width 458 height 23
type input "Carte d'embarquement"
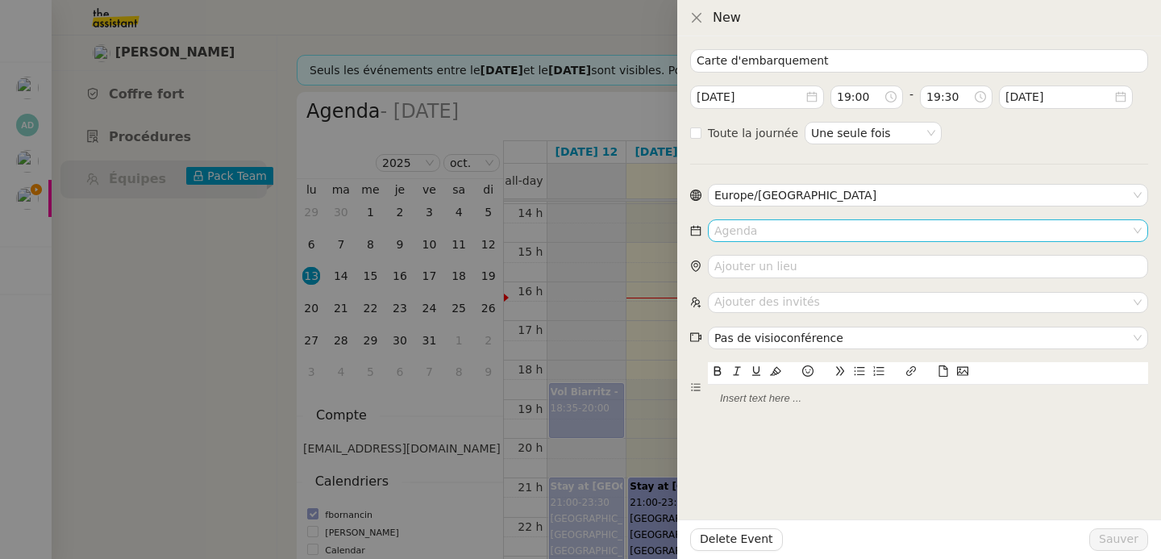
click at [786, 233] on input at bounding box center [922, 230] width 416 height 21
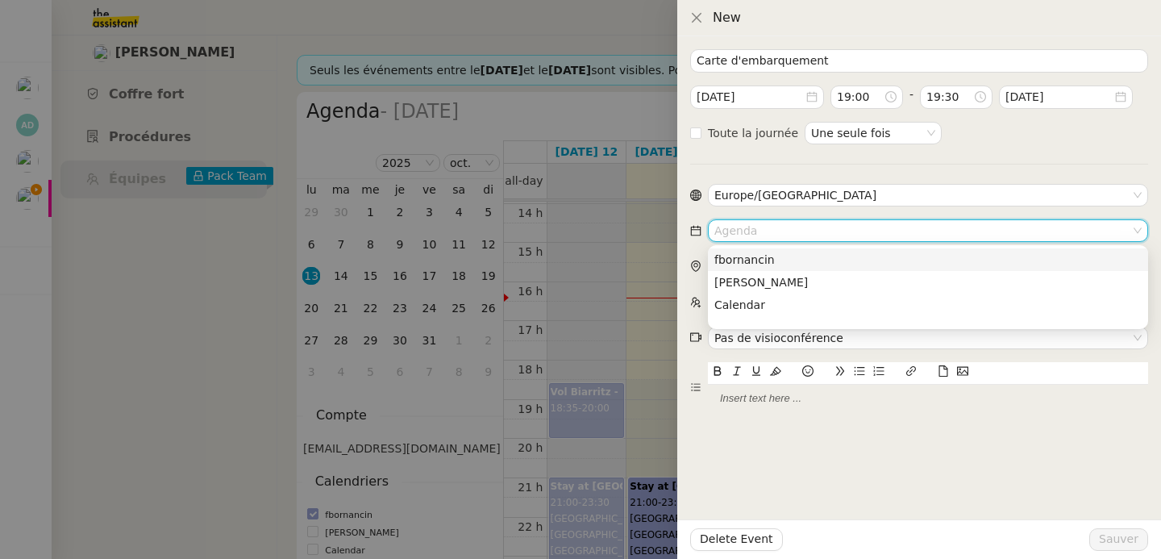
click at [790, 258] on div "fbornancin" at bounding box center [927, 259] width 427 height 15
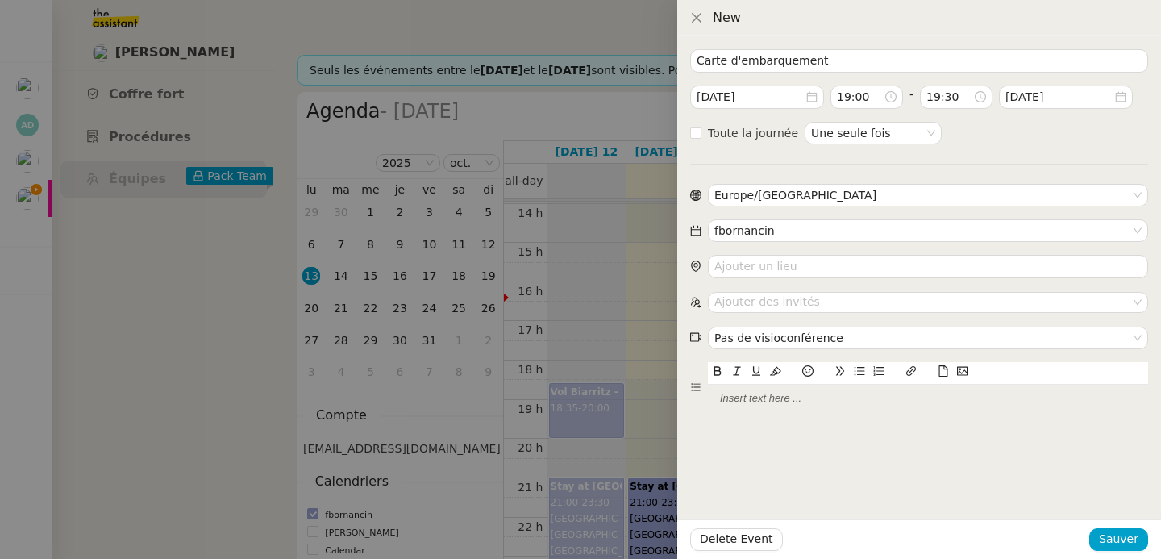
click at [942, 373] on icon at bounding box center [943, 370] width 11 height 11
click at [1133, 537] on span "Sauver" at bounding box center [1119, 539] width 40 height 19
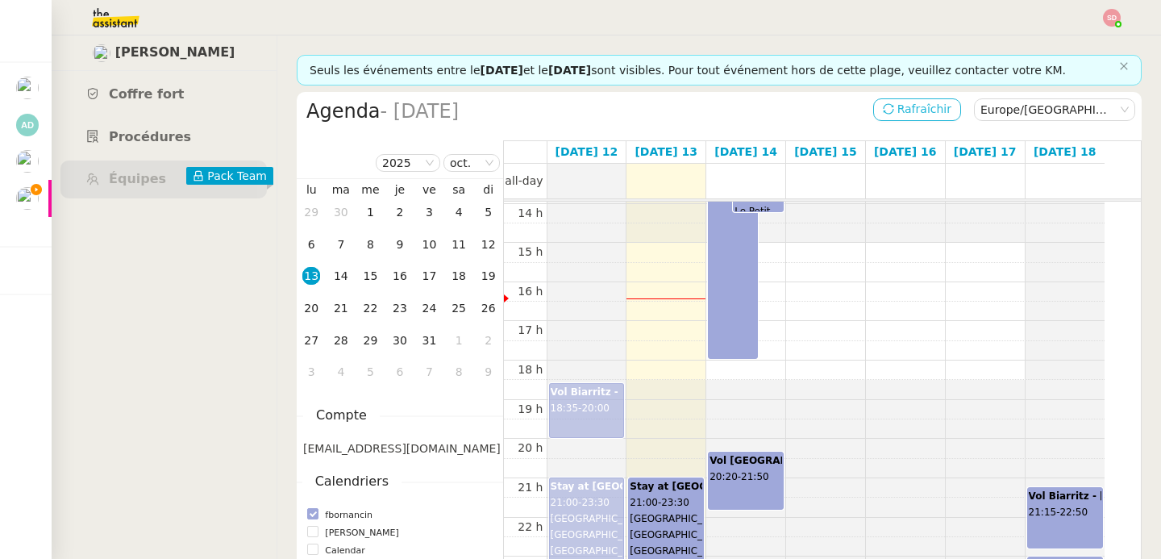
click at [914, 113] on span "Rafraîchir" at bounding box center [925, 109] width 54 height 19
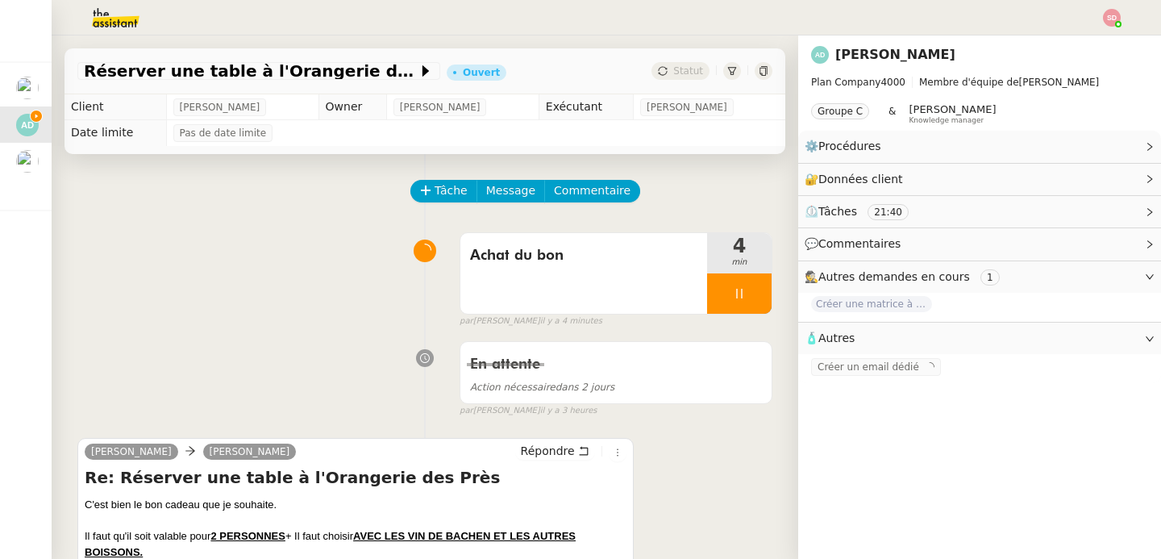
scroll to position [183, 0]
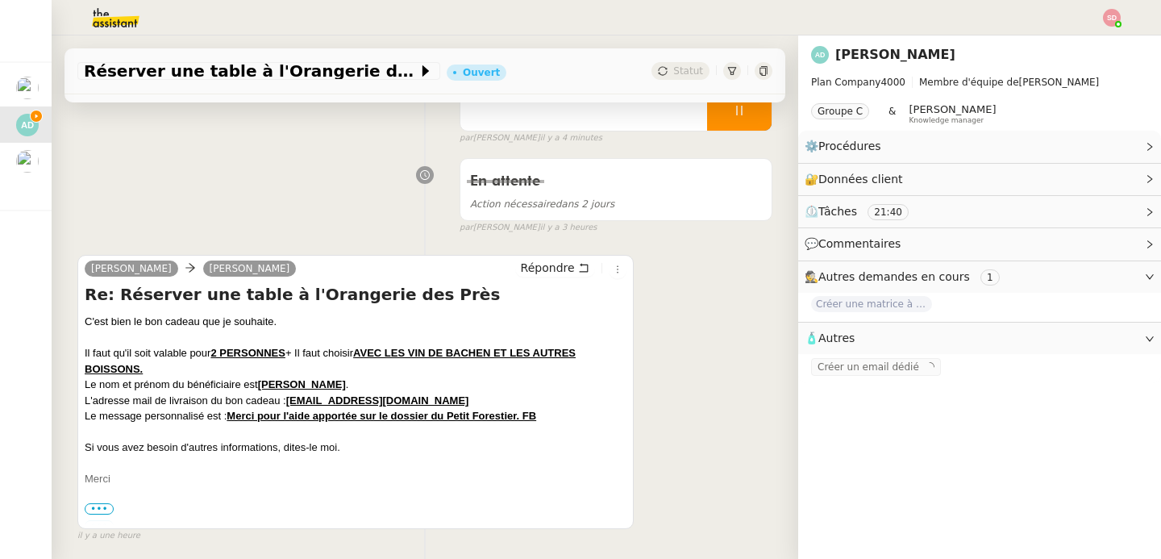
click at [516, 399] on div "L'adresse mail de livraison du bon cadeau : alyssa.dumeunier@mont-de-marsan.lec…" at bounding box center [356, 401] width 542 height 16
drag, startPoint x: 231, startPoint y: 419, endPoint x: 533, endPoint y: 431, distance: 301.8
click at [533, 431] on div "C'est bien le bon cadeau que je souhaite. Il faut qu'il soit valable pour 2 PER…" at bounding box center [356, 400] width 542 height 173
copy u "Merci pour l'aide apportée sur le dossier du Petit Forestier. FB"
click at [281, 164] on div "En attente Action nécessaire dans 2 jours false par Sheida D. il y a 3 heures" at bounding box center [424, 192] width 695 height 83
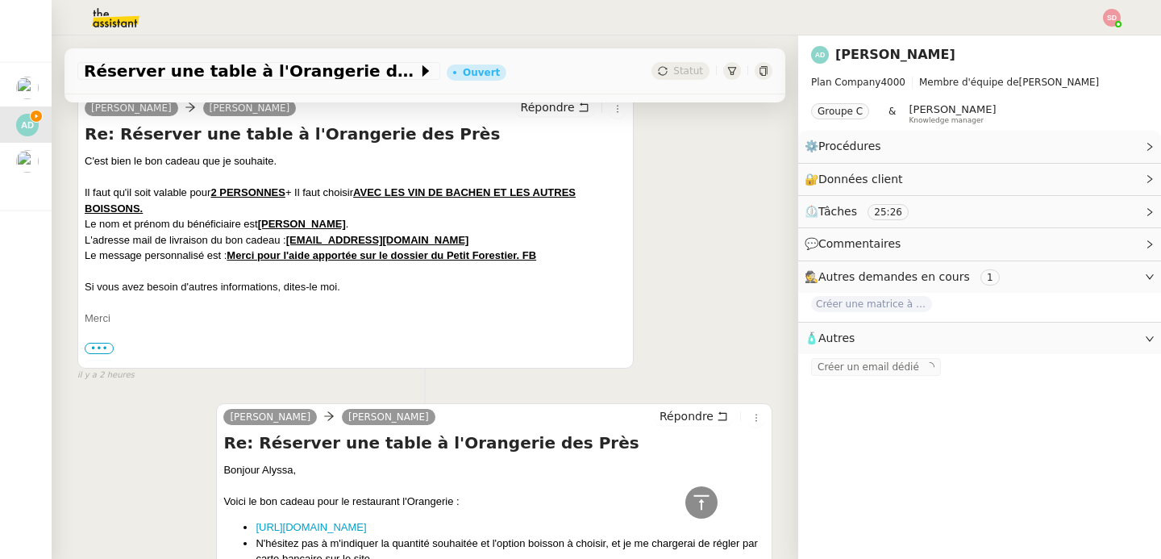
scroll to position [0, 0]
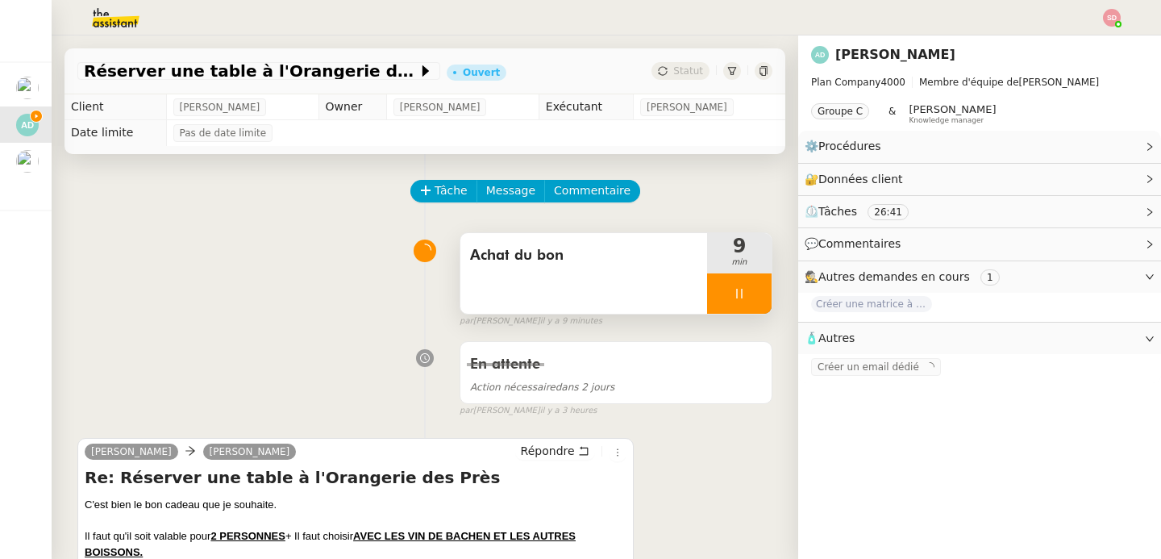
click at [746, 294] on div at bounding box center [739, 293] width 65 height 40
click at [746, 294] on button at bounding box center [755, 293] width 32 height 40
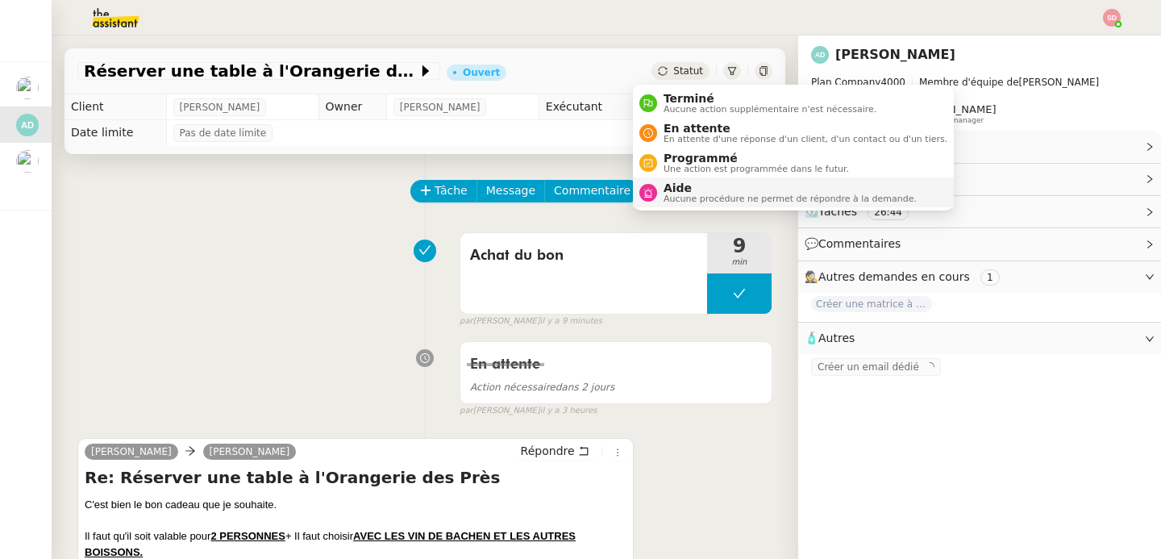
click at [662, 188] on div "Aide Aucune procédure ne permet de répondre à la demande." at bounding box center [787, 192] width 260 height 22
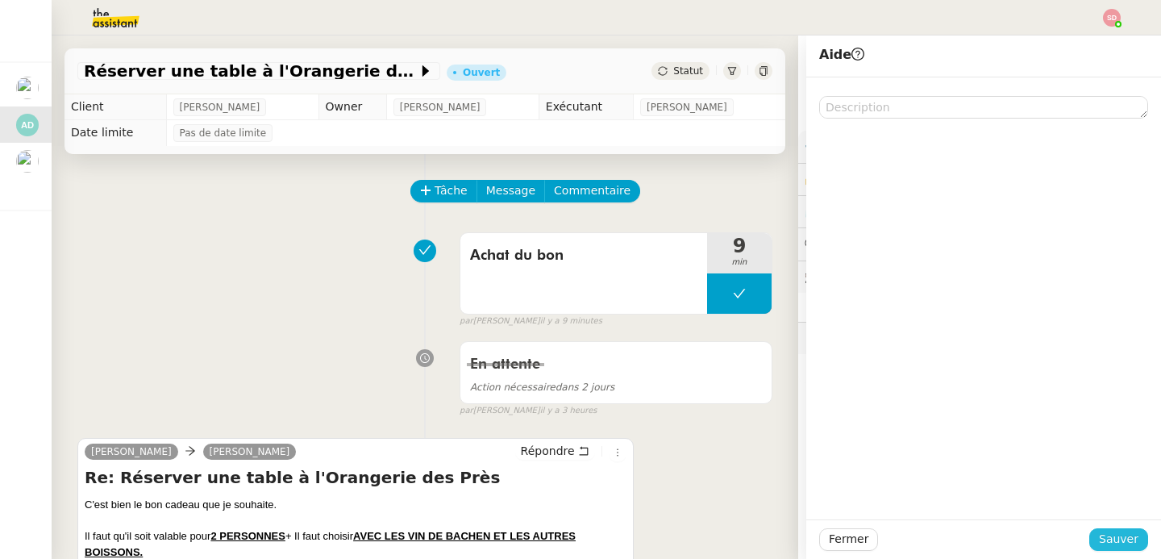
click at [1106, 535] on span "Sauver" at bounding box center [1119, 539] width 40 height 19
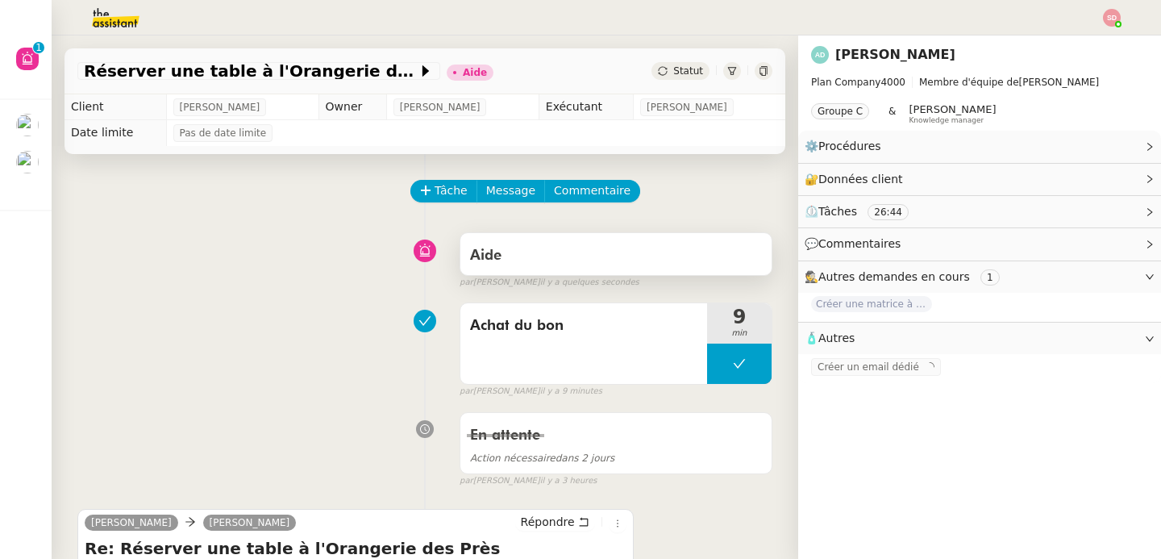
click at [564, 269] on div "Aide" at bounding box center [615, 254] width 311 height 42
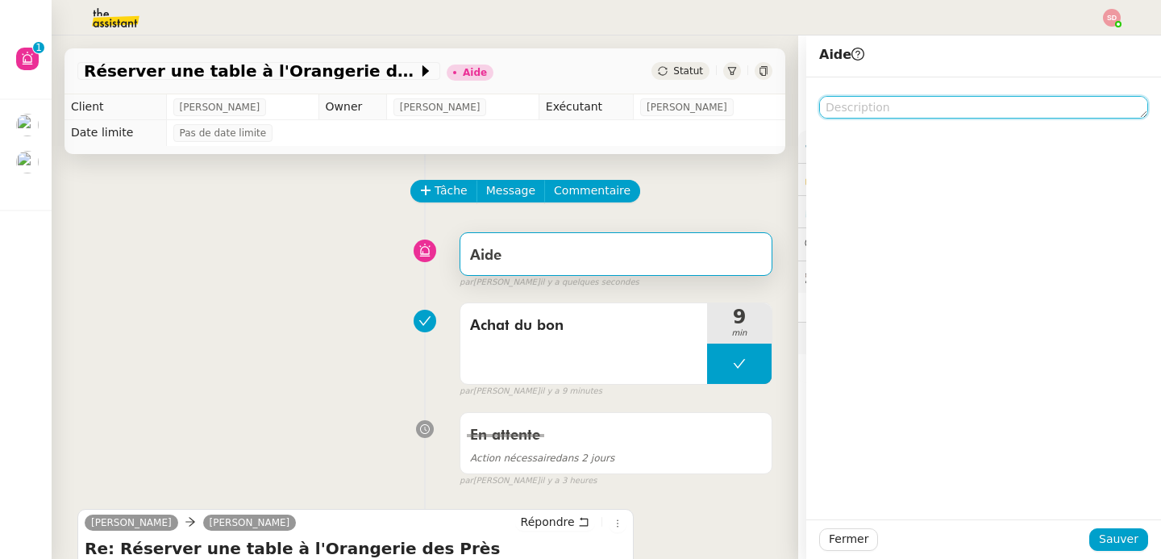
click at [881, 105] on textarea at bounding box center [983, 107] width 329 height 23
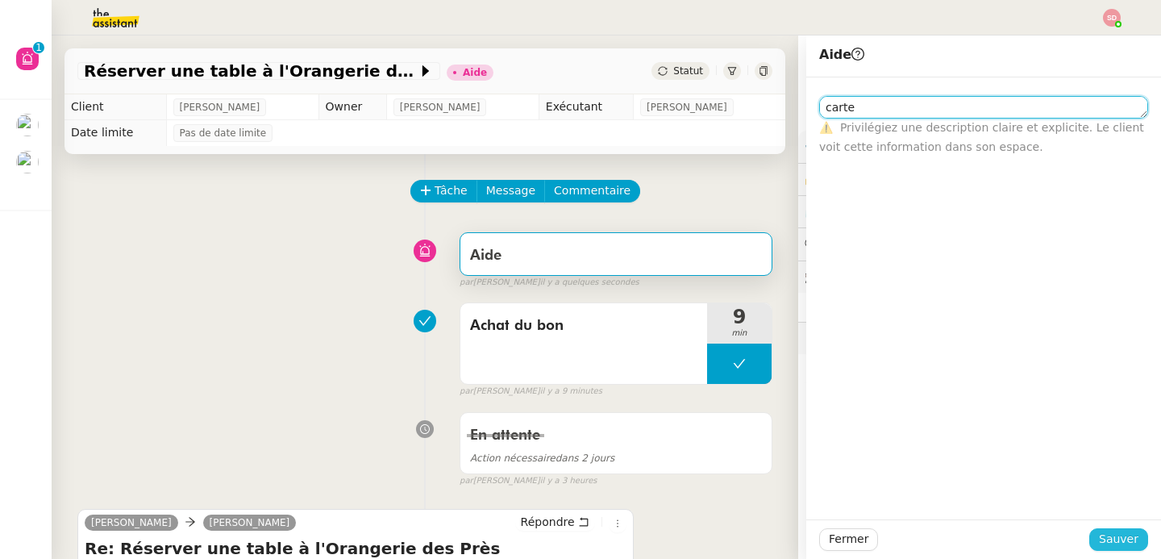
type textarea "carte"
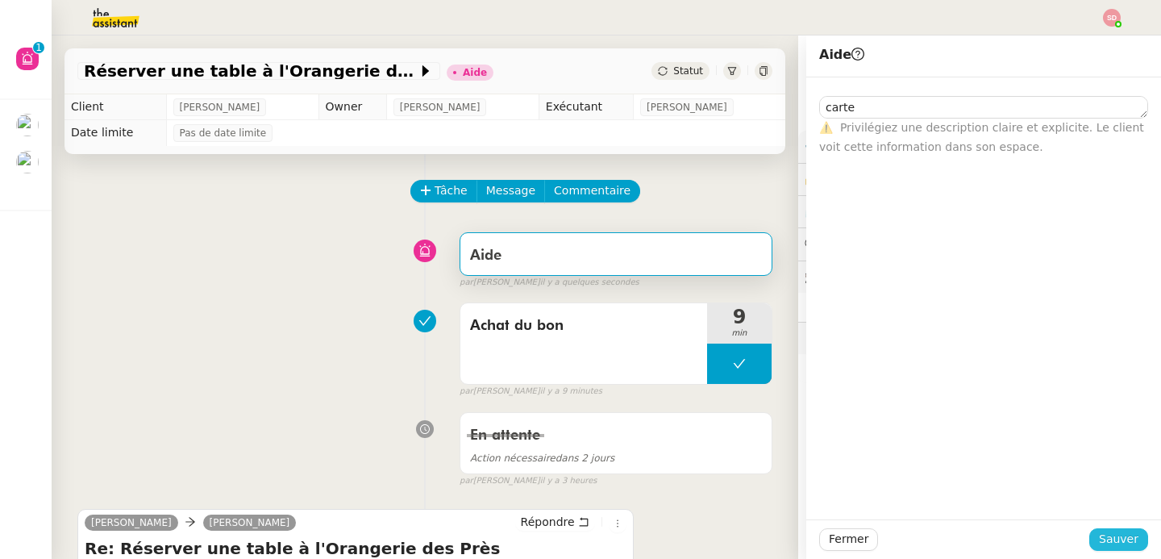
click at [1131, 546] on button "Sauver" at bounding box center [1118, 539] width 59 height 23
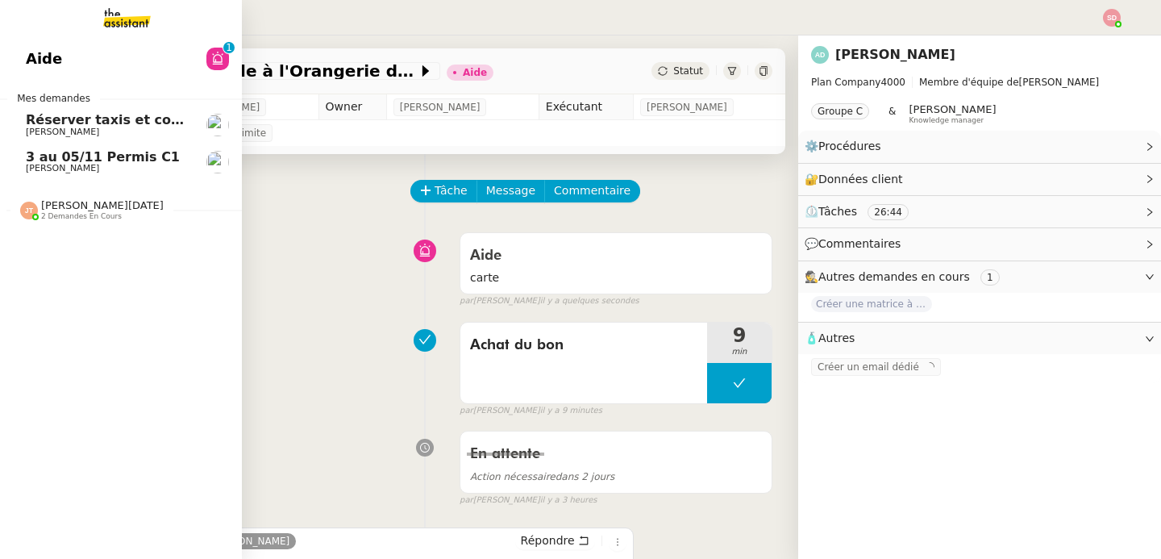
click at [46, 165] on span "[PERSON_NAME]" at bounding box center [62, 168] width 73 height 10
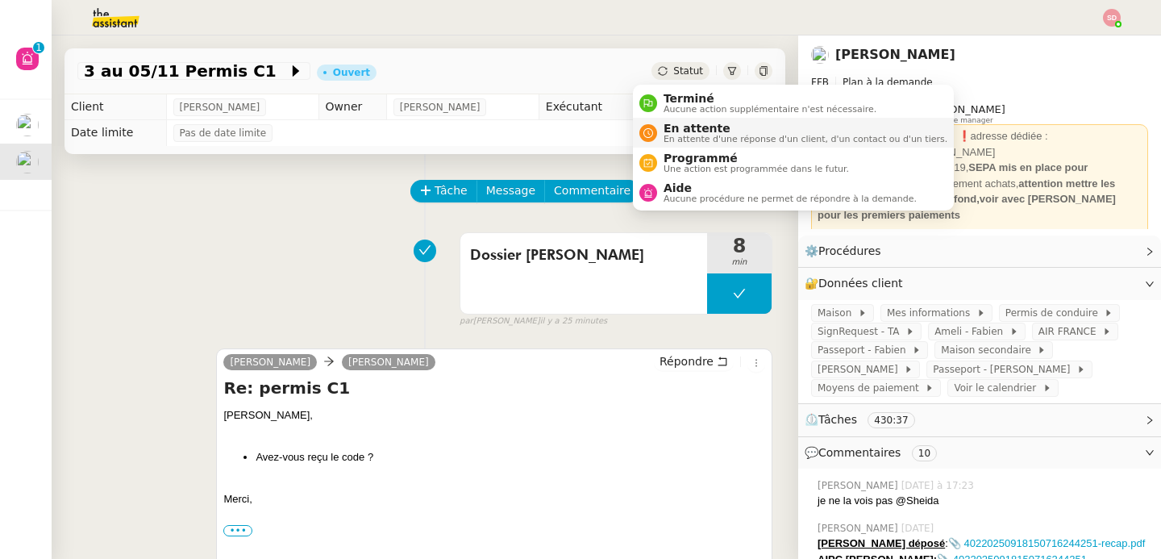
click at [661, 136] on div "En attente En attente d'une réponse d'un client, d'un contact ou d'un tiers." at bounding box center [802, 133] width 290 height 22
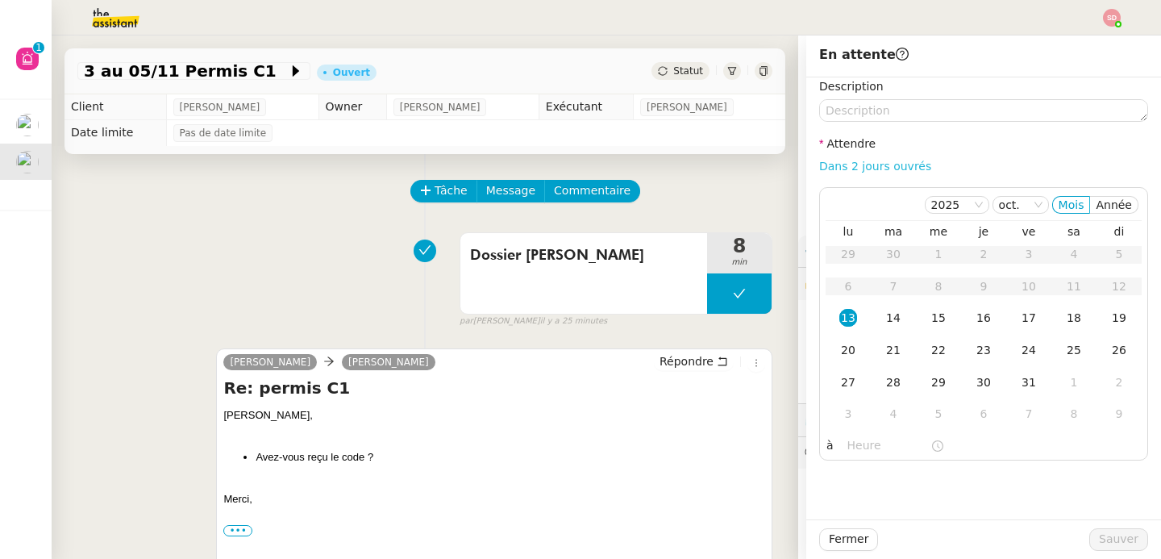
click at [846, 165] on link "Dans 2 jours ouvrés" at bounding box center [875, 166] width 112 height 13
click at [885, 315] on div "14" at bounding box center [894, 318] width 18 height 18
click at [857, 442] on input "07:00" at bounding box center [889, 445] width 83 height 19
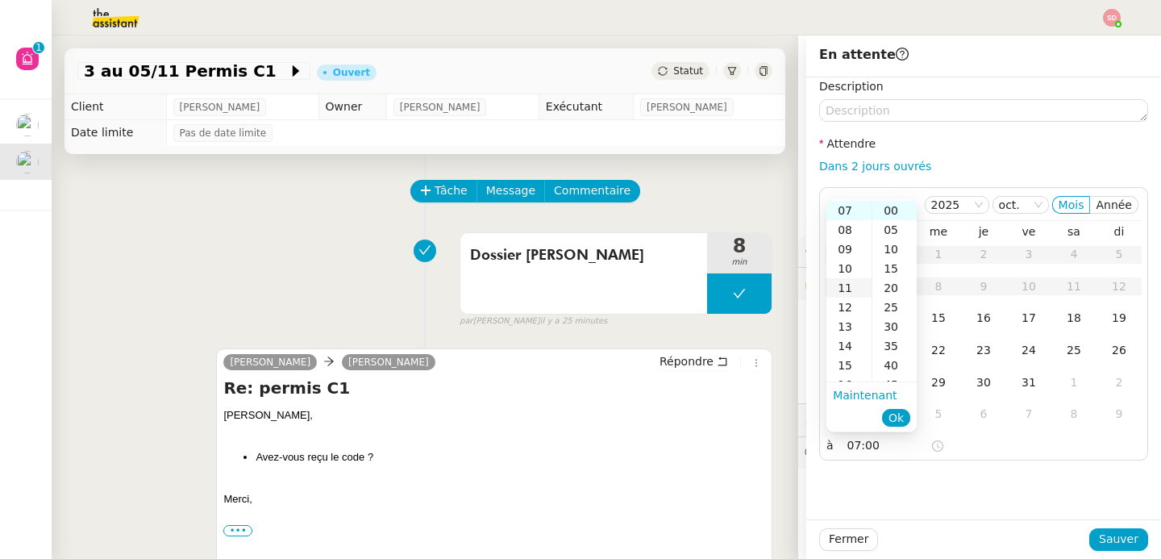
click at [845, 288] on div "11" at bounding box center [849, 287] width 45 height 19
click at [844, 272] on div "14" at bounding box center [849, 268] width 45 height 19
type input "14:00"
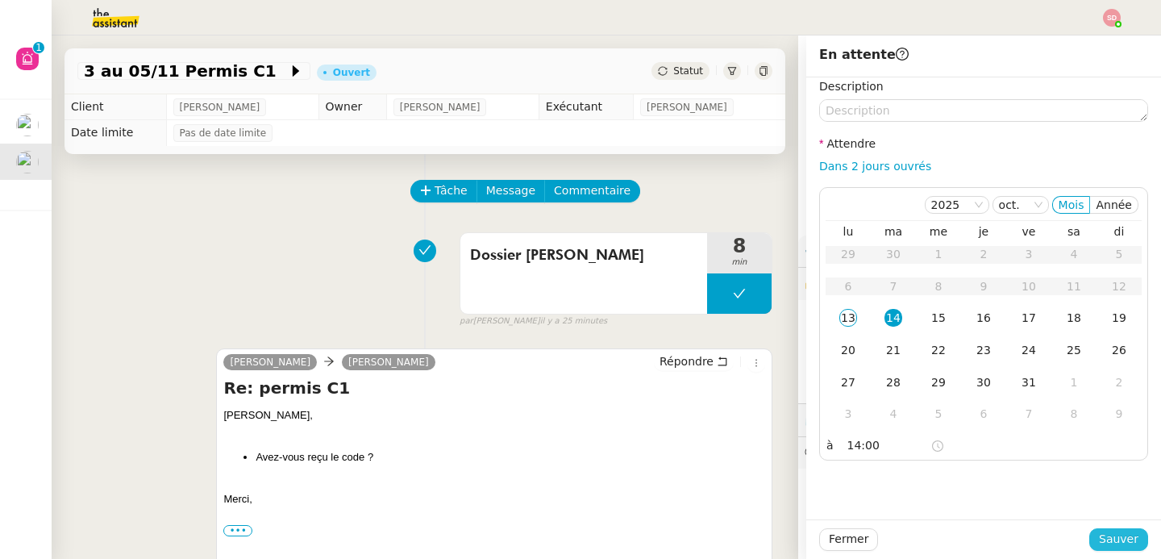
click at [1118, 534] on span "Sauver" at bounding box center [1119, 539] width 40 height 19
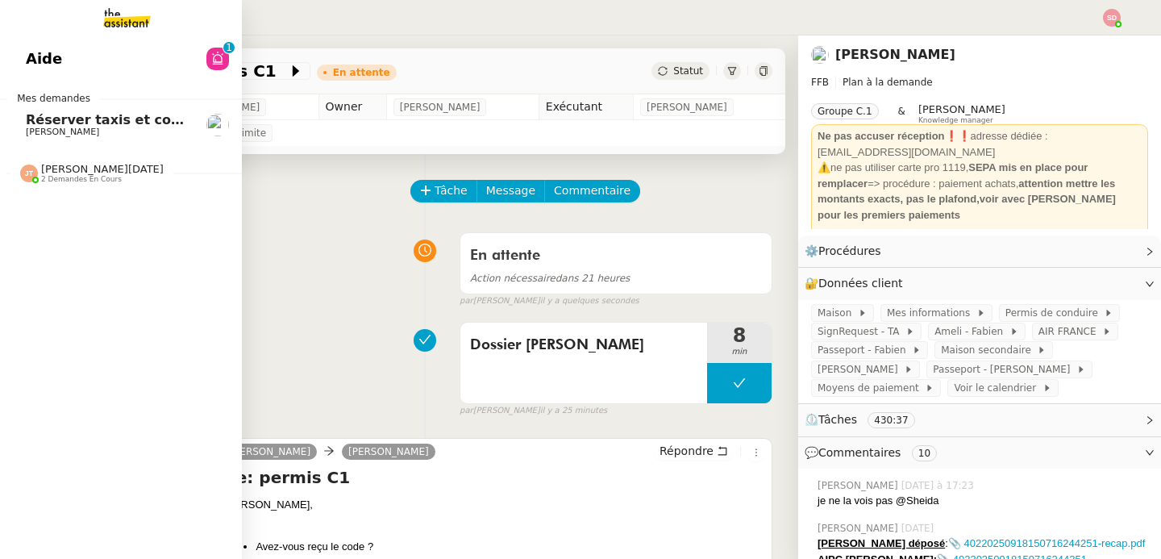
click at [55, 180] on span "2 demandes en cours" at bounding box center [81, 179] width 81 height 9
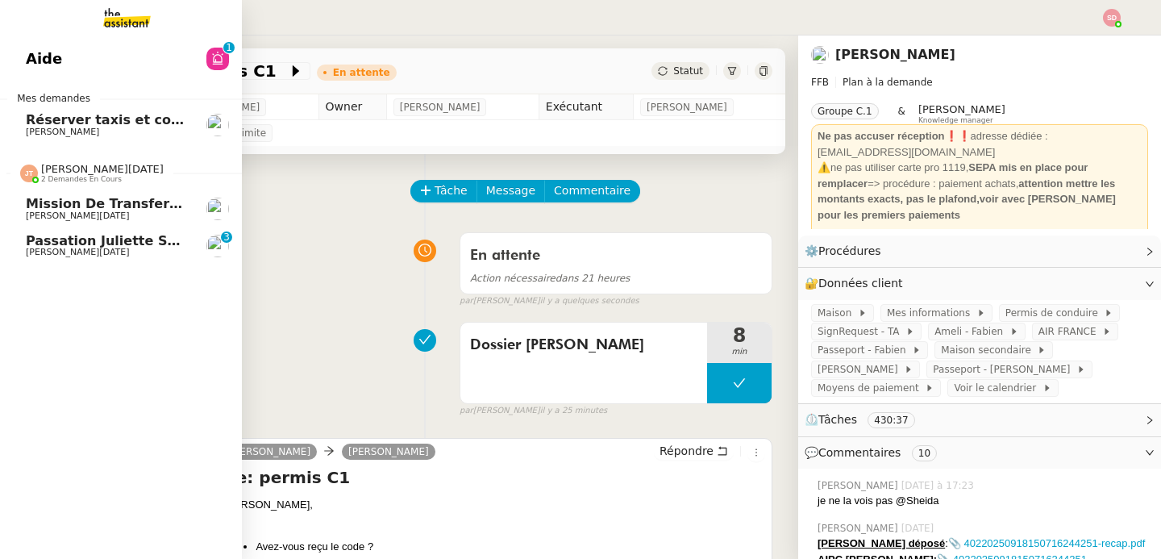
click at [55, 180] on span "2 demandes en cours" at bounding box center [81, 179] width 81 height 9
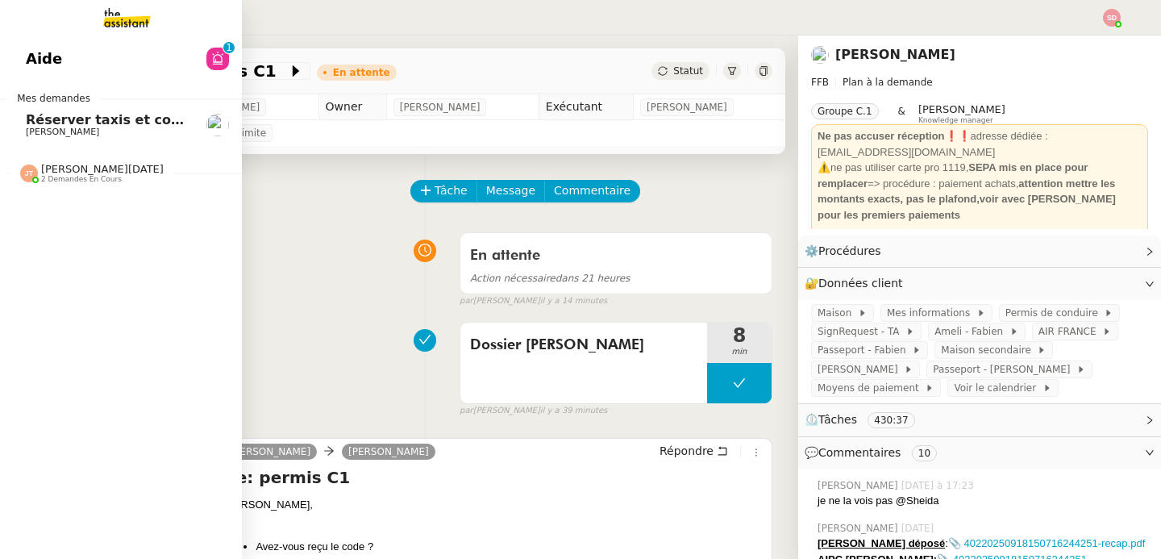
click at [40, 52] on span "Aide" at bounding box center [44, 59] width 36 height 24
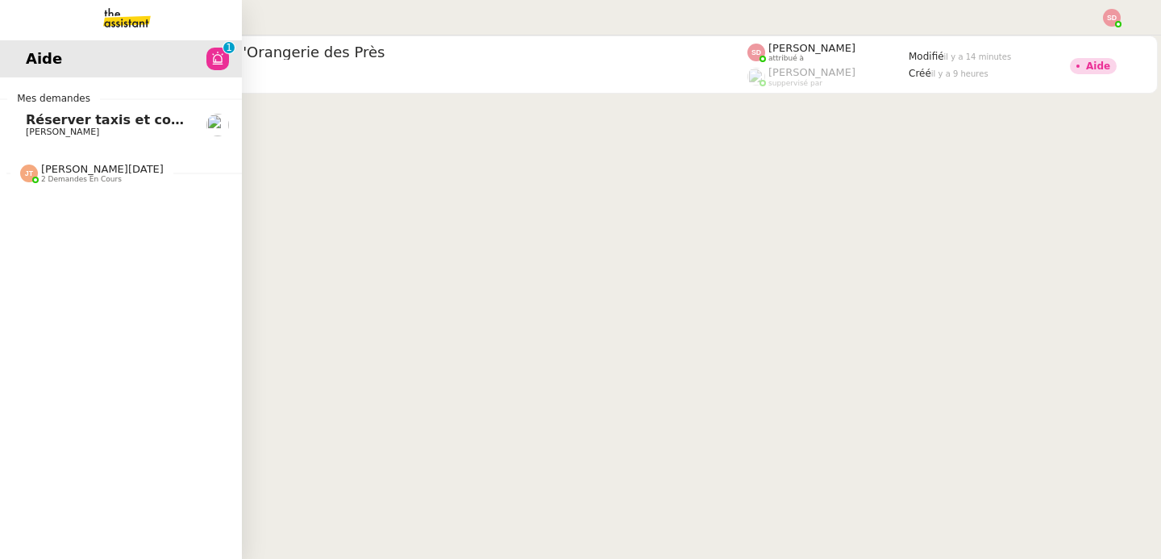
click at [141, 135] on span "[PERSON_NAME]" at bounding box center [107, 132] width 163 height 10
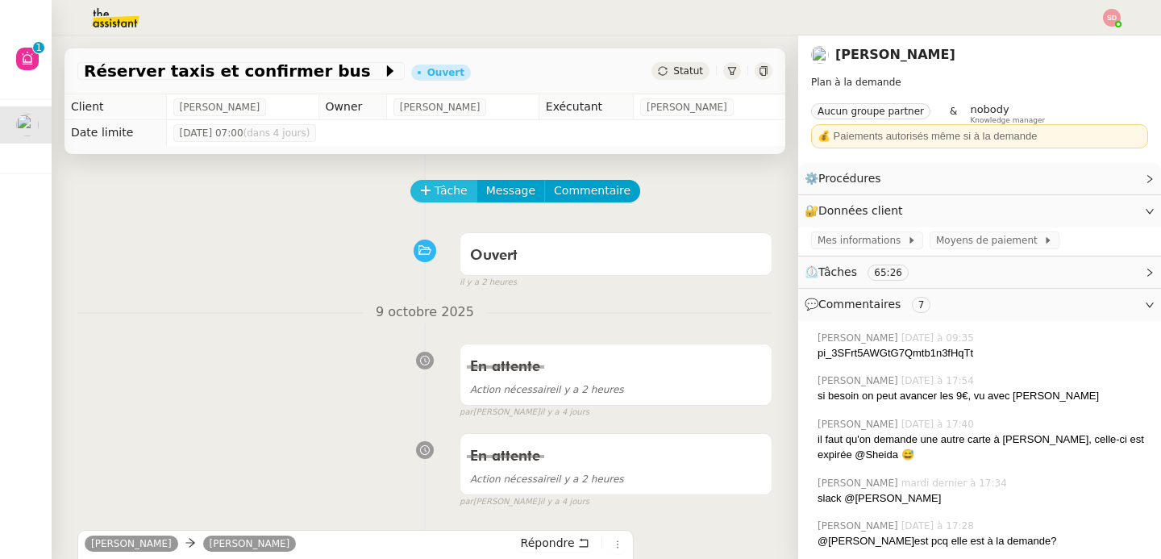
click at [435, 185] on span "Tâche" at bounding box center [451, 190] width 33 height 19
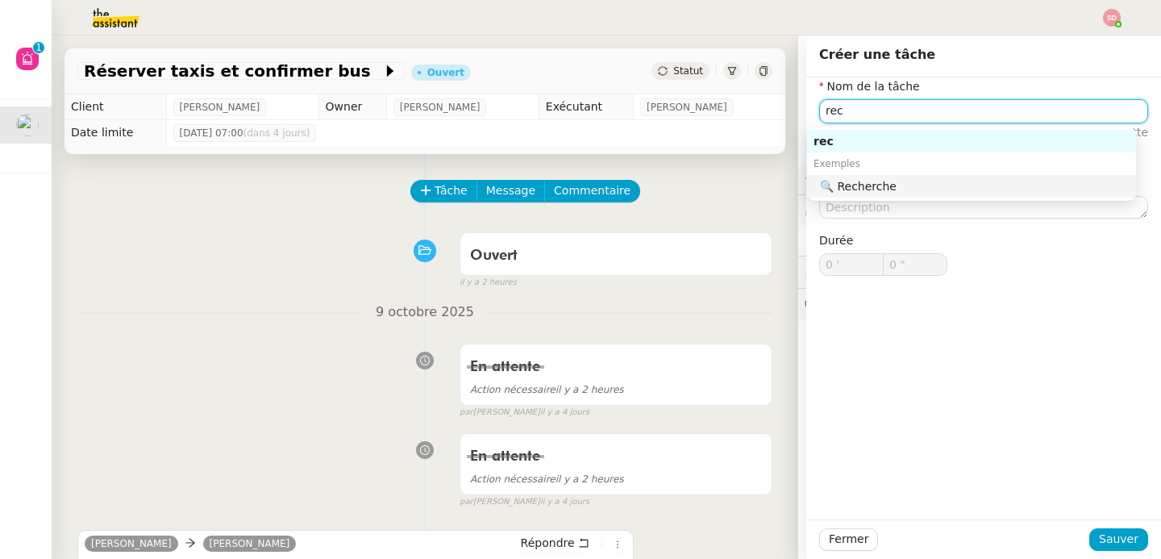
click at [914, 184] on div "🔍 Recherche" at bounding box center [975, 186] width 310 height 15
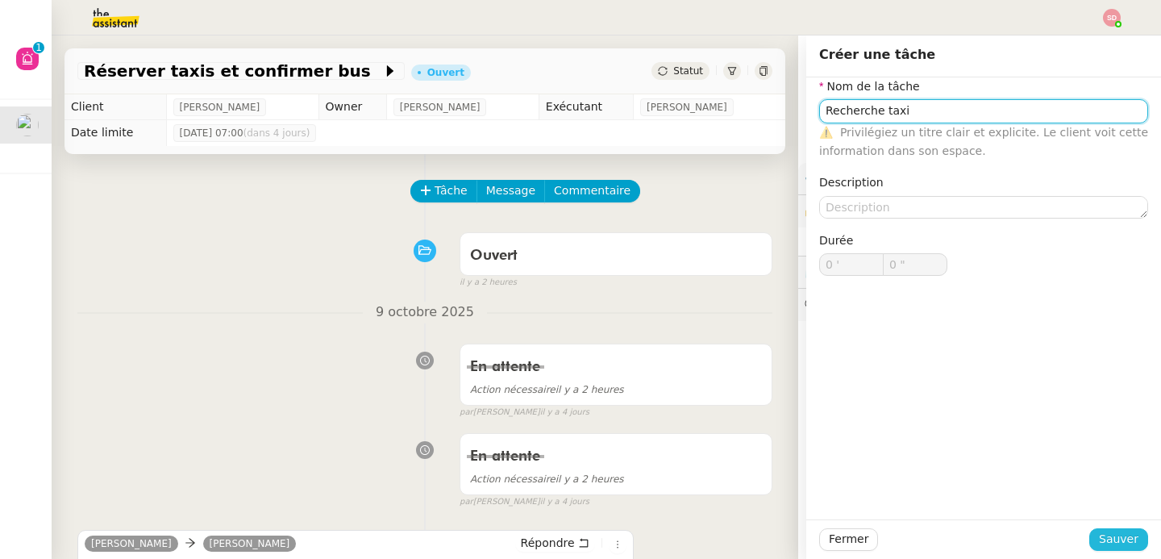
type input "Recherche taxi"
drag, startPoint x: 1108, startPoint y: 531, endPoint x: 956, endPoint y: 502, distance: 155.2
click at [1108, 531] on span "Sauver" at bounding box center [1119, 539] width 40 height 19
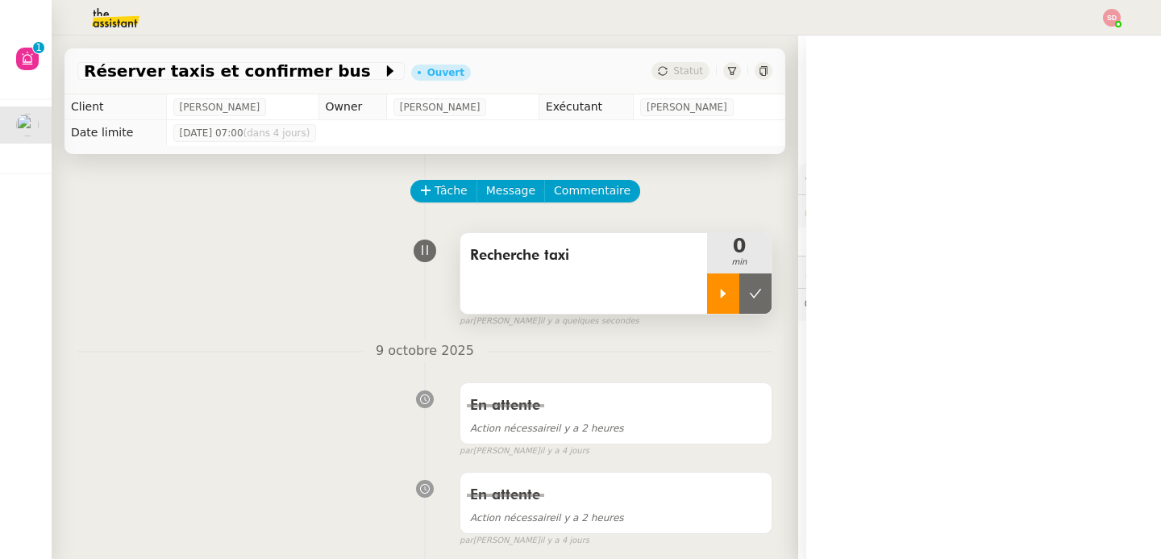
click at [707, 301] on div at bounding box center [723, 293] width 32 height 40
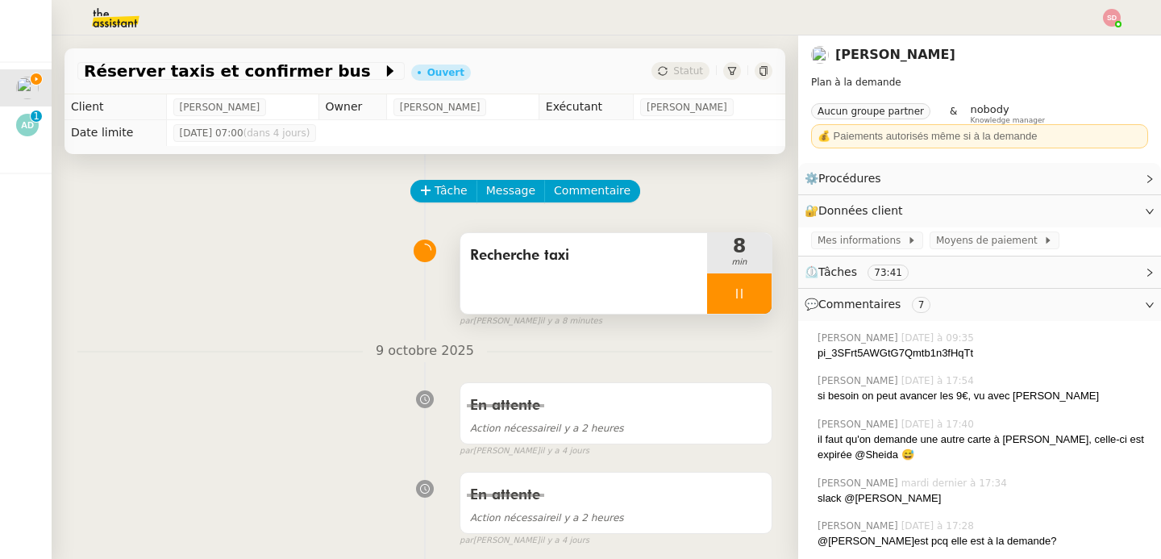
click at [729, 301] on div at bounding box center [739, 293] width 65 height 40
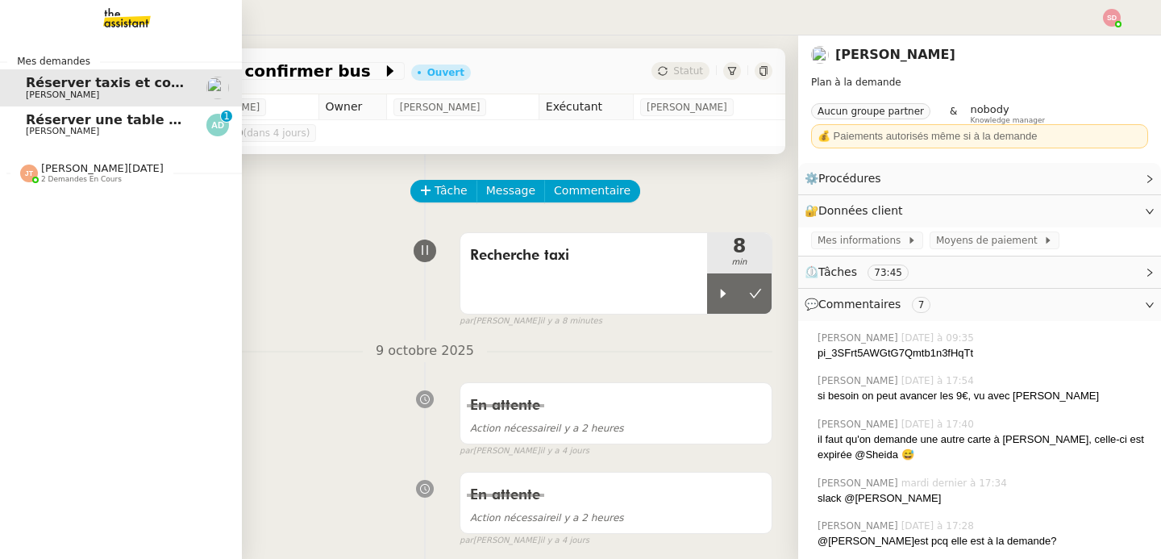
click at [56, 131] on span "[PERSON_NAME]" at bounding box center [62, 131] width 73 height 10
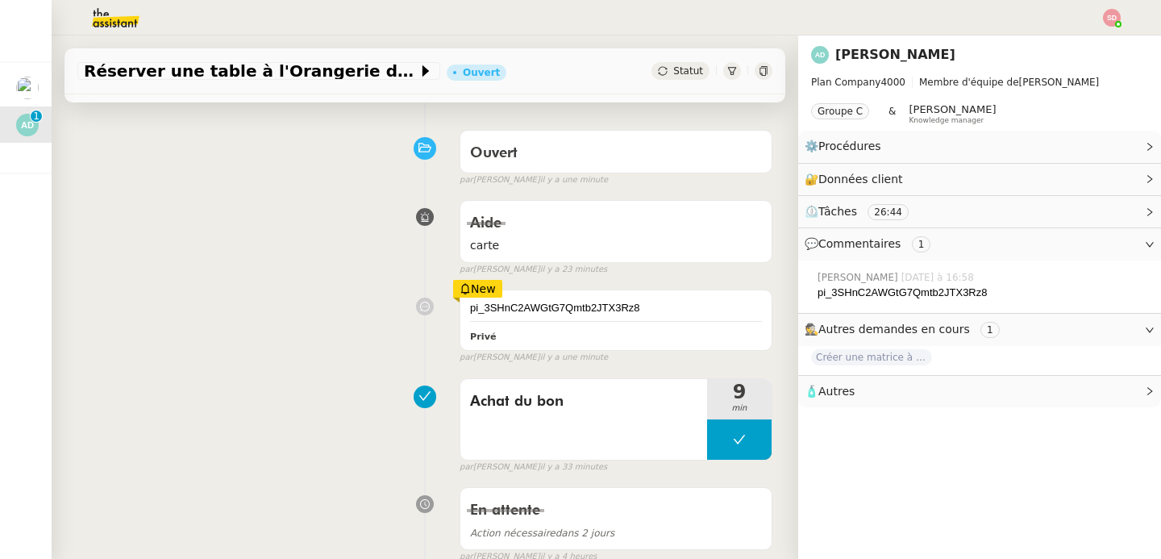
scroll to position [114, 0]
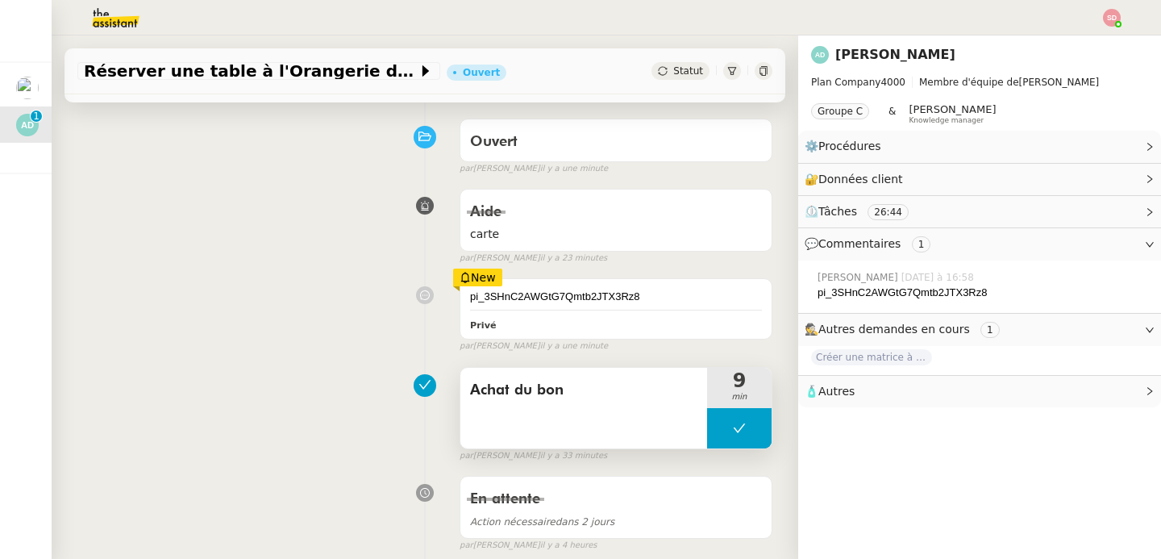
click at [707, 443] on button at bounding box center [739, 428] width 65 height 40
click at [707, 443] on div at bounding box center [723, 428] width 32 height 40
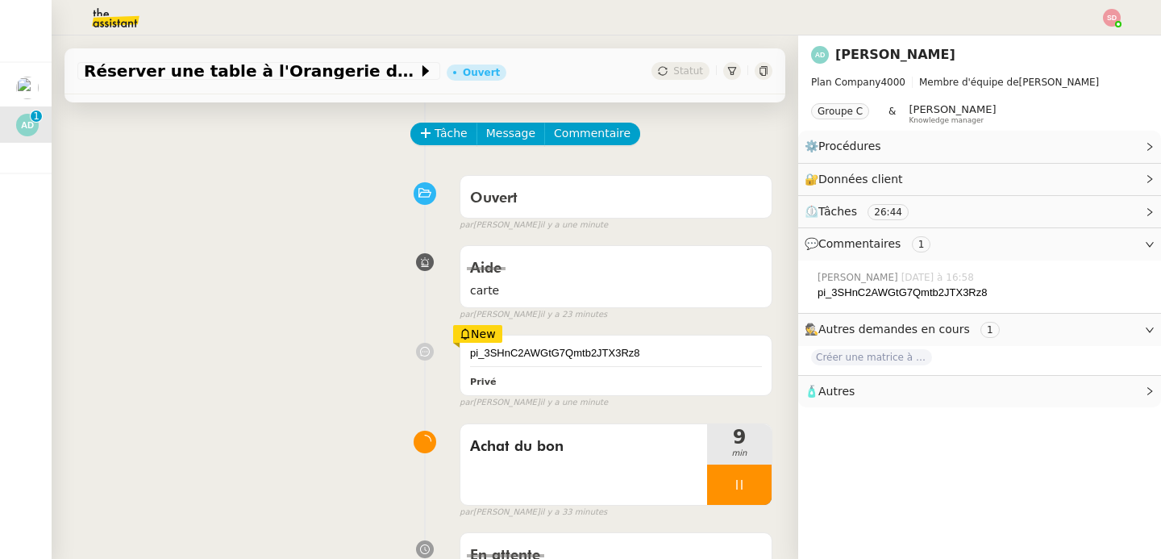
scroll to position [0, 0]
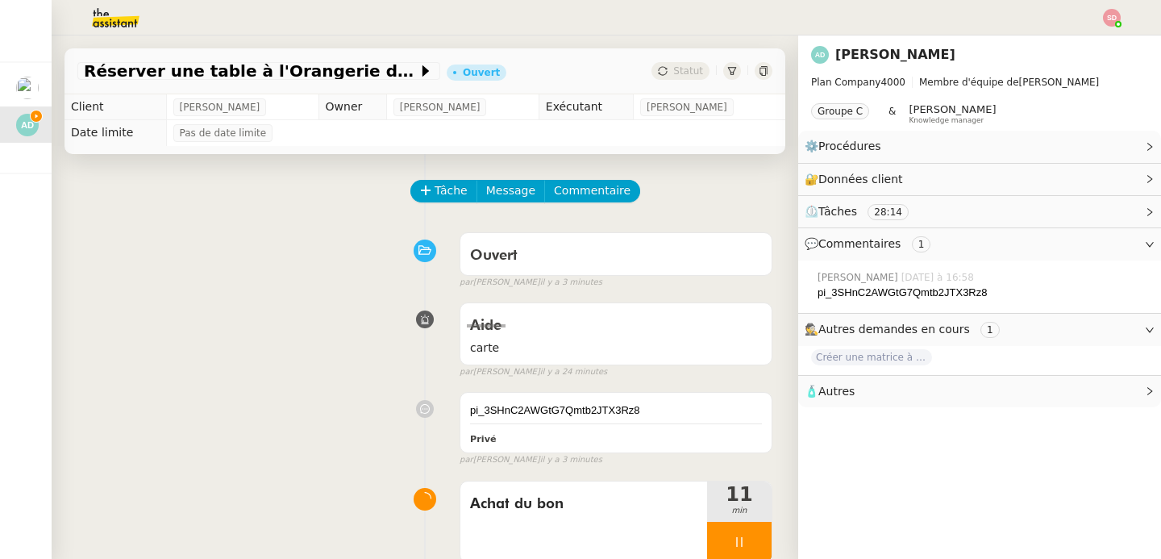
click at [830, 398] on span "🧴 Autres" at bounding box center [967, 391] width 324 height 19
click at [827, 422] on span "Créer un email dédié" at bounding box center [869, 419] width 102 height 11
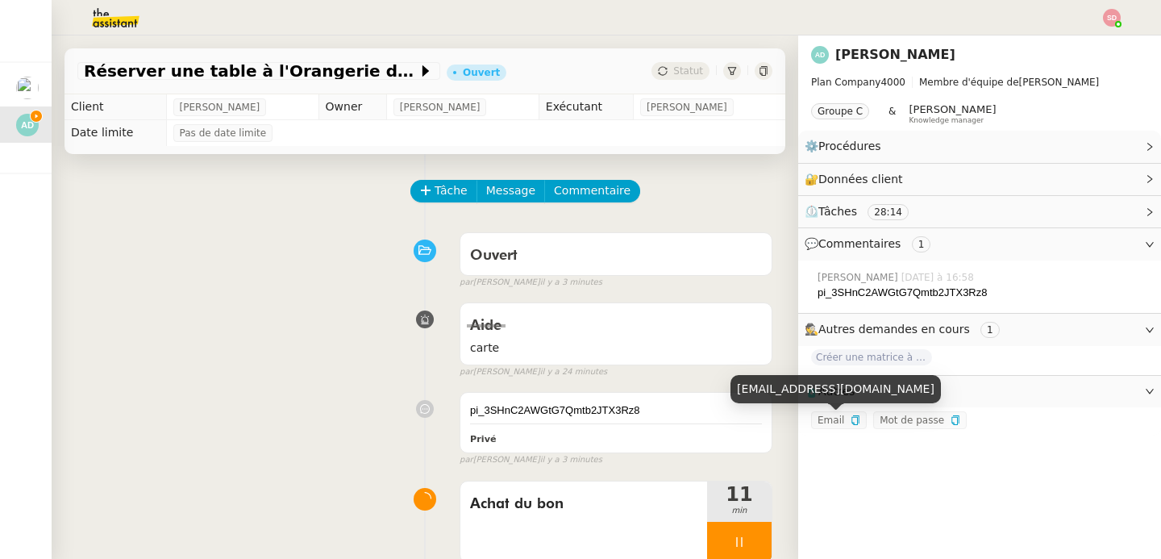
click at [827, 422] on span "Email" at bounding box center [831, 419] width 27 height 11
click at [848, 421] on nz-text-copy at bounding box center [854, 419] width 13 height 11
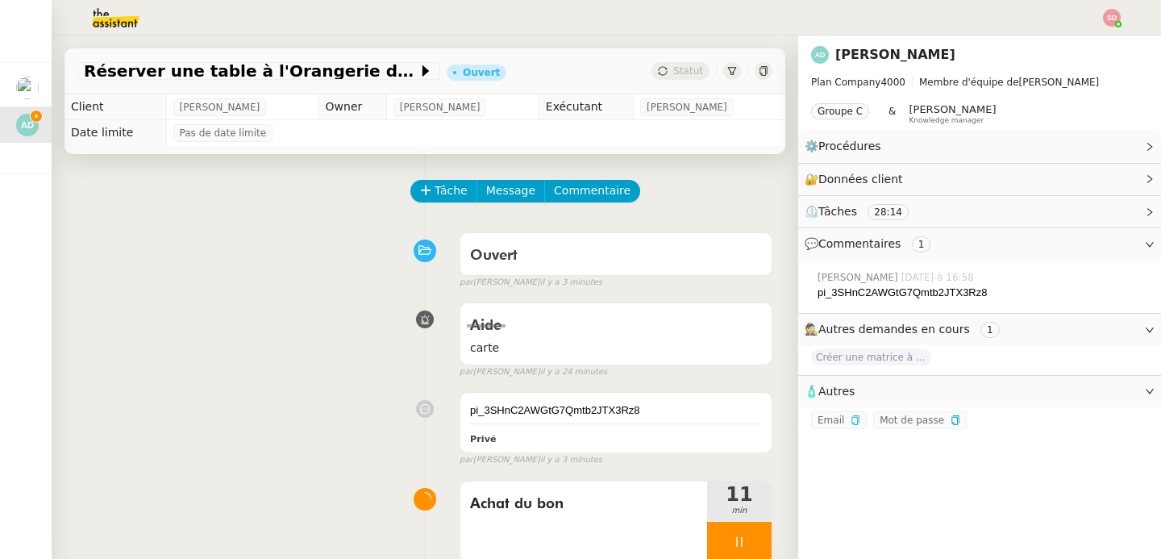
click at [851, 422] on icon "button" at bounding box center [856, 420] width 10 height 10
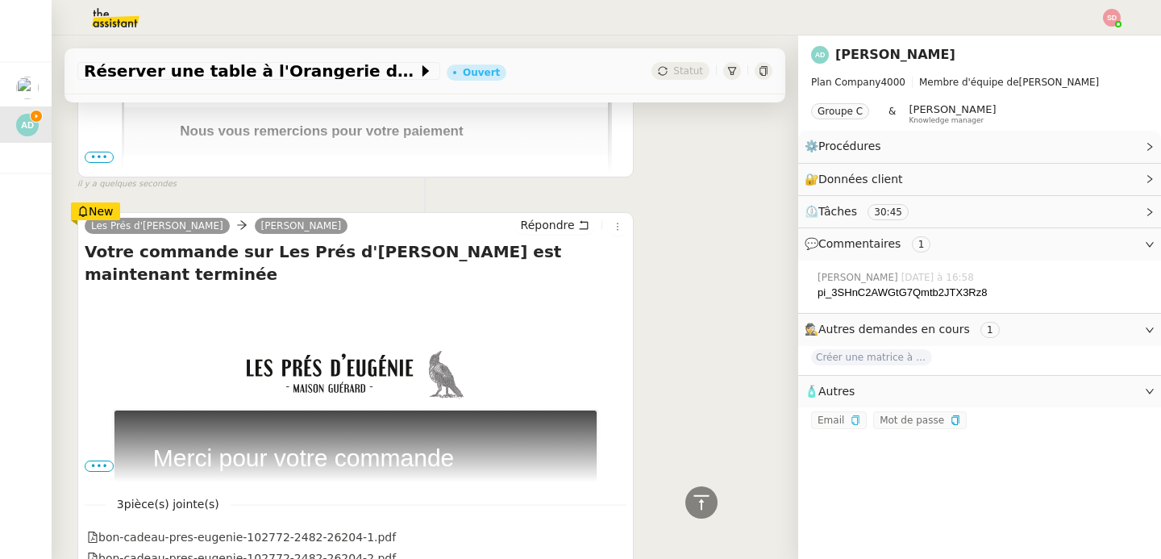
scroll to position [485, 0]
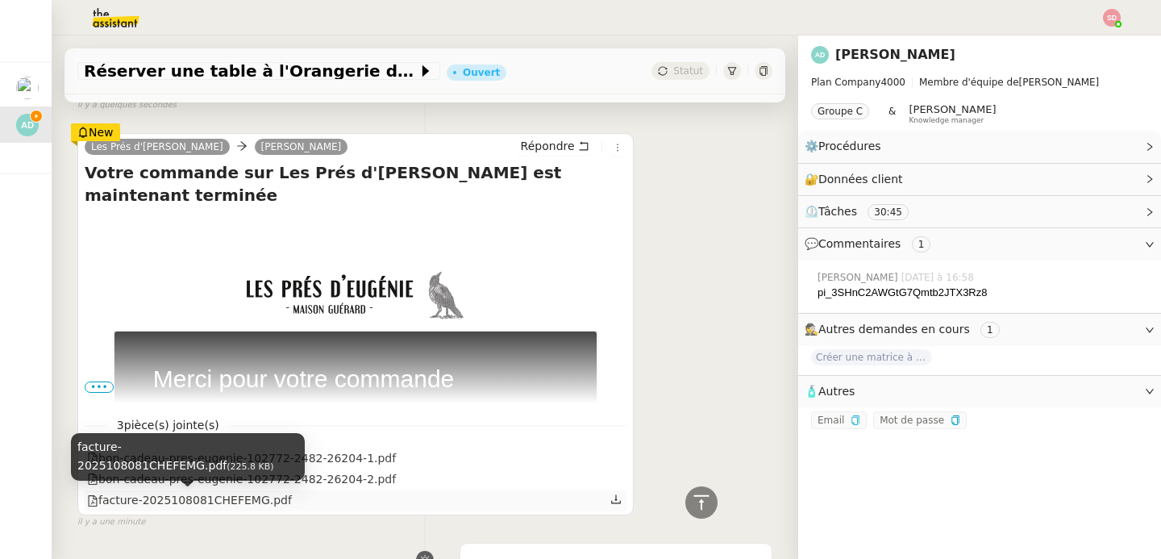
click at [238, 499] on div "facture-2025108081CHEFEMG.pdf" at bounding box center [189, 500] width 205 height 19
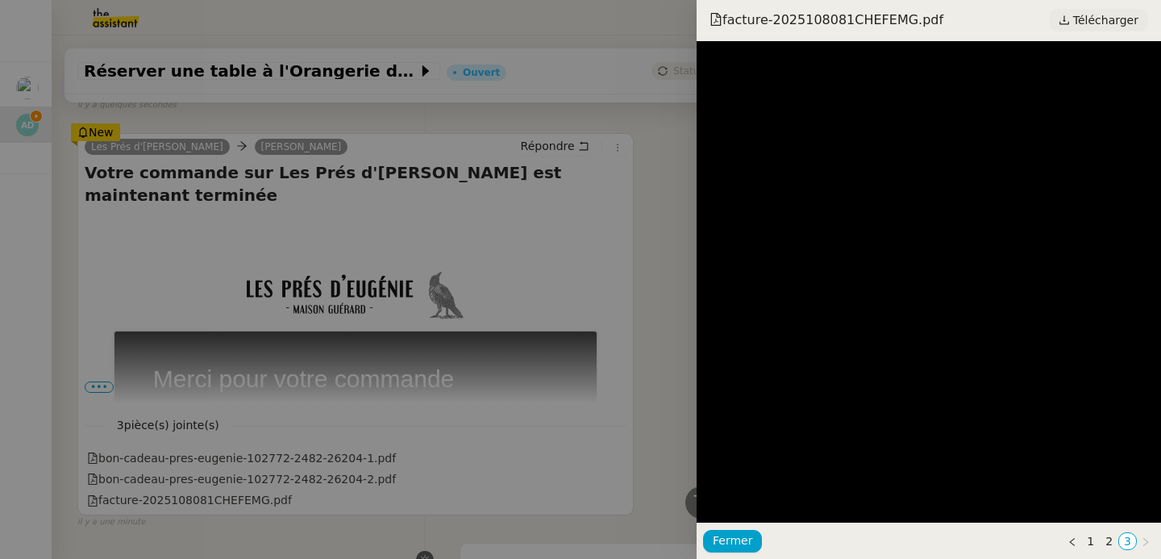
click at [1118, 21] on span "Télécharger" at bounding box center [1105, 20] width 65 height 21
click at [283, 269] on div at bounding box center [580, 279] width 1161 height 559
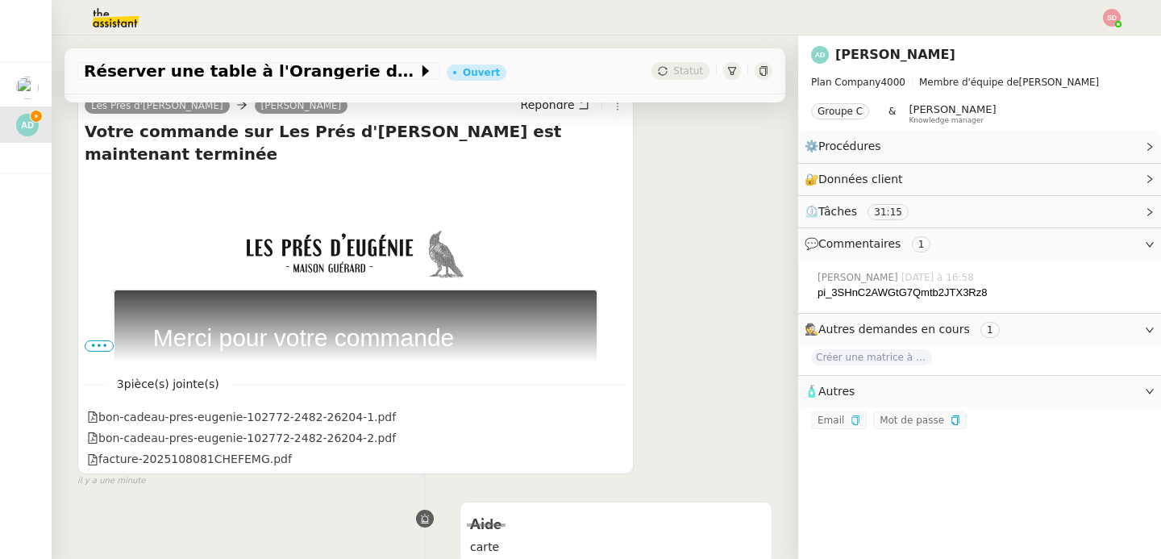
scroll to position [611, 0]
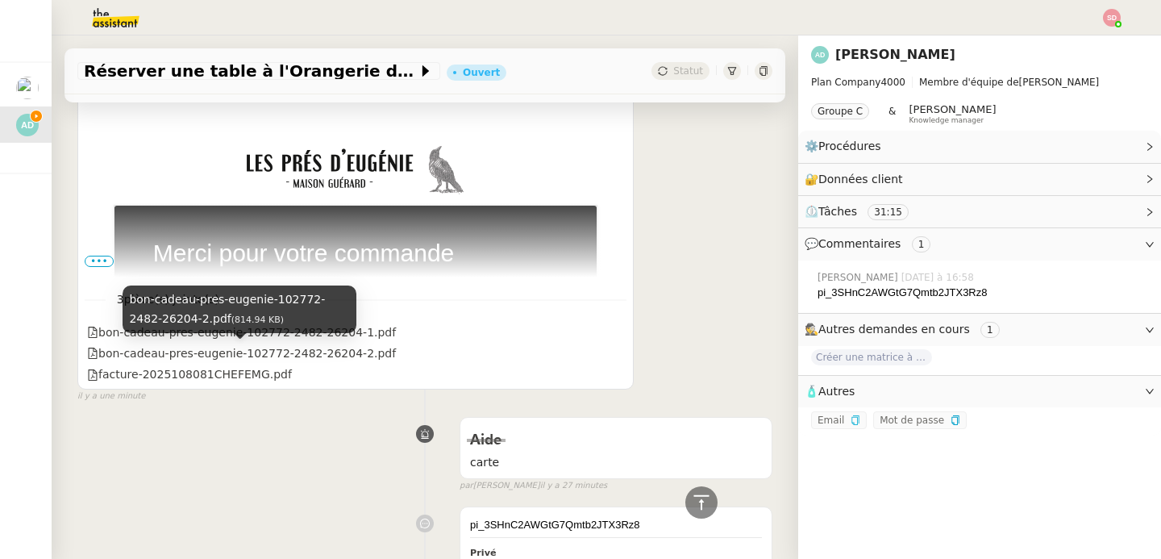
click at [307, 339] on div "bon-cadeau-pres-eugenie-102772-2482-26204-2.pdf (814.94 KB)" at bounding box center [240, 314] width 234 height 59
click at [359, 350] on div "bon-cadeau-pres-eugenie-102772-2482-26204-2.pdf" at bounding box center [241, 353] width 309 height 19
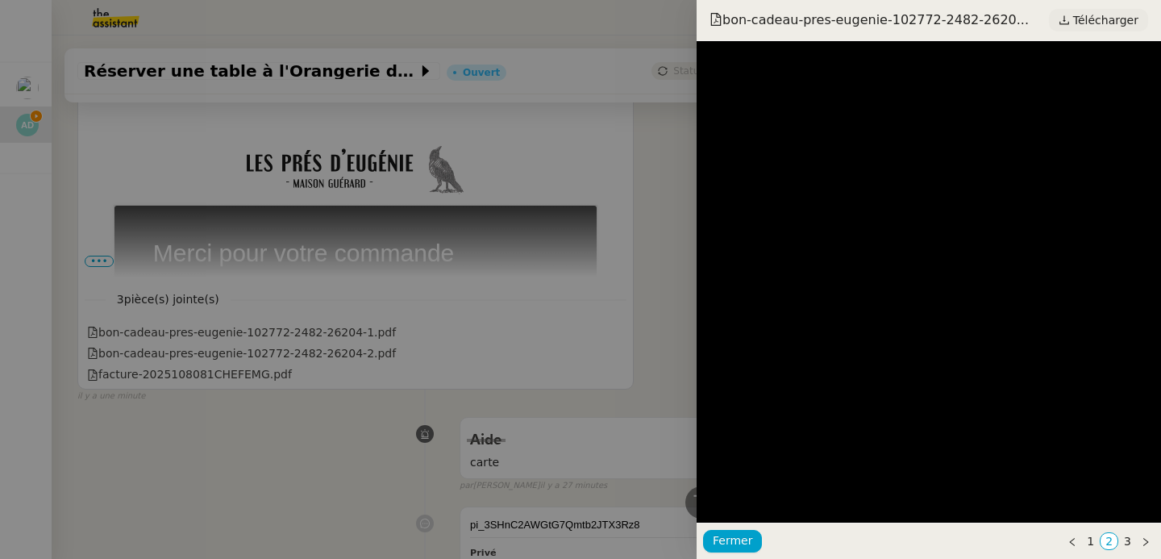
click at [1115, 17] on span "Télécharger" at bounding box center [1105, 20] width 65 height 21
click at [576, 331] on div at bounding box center [580, 279] width 1161 height 559
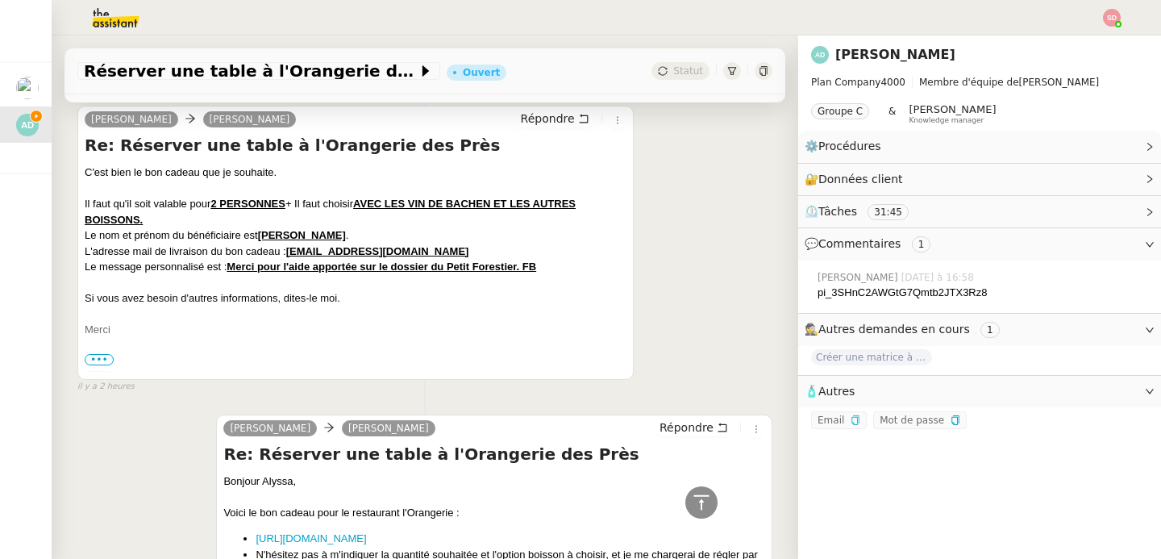
scroll to position [1286, 0]
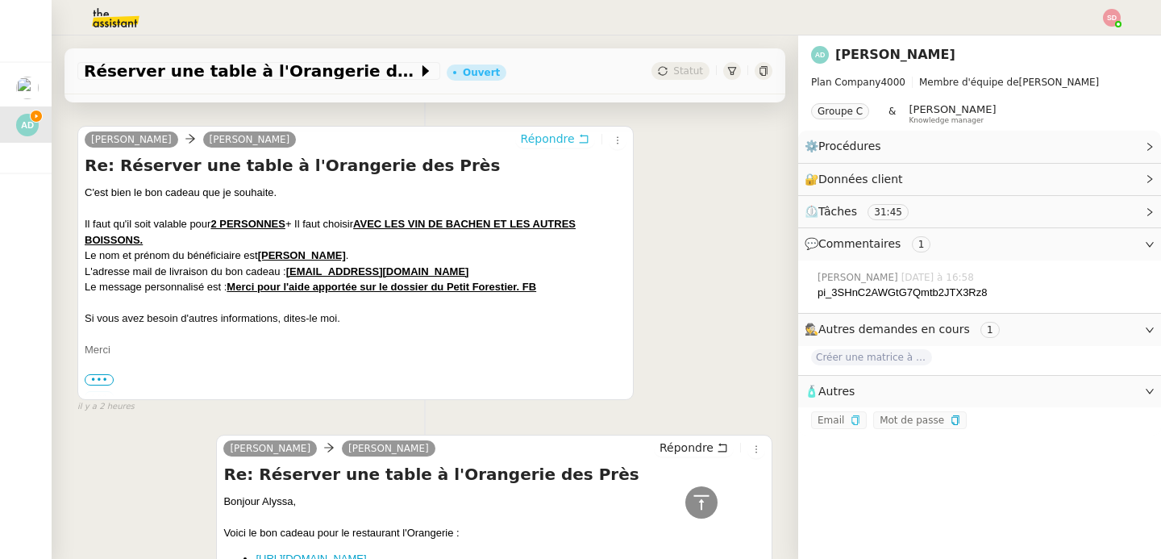
click at [539, 135] on span "Répondre" at bounding box center [548, 139] width 54 height 16
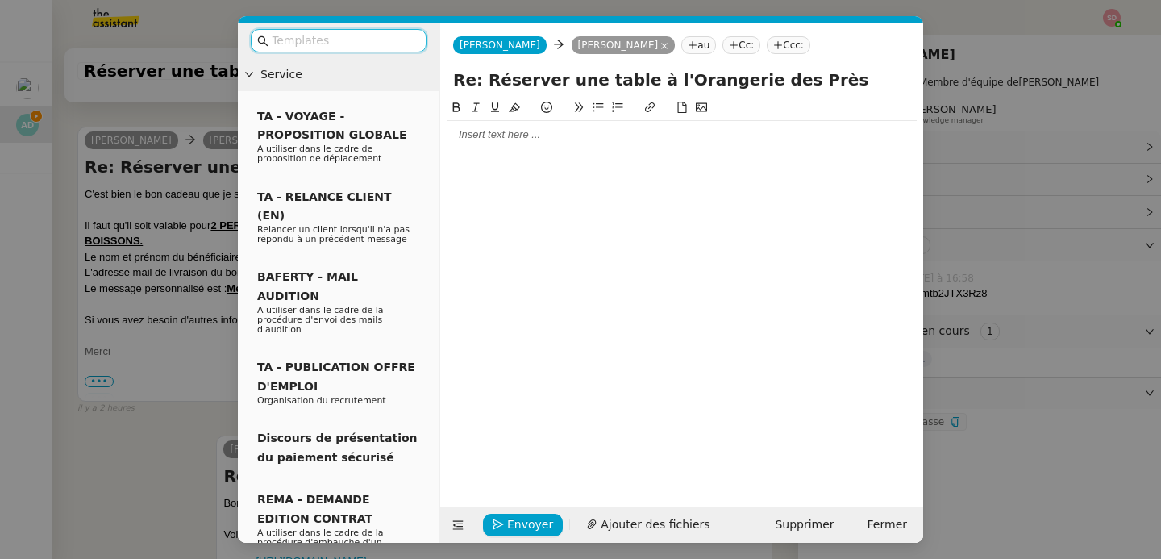
scroll to position [1411, 0]
click at [513, 127] on div at bounding box center [682, 134] width 470 height 27
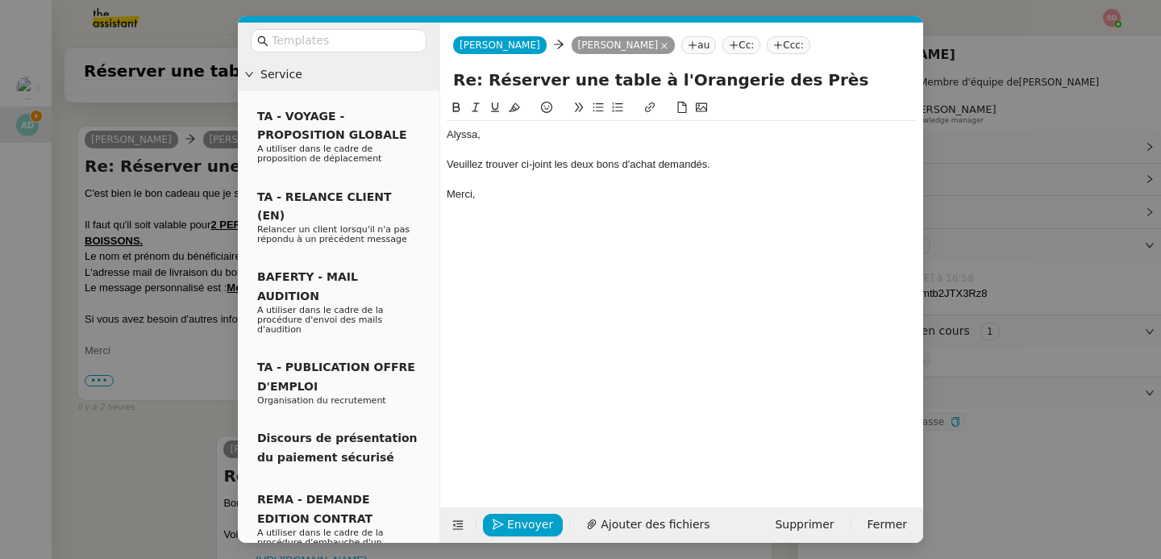
scroll to position [1489, 0]
click at [637, 525] on span "Ajouter des fichiers" at bounding box center [655, 524] width 109 height 19
click at [207, 402] on nz-modal-container "Service TA - VOYAGE - PROPOSITION GLOBALE A utiliser dans le cadre de propositi…" at bounding box center [580, 279] width 1161 height 559
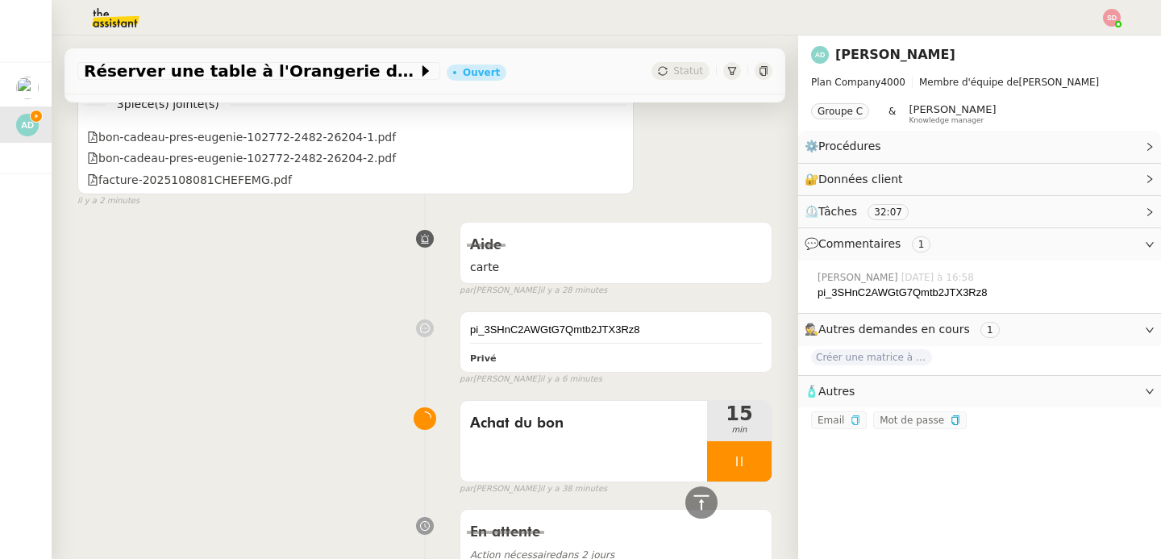
scroll to position [1009, 0]
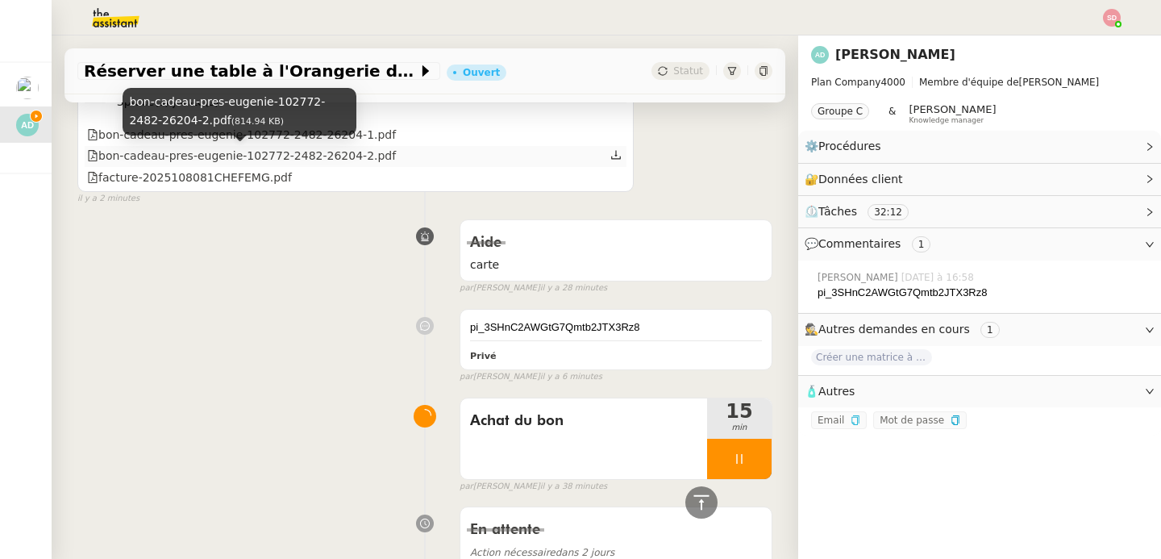
click at [382, 153] on div "bon-cadeau-pres-eugenie-102772-2482-26204-2.pdf" at bounding box center [241, 156] width 309 height 19
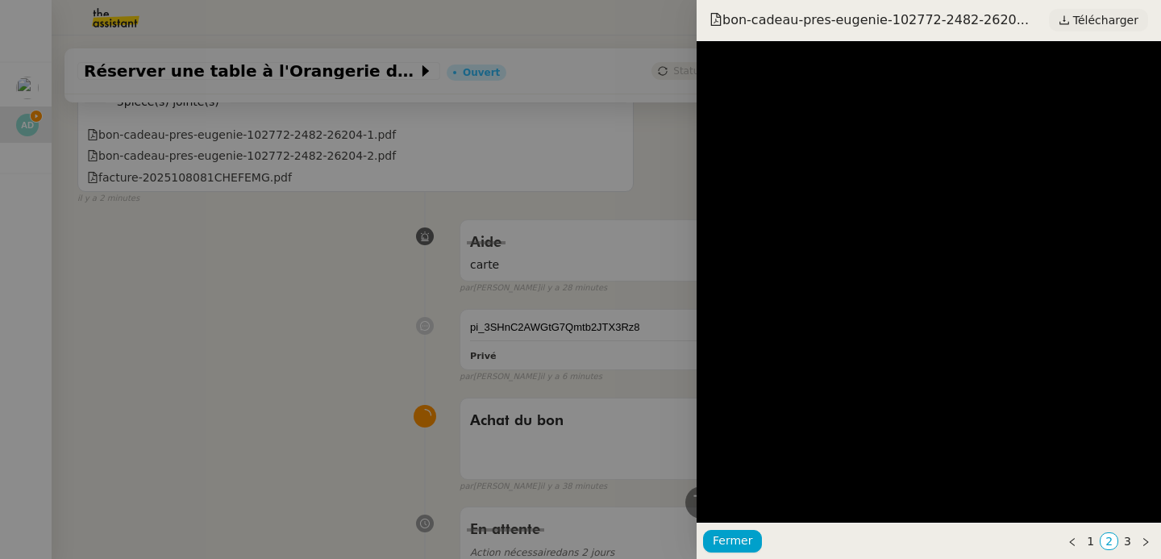
click at [1114, 26] on span "Télécharger" at bounding box center [1105, 20] width 65 height 21
click at [298, 132] on div at bounding box center [580, 279] width 1161 height 559
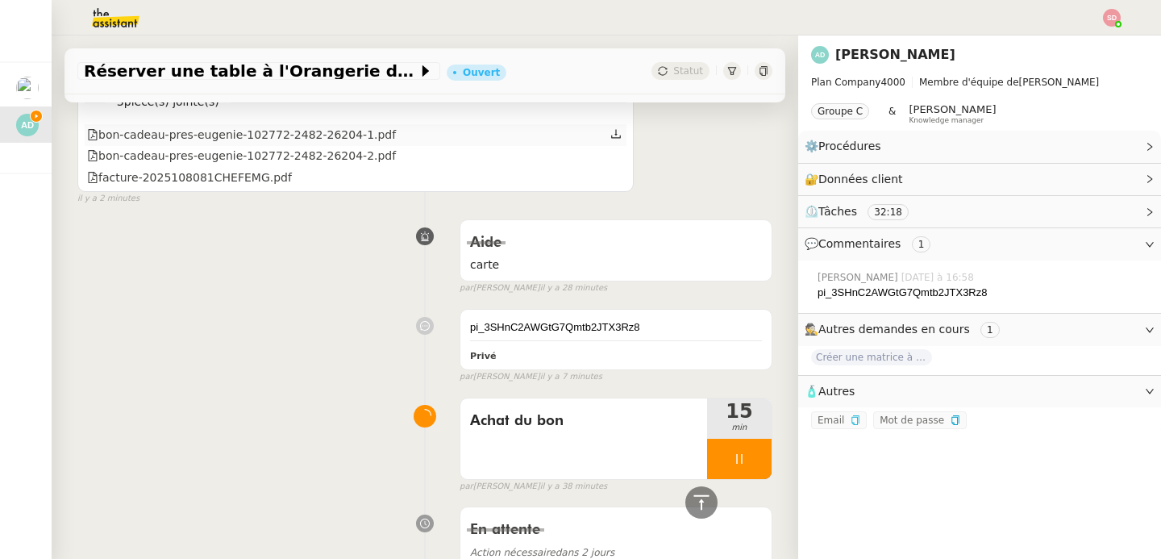
click at [220, 135] on div "bon-cadeau-pres-eugenie-102772-2482-26204-1.pdf" at bounding box center [241, 135] width 309 height 19
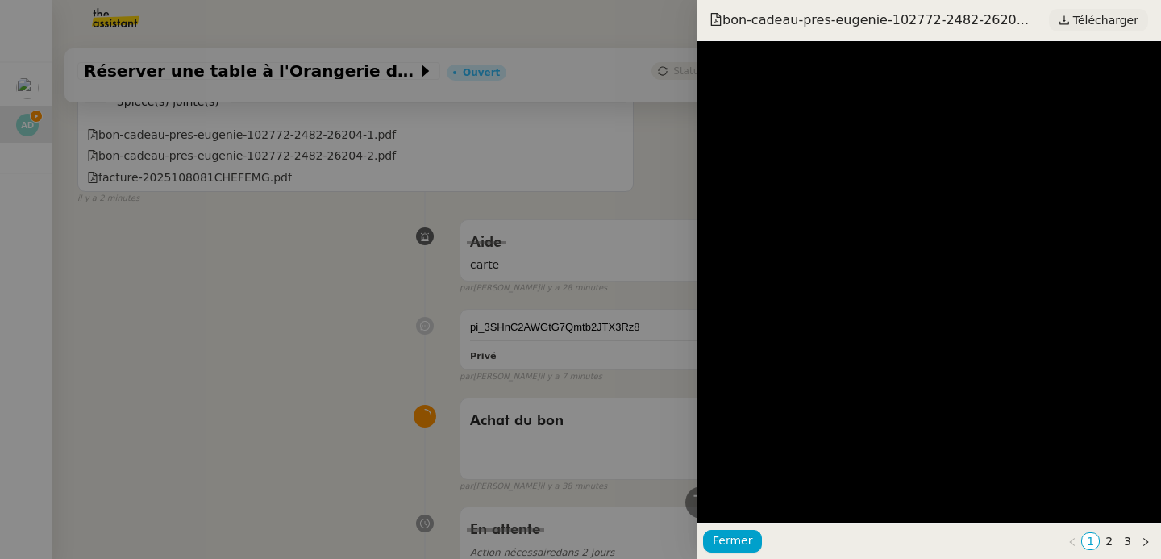
click at [1131, 19] on span "Télécharger" at bounding box center [1105, 20] width 65 height 21
click at [523, 193] on div at bounding box center [580, 279] width 1161 height 559
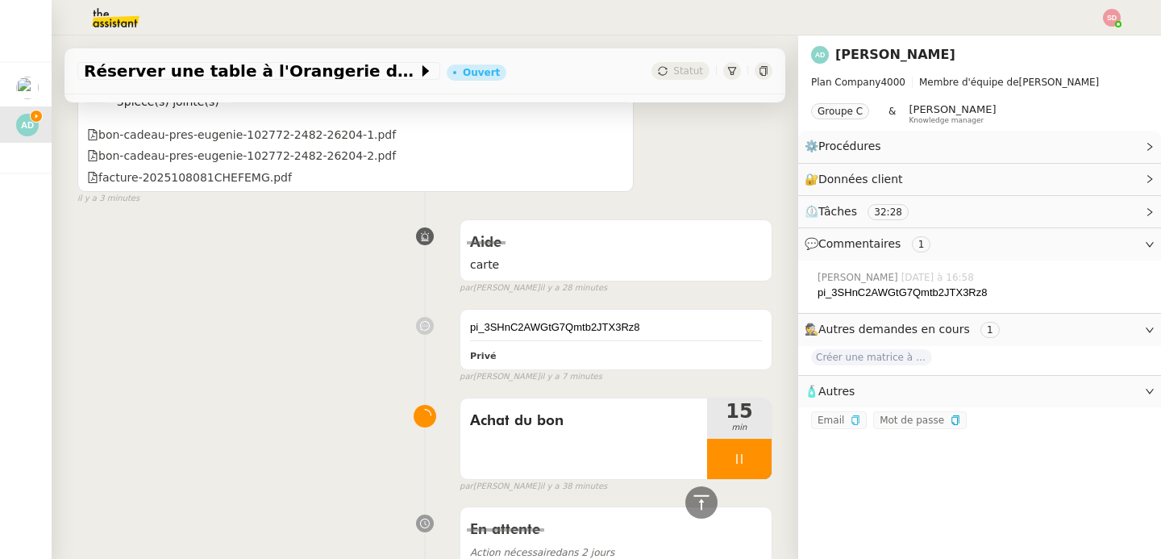
scroll to position [0, 0]
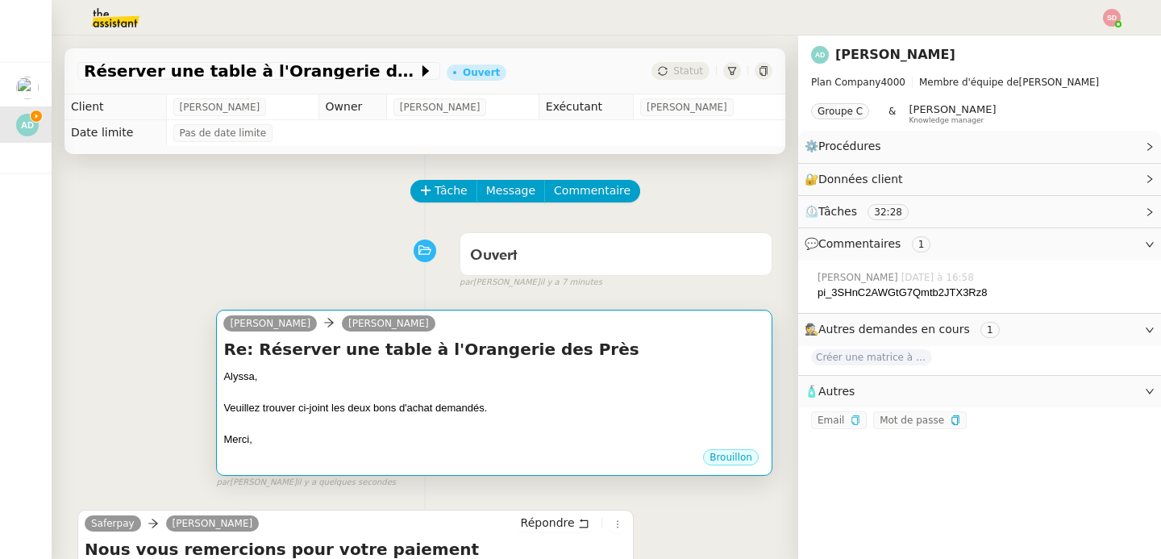
click at [560, 352] on h4 "Re: Réserver une table à l'Orangerie des Près" at bounding box center [494, 349] width 542 height 23
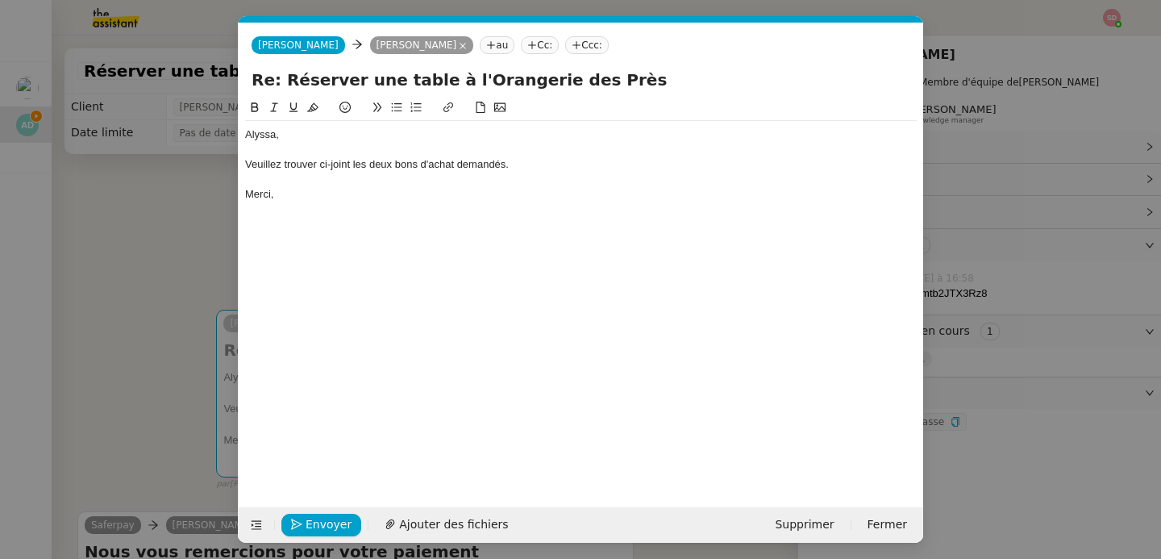
scroll to position [0, 34]
click at [434, 520] on span "Ajouter des fichiers" at bounding box center [453, 524] width 109 height 19
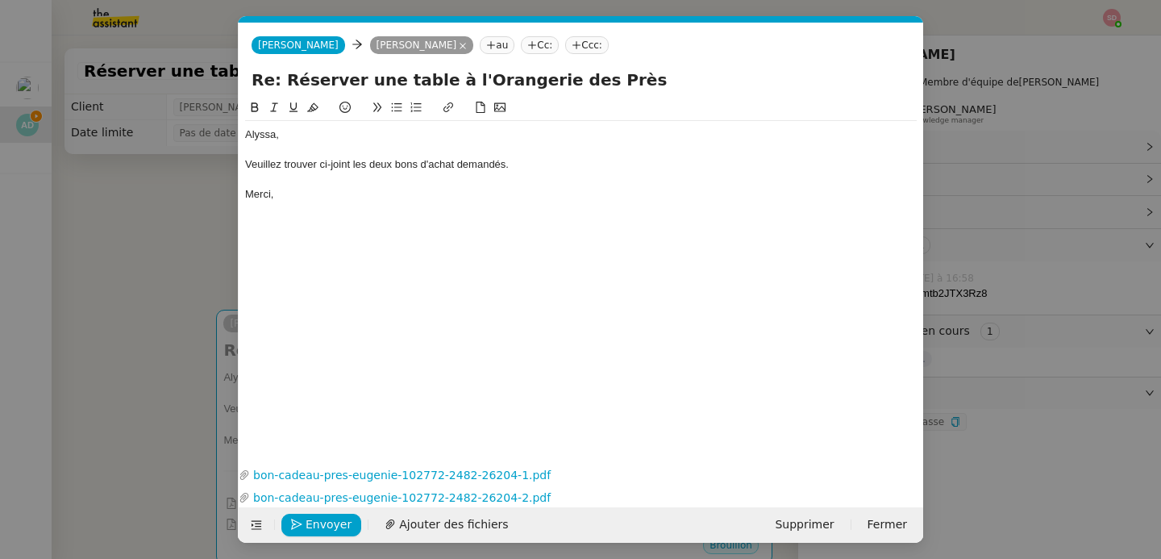
click at [435, 161] on div "Veuillez trouver ci-joint les deux bons d'achat demandés." at bounding box center [581, 164] width 672 height 15
click at [314, 530] on span "Envoyer" at bounding box center [329, 524] width 46 height 19
click at [314, 530] on span "Confirmer l'envoi" at bounding box center [354, 524] width 97 height 19
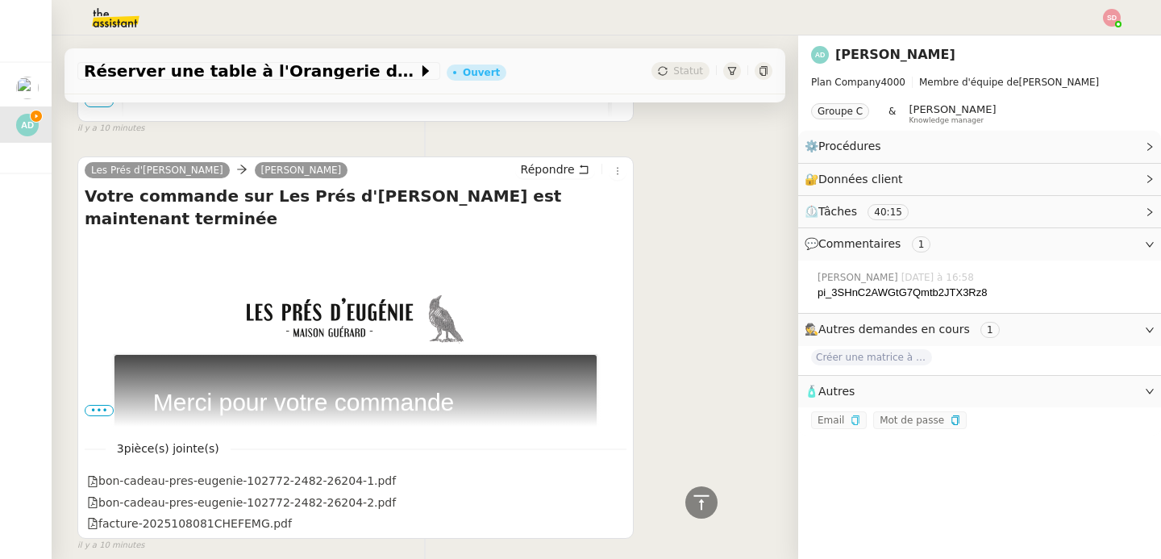
scroll to position [1394, 0]
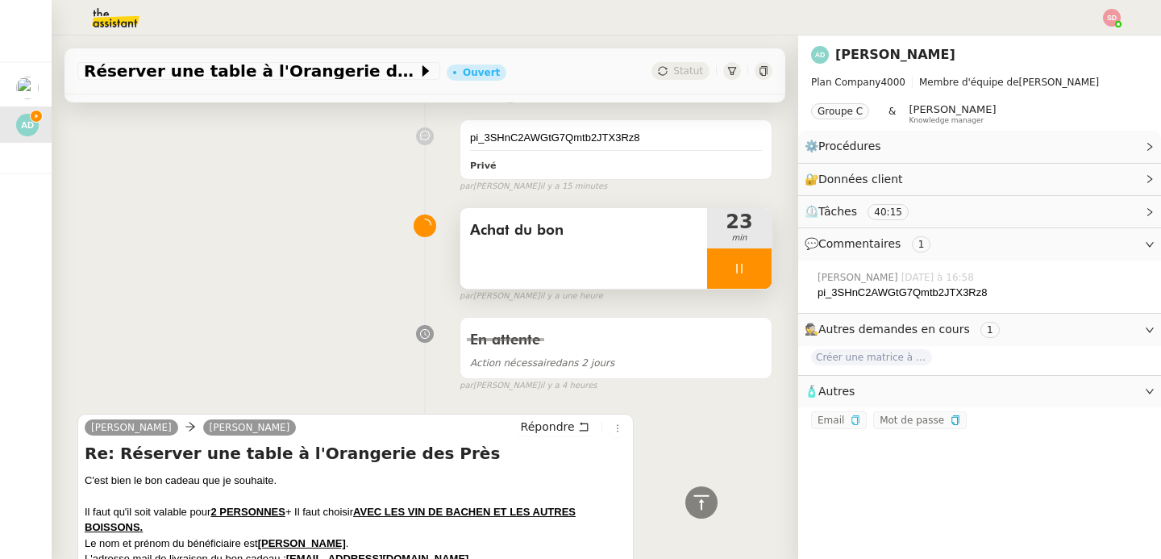
click at [733, 265] on div at bounding box center [739, 268] width 65 height 40
click at [749, 265] on icon at bounding box center [755, 268] width 13 height 13
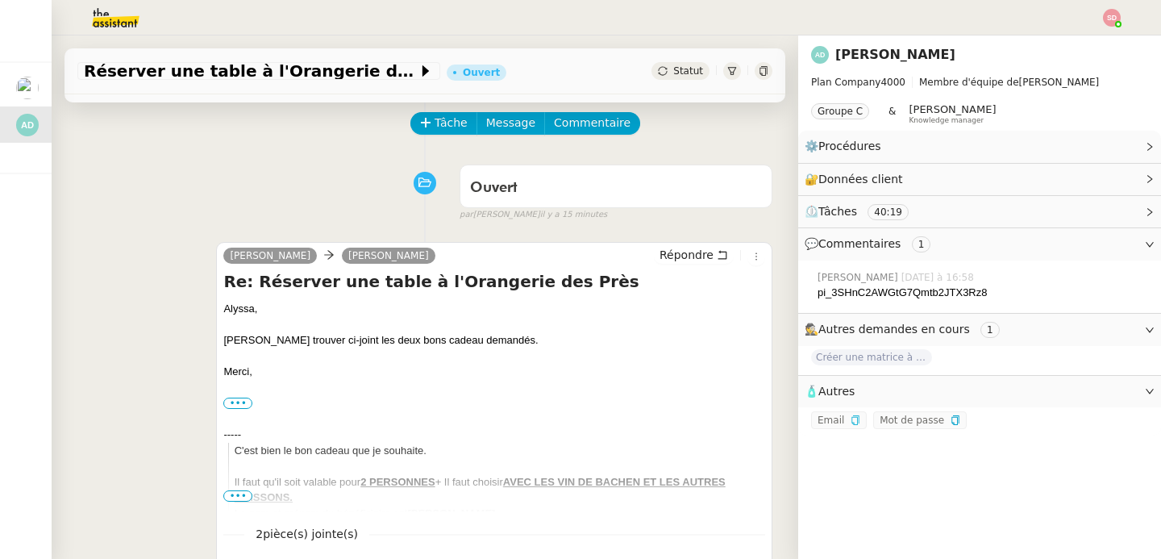
scroll to position [0, 0]
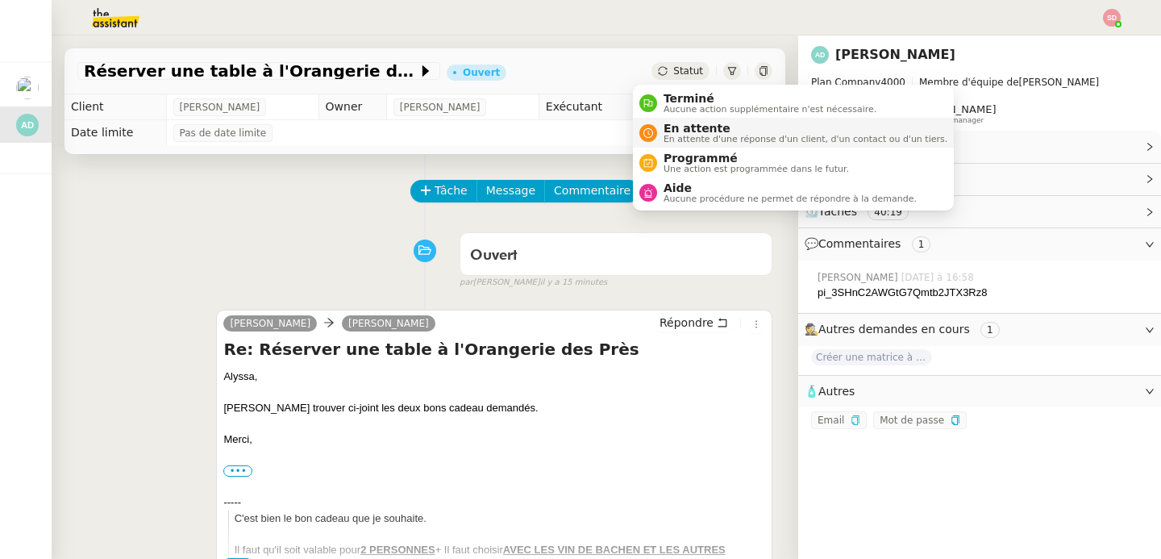
click at [666, 125] on span "En attente" at bounding box center [806, 128] width 284 height 13
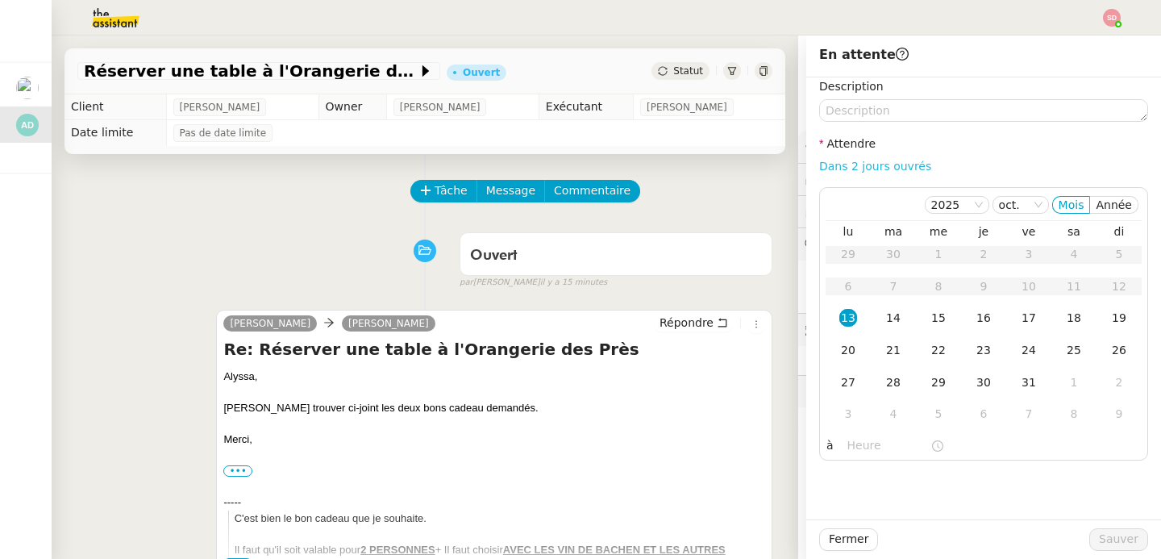
click at [891, 168] on link "Dans 2 jours ouvrés" at bounding box center [875, 166] width 112 height 13
click at [848, 447] on input "07:00" at bounding box center [889, 445] width 83 height 19
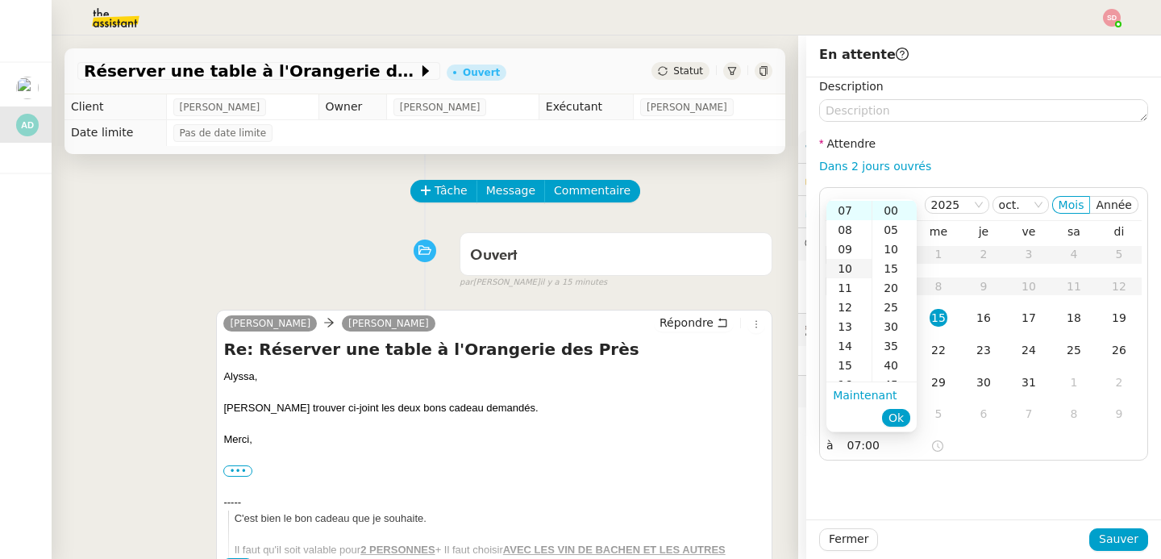
click at [849, 261] on div "10" at bounding box center [849, 268] width 45 height 19
type input "10:00"
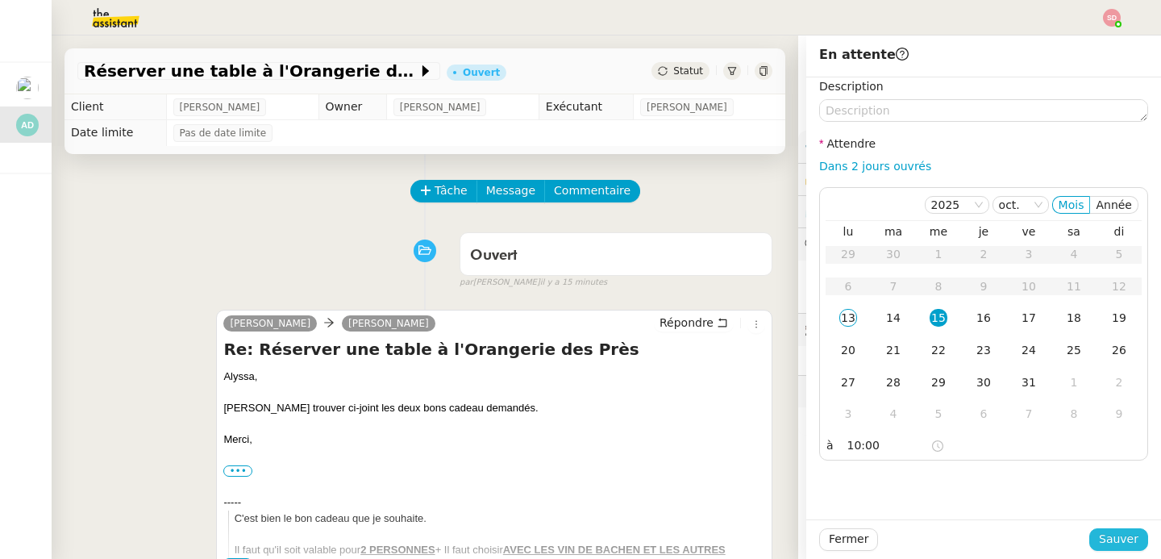
click at [1126, 545] on span "Sauver" at bounding box center [1119, 539] width 40 height 19
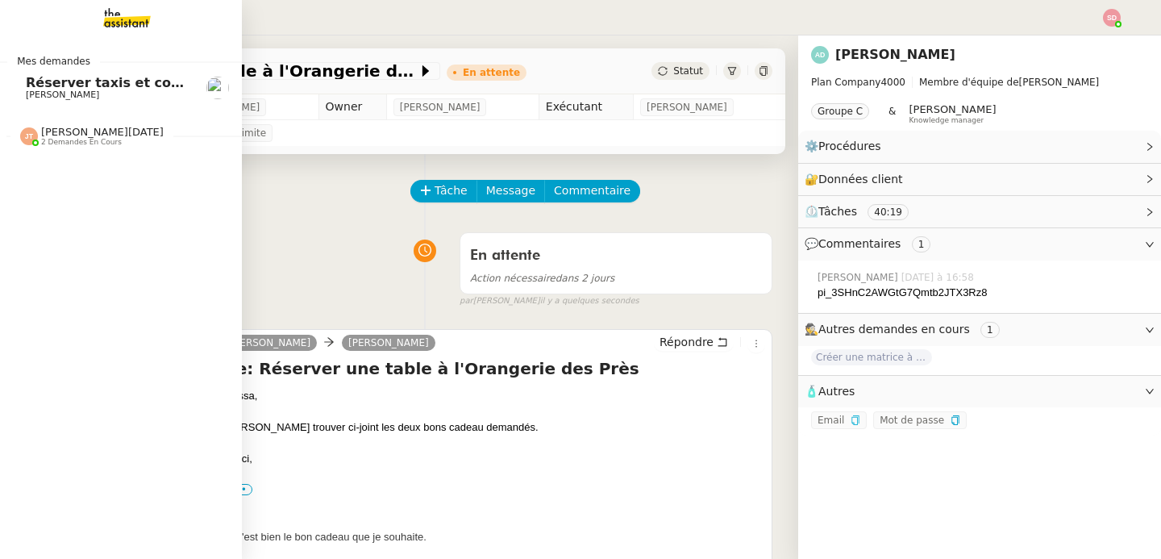
click at [26, 85] on span "Réserver taxis et confirmer bus" at bounding box center [141, 82] width 230 height 15
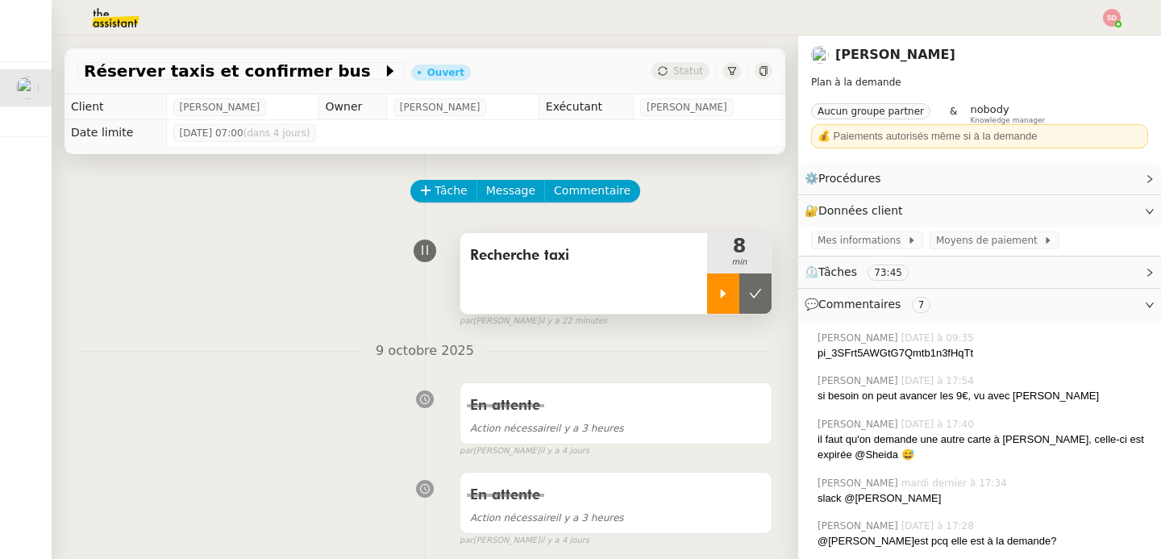
click at [707, 303] on div at bounding box center [723, 293] width 32 height 40
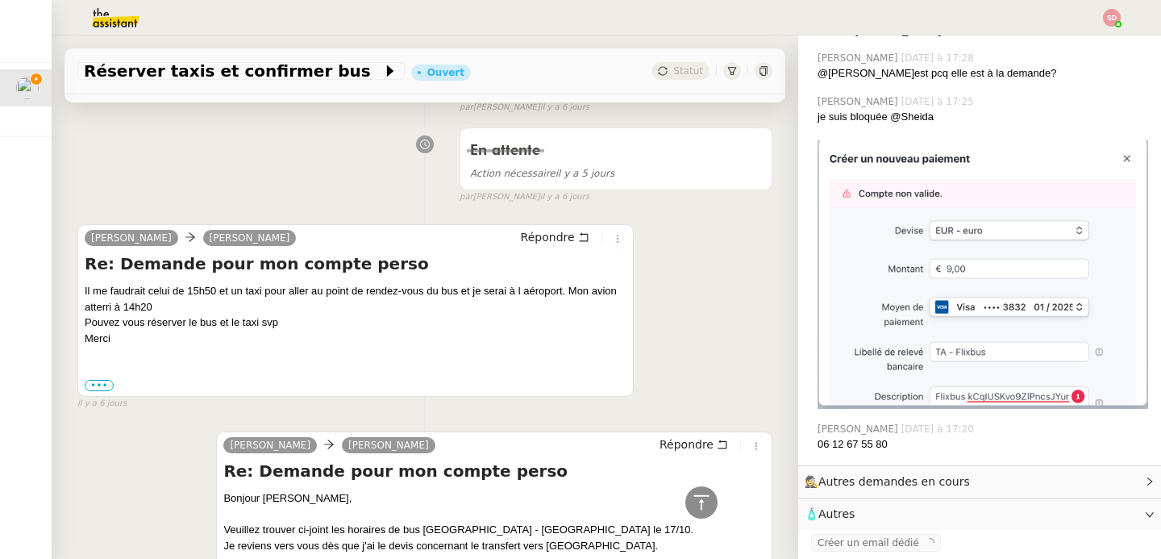
scroll to position [4960, 0]
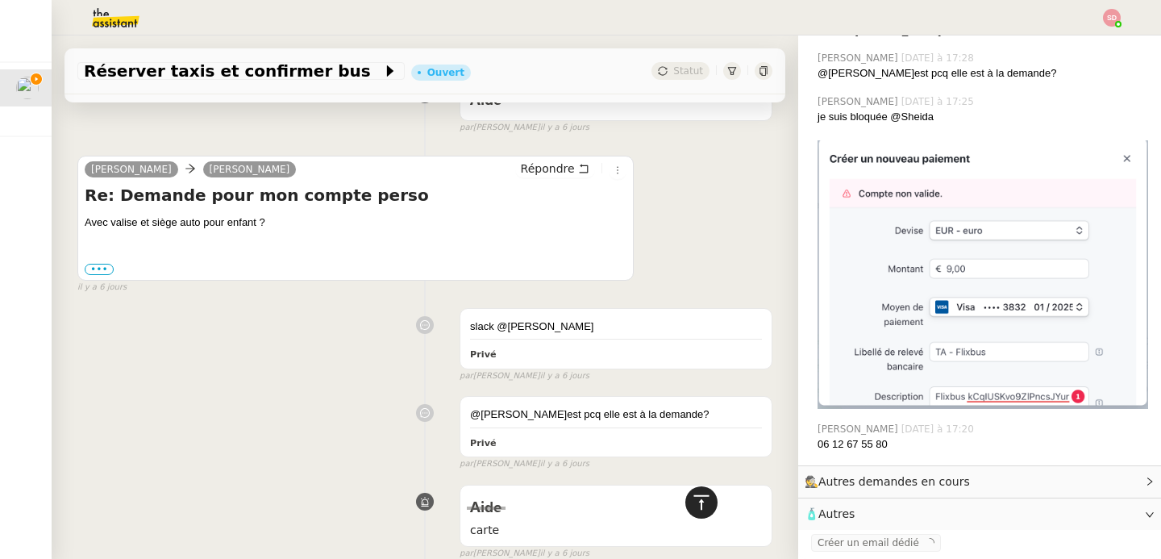
click at [694, 506] on icon at bounding box center [701, 502] width 19 height 19
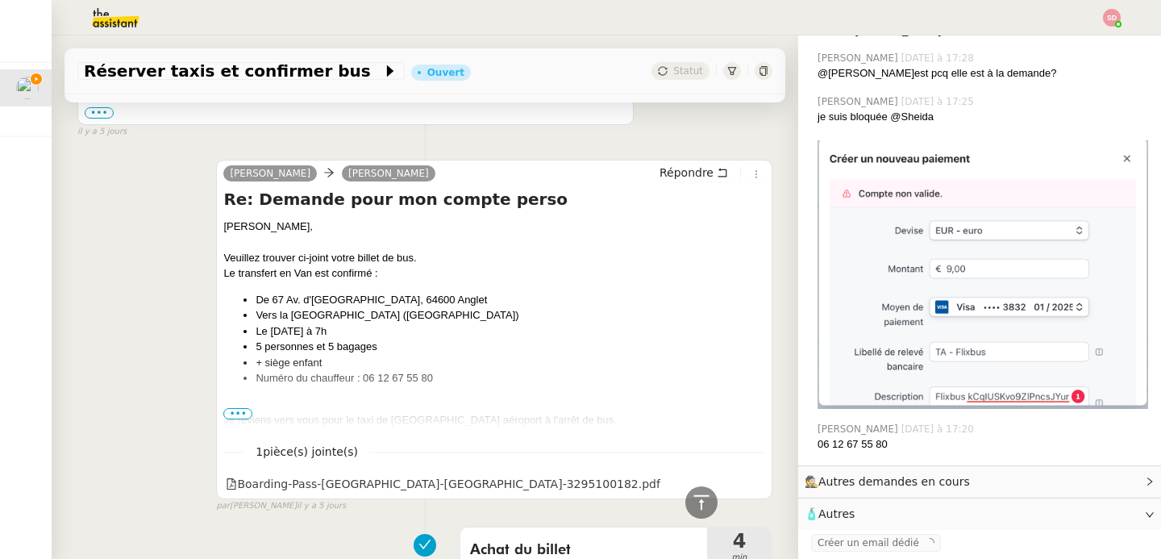
scroll to position [3410, 0]
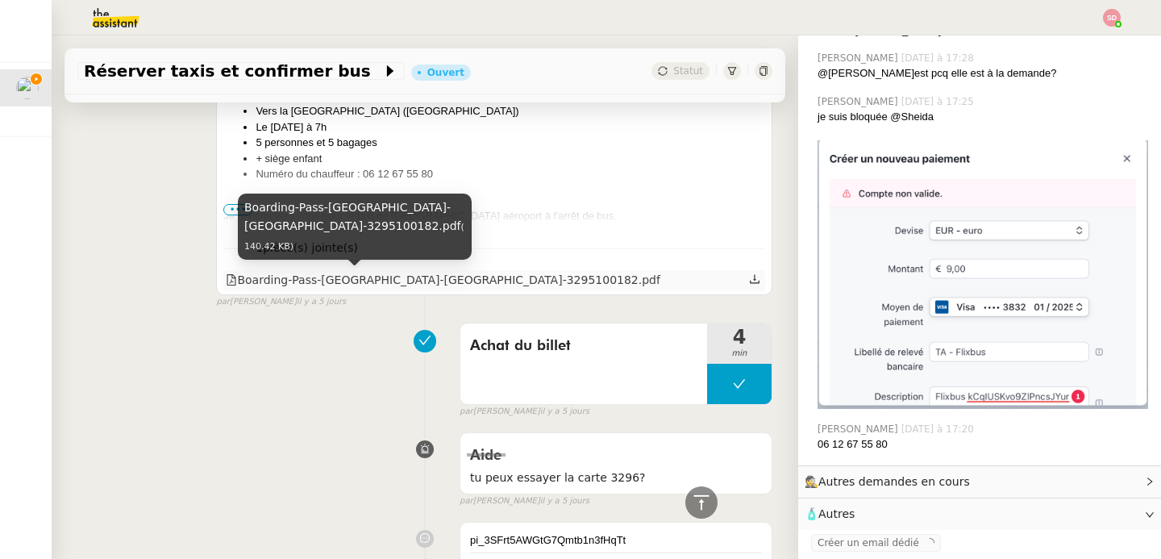
click at [427, 287] on div "Boarding-Pass-[GEOGRAPHIC_DATA]-[GEOGRAPHIC_DATA]-3295100182.pdf" at bounding box center [443, 280] width 435 height 19
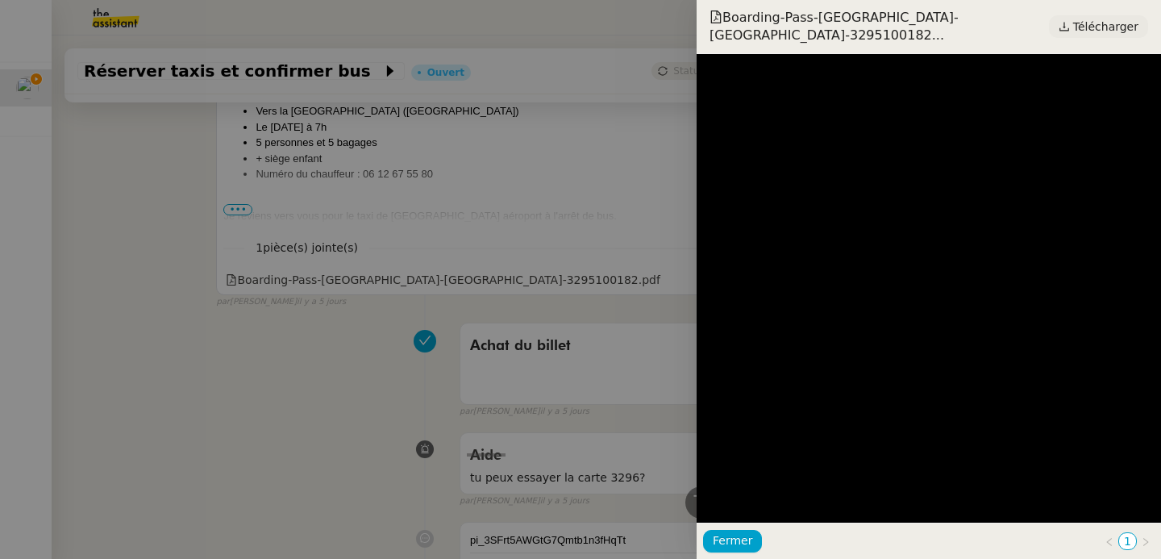
click at [1118, 19] on span "Télécharger" at bounding box center [1105, 26] width 65 height 21
click at [300, 393] on div at bounding box center [580, 279] width 1161 height 559
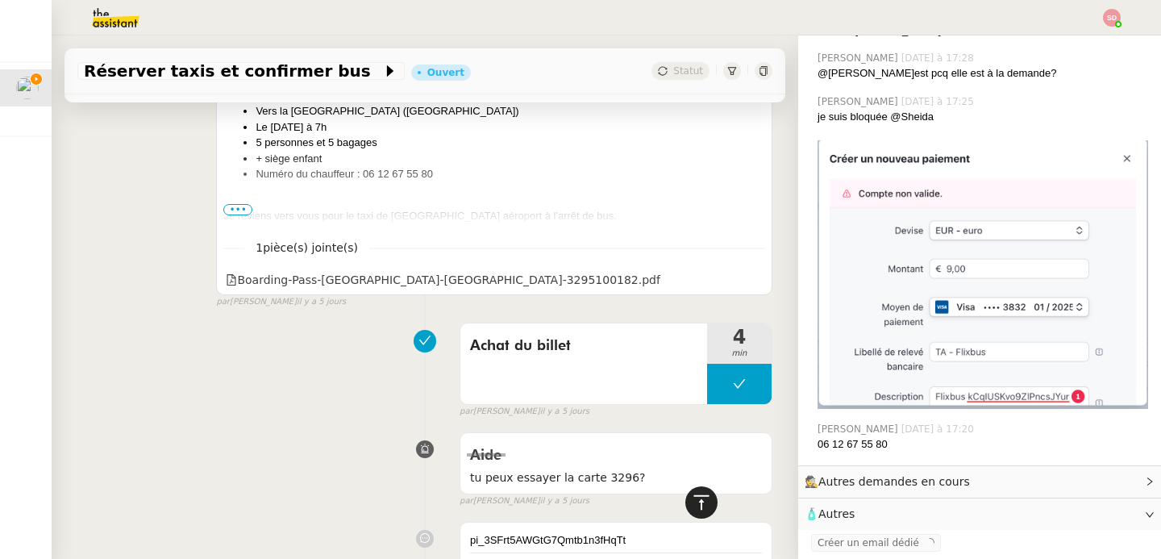
click at [692, 498] on icon at bounding box center [701, 502] width 19 height 19
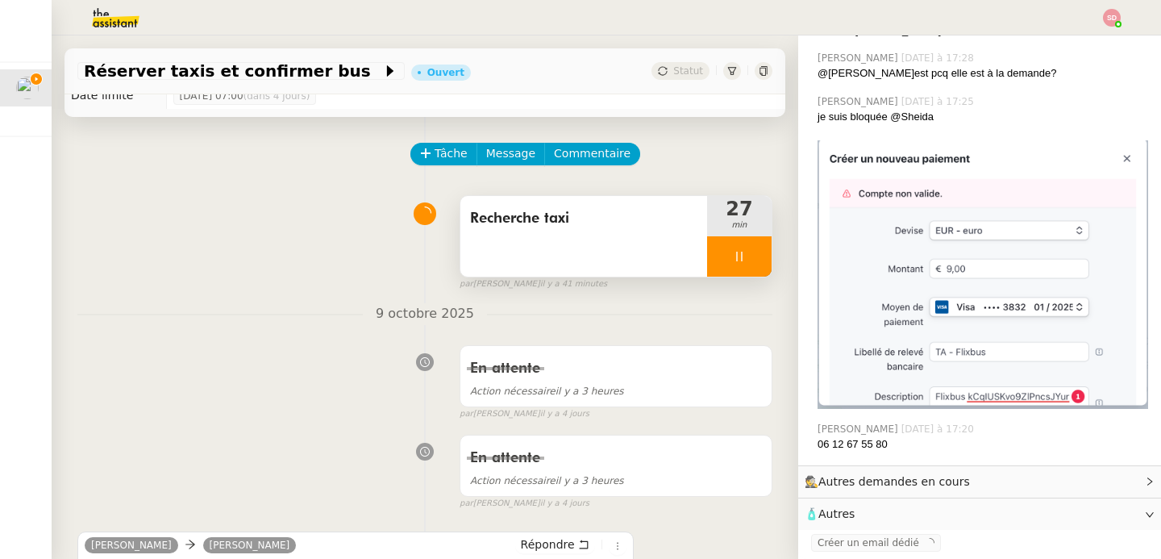
scroll to position [0, 0]
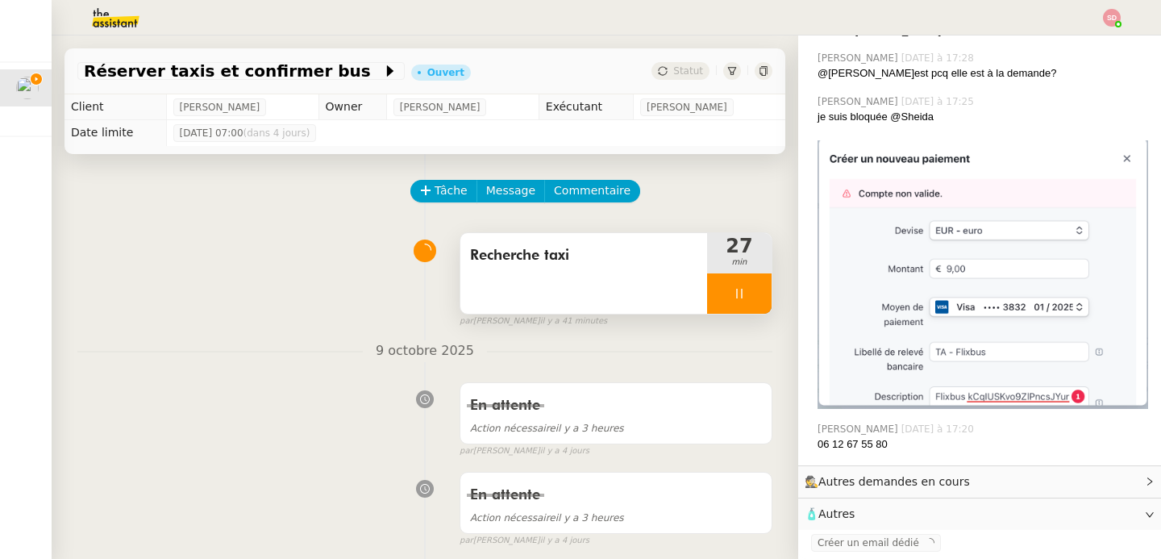
click at [743, 279] on div at bounding box center [739, 293] width 65 height 40
click at [743, 279] on button at bounding box center [755, 293] width 32 height 40
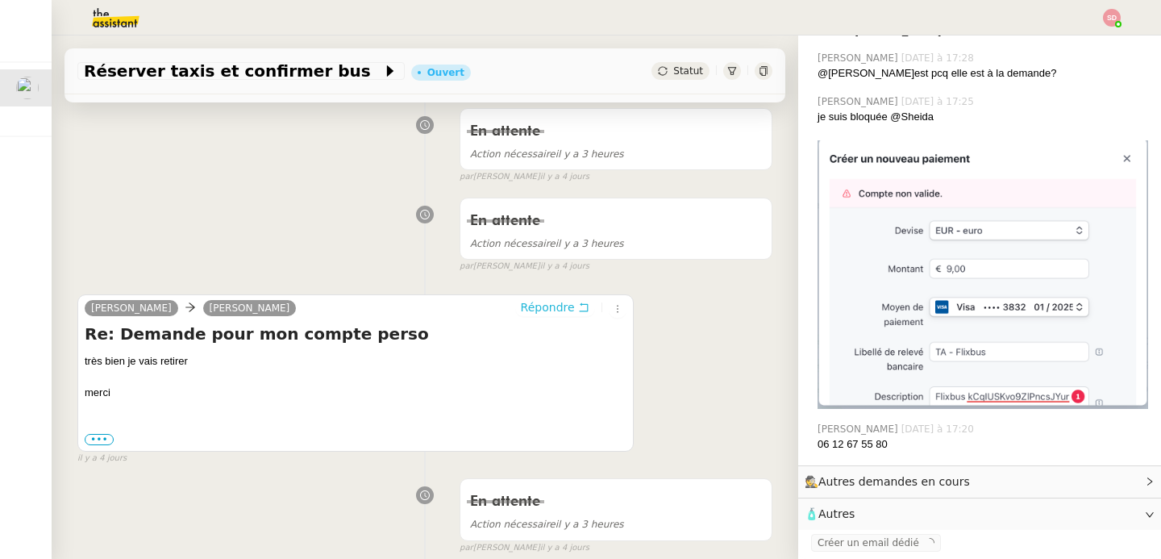
click at [544, 298] on button "Répondre" at bounding box center [555, 307] width 80 height 18
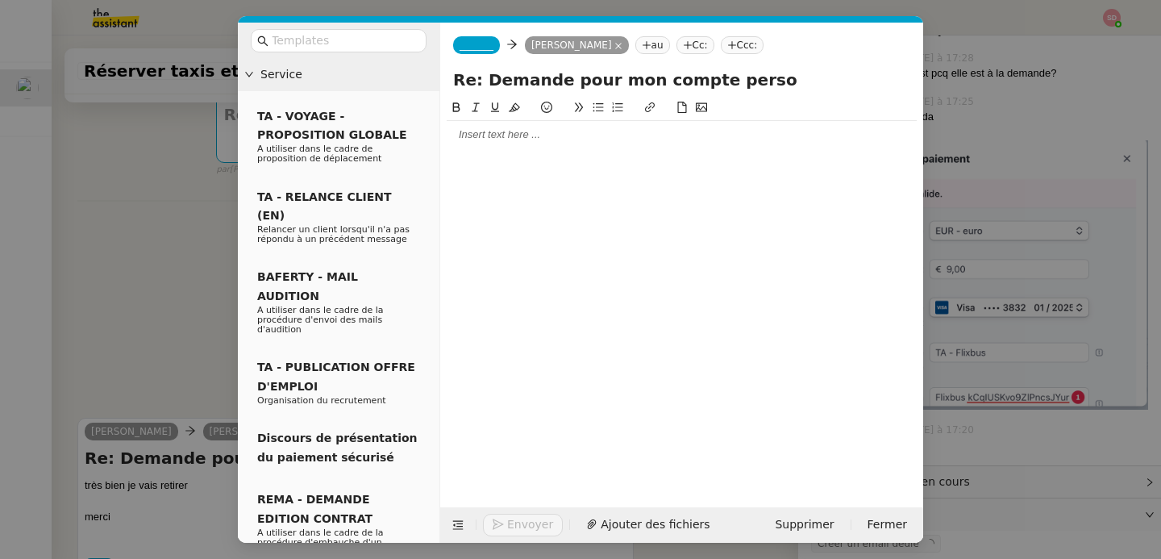
scroll to position [470, 0]
click at [521, 140] on div at bounding box center [682, 134] width 470 height 15
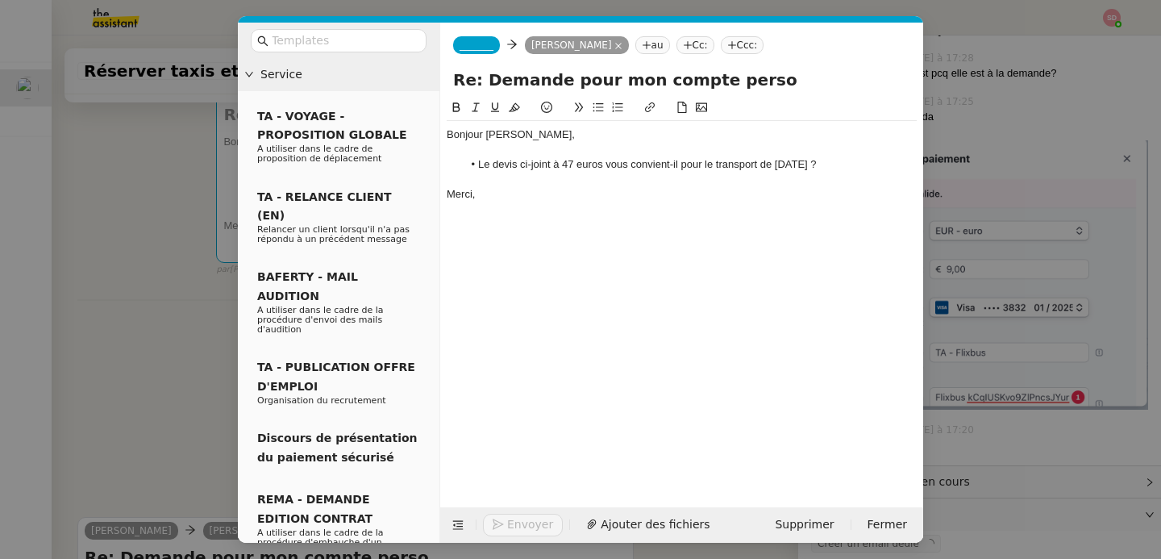
click at [481, 48] on span "_______" at bounding box center [477, 45] width 34 height 11
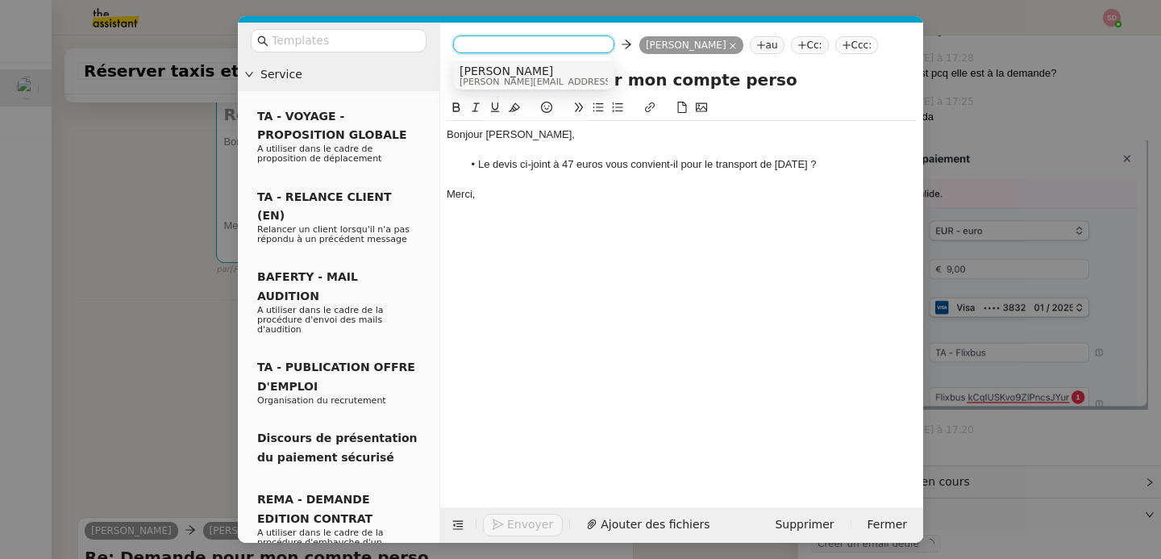
click at [488, 68] on span "Anna" at bounding box center [574, 71] width 229 height 13
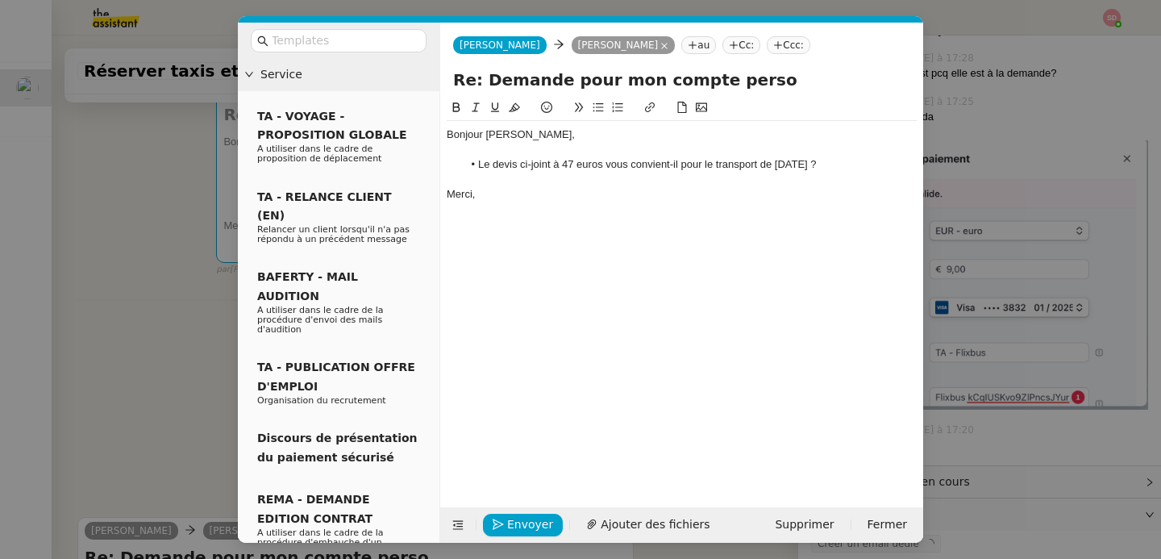
click at [136, 354] on nz-modal-container "Service TA - VOYAGE - PROPOSITION GLOBALE A utiliser dans le cadre de propositi…" at bounding box center [580, 279] width 1161 height 559
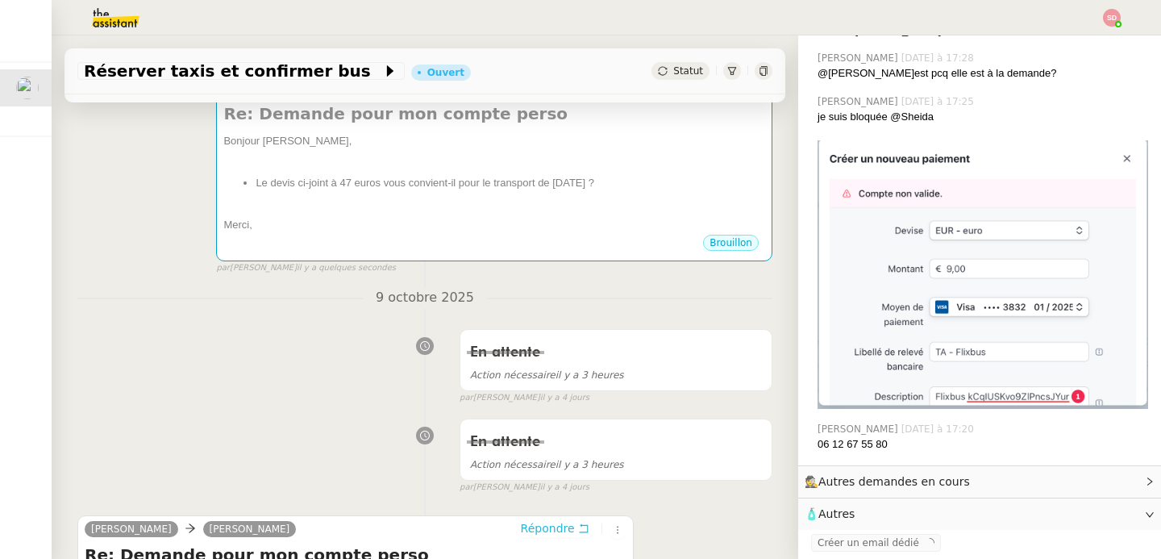
scroll to position [469, 0]
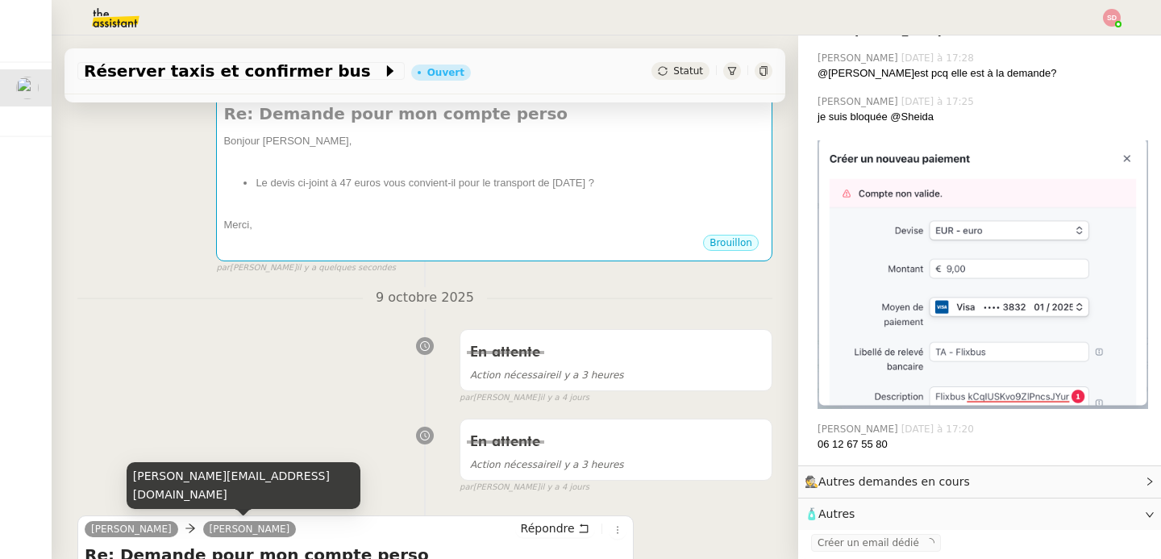
click at [210, 491] on div "[PERSON_NAME][EMAIL_ADDRESS][DOMAIN_NAME]" at bounding box center [244, 486] width 234 height 48
copy div "[PERSON_NAME][EMAIL_ADDRESS][DOMAIN_NAME]"
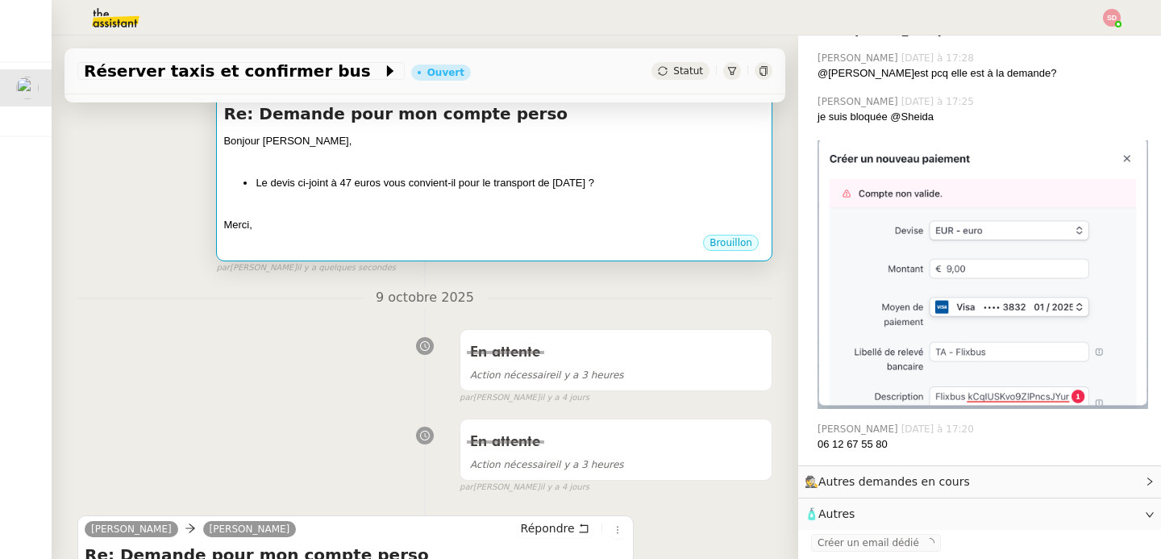
click at [394, 215] on div at bounding box center [494, 210] width 542 height 16
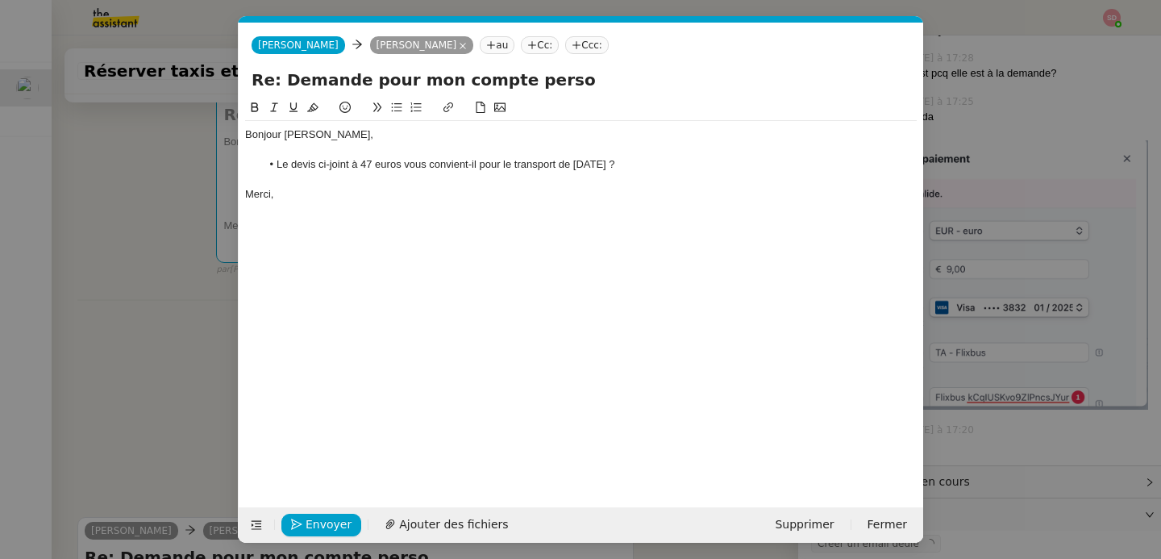
scroll to position [0, 34]
click at [279, 49] on span "Anna" at bounding box center [298, 45] width 81 height 11
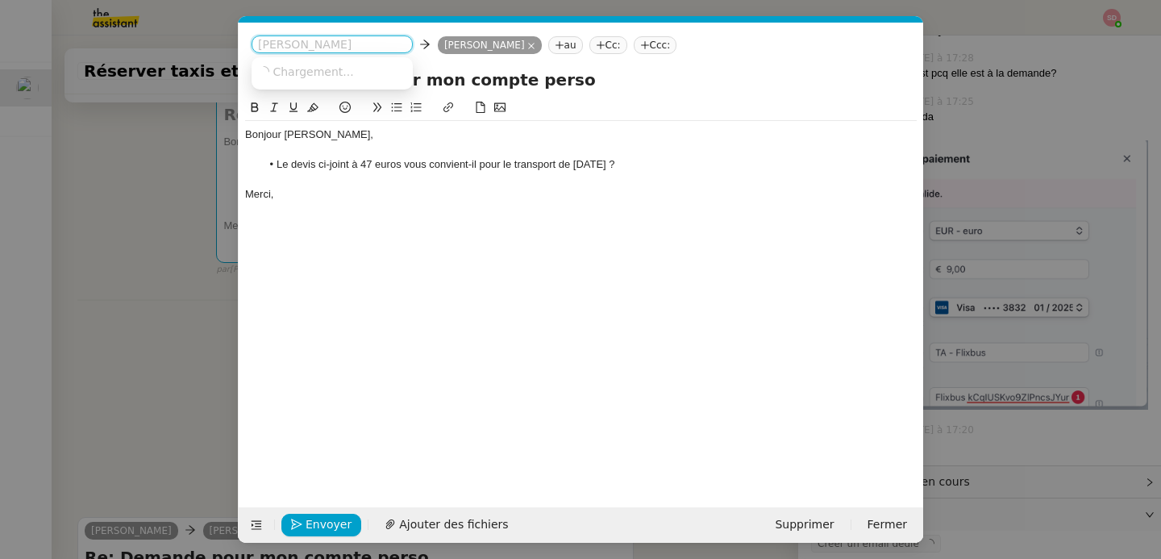
paste input "[PERSON_NAME][EMAIL_ADDRESS][DOMAIN_NAME]"
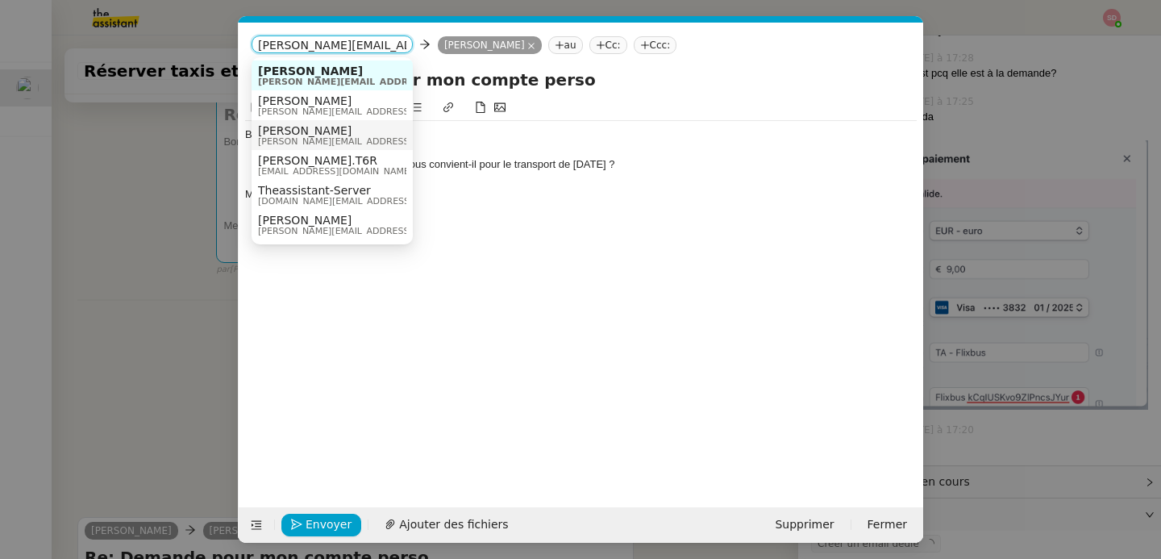
scroll to position [21, 0]
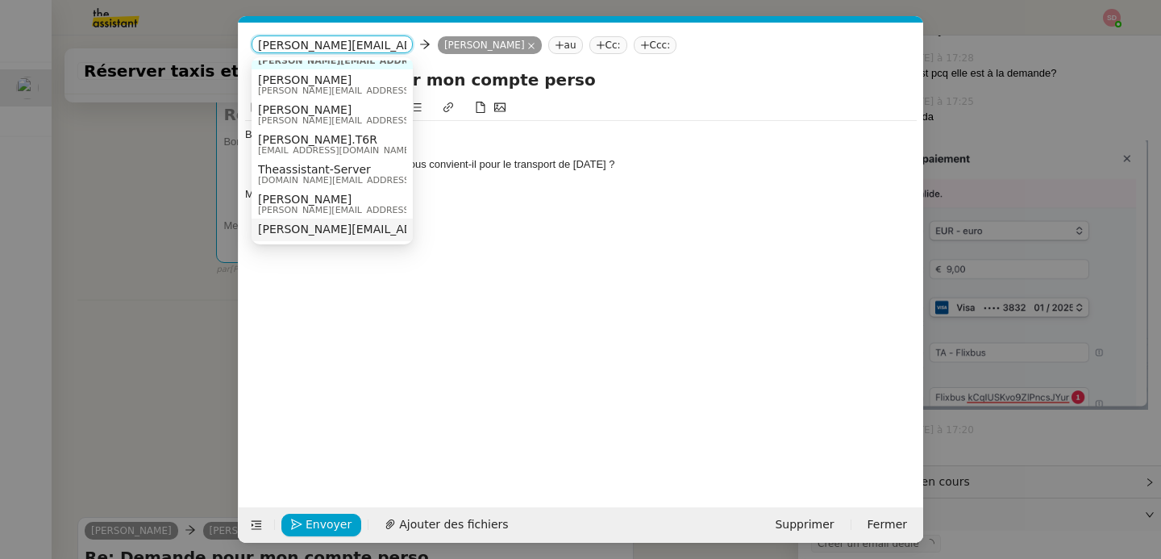
type input "[PERSON_NAME][EMAIL_ADDRESS][DOMAIN_NAME]"
click at [327, 223] on span "[PERSON_NAME][EMAIL_ADDRESS][DOMAIN_NAME]" at bounding box center [403, 229] width 291 height 13
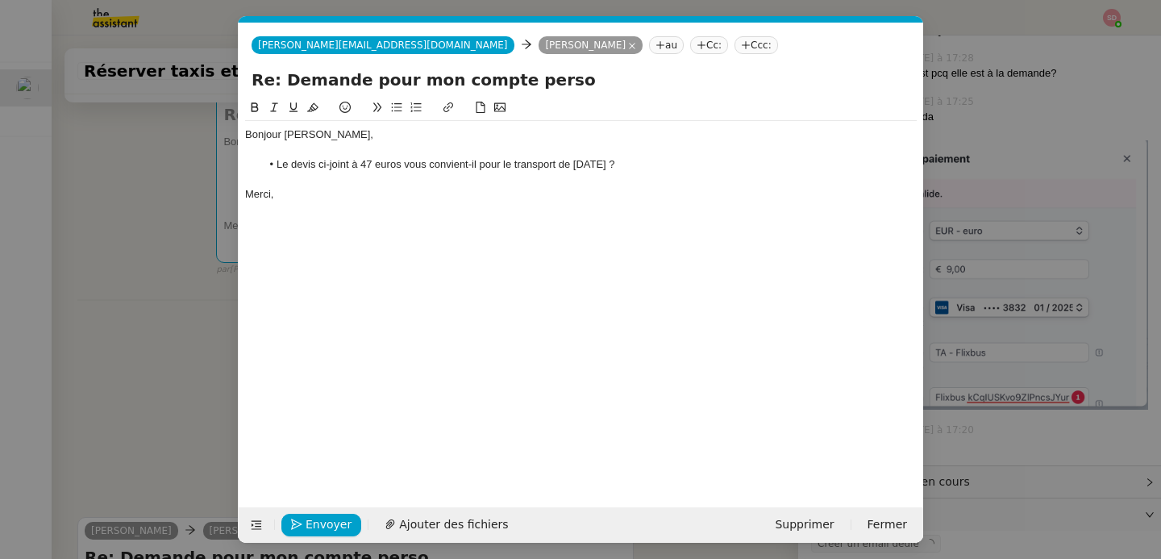
scroll to position [0, 0]
click at [465, 530] on span "Ajouter des fichiers" at bounding box center [494, 524] width 109 height 19
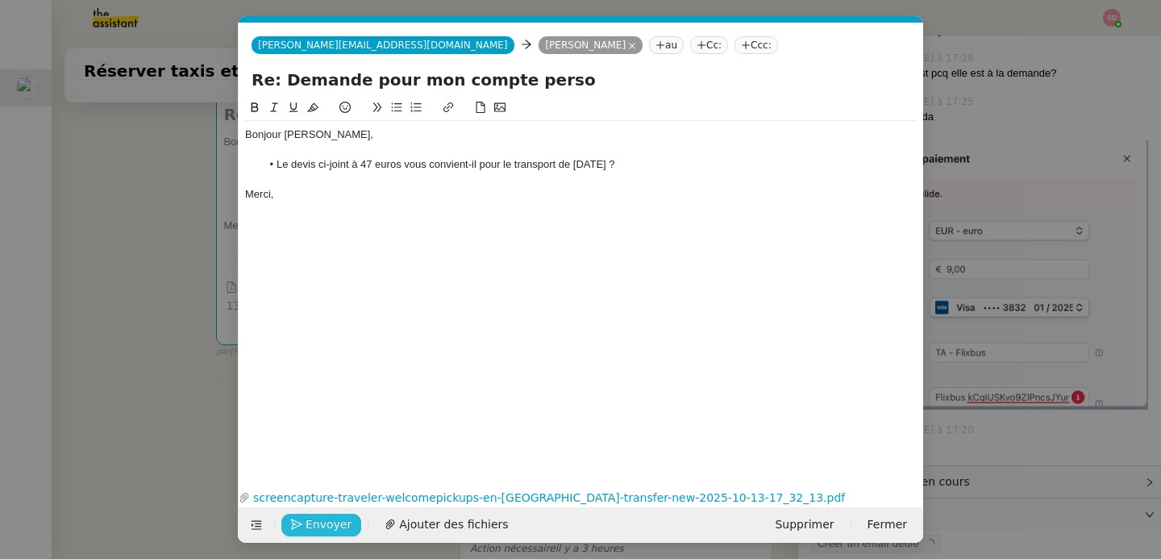
click at [290, 535] on button "Envoyer" at bounding box center [321, 525] width 80 height 23
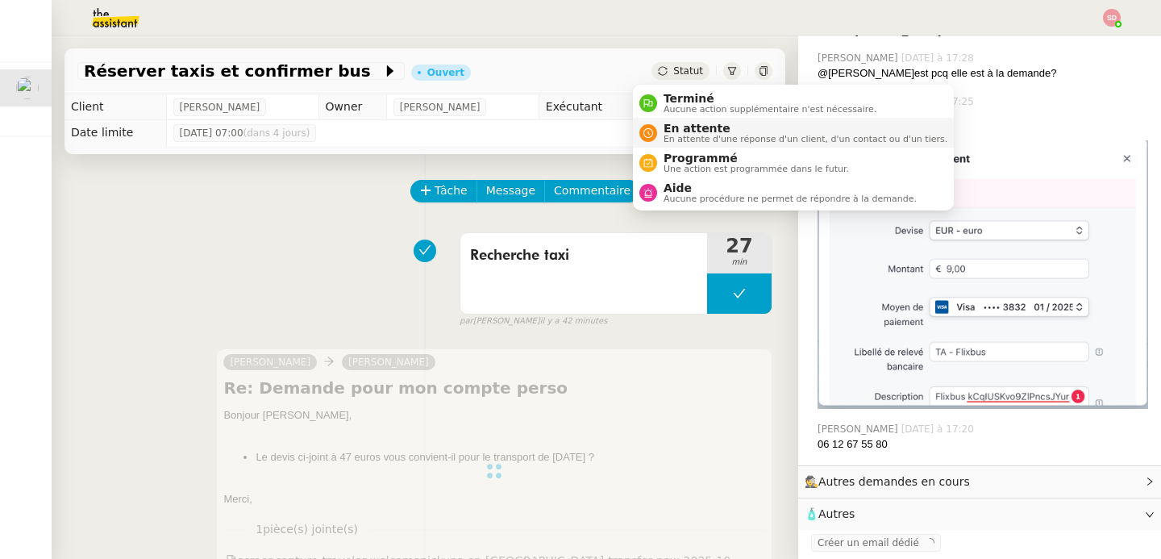
click at [688, 140] on span "En attente d'une réponse d'un client, d'un contact ou d'un tiers." at bounding box center [806, 139] width 284 height 9
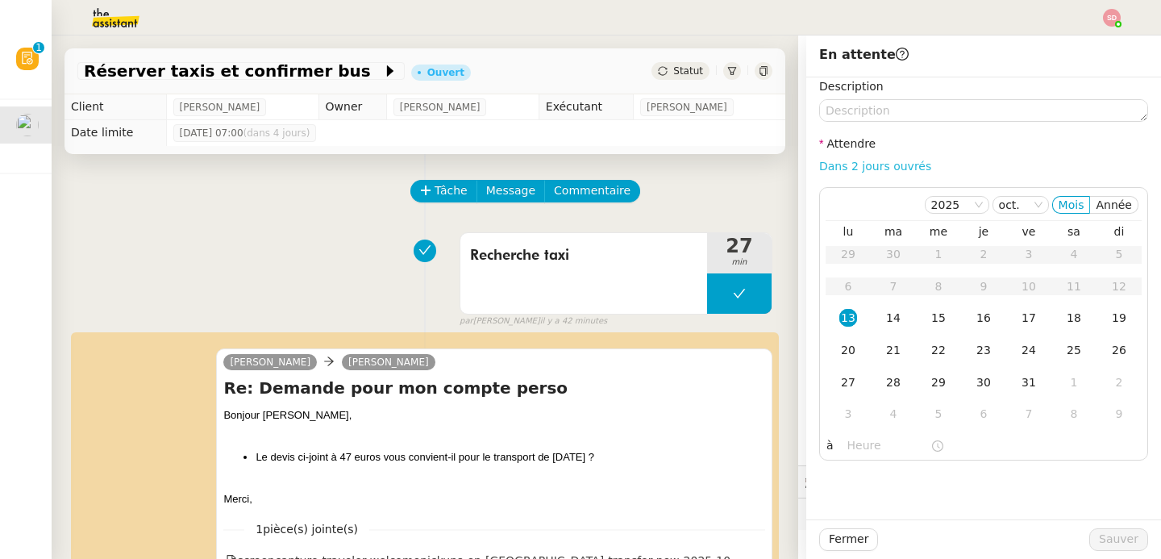
click at [858, 162] on link "Dans 2 jours ouvrés" at bounding box center [875, 166] width 112 height 13
click at [859, 445] on input "07:00" at bounding box center [889, 445] width 83 height 19
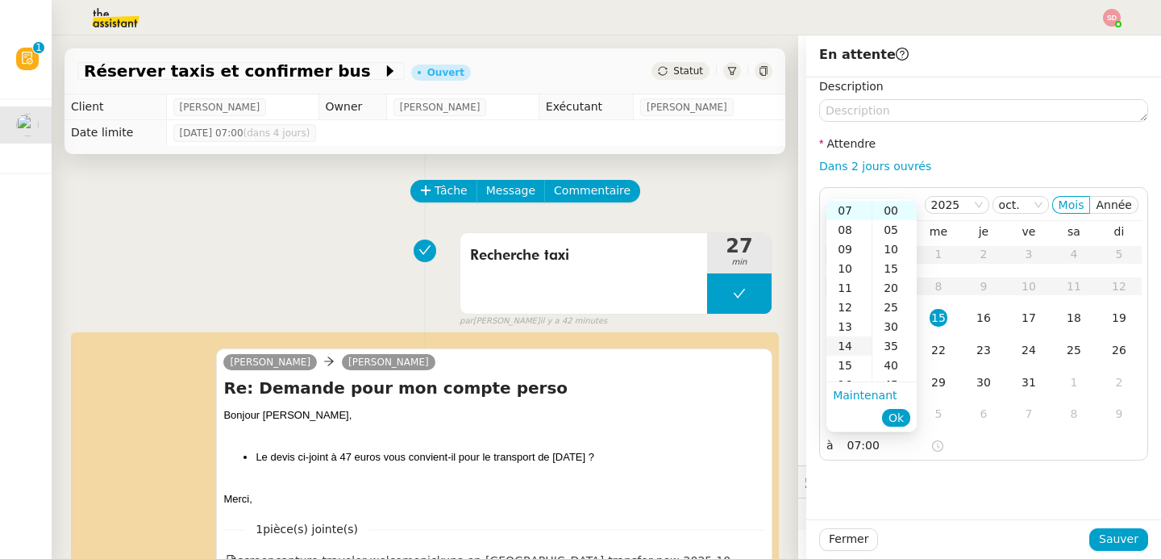
click at [842, 340] on div "14" at bounding box center [849, 345] width 45 height 19
type input "14:00"
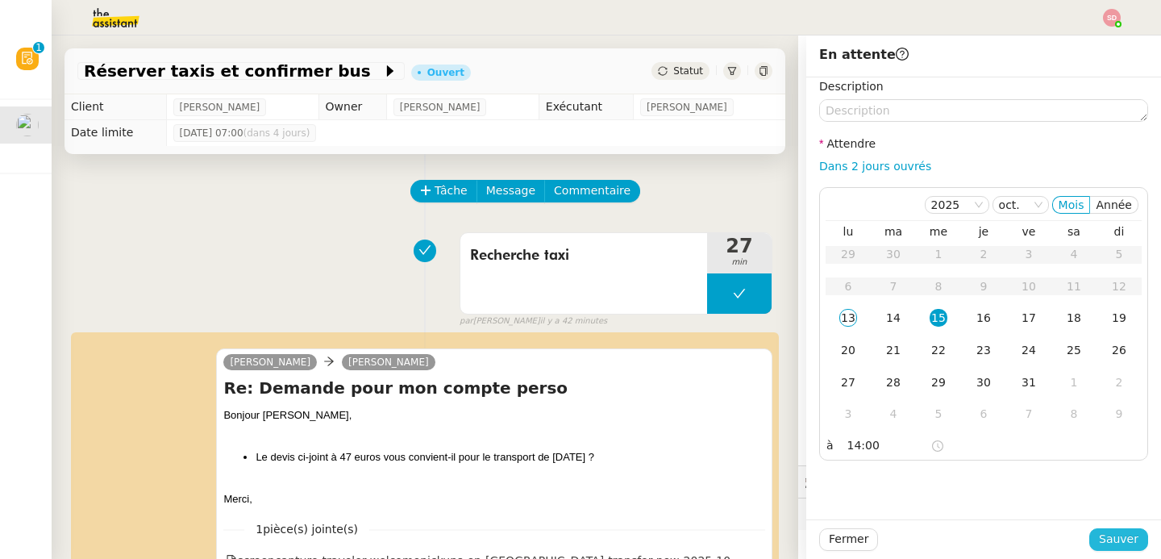
click at [1099, 539] on span "Sauver" at bounding box center [1119, 539] width 40 height 19
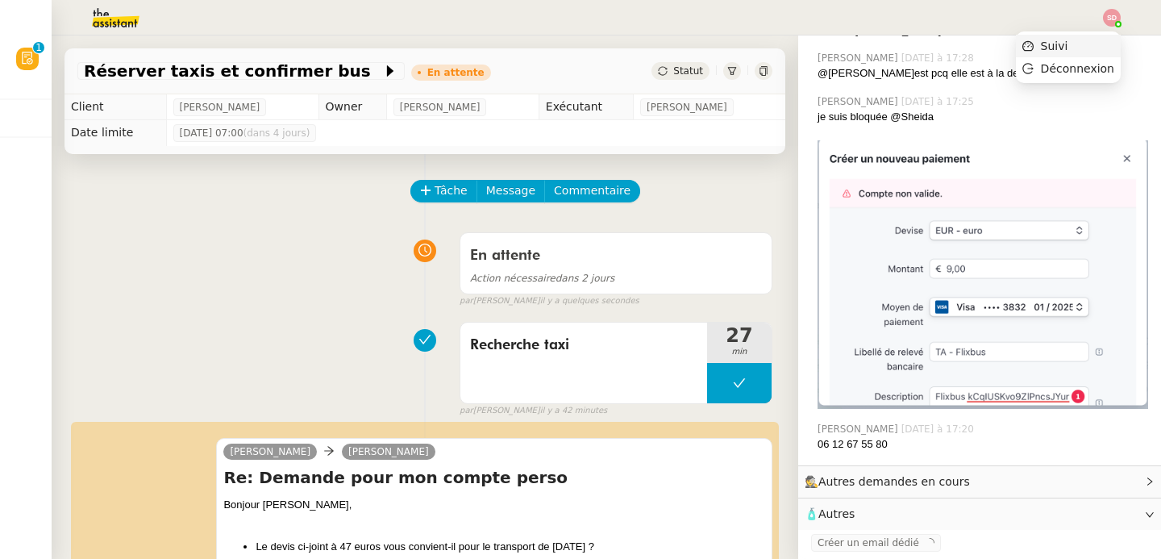
click at [1100, 43] on li "Suivi" at bounding box center [1068, 46] width 105 height 23
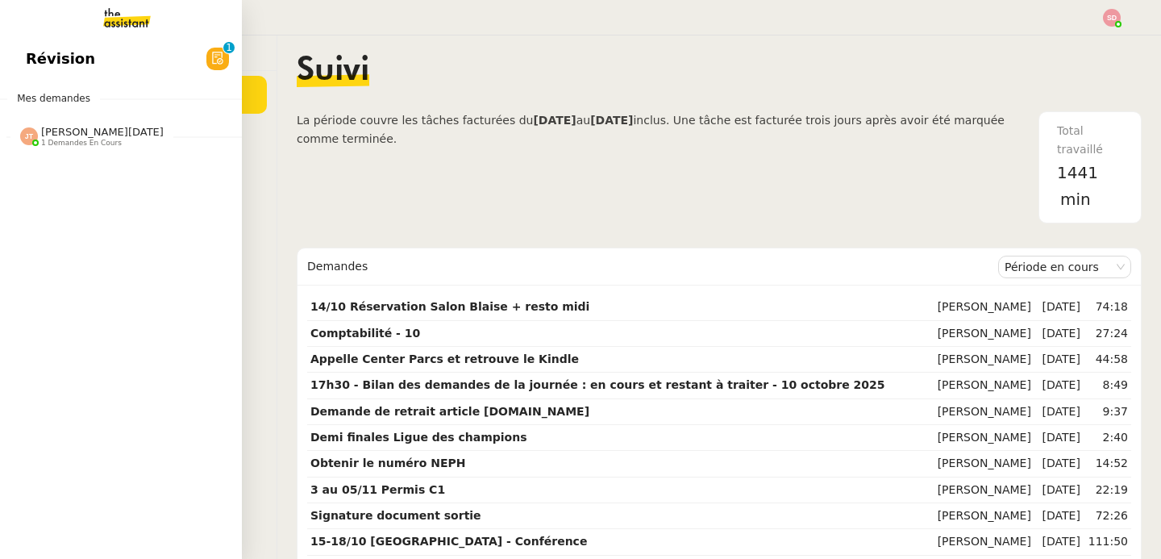
click at [41, 139] on span "1 demandes en cours" at bounding box center [81, 143] width 81 height 9
